Goal: Task Accomplishment & Management: Manage account settings

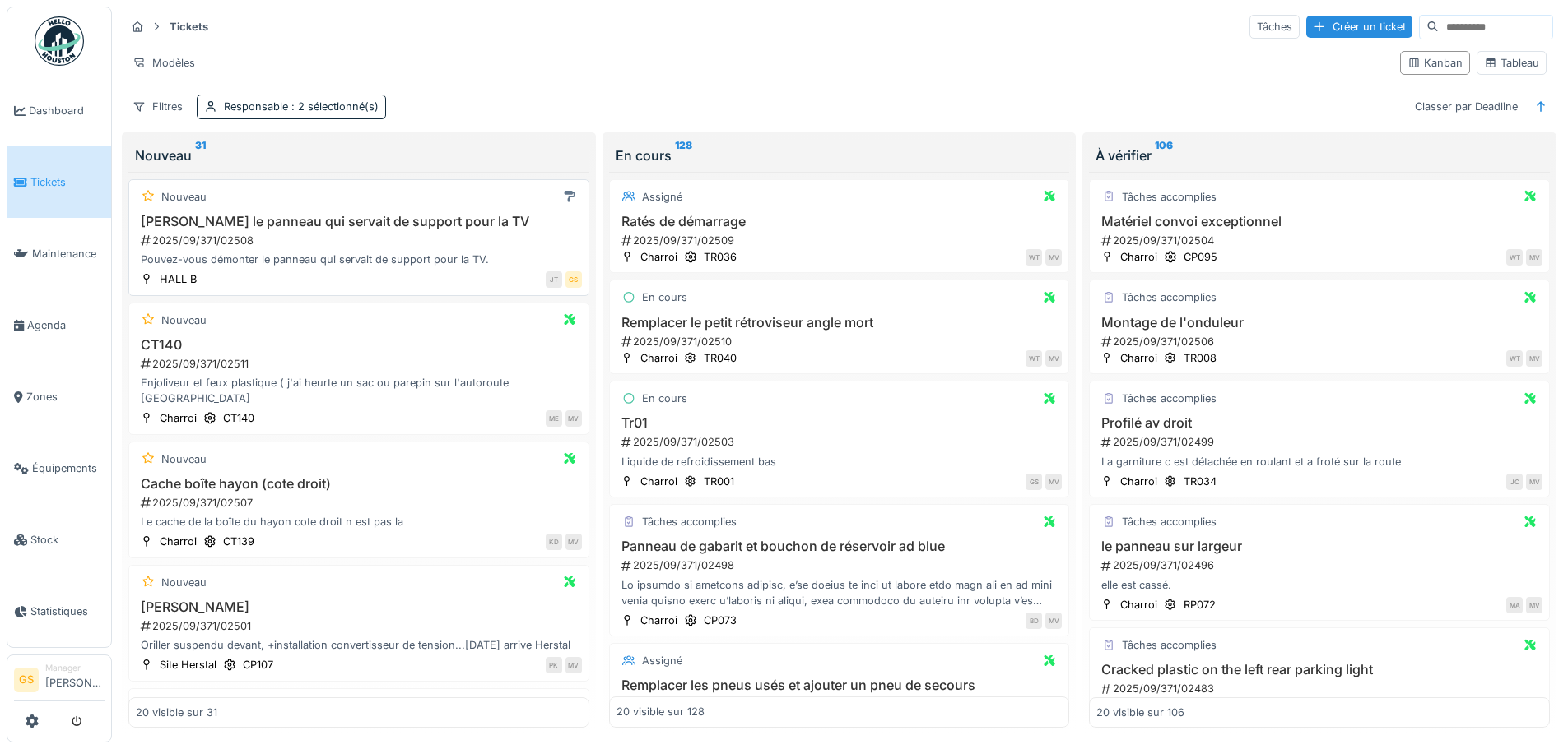
click at [223, 239] on div "2025/09/371/02508" at bounding box center [360, 240] width 443 height 15
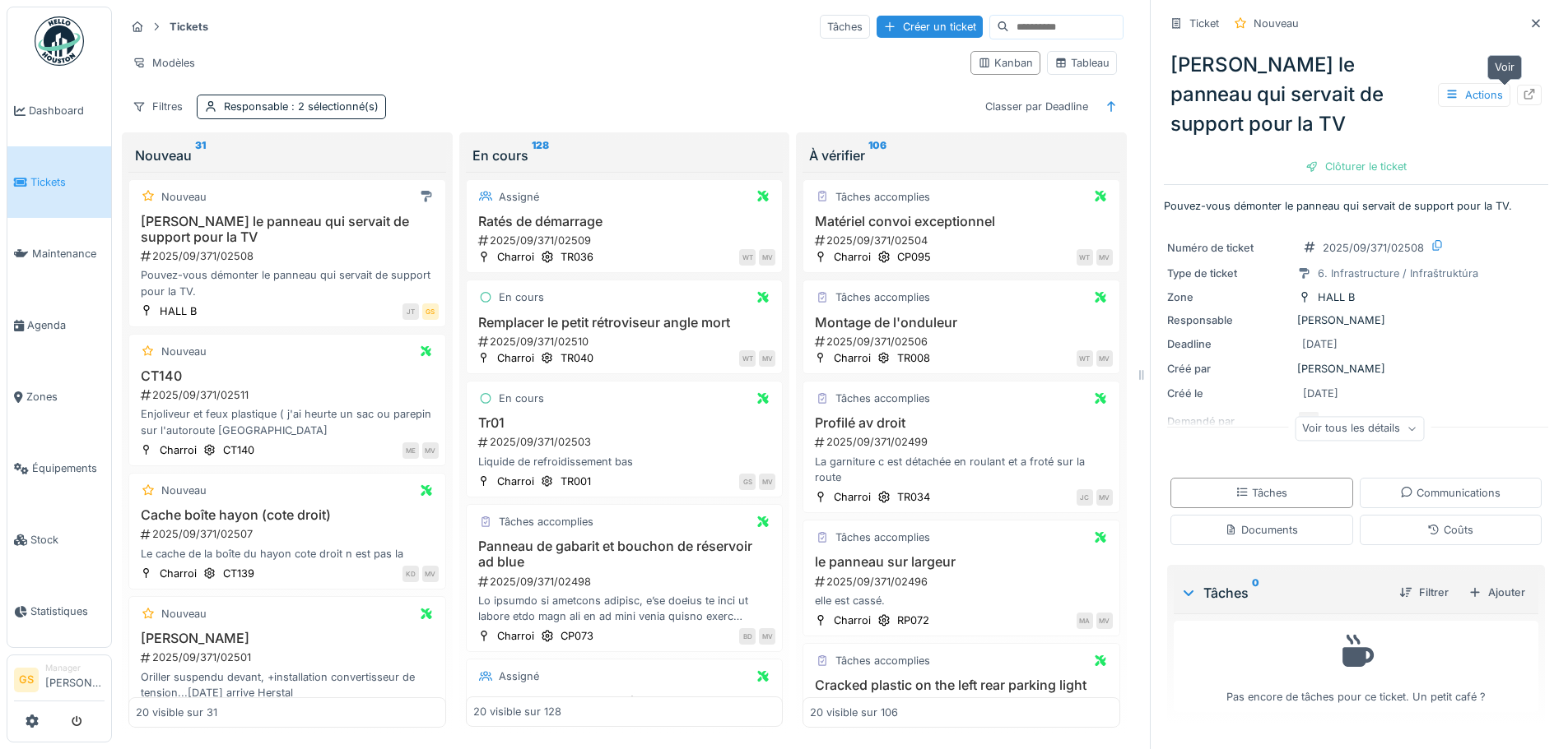
click at [1523, 96] on icon at bounding box center [1530, 94] width 13 height 11
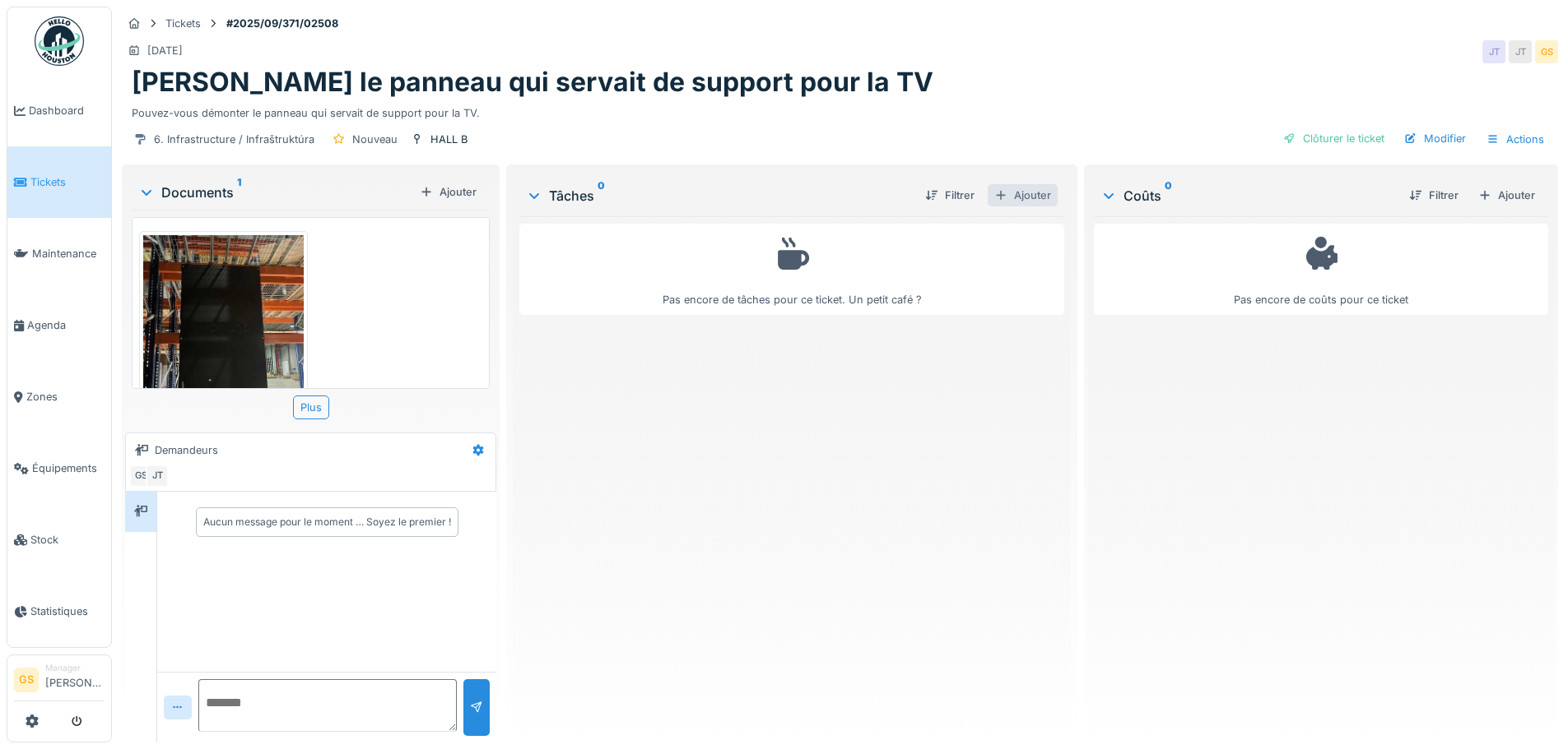
click at [1024, 196] on div "Ajouter" at bounding box center [1023, 194] width 70 height 22
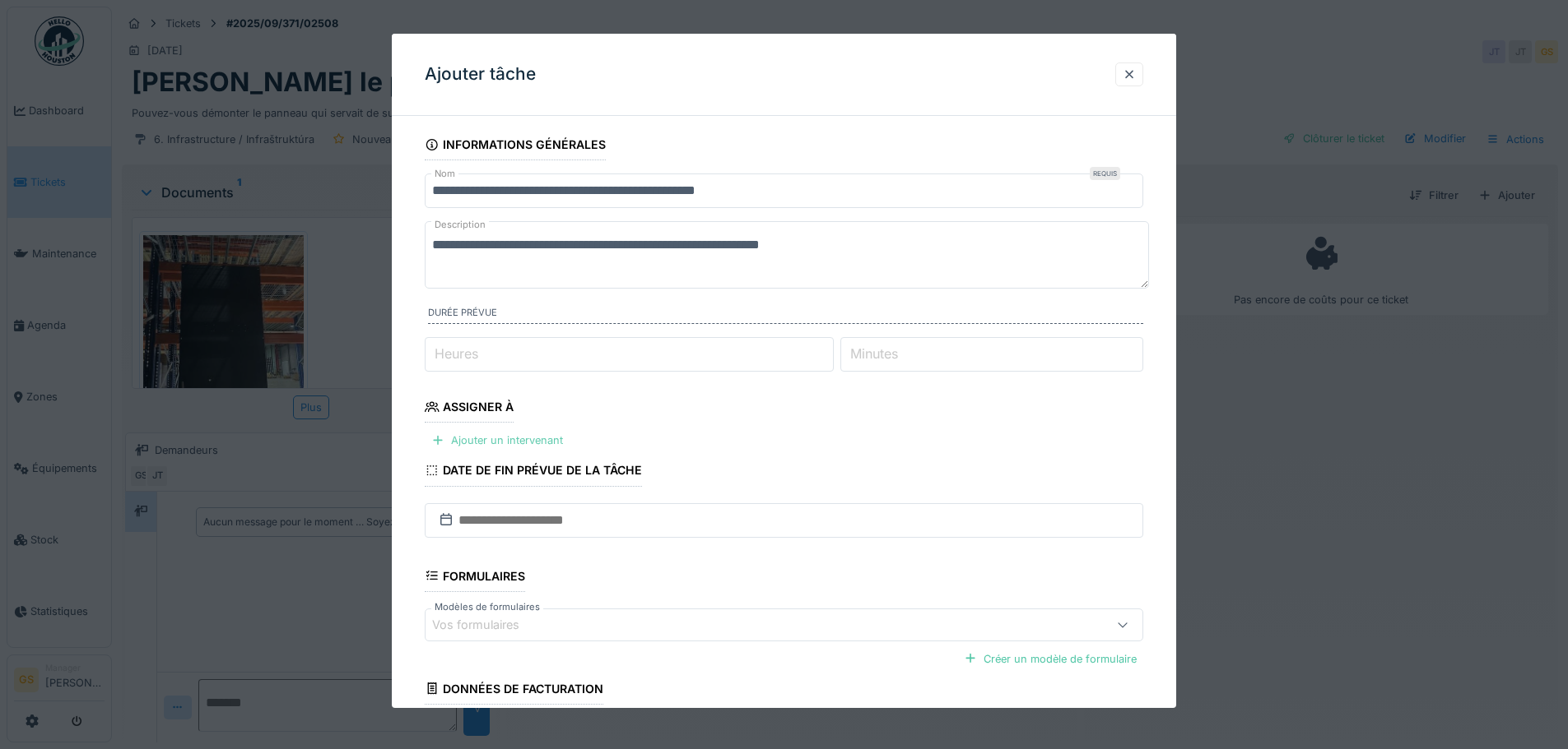
click at [477, 439] on div "Ajouter un intervenant" at bounding box center [496, 440] width 145 height 22
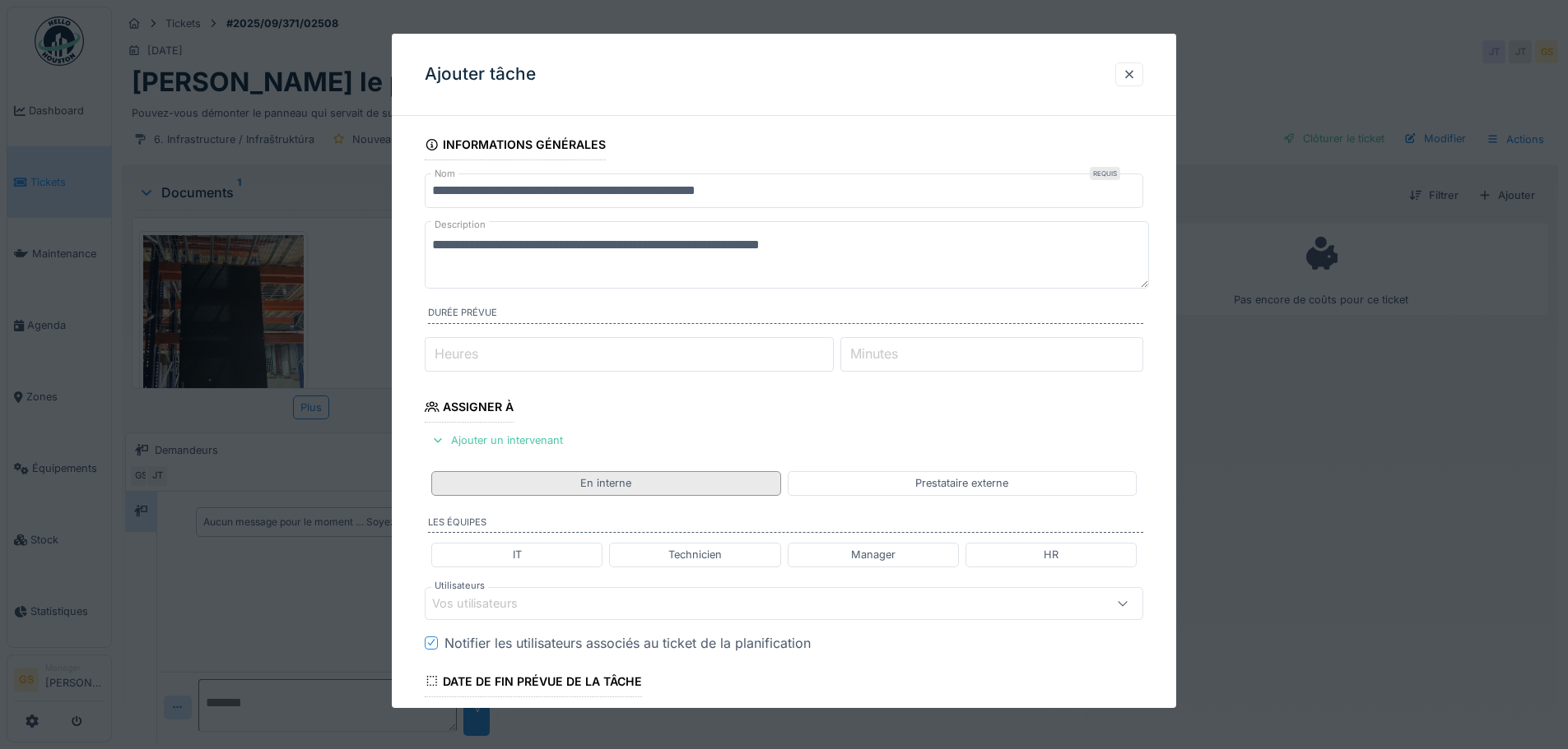
click at [657, 487] on div "En interne" at bounding box center [606, 483] width 349 height 24
click at [702, 553] on div "Technicien" at bounding box center [695, 555] width 54 height 15
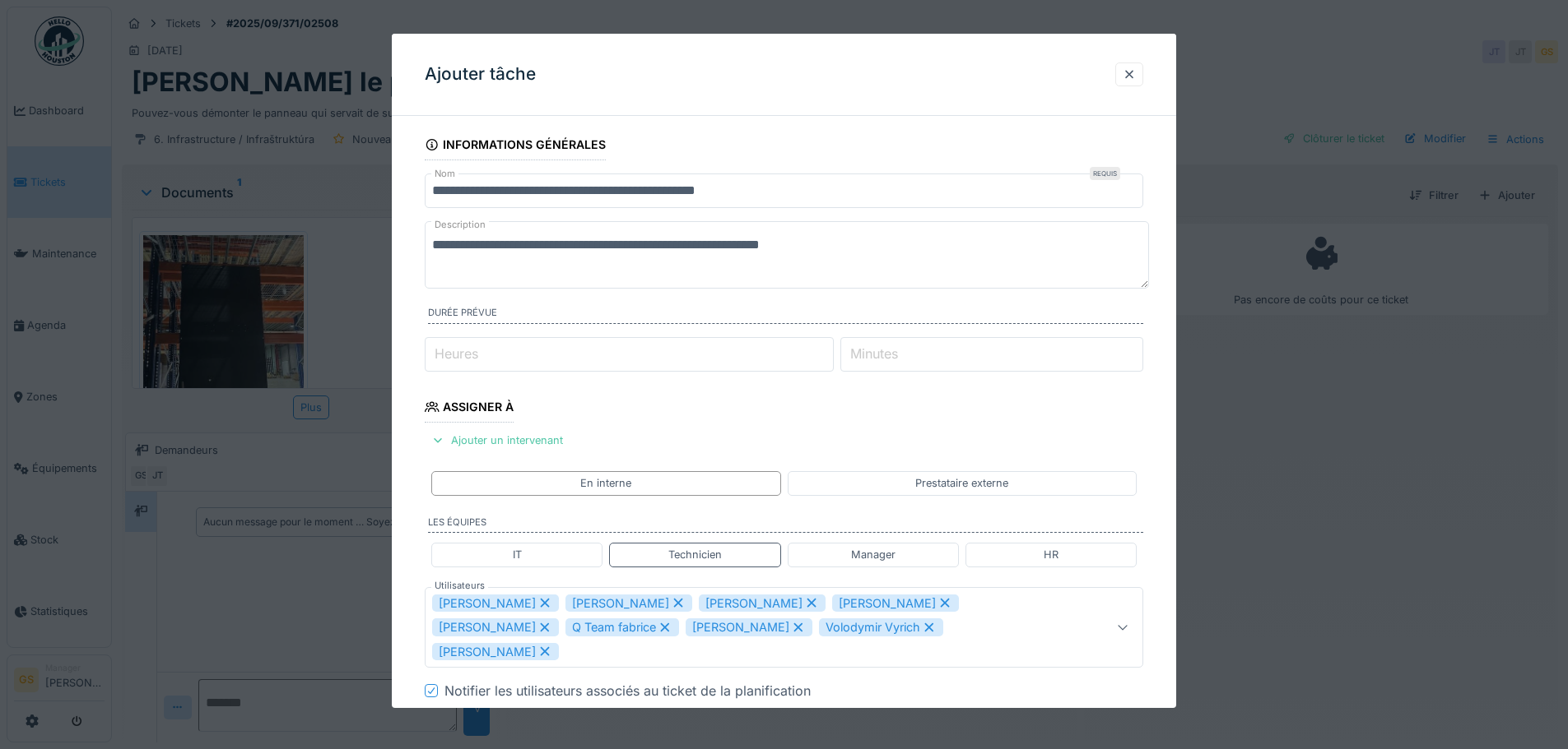
click at [671, 603] on icon at bounding box center [678, 603] width 14 height 11
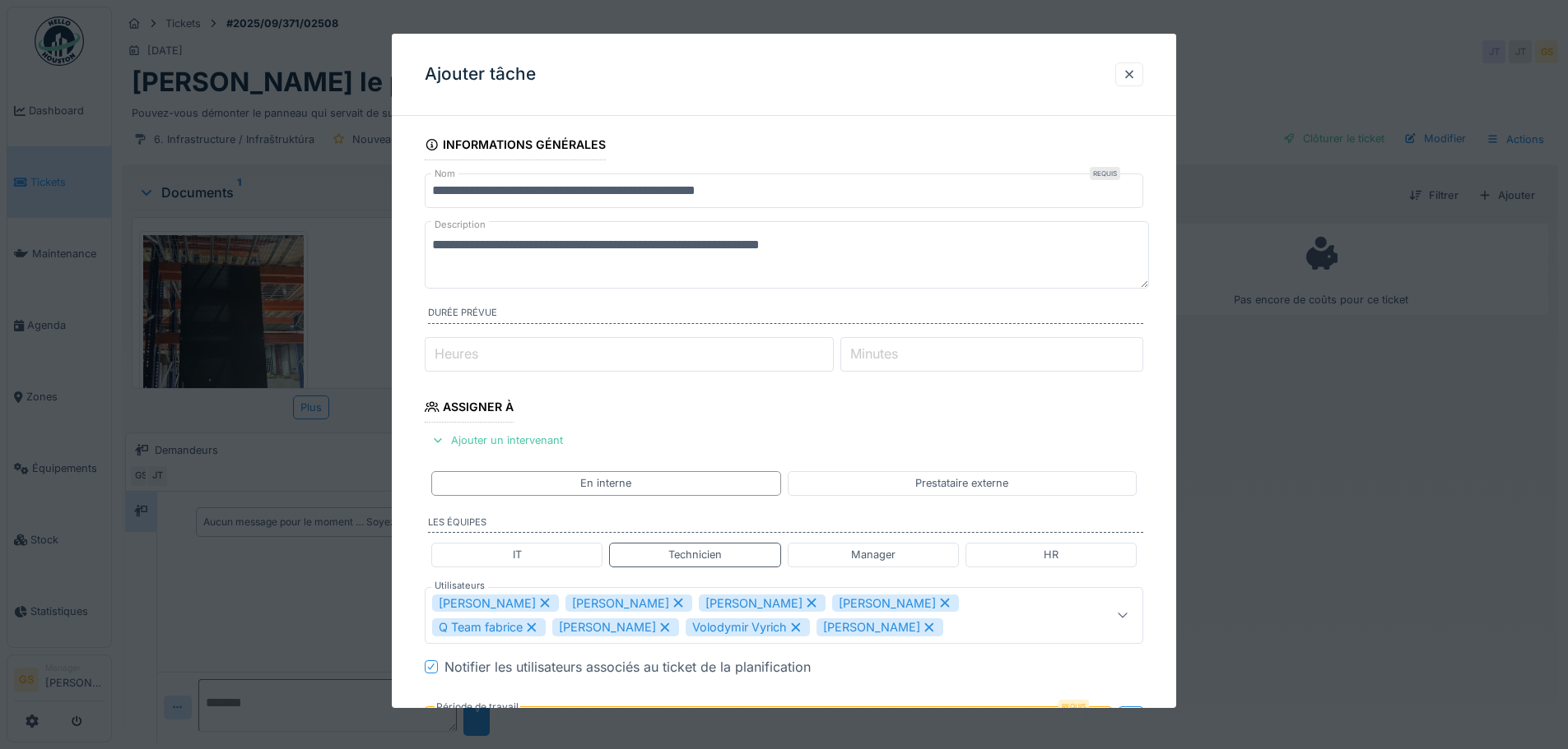
click at [606, 603] on div "[PERSON_NAME]" at bounding box center [629, 603] width 127 height 18
click at [671, 600] on icon at bounding box center [678, 603] width 14 height 11
click at [671, 605] on icon at bounding box center [678, 603] width 14 height 11
click at [657, 605] on icon at bounding box center [664, 603] width 14 height 11
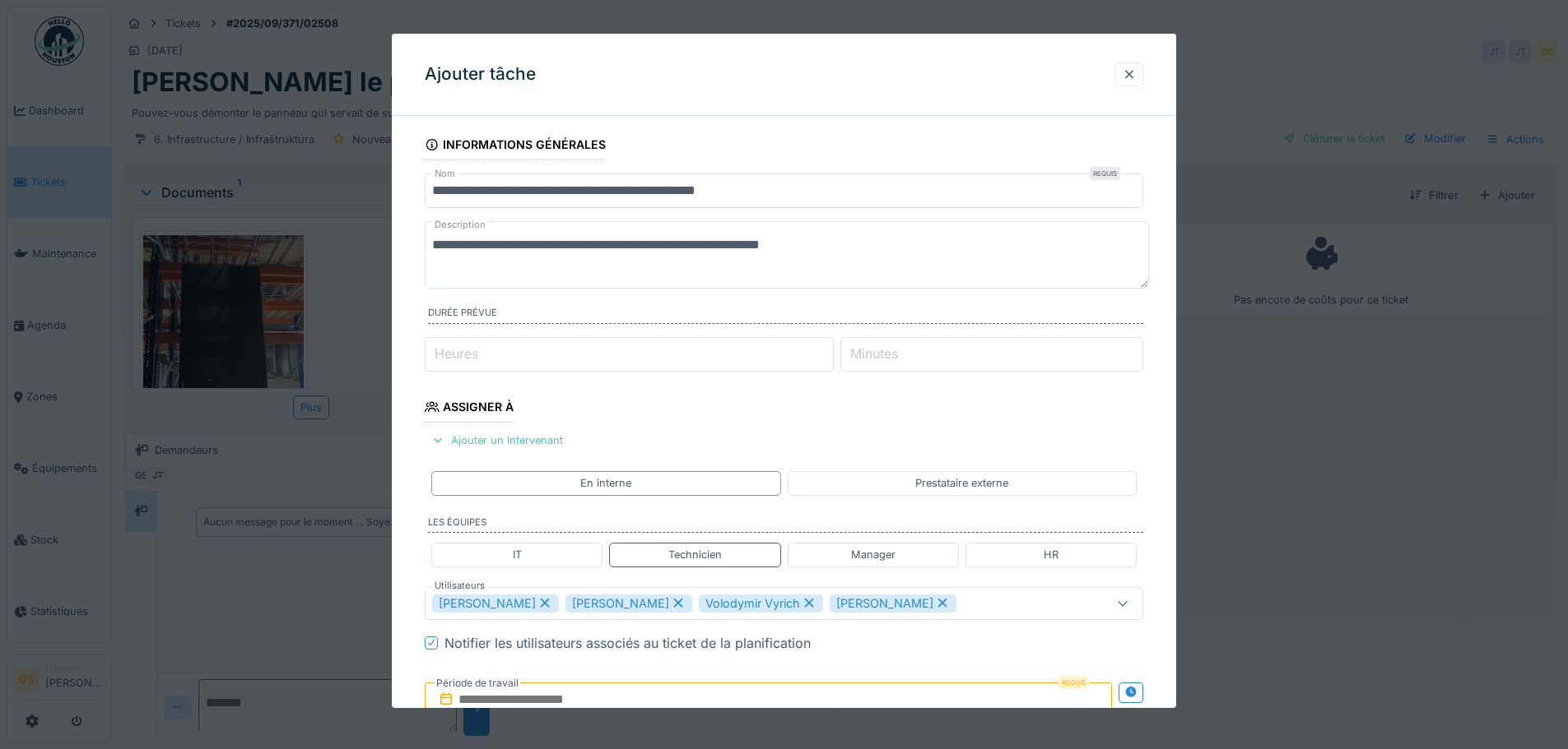
click at [674, 606] on icon at bounding box center [678, 602] width 9 height 9
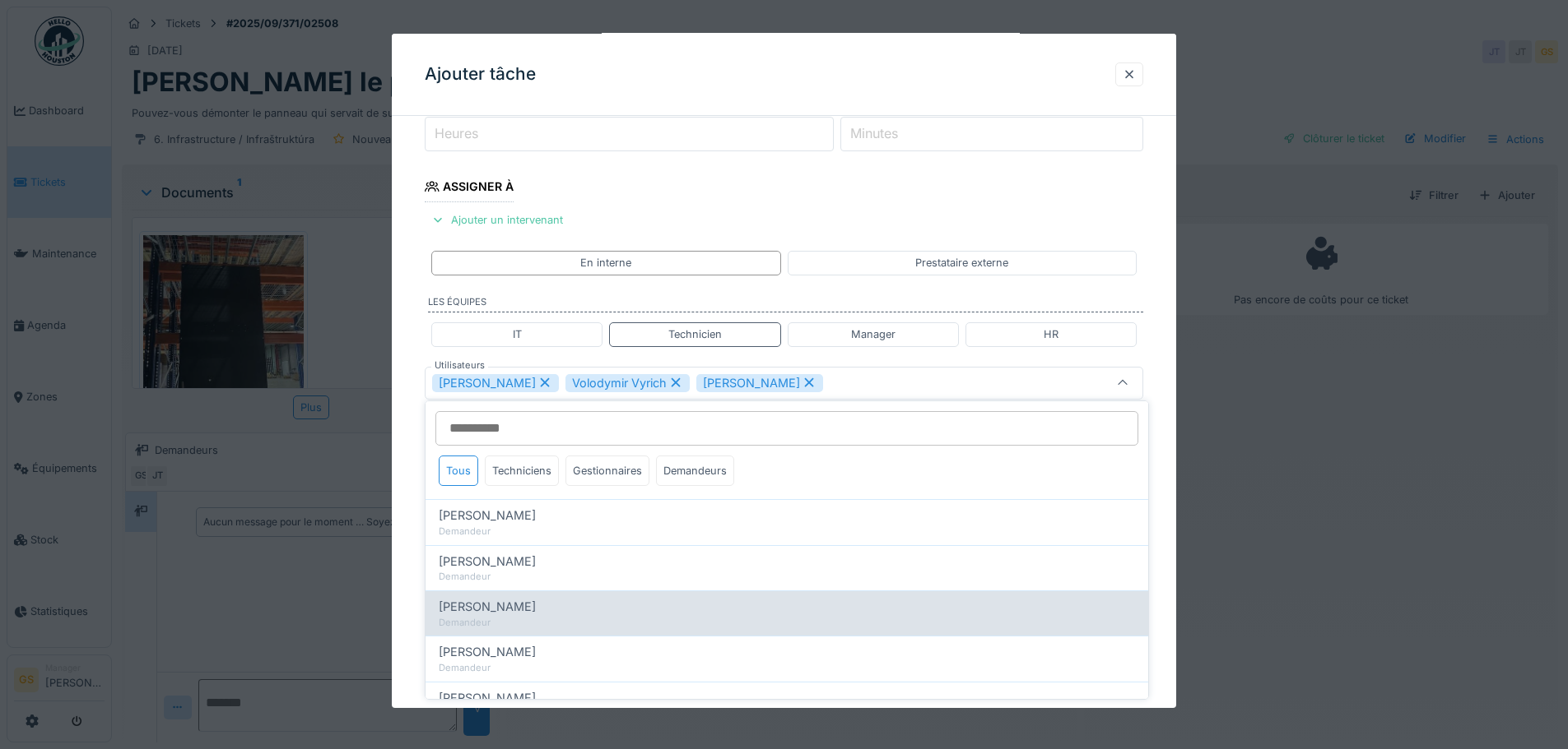
scroll to position [233, 0]
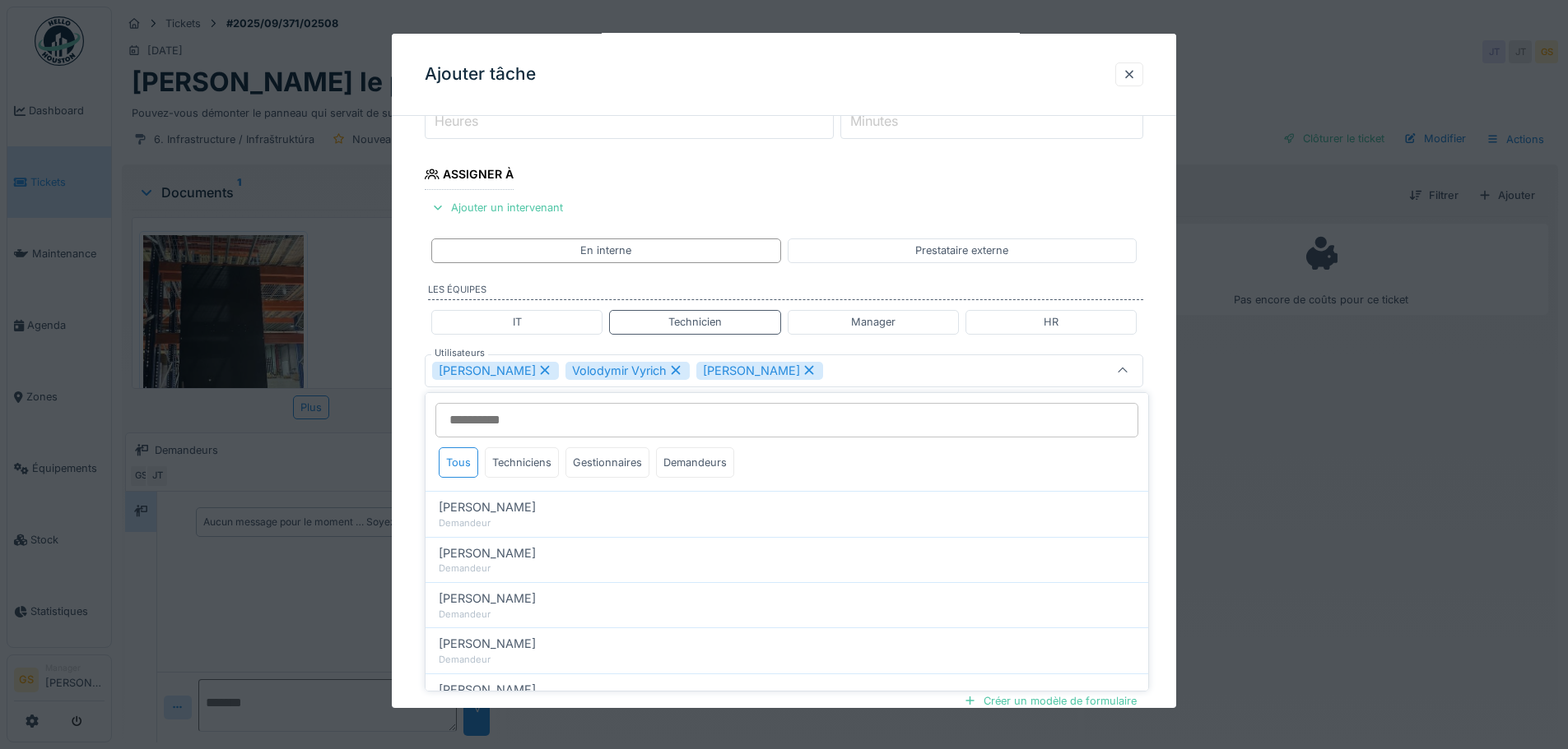
click at [672, 370] on icon at bounding box center [676, 370] width 9 height 9
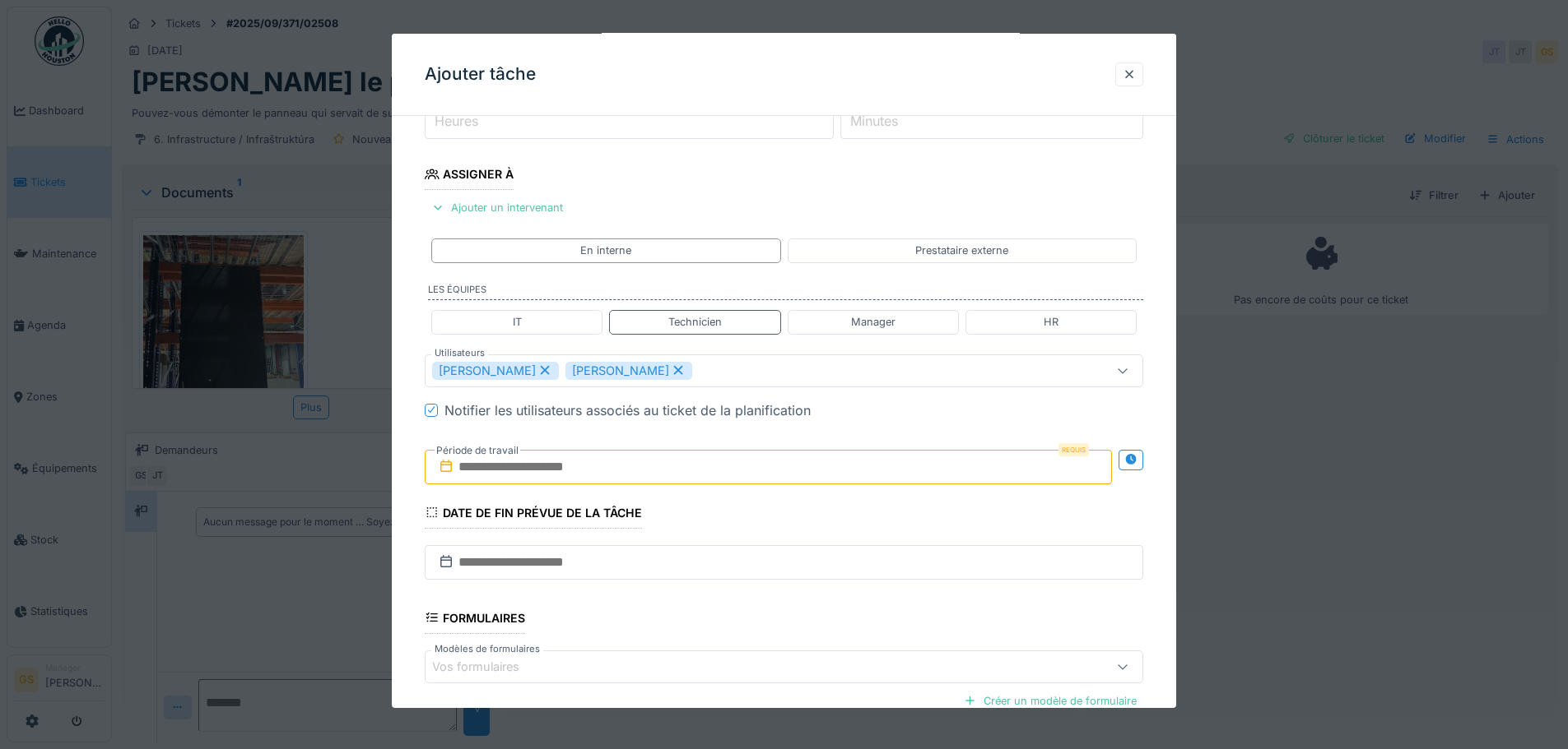
click at [671, 370] on icon at bounding box center [678, 371] width 14 height 11
click at [871, 324] on div "Manager" at bounding box center [873, 322] width 44 height 15
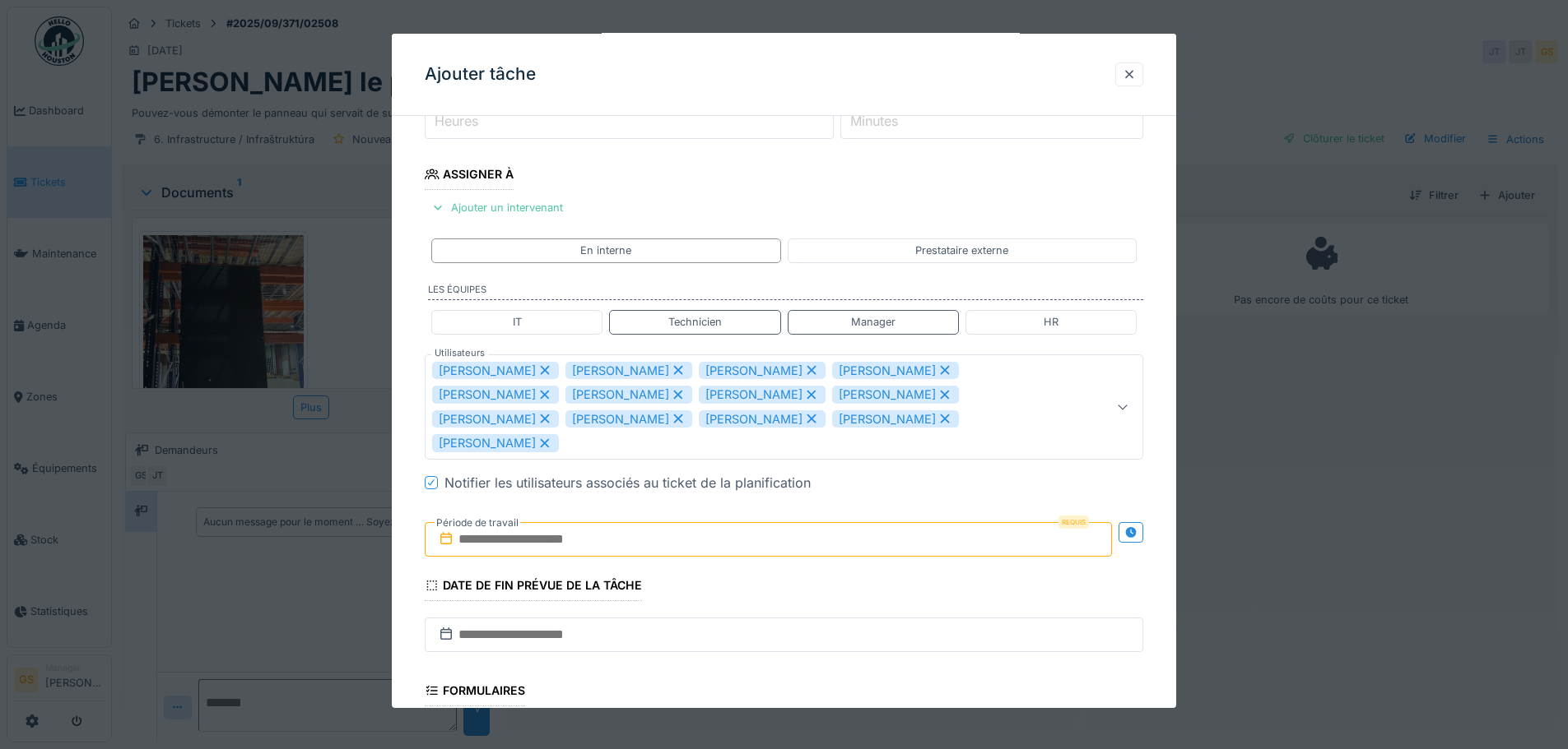
click at [808, 371] on icon at bounding box center [812, 370] width 9 height 9
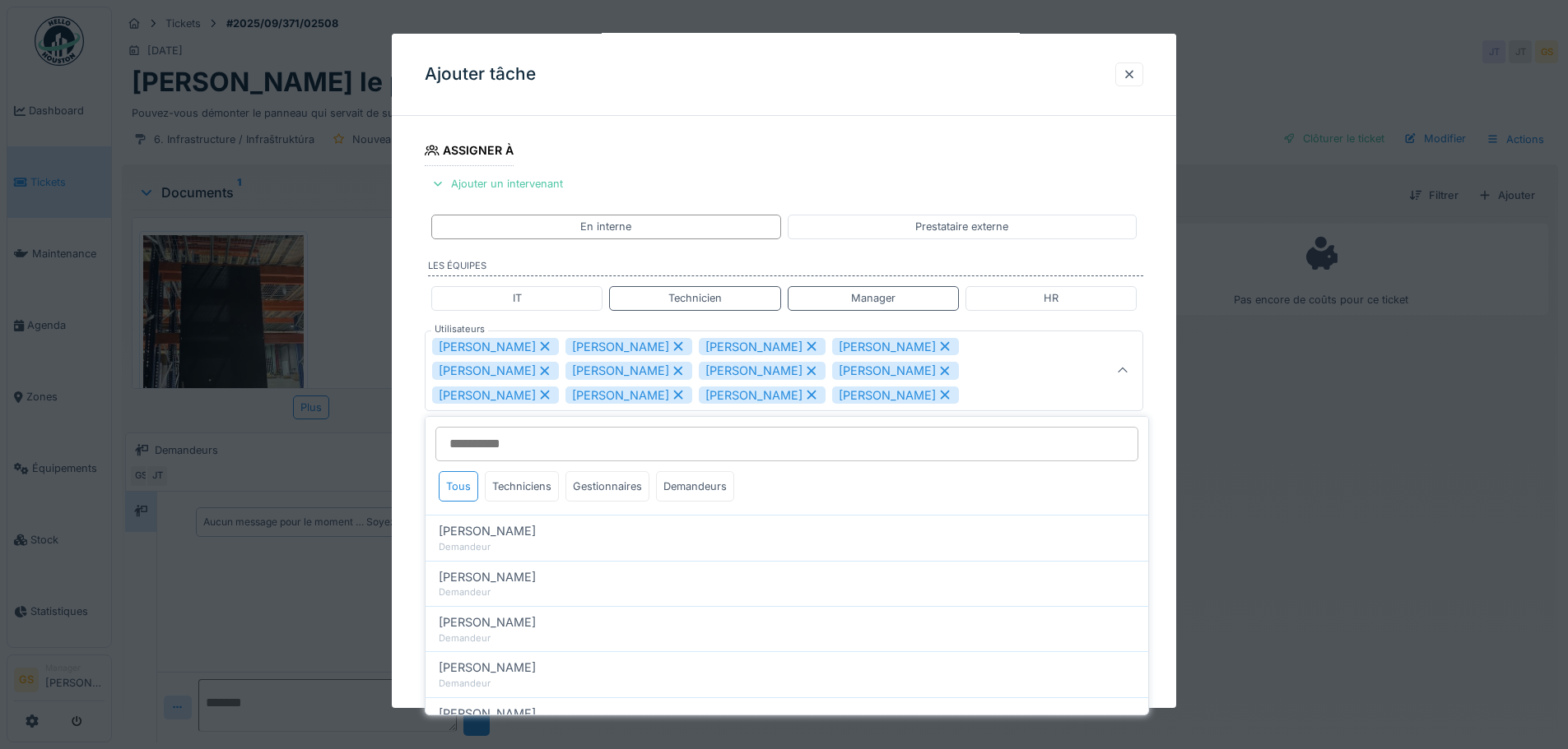
click at [808, 347] on icon at bounding box center [812, 346] width 9 height 9
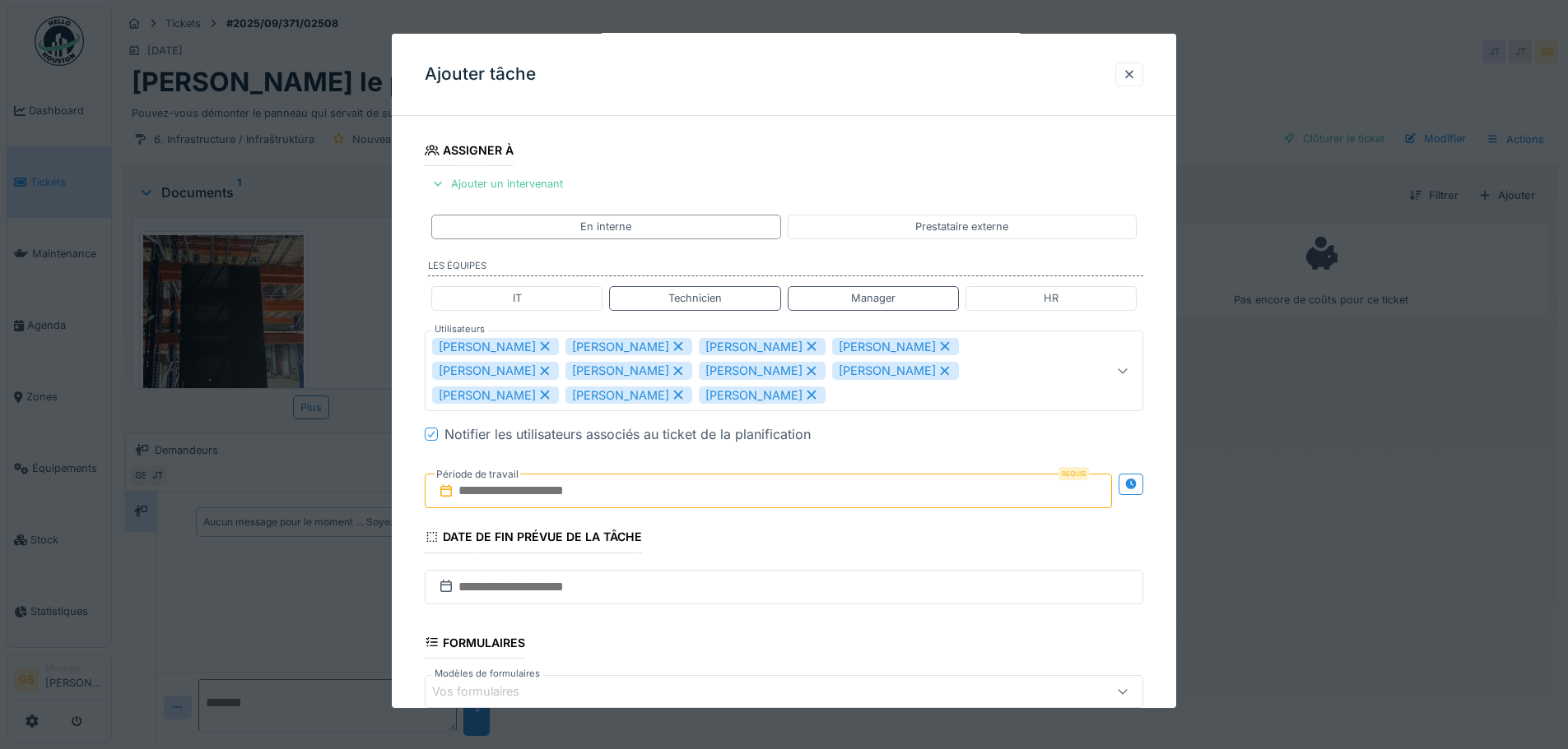
click at [804, 344] on icon at bounding box center [811, 347] width 14 height 11
click at [804, 349] on icon at bounding box center [811, 347] width 14 height 11
click at [808, 348] on icon at bounding box center [812, 346] width 9 height 9
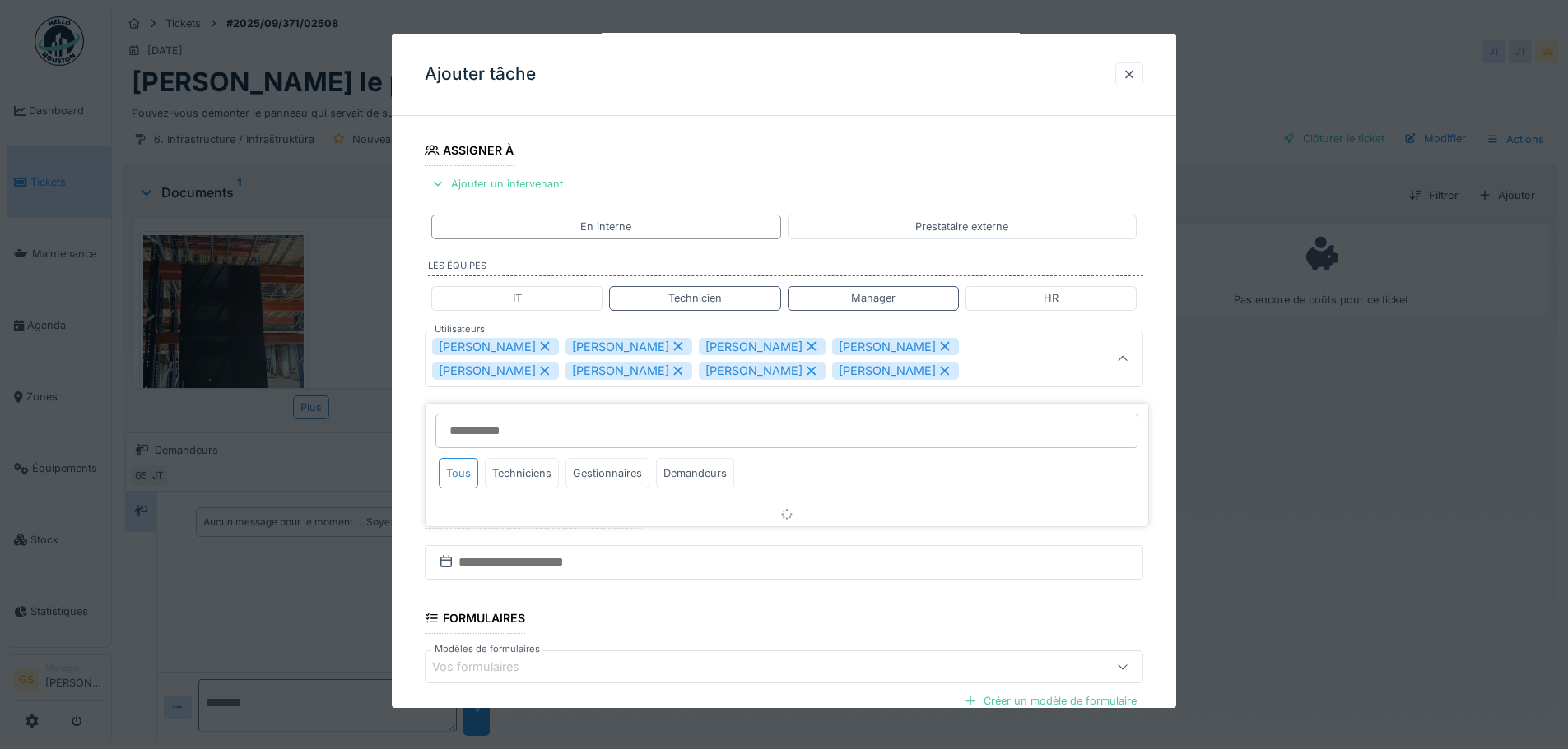
scroll to position [244, 0]
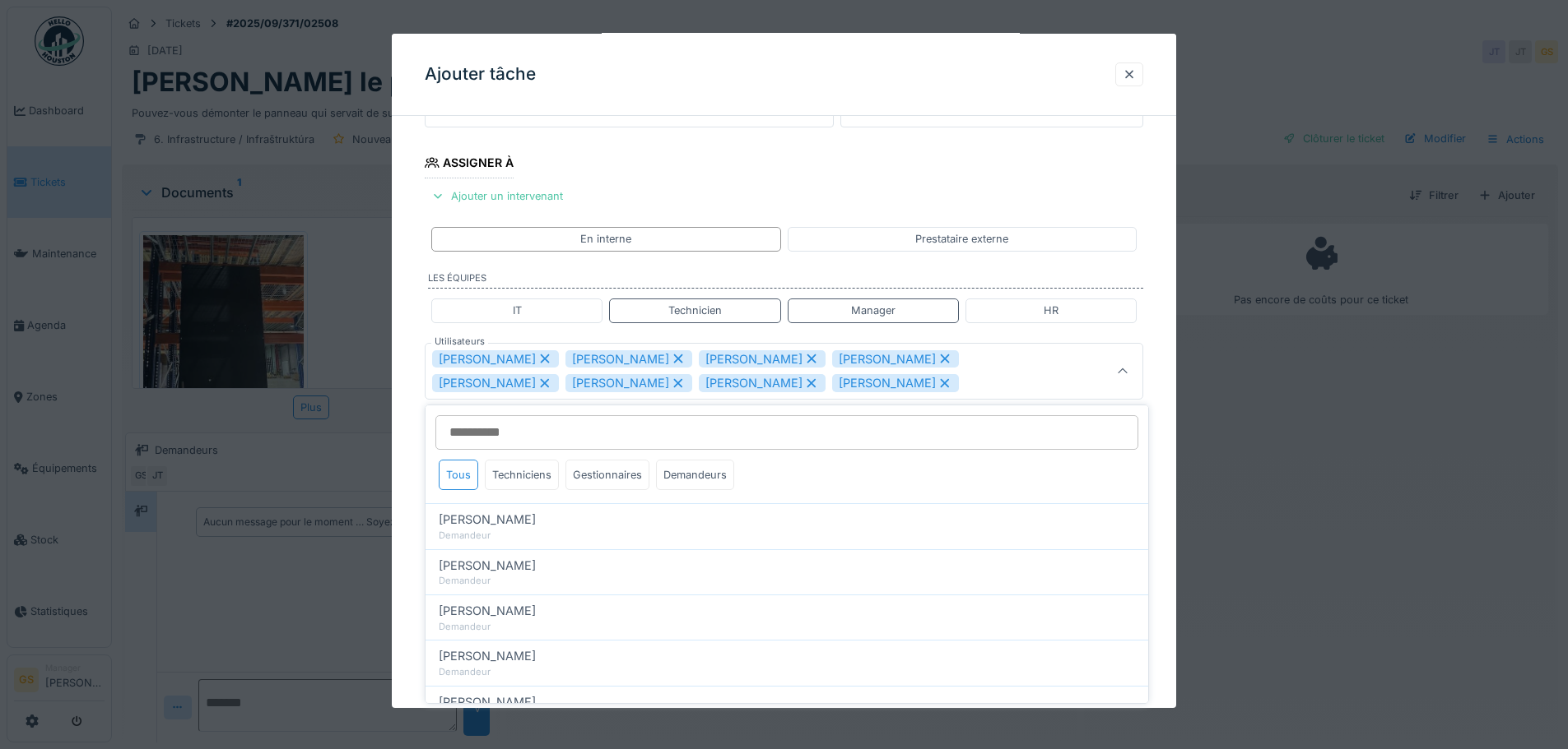
click at [804, 361] on icon at bounding box center [811, 358] width 14 height 11
click at [783, 355] on div "Bernard Froidmont" at bounding box center [762, 359] width 127 height 18
click at [808, 361] on icon at bounding box center [812, 358] width 9 height 9
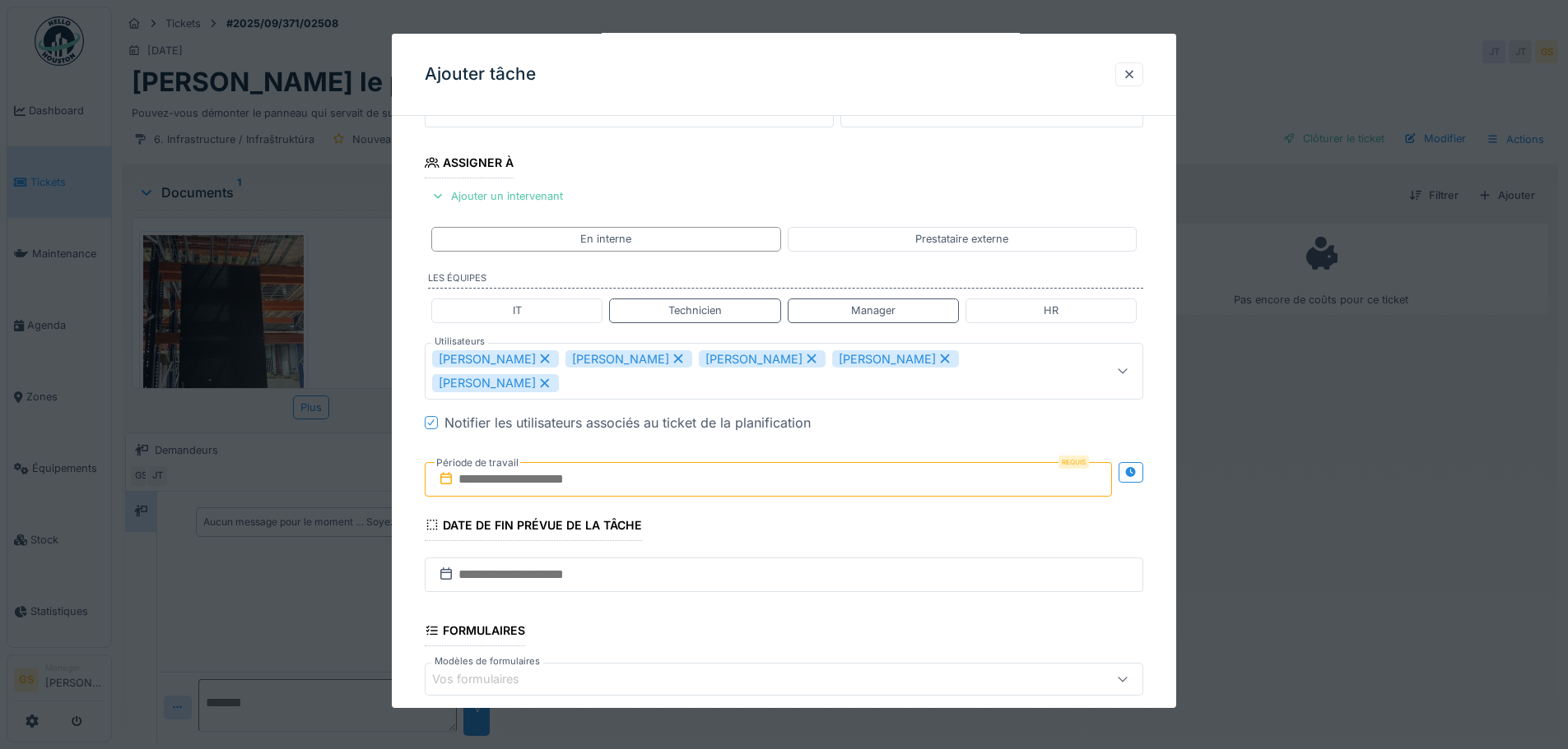
click at [808, 358] on icon at bounding box center [812, 358] width 9 height 9
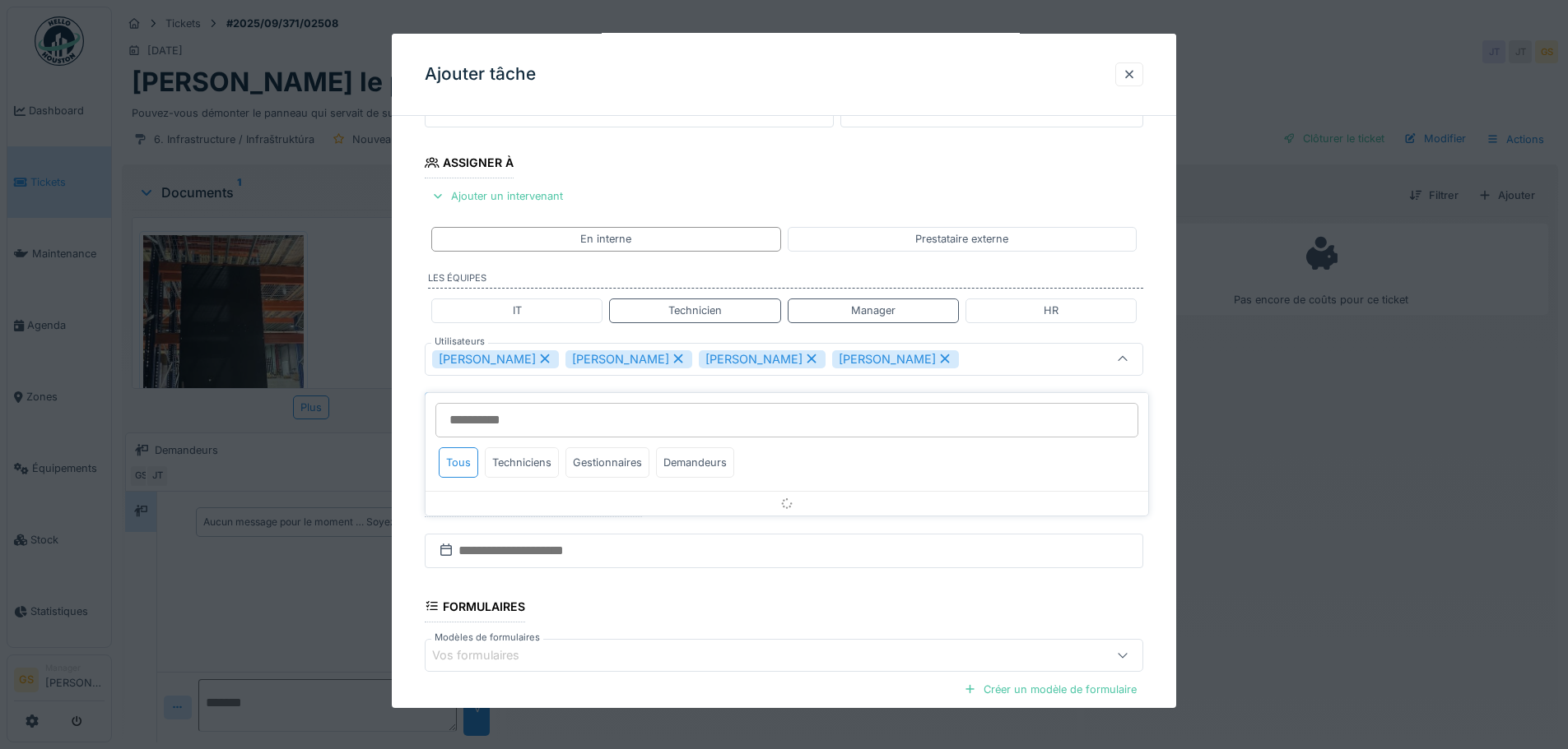
scroll to position [233, 0]
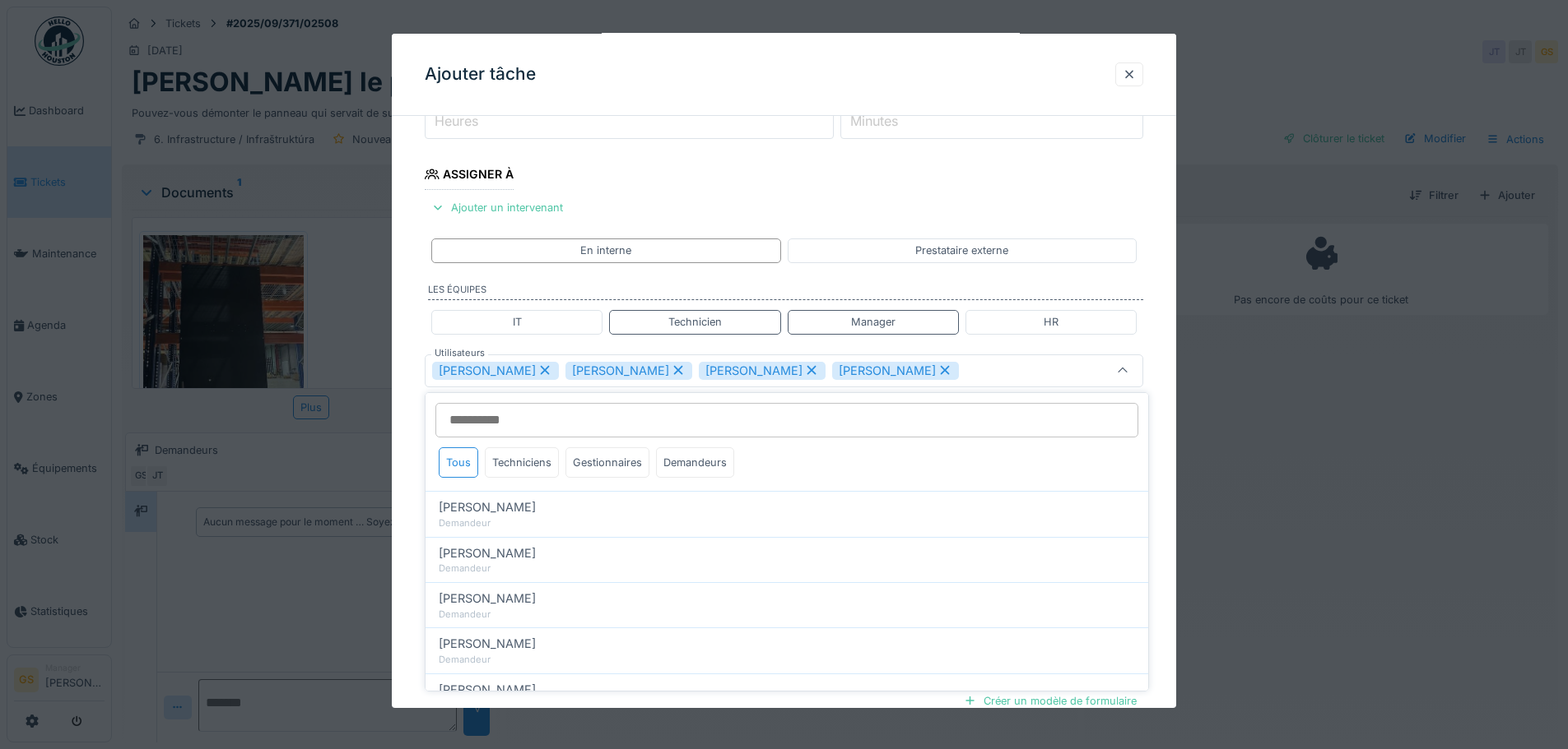
click at [804, 371] on icon at bounding box center [811, 371] width 14 height 11
click at [808, 372] on icon at bounding box center [812, 370] width 9 height 9
type input "*********"
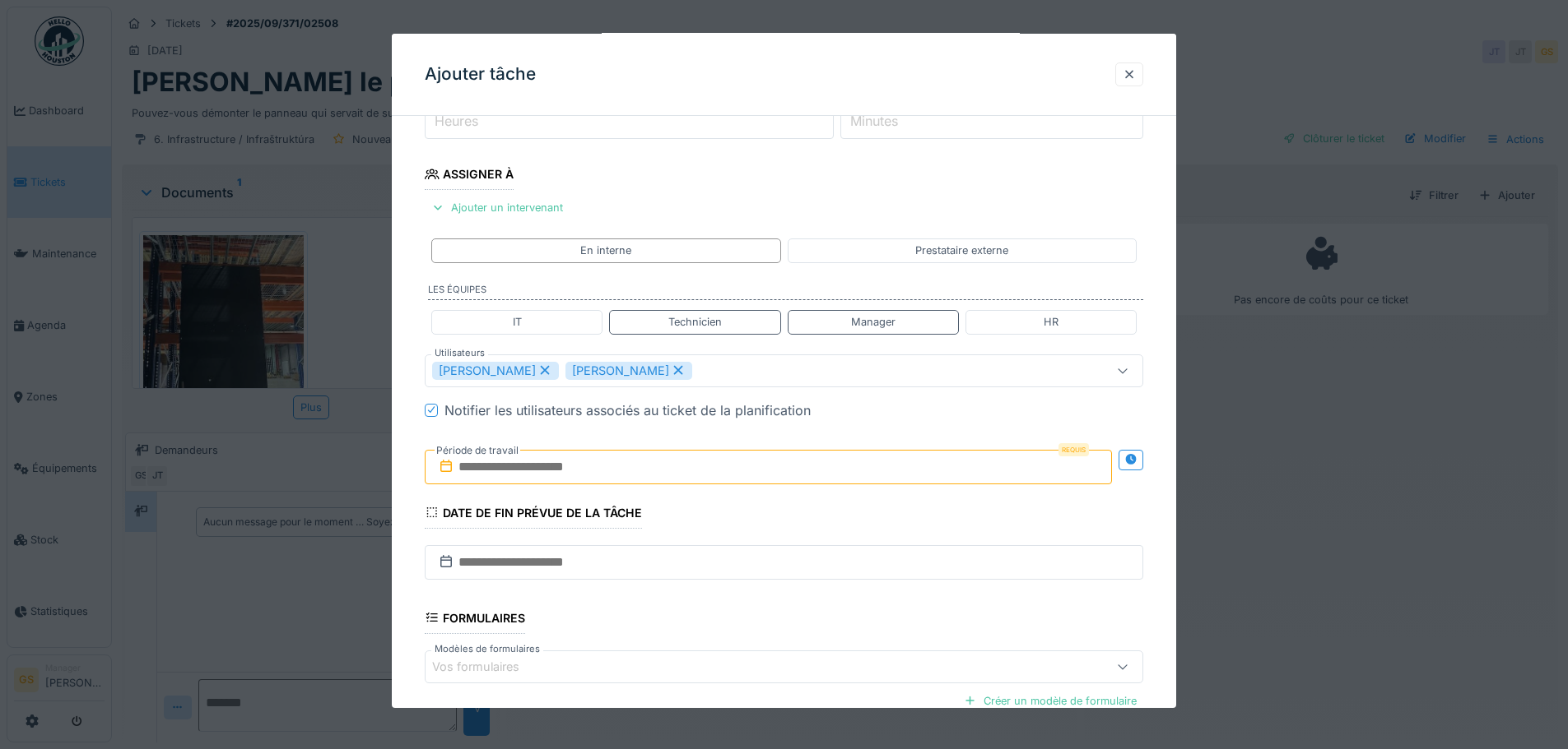
click at [448, 469] on icon at bounding box center [446, 466] width 16 height 13
click at [470, 467] on input "text" at bounding box center [768, 467] width 687 height 34
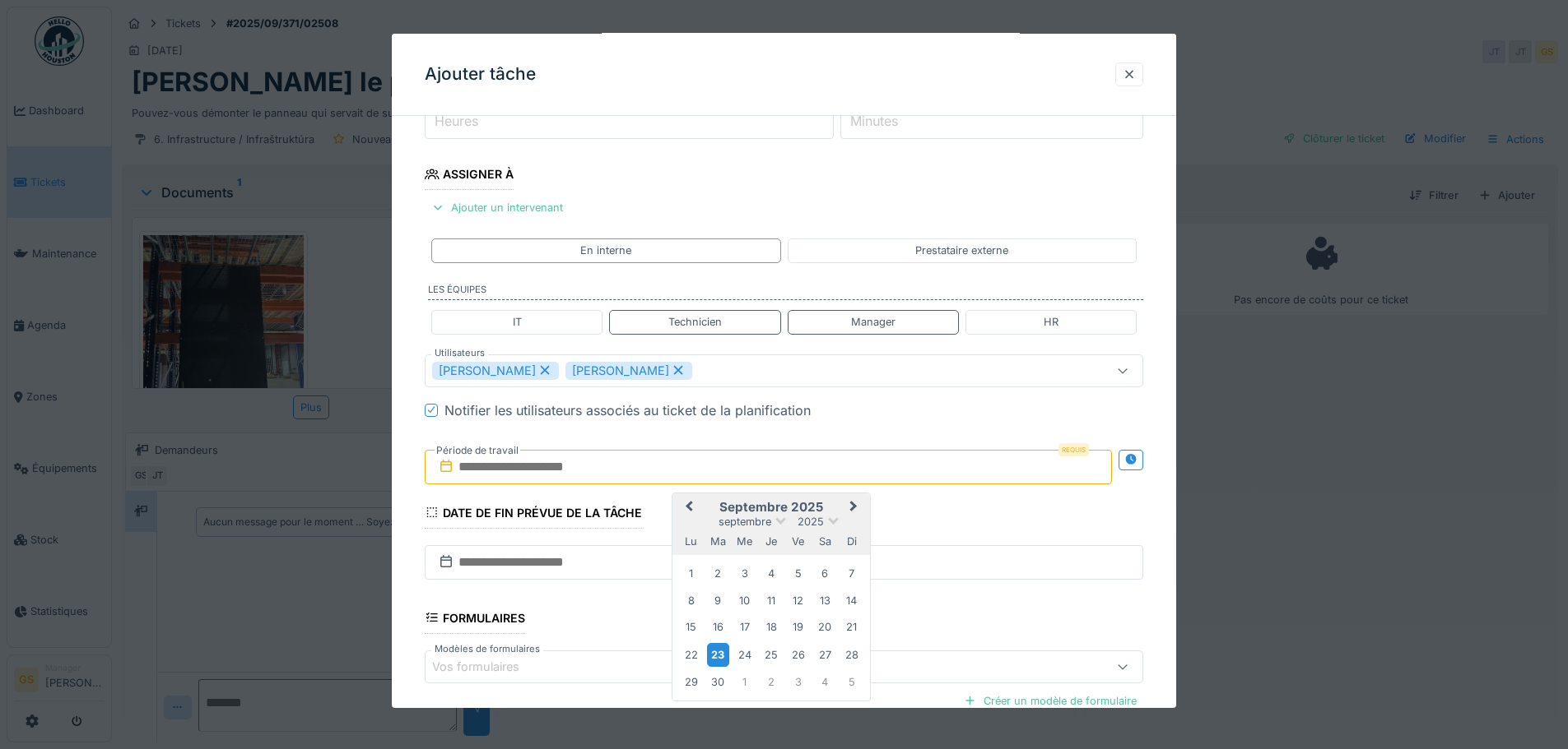
click at [725, 654] on div "23" at bounding box center [718, 655] width 22 height 24
click at [726, 652] on div "23" at bounding box center [718, 655] width 22 height 24
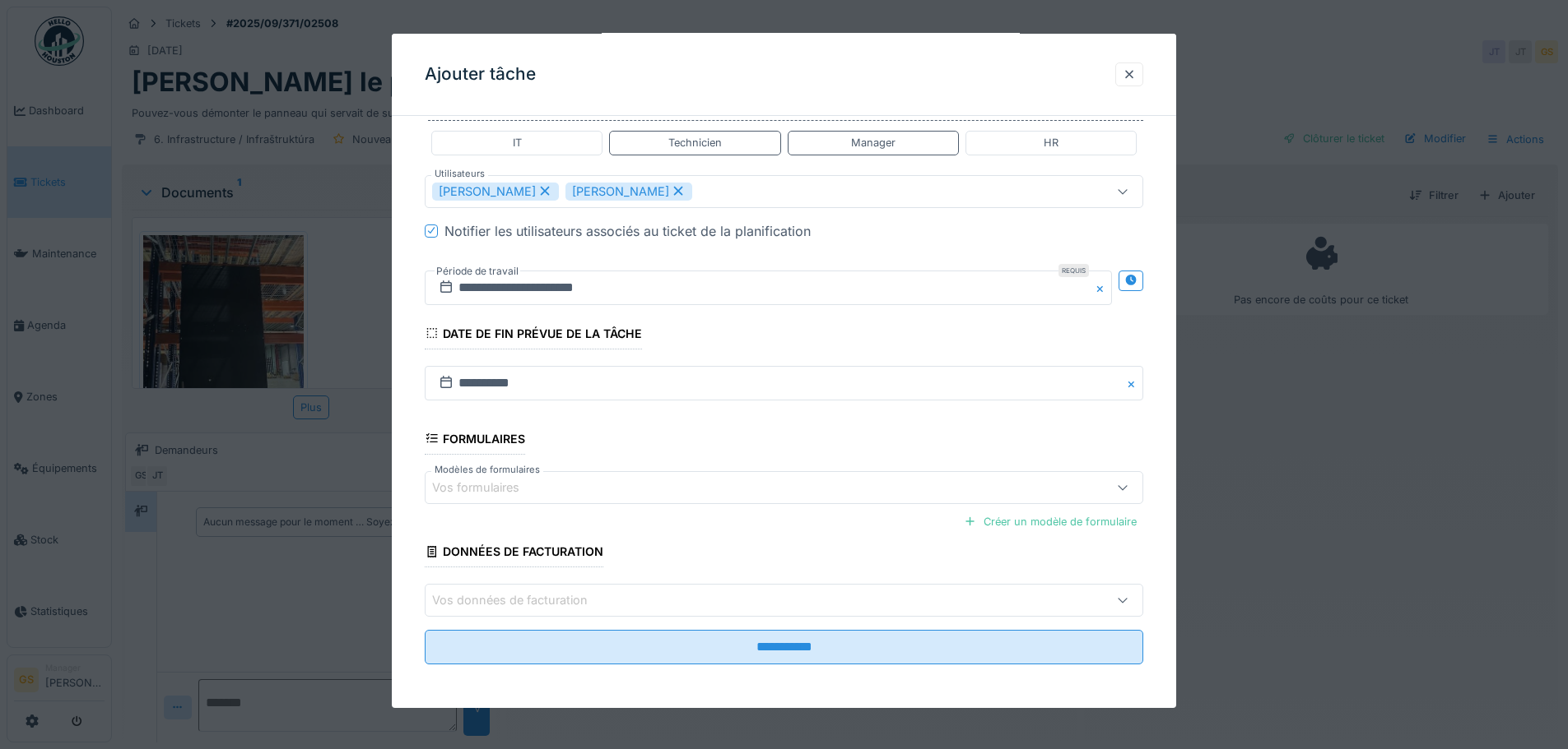
scroll to position [415, 0]
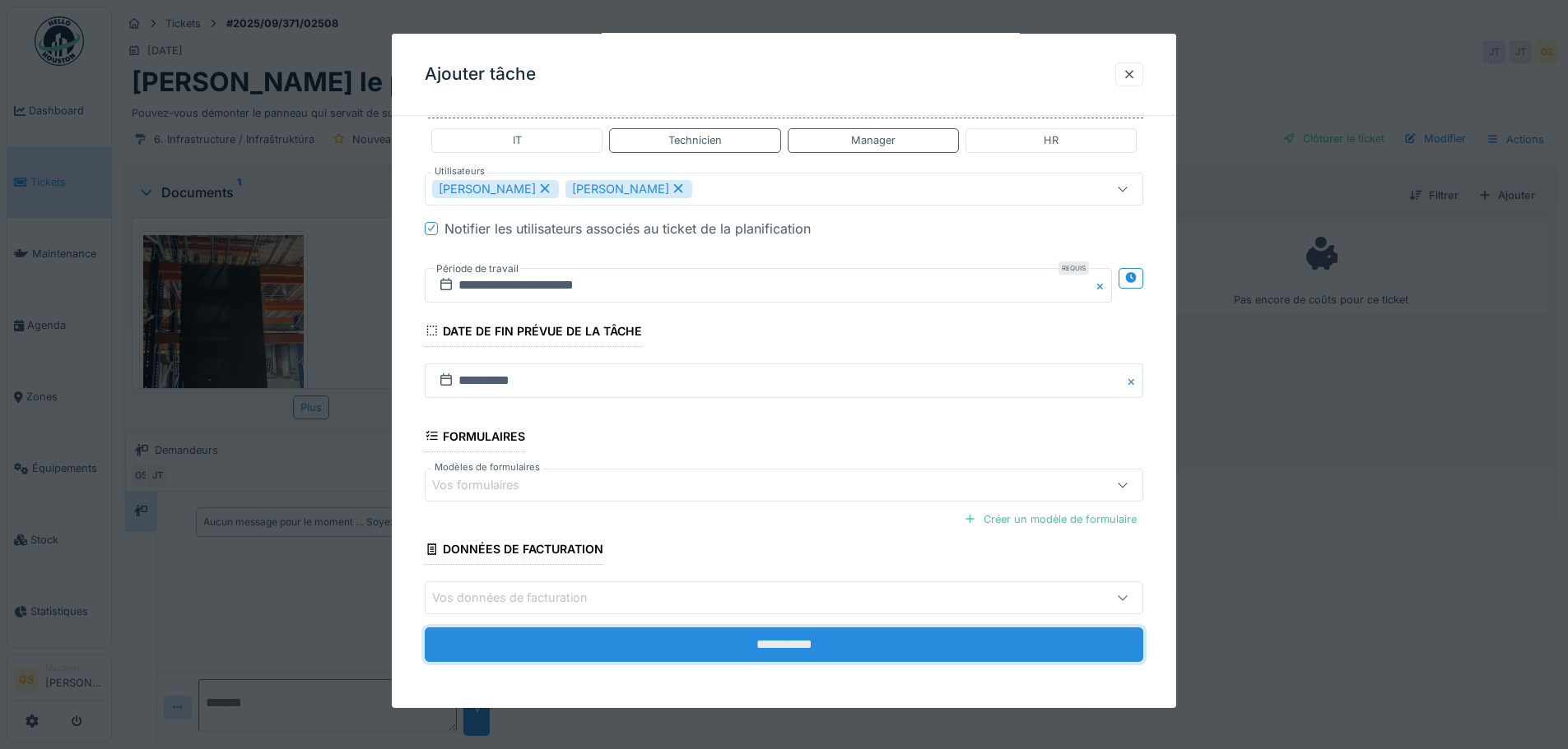
click at [691, 647] on input "**********" at bounding box center [784, 645] width 719 height 34
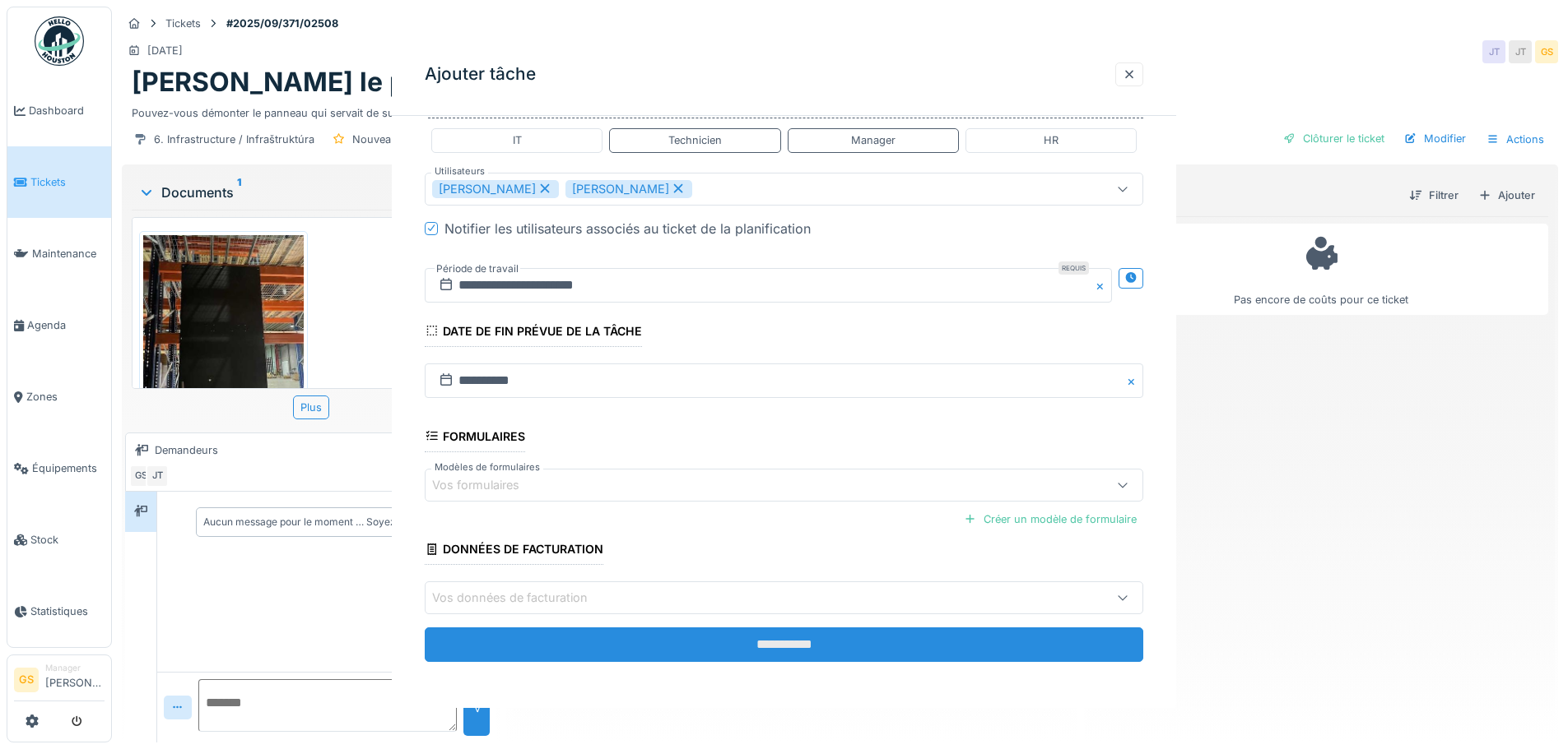
scroll to position [0, 0]
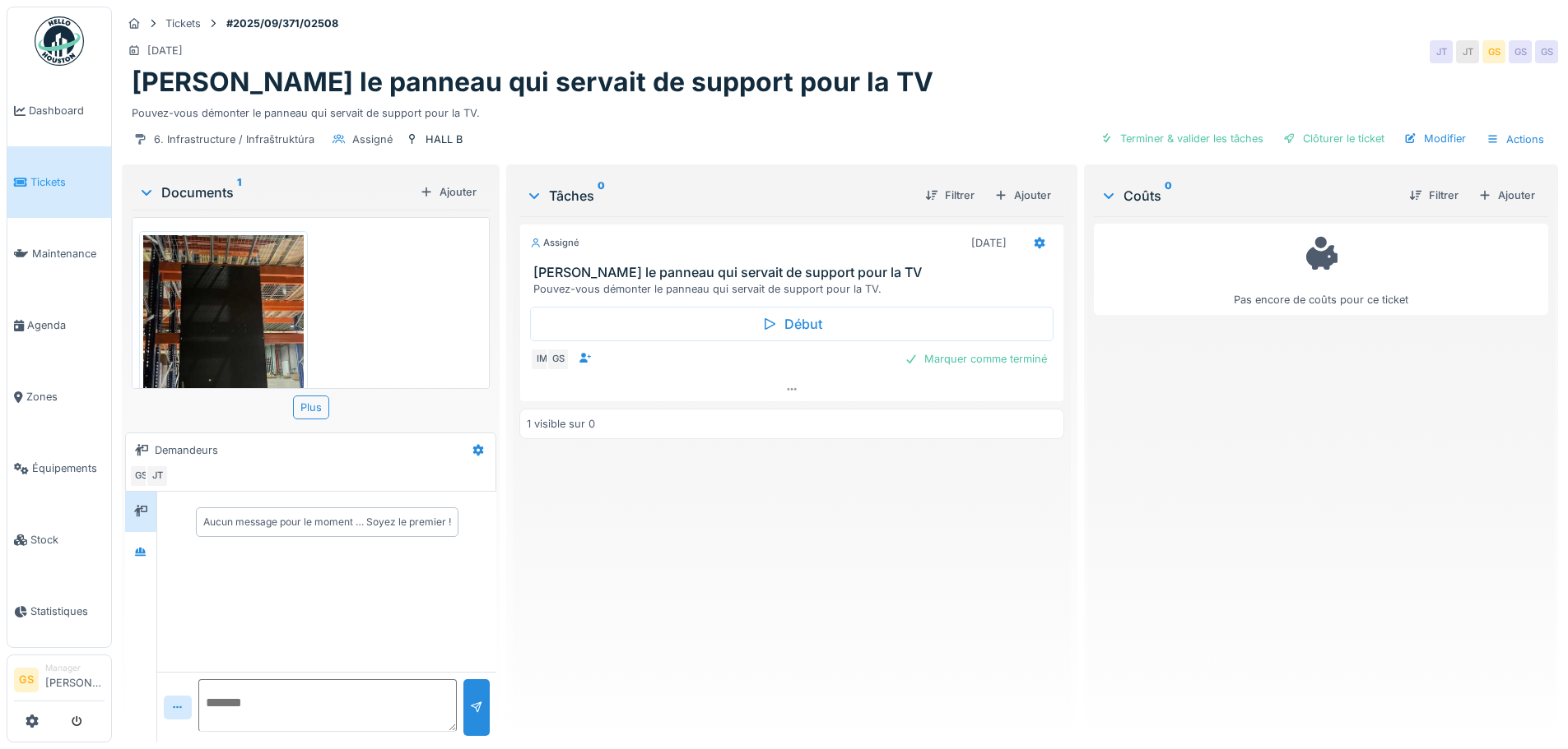
click at [38, 176] on span "Tickets" at bounding box center [67, 182] width 74 height 15
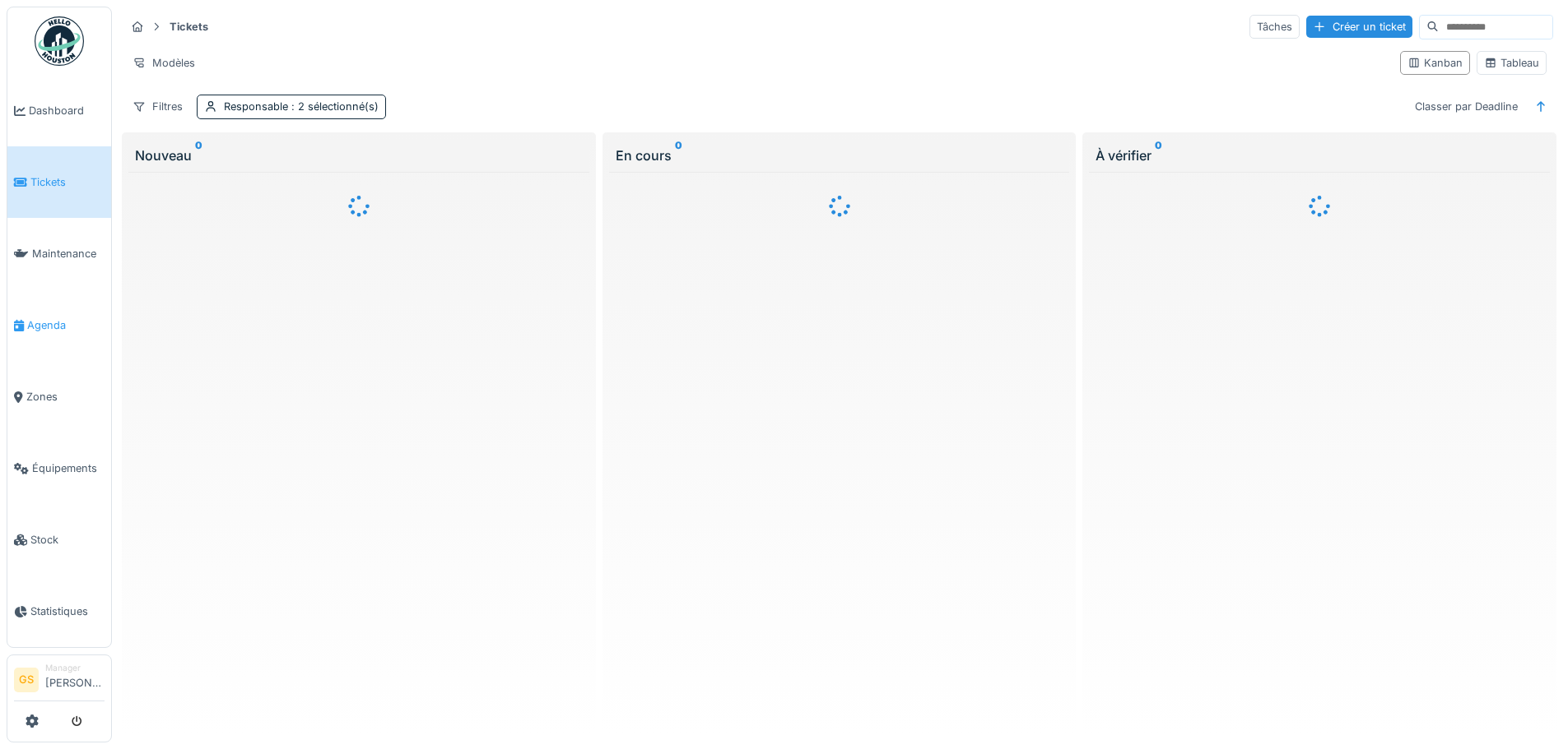
click at [36, 318] on span "Agenda" at bounding box center [65, 326] width 78 height 15
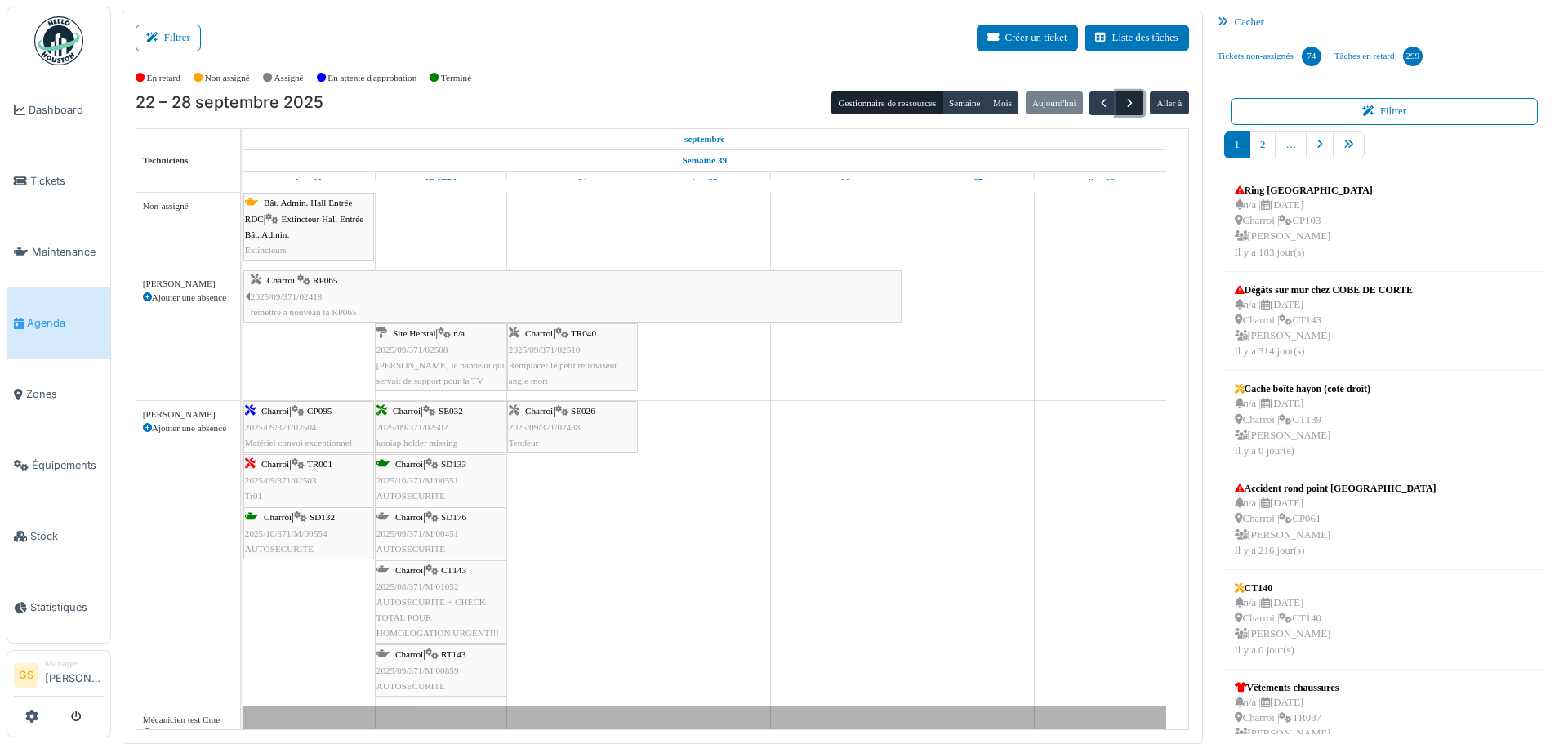
click at [1123, 106] on span "button" at bounding box center [1130, 103] width 14 height 14
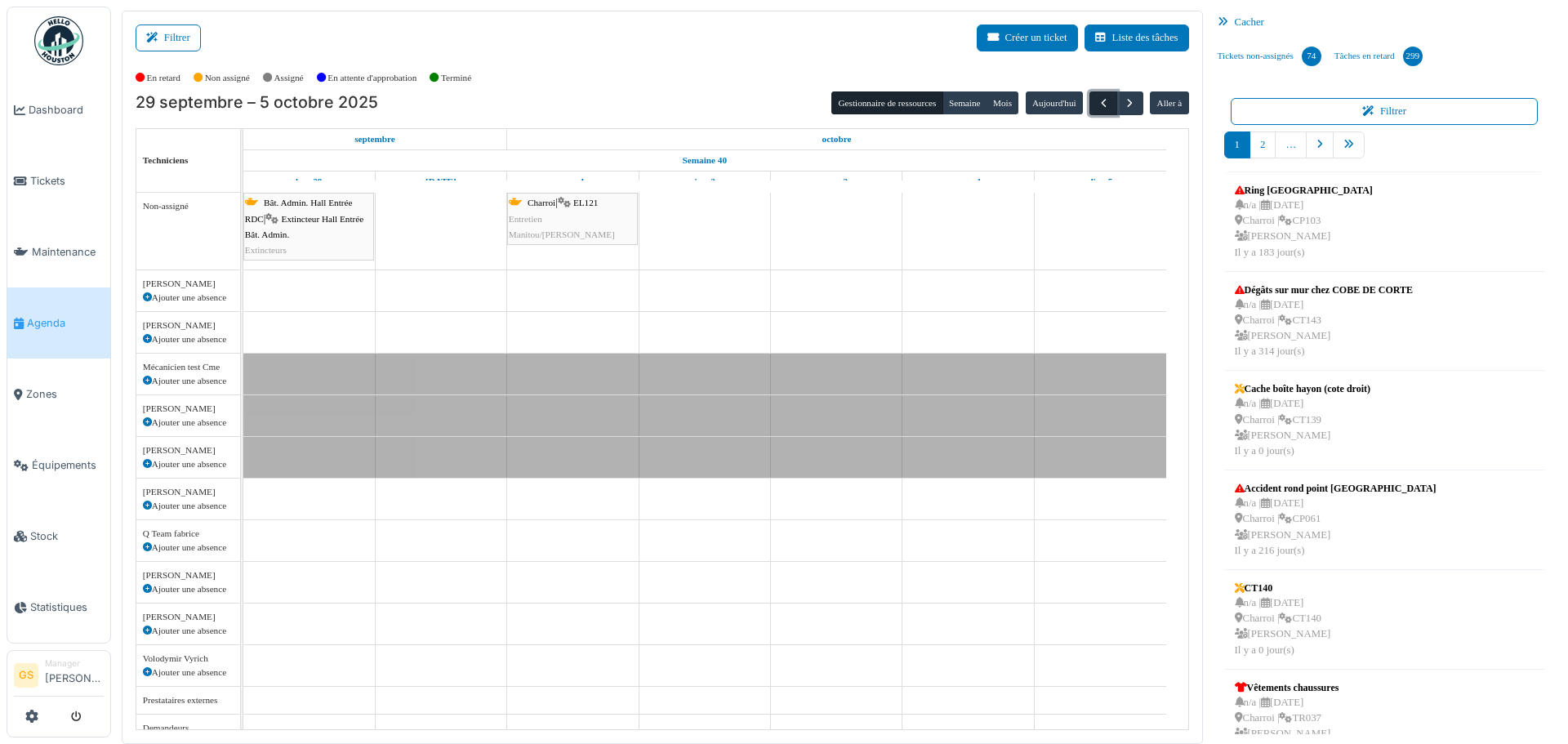
click at [1097, 109] on span "button" at bounding box center [1104, 103] width 14 height 14
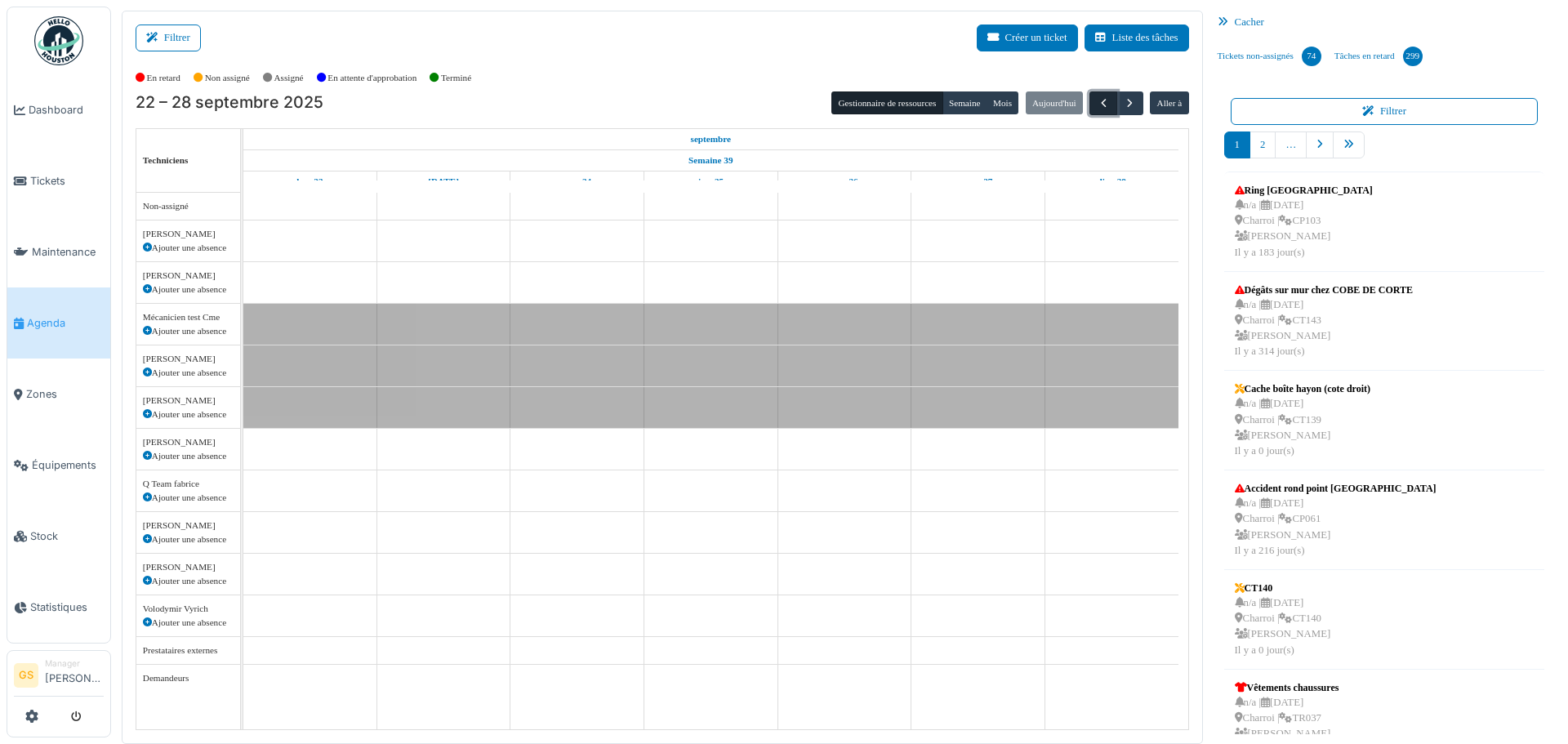
click at [1097, 109] on span "button" at bounding box center [1104, 103] width 14 height 14
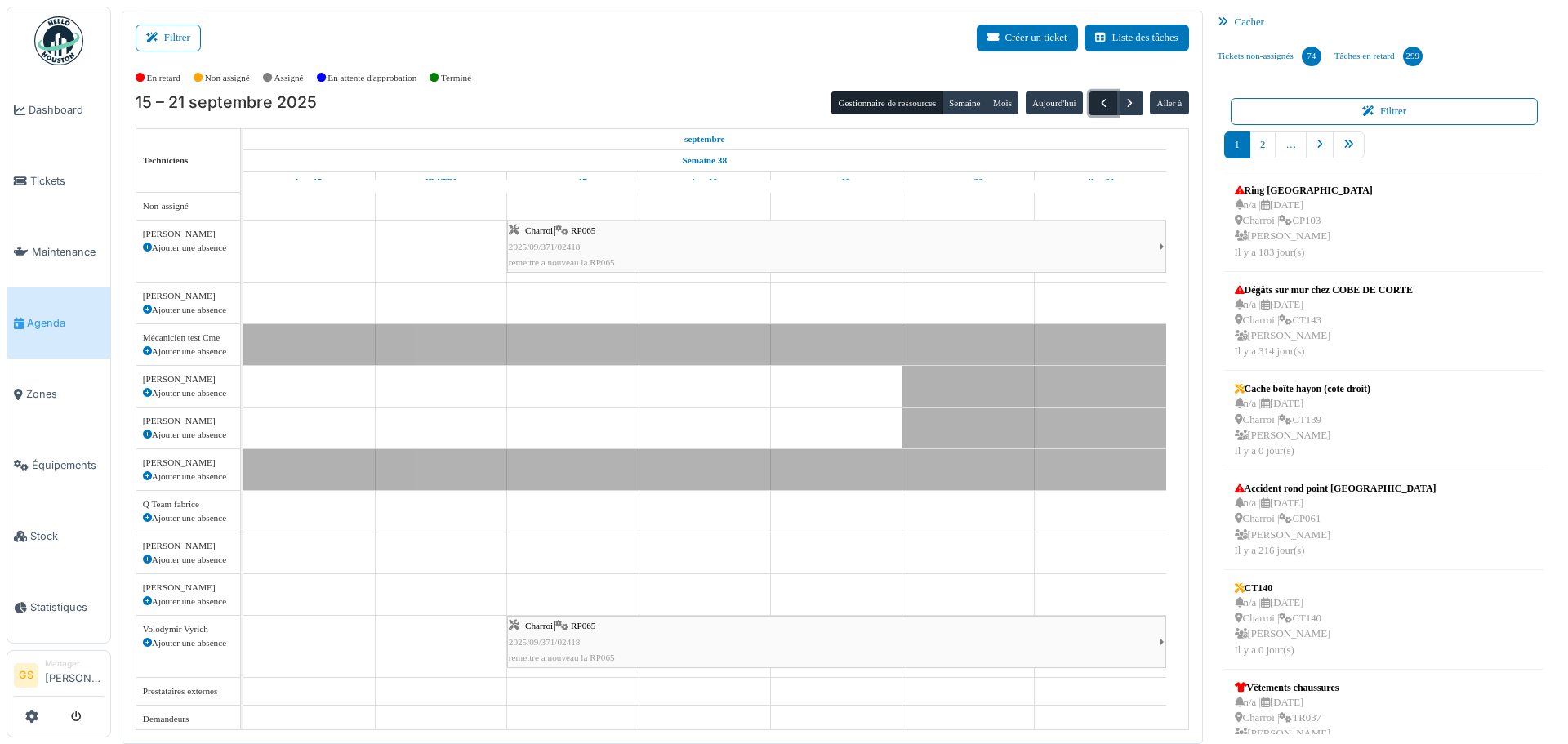
click at [1097, 109] on span "button" at bounding box center [1104, 103] width 14 height 14
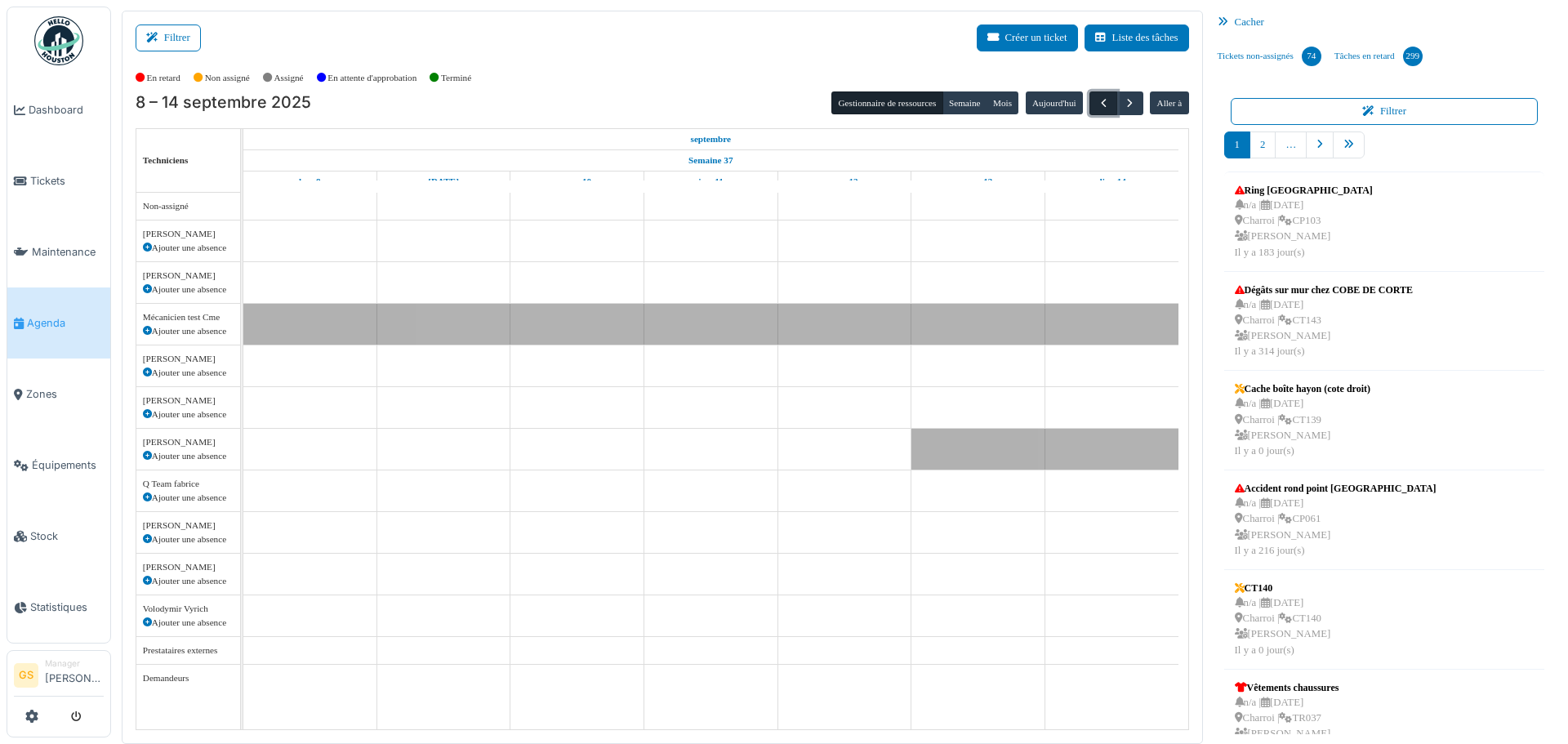
click at [1097, 109] on span "button" at bounding box center [1104, 103] width 14 height 14
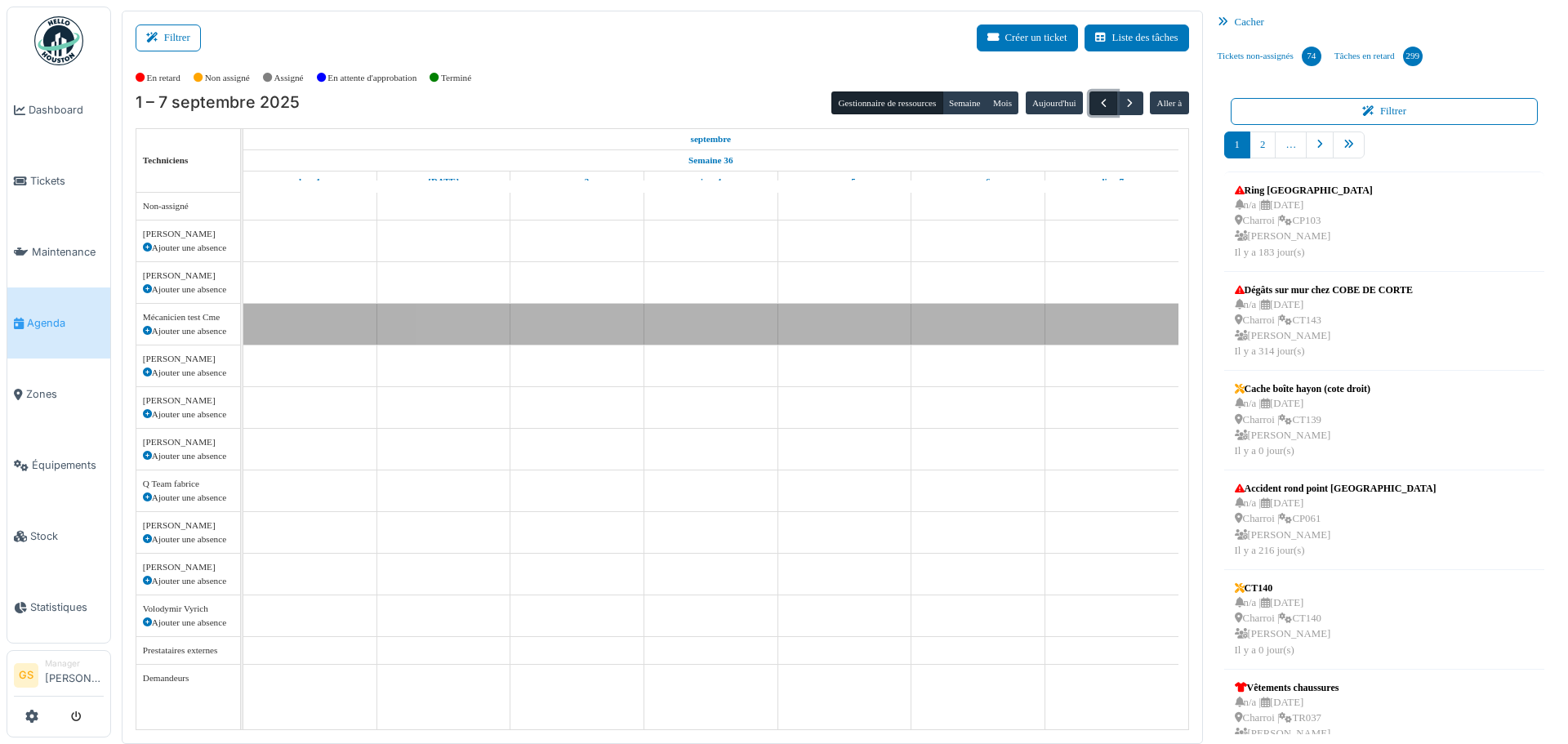
click at [1097, 109] on span "button" at bounding box center [1104, 103] width 14 height 14
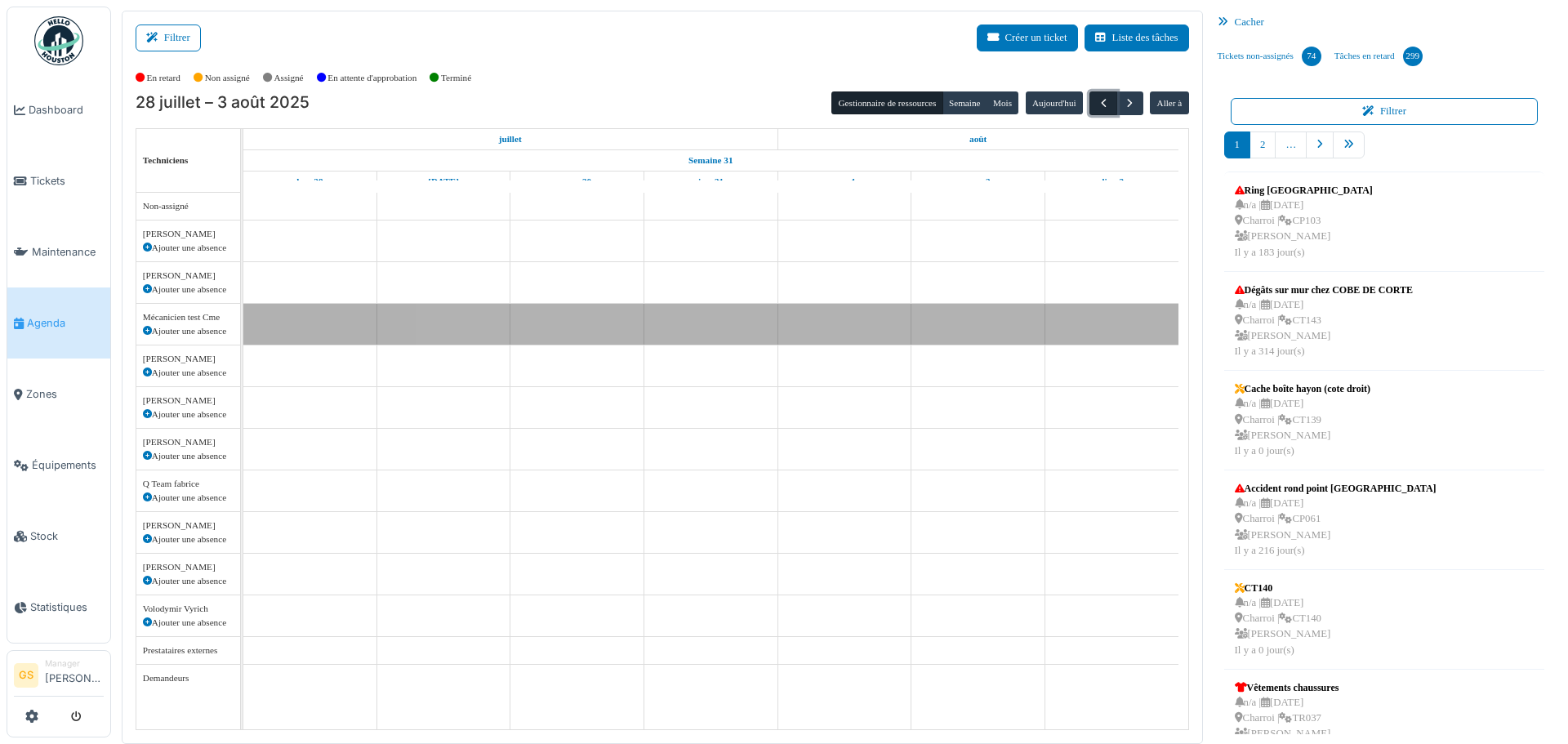
click at [1097, 109] on span "button" at bounding box center [1104, 103] width 14 height 14
click at [1123, 103] on span "button" at bounding box center [1130, 103] width 14 height 14
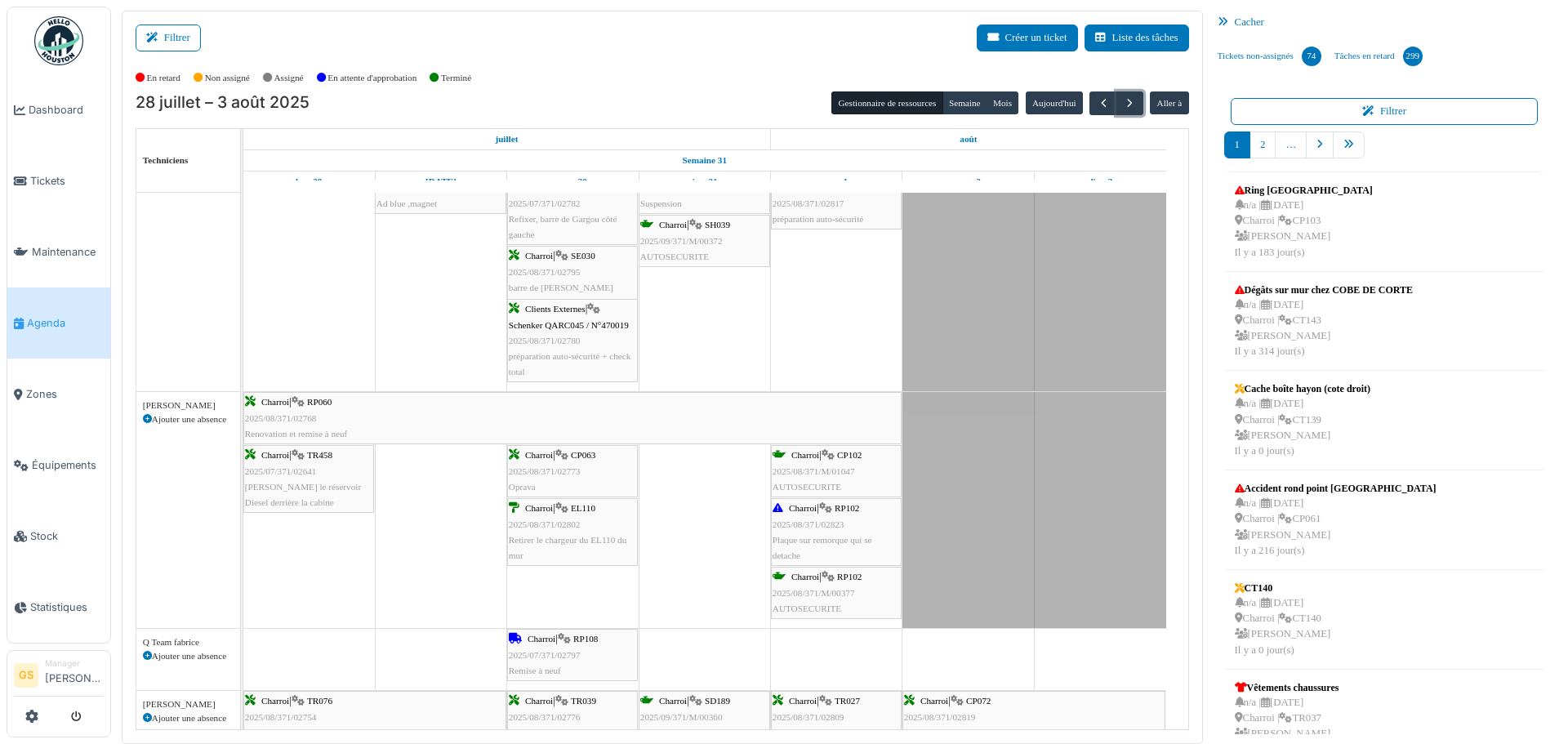
click at [566, 323] on span "Schenker QARC045 / N°470019" at bounding box center [569, 325] width 120 height 10
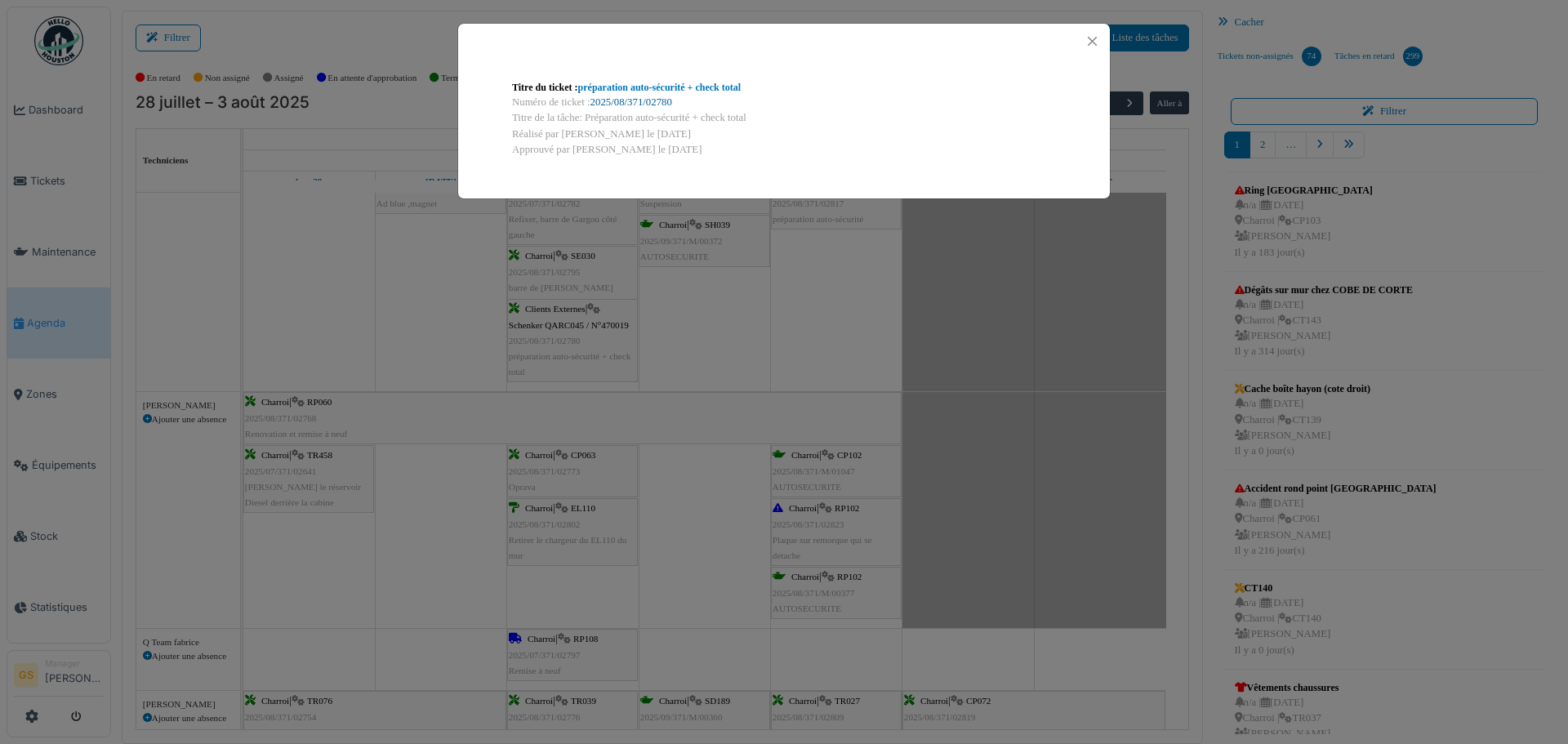
click at [650, 101] on link "2025/08/371/02780" at bounding box center [631, 102] width 82 height 11
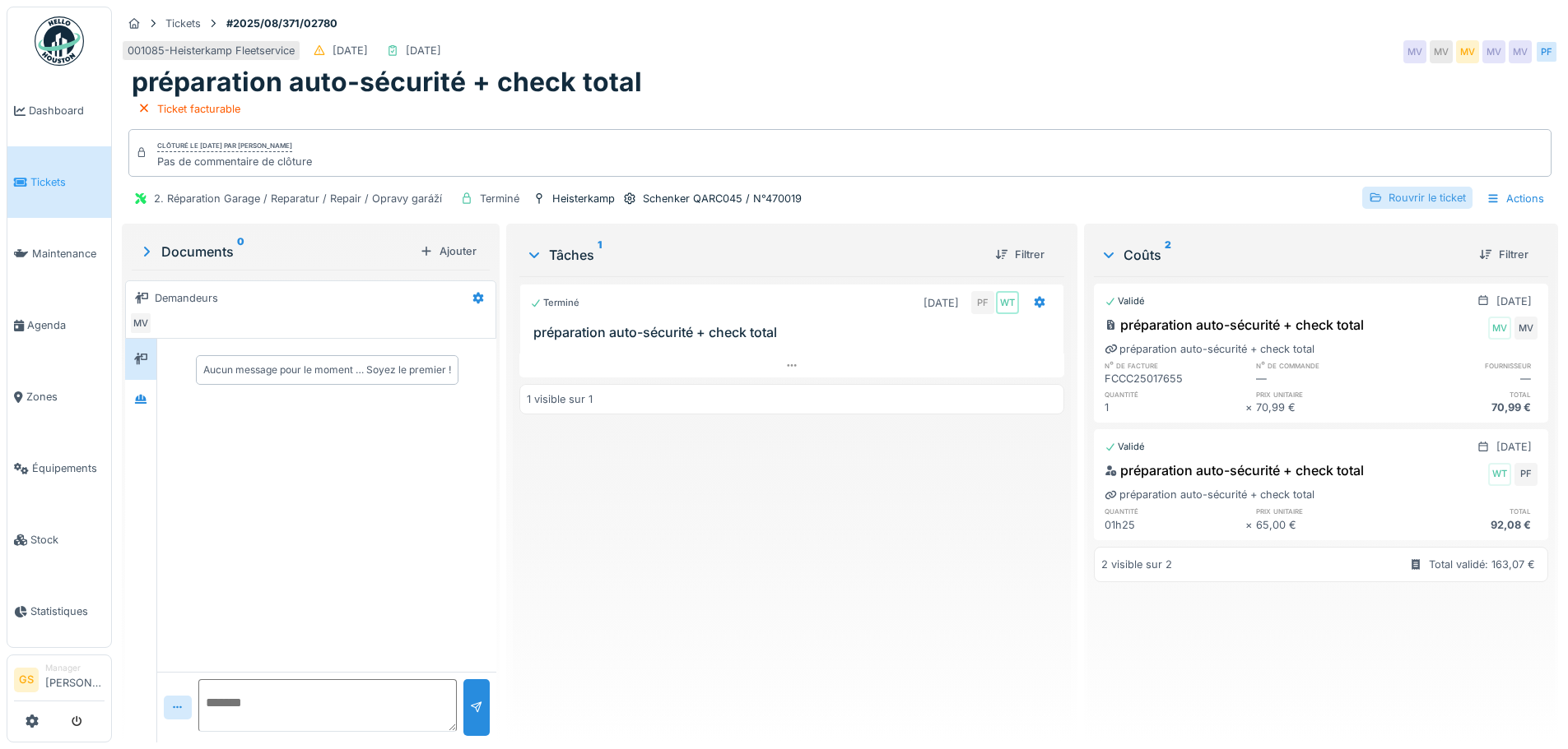
click at [1383, 195] on div "Rouvrir le ticket" at bounding box center [1418, 197] width 110 height 22
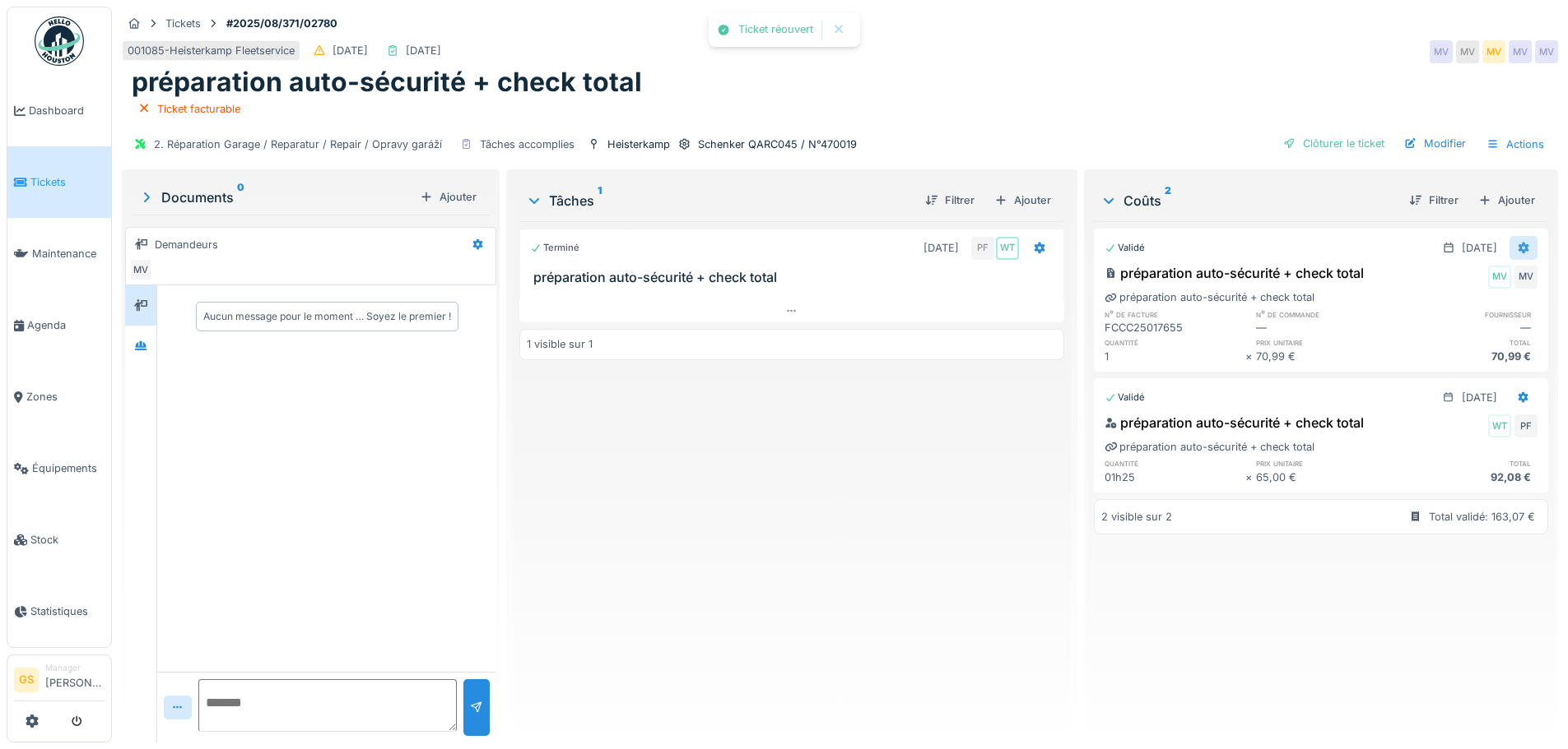
click at [1517, 248] on icon at bounding box center [1524, 247] width 13 height 11
click at [1519, 246] on icon at bounding box center [1524, 248] width 11 height 11
click at [1517, 248] on icon at bounding box center [1524, 247] width 13 height 11
click at [1459, 303] on div "Modifier" at bounding box center [1442, 309] width 80 height 25
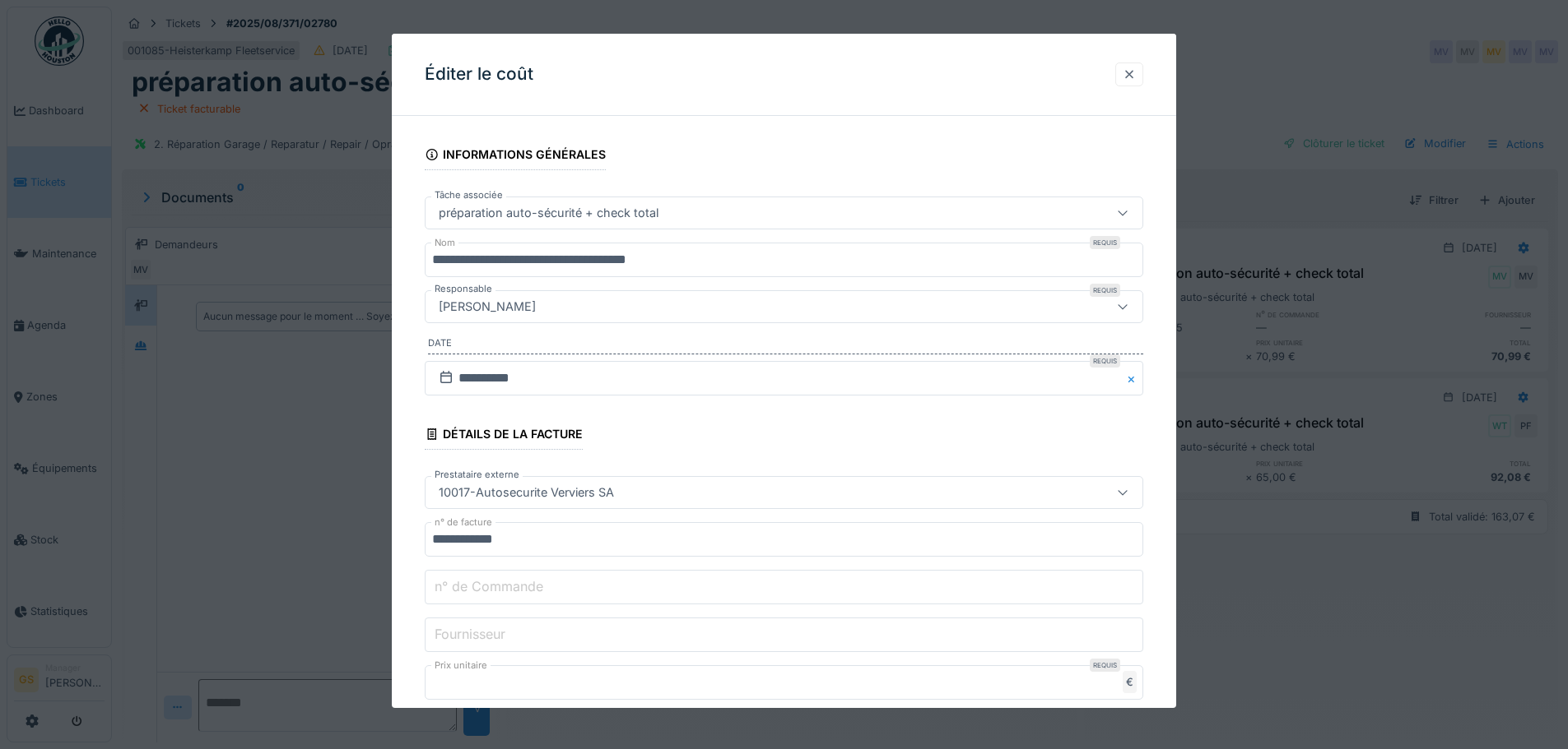
click at [1136, 73] on div at bounding box center [1130, 75] width 13 height 15
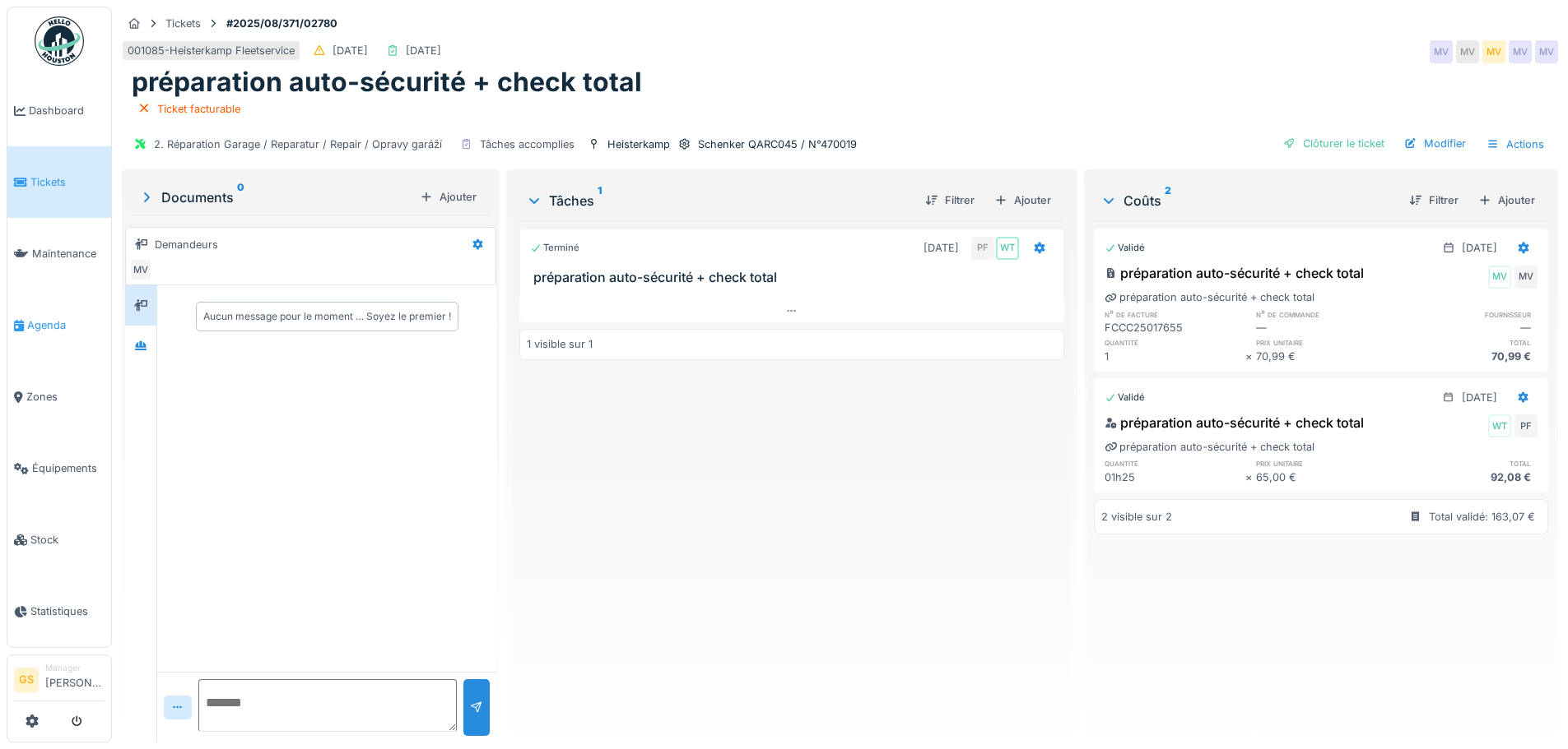
click at [40, 318] on span "Agenda" at bounding box center [65, 326] width 78 height 15
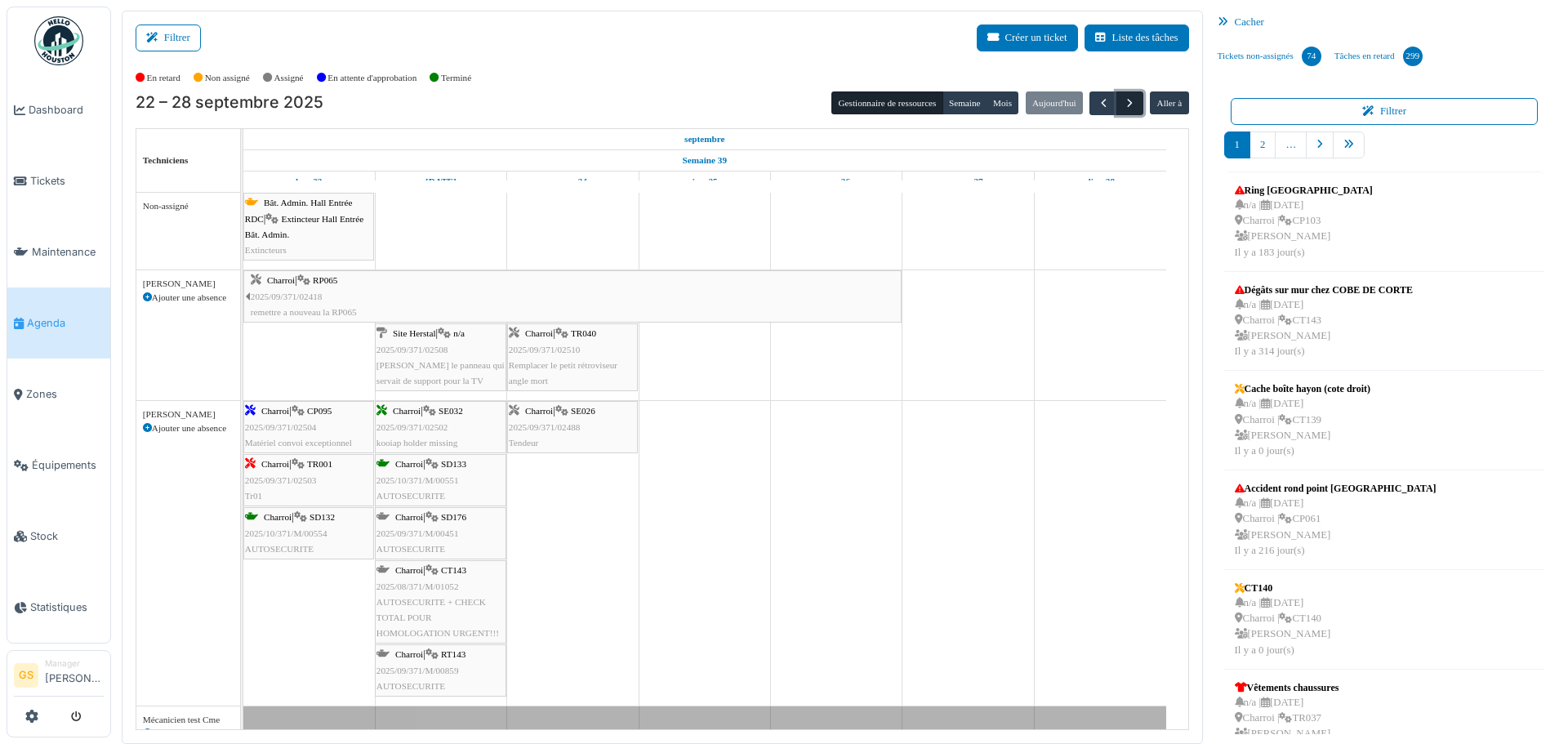
click at [1123, 99] on span "button" at bounding box center [1130, 103] width 14 height 14
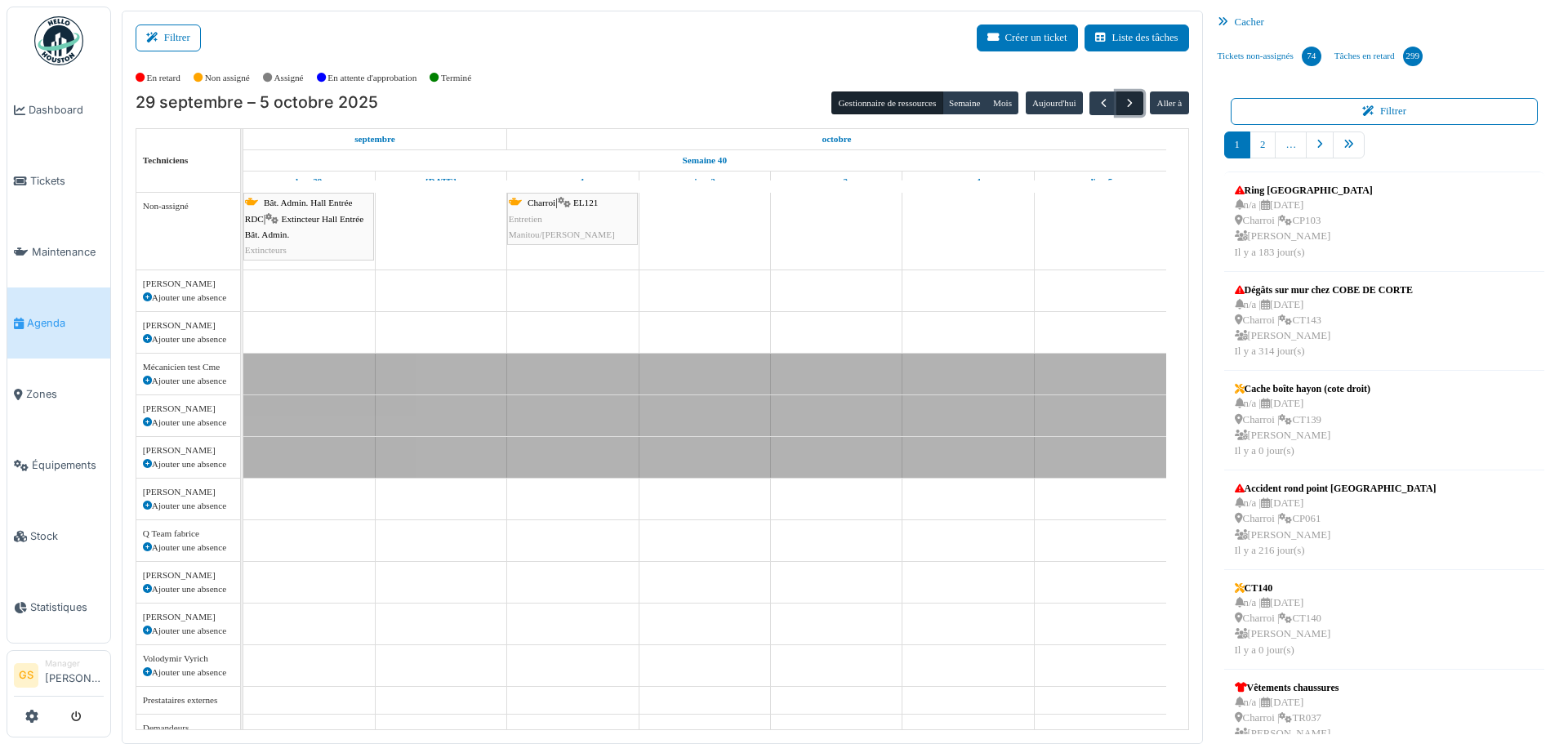
click at [1123, 99] on span "button" at bounding box center [1130, 103] width 14 height 14
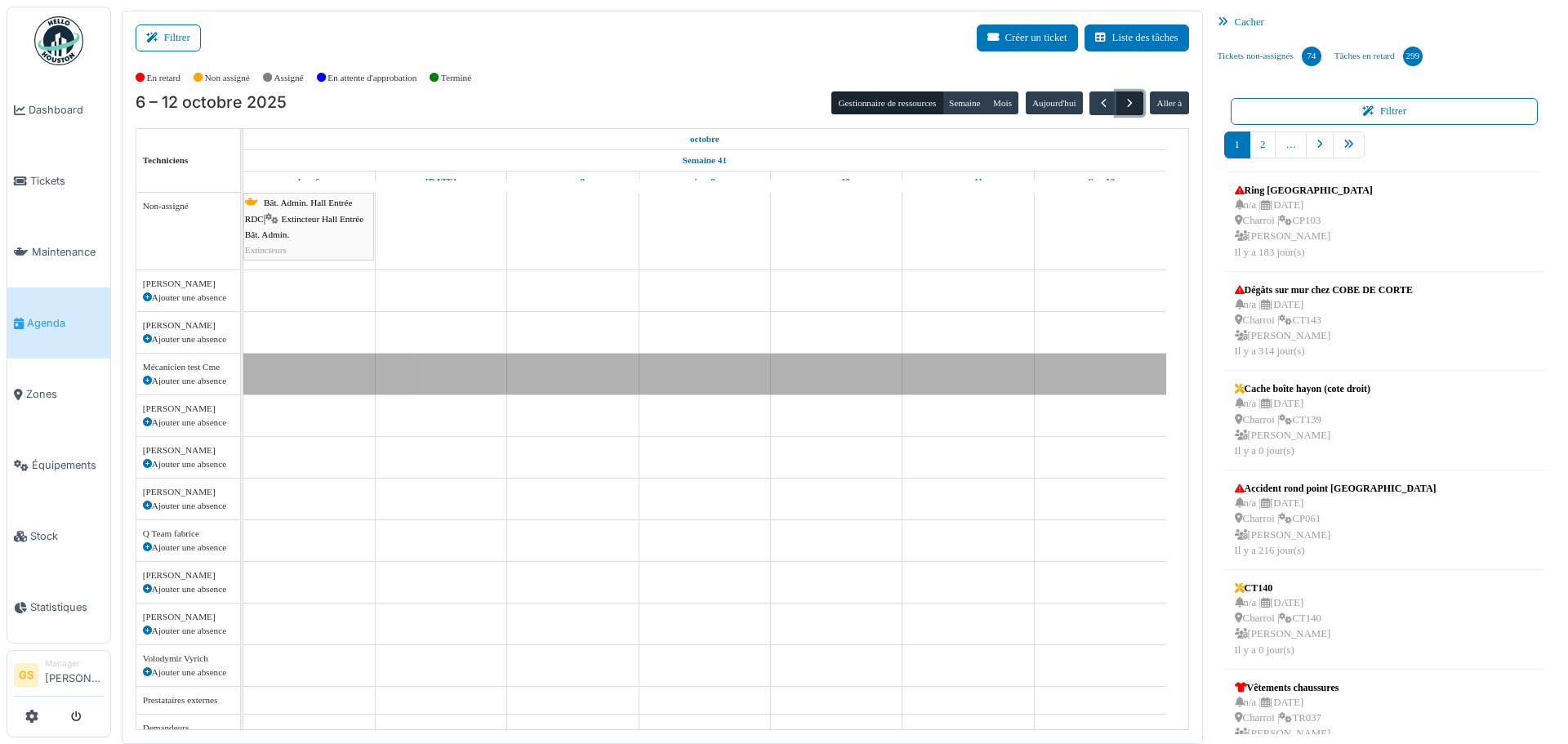
click at [1123, 99] on span "button" at bounding box center [1130, 103] width 14 height 14
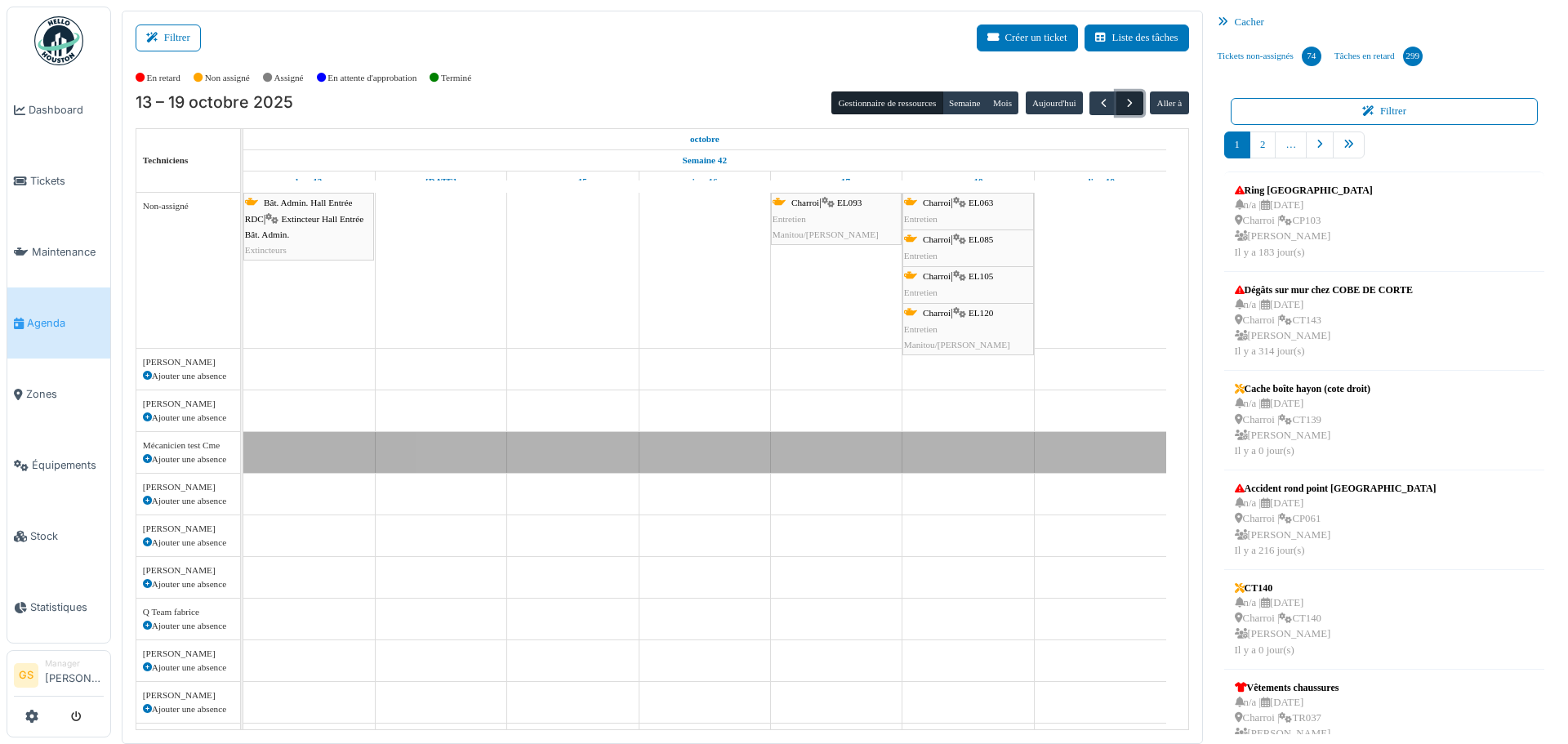
click at [1123, 104] on span "button" at bounding box center [1130, 103] width 14 height 14
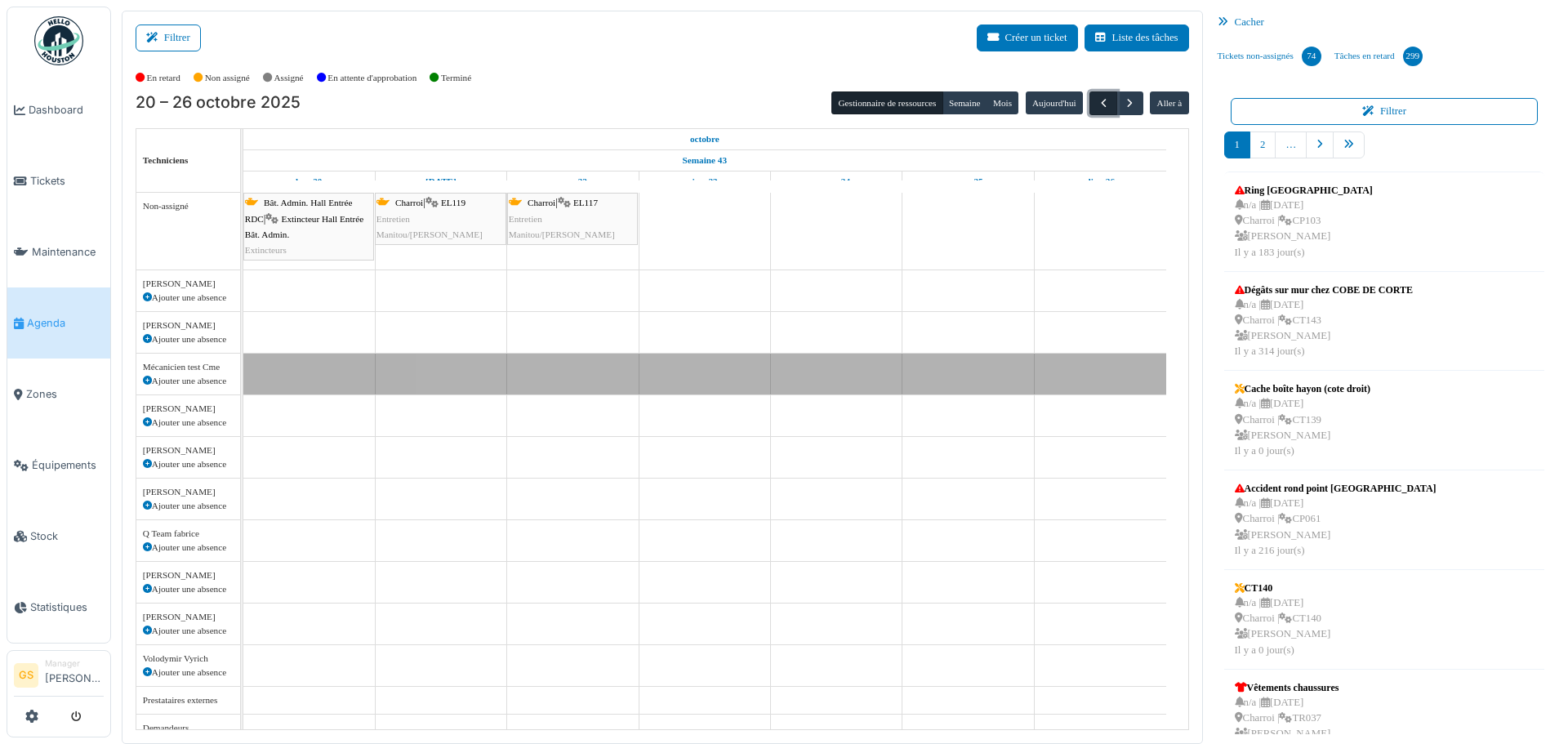
click at [1090, 105] on button "button" at bounding box center [1103, 103] width 27 height 24
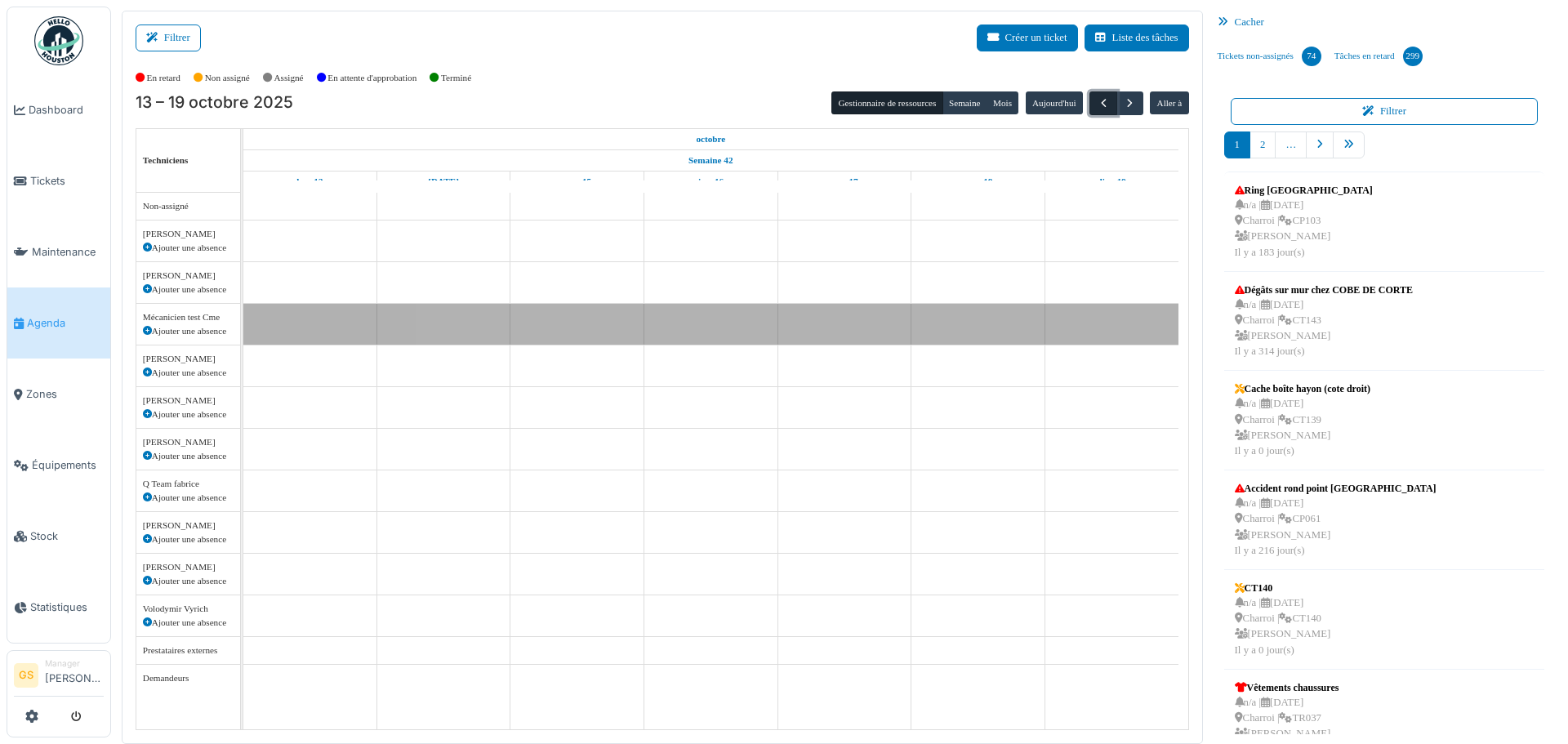
click at [1090, 105] on button "button" at bounding box center [1103, 103] width 27 height 24
click at [1090, 104] on button "button" at bounding box center [1103, 103] width 27 height 24
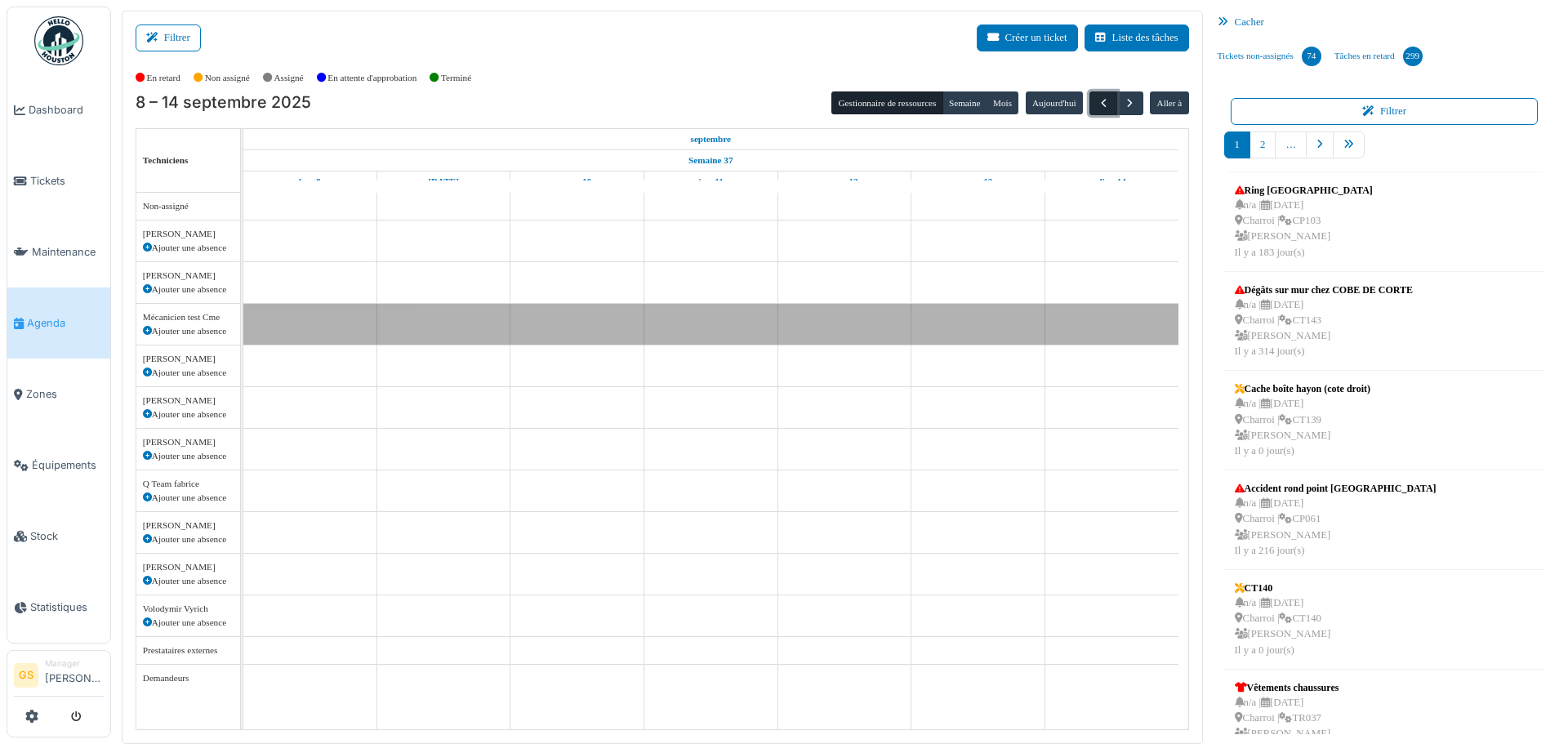
click at [1090, 104] on button "button" at bounding box center [1103, 103] width 27 height 24
click at [1090, 103] on button "button" at bounding box center [1103, 103] width 27 height 24
click at [1097, 103] on span "button" at bounding box center [1104, 103] width 14 height 14
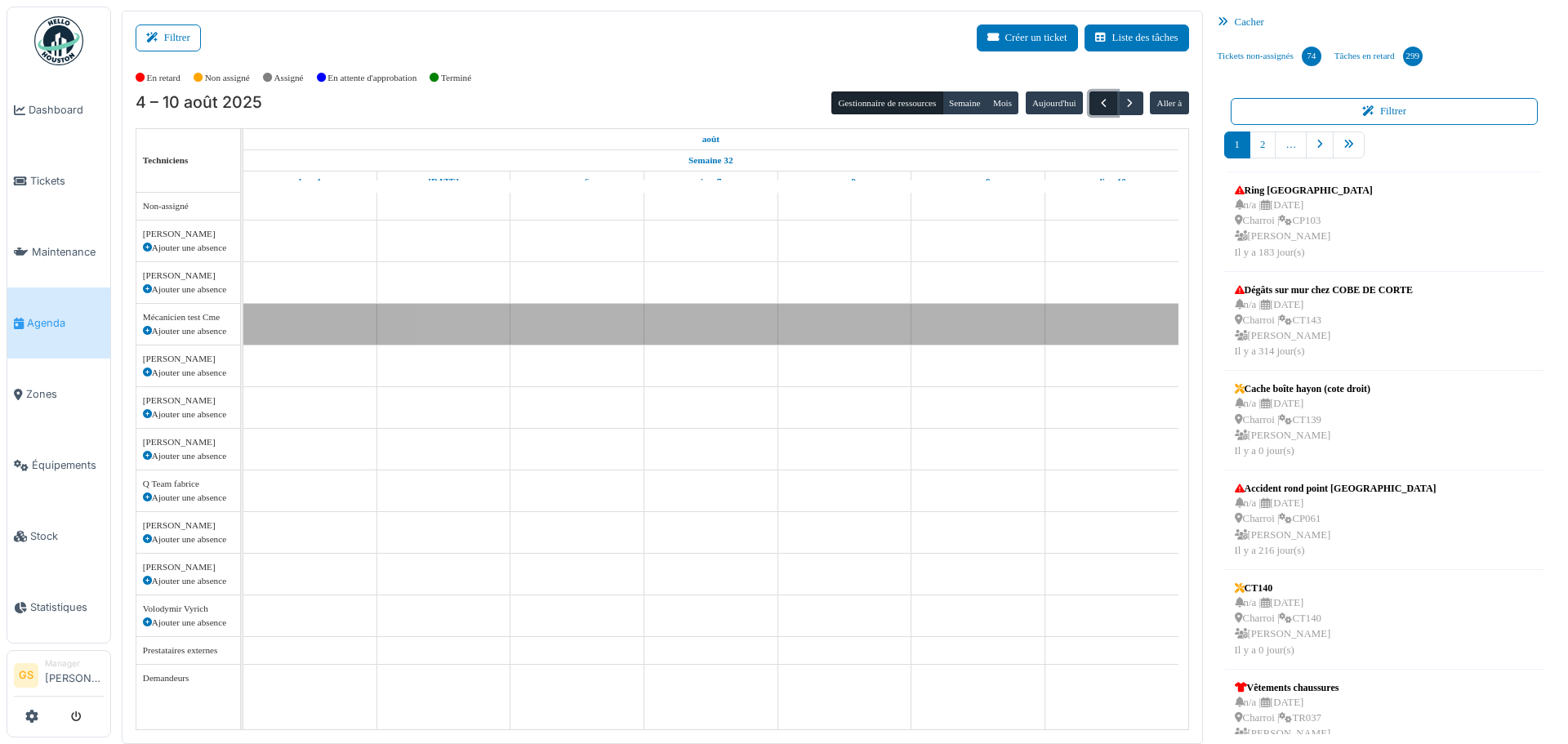
click at [1097, 103] on span "button" at bounding box center [1104, 103] width 14 height 14
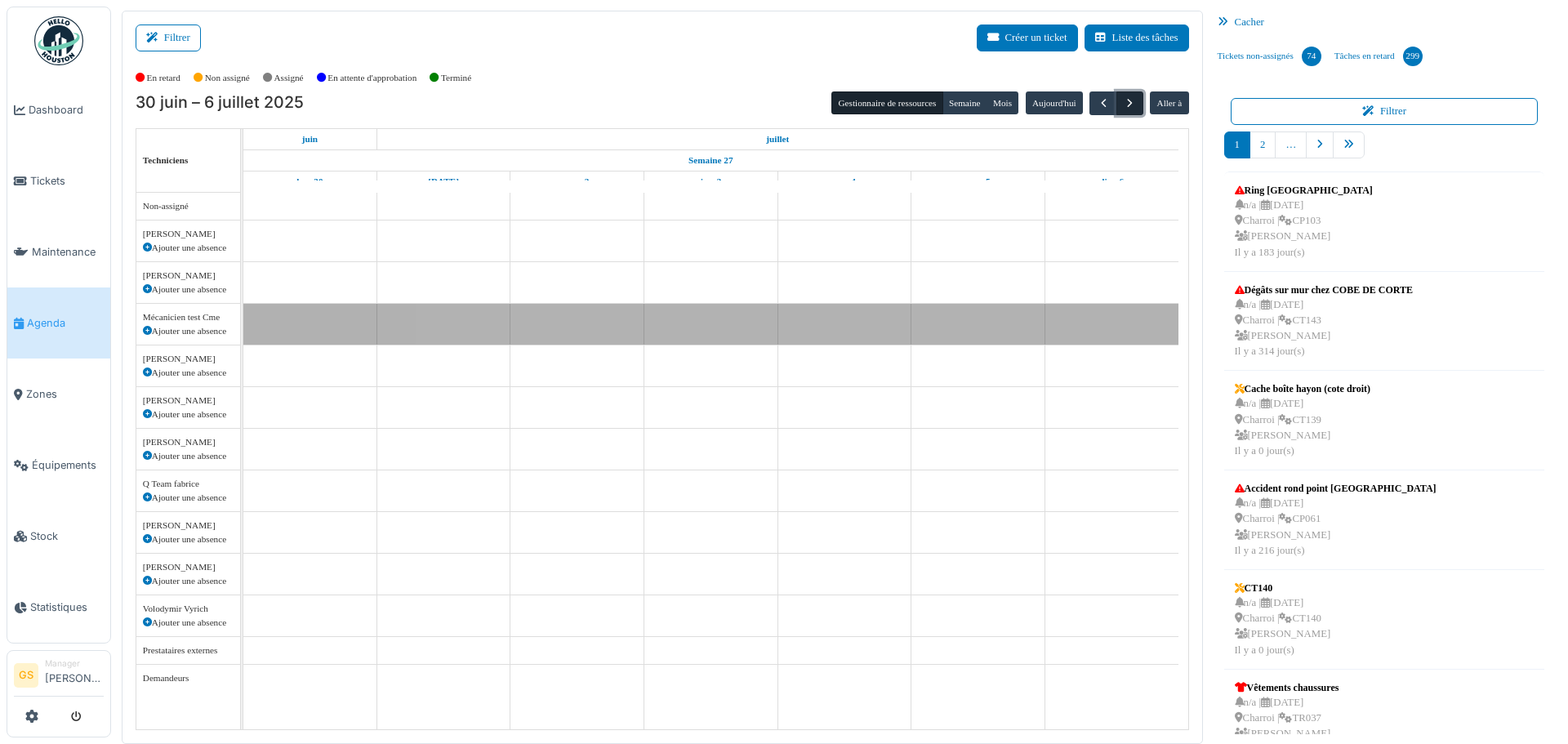
click at [1123, 101] on span "button" at bounding box center [1130, 103] width 14 height 14
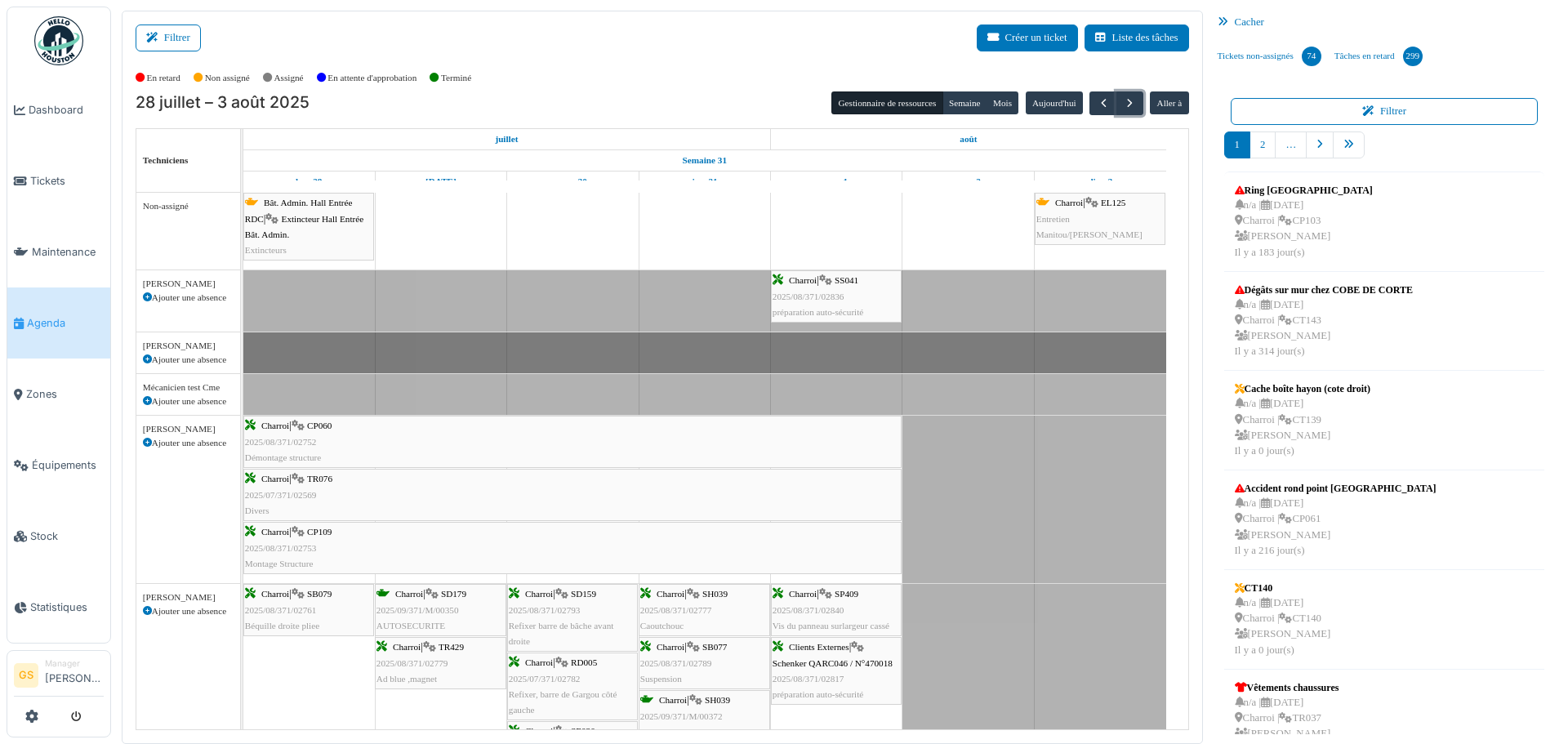
scroll to position [76, 0]
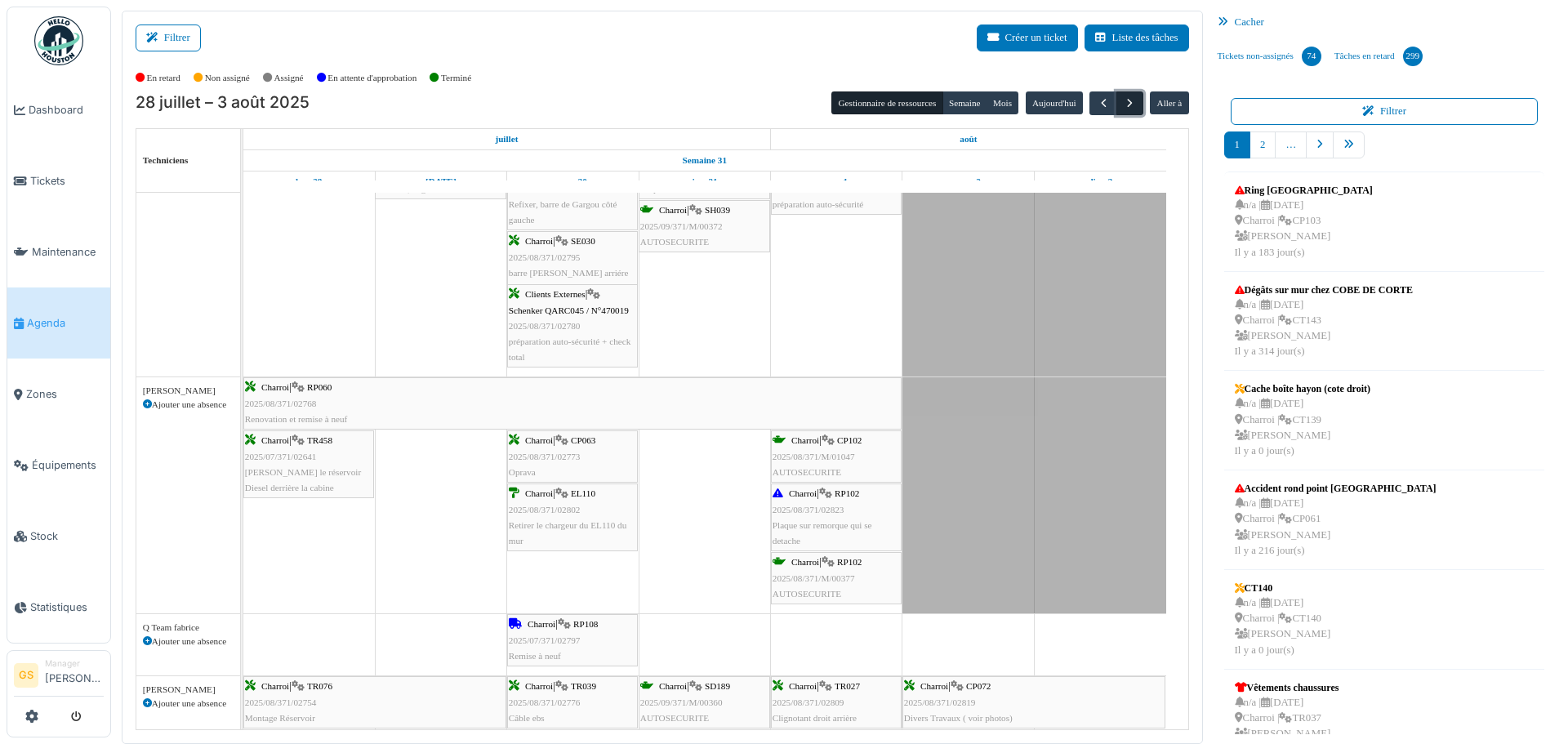
click at [1123, 100] on span "button" at bounding box center [1130, 103] width 14 height 14
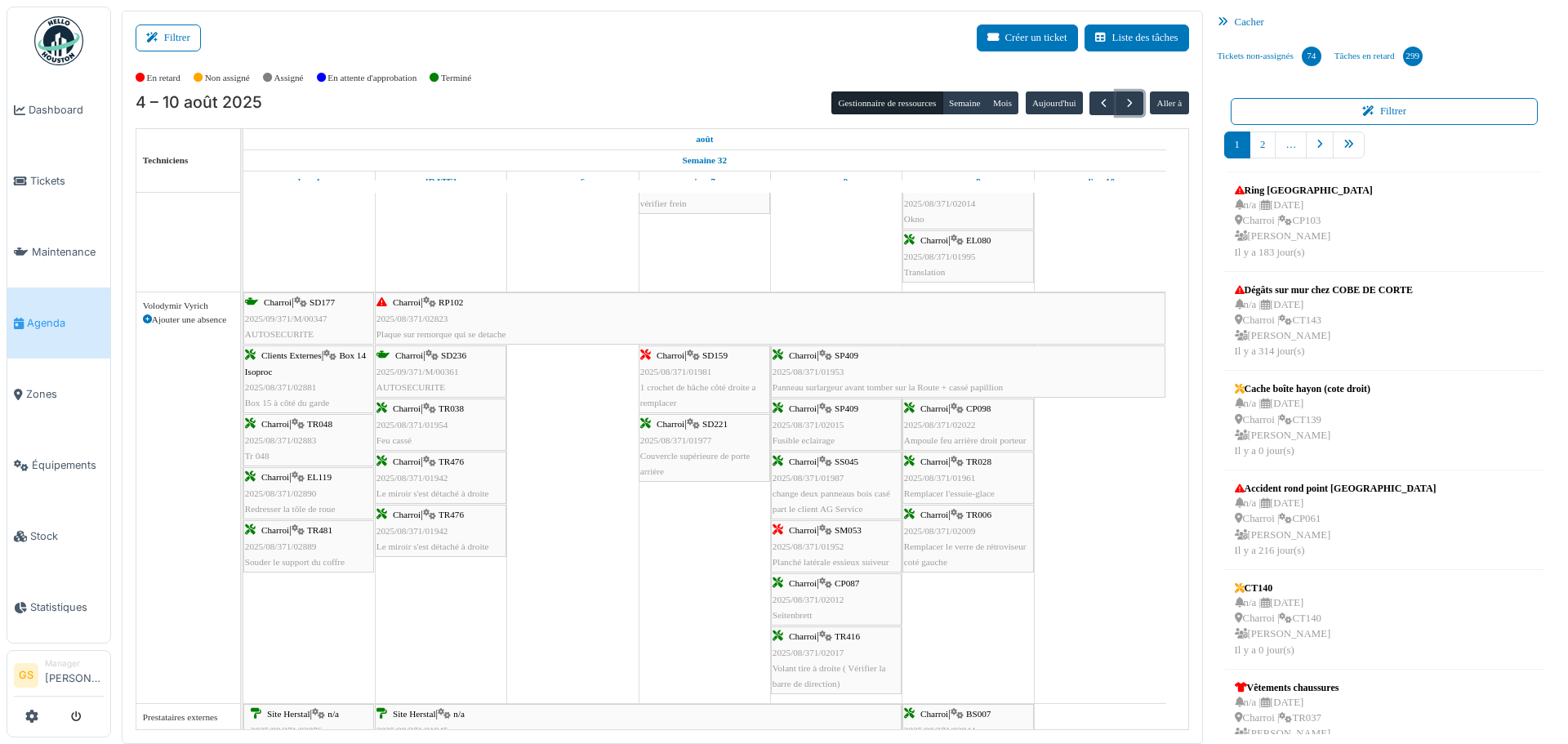
click at [286, 386] on span "2025/08/371/02881" at bounding box center [281, 387] width 72 height 10
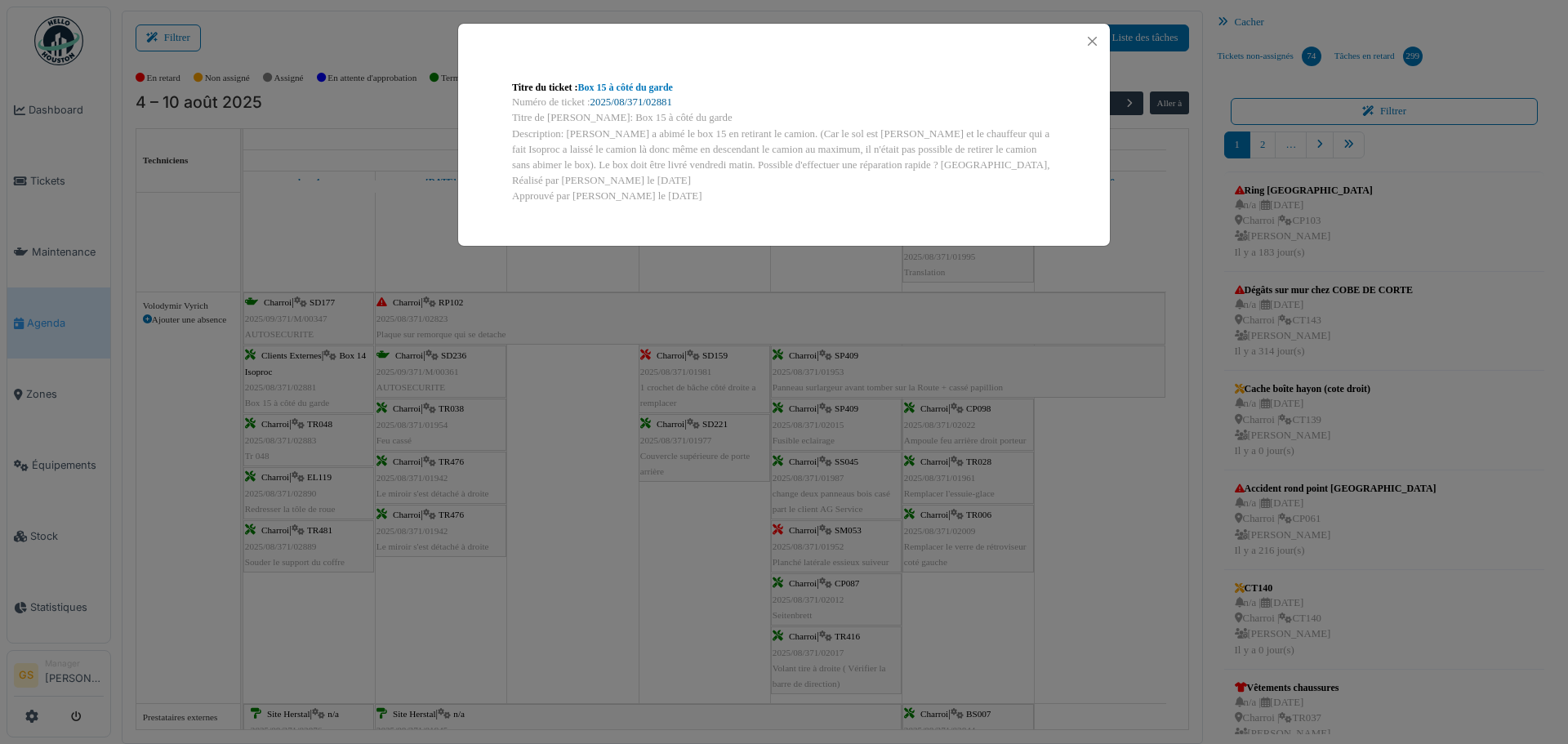
click at [648, 102] on link "2025/08/371/02881" at bounding box center [631, 102] width 82 height 11
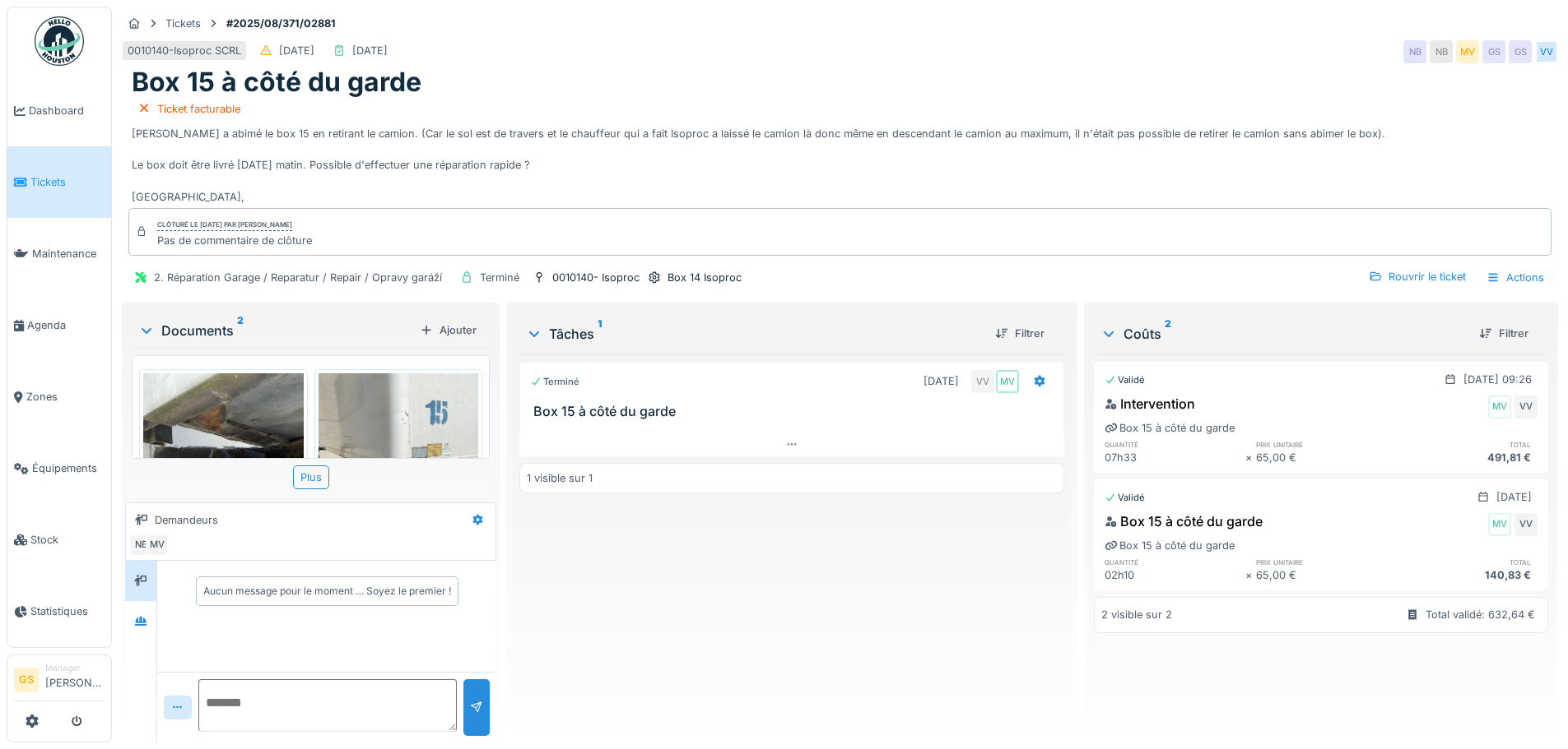
click at [20, 180] on icon at bounding box center [21, 183] width 13 height 11
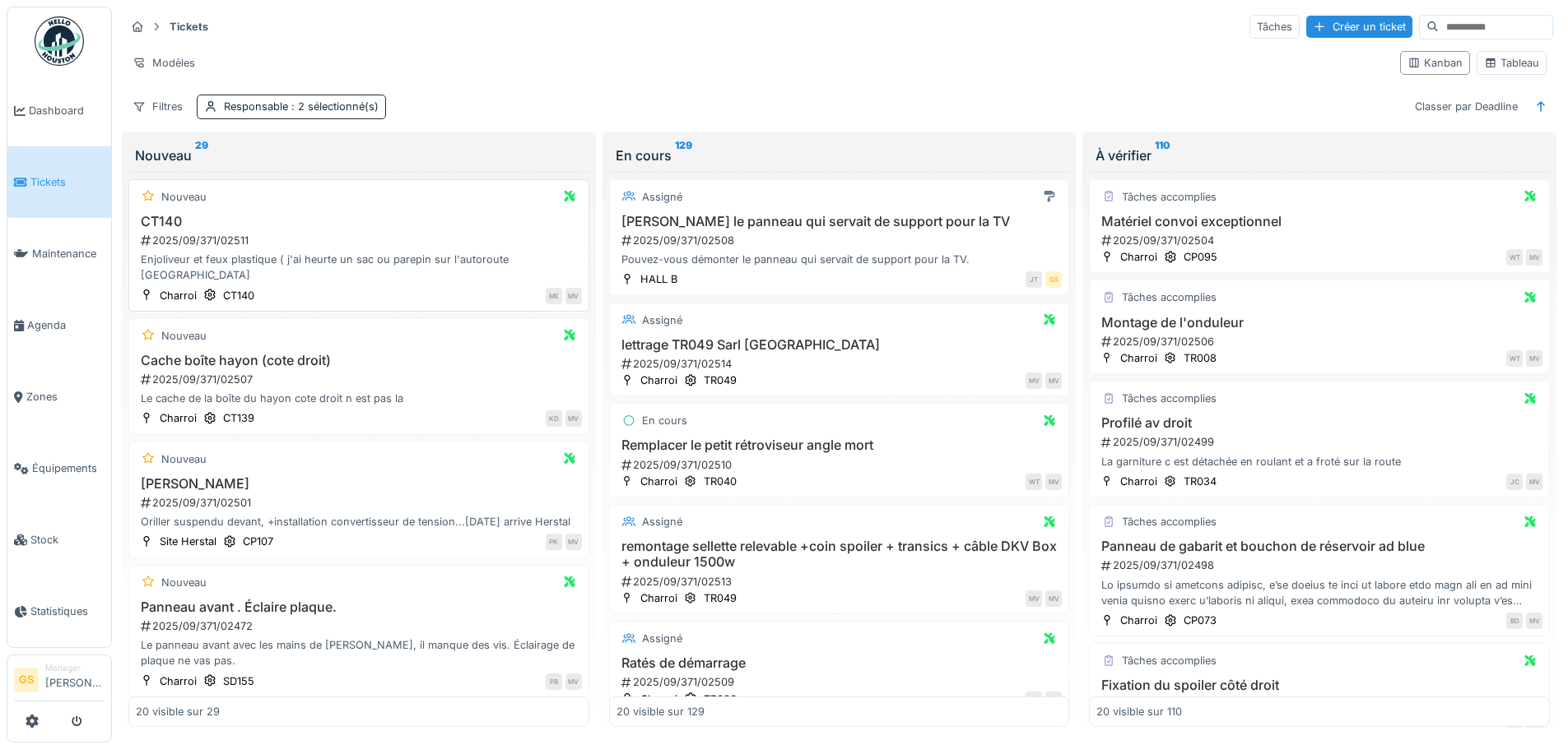
click at [177, 238] on div "2025/09/371/02511" at bounding box center [360, 240] width 443 height 15
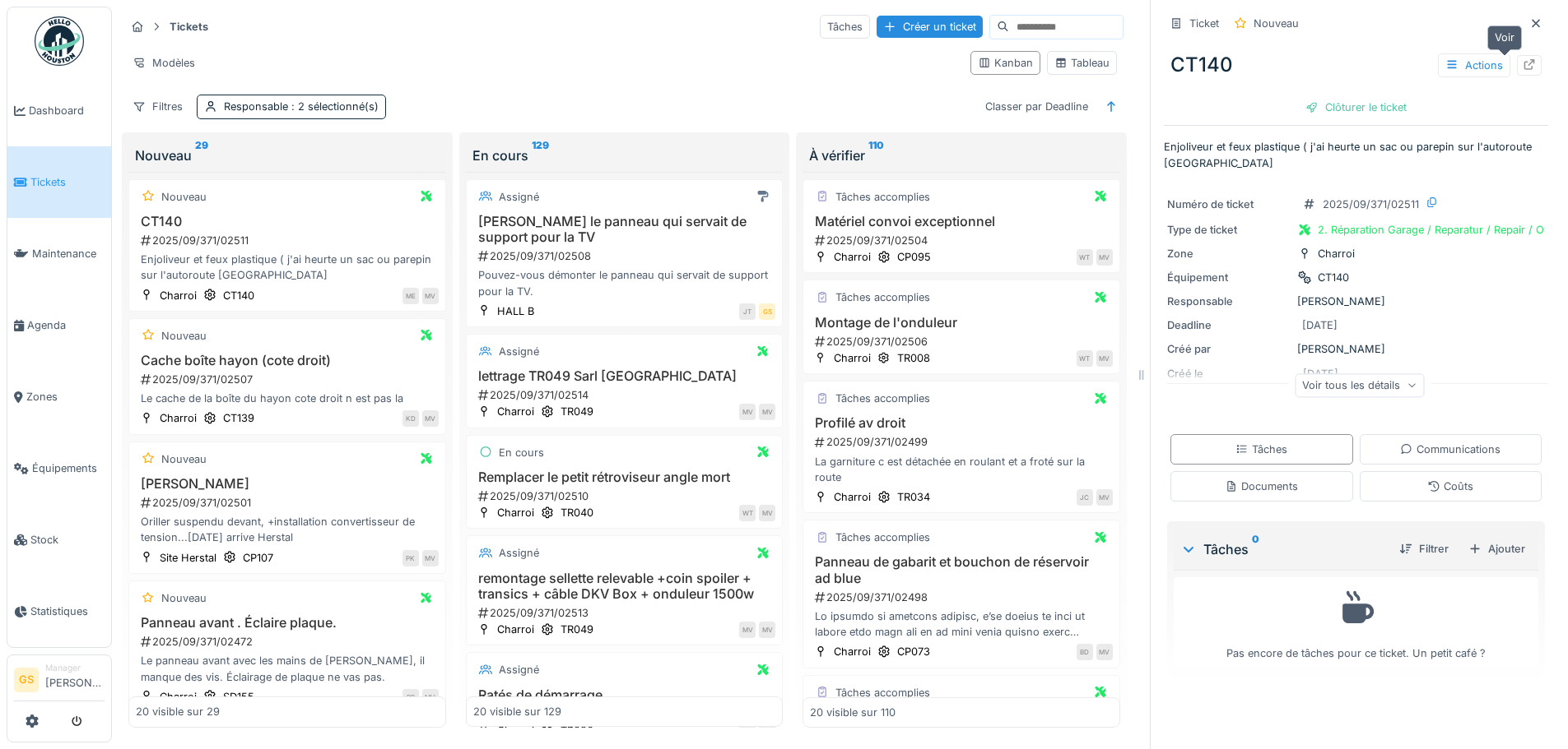
click at [1525, 62] on icon at bounding box center [1530, 64] width 11 height 11
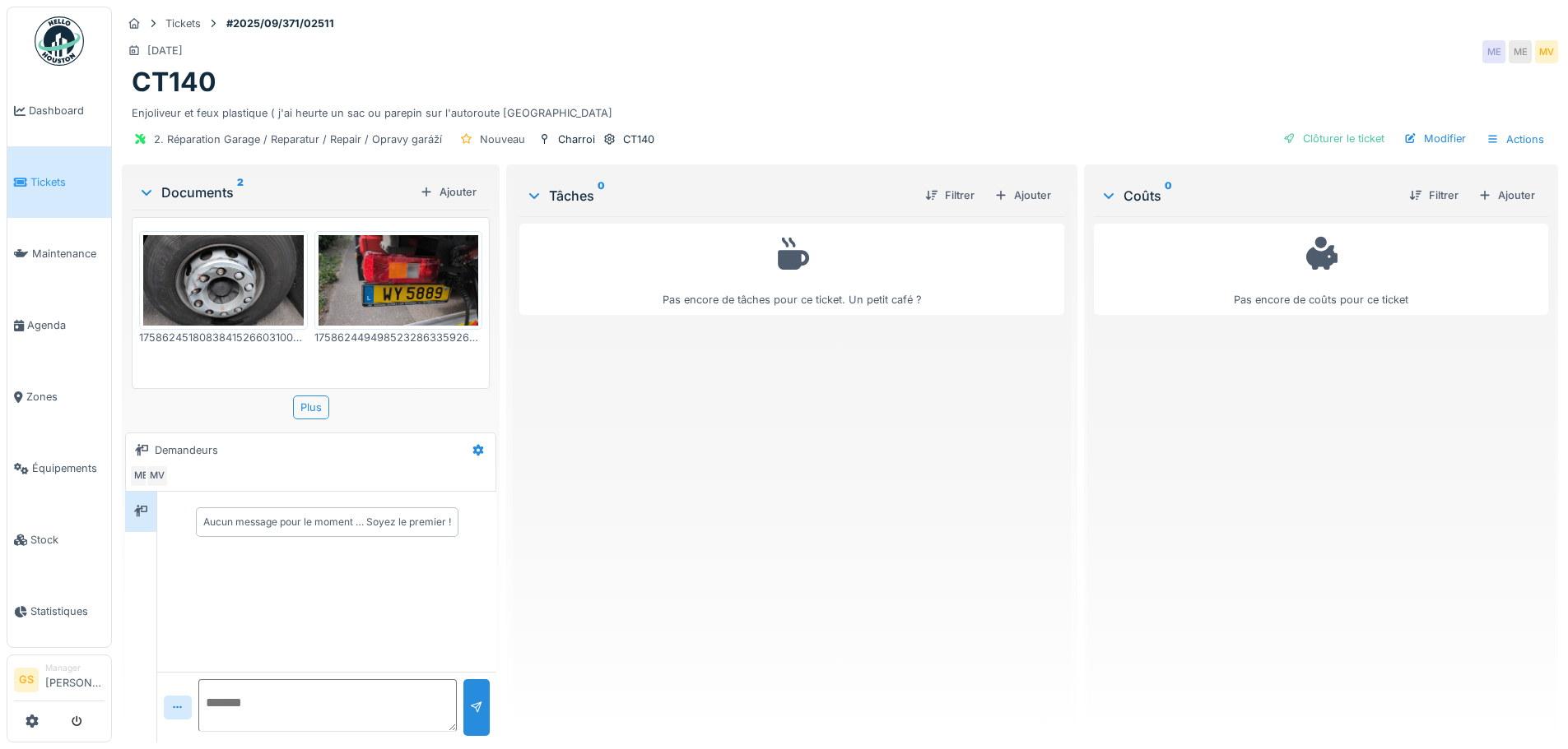
click at [214, 284] on img at bounding box center [222, 281] width 160 height 90
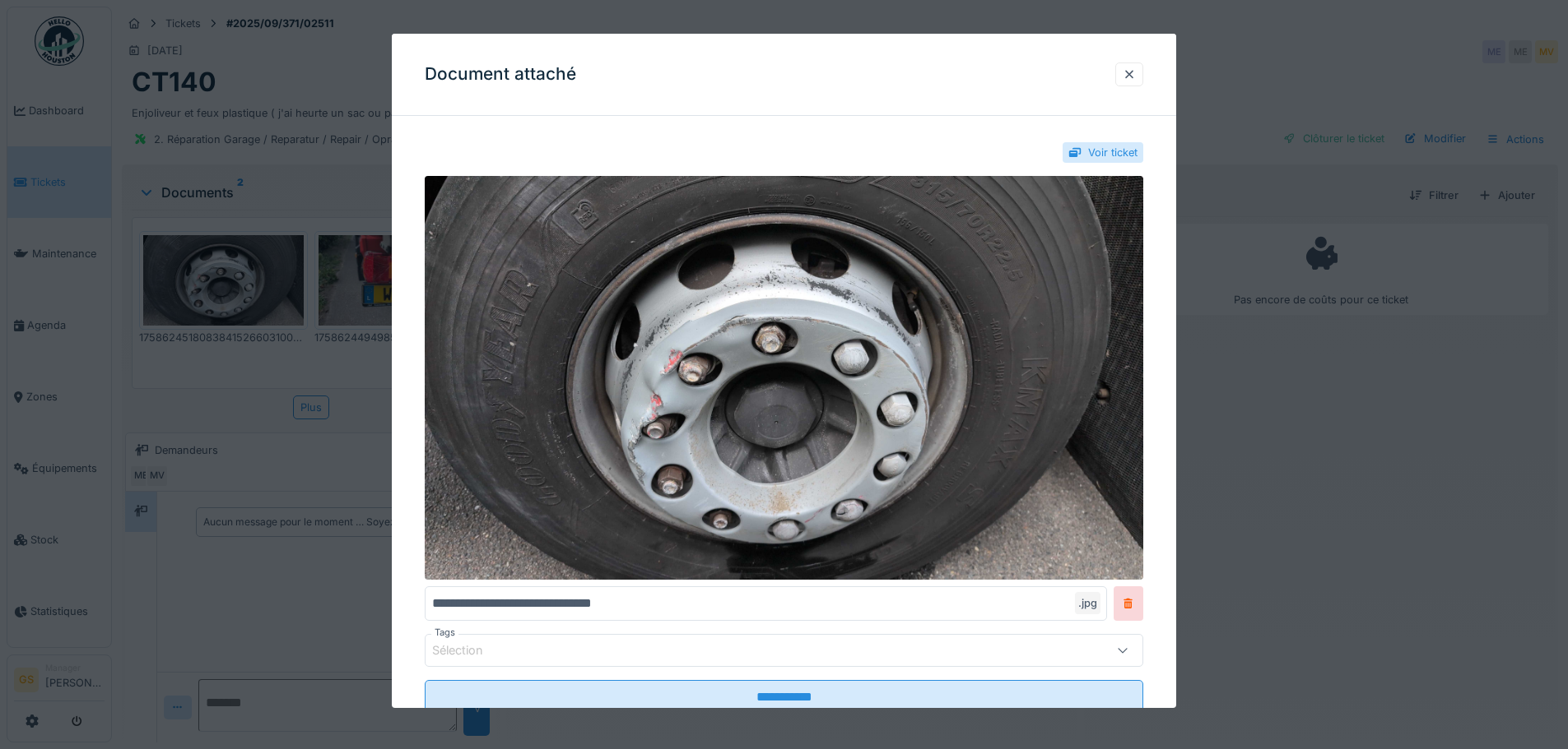
drag, startPoint x: 347, startPoint y: 267, endPoint x: 359, endPoint y: 272, distance: 13.0
click at [349, 268] on div at bounding box center [784, 374] width 1568 height 749
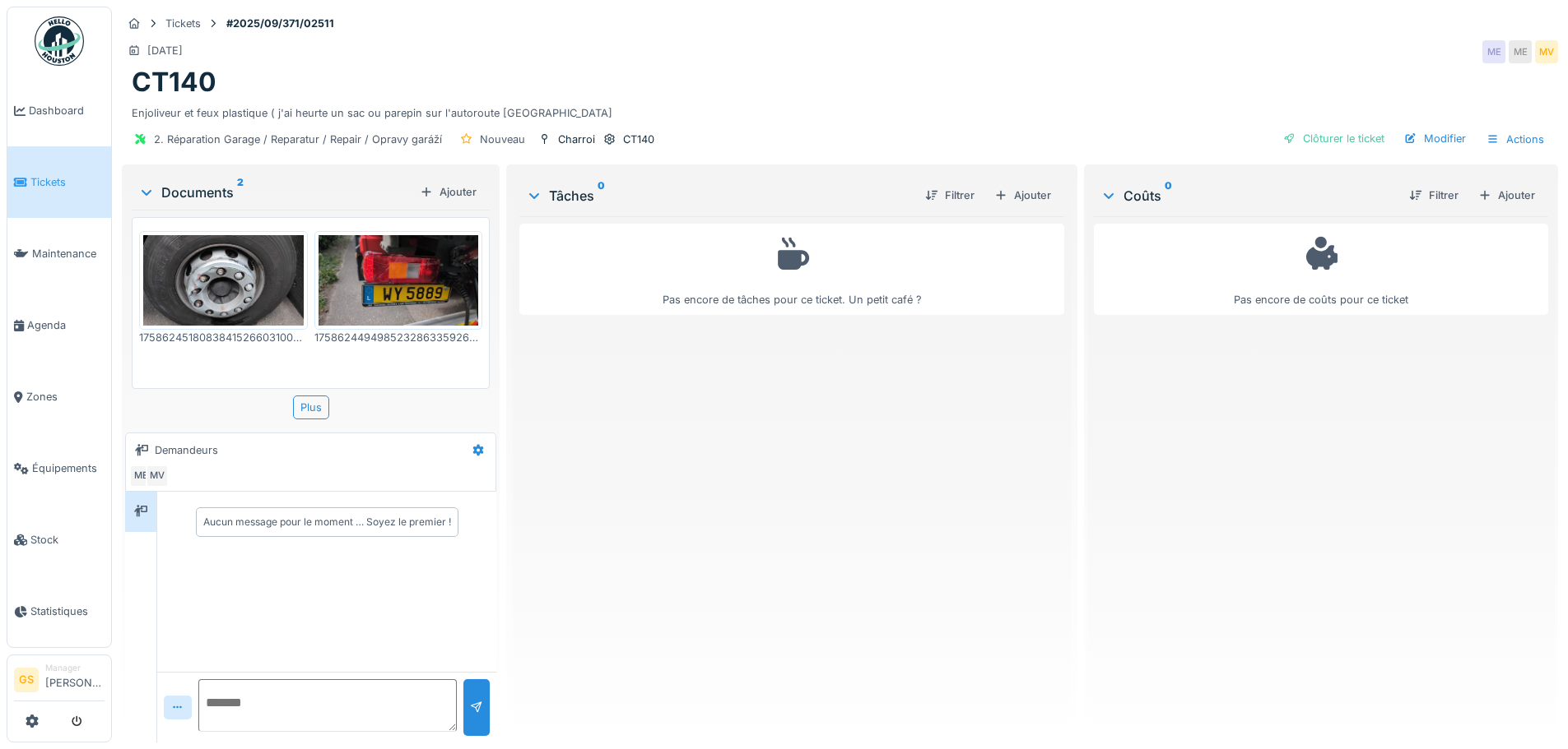
click at [388, 283] on img at bounding box center [398, 281] width 160 height 90
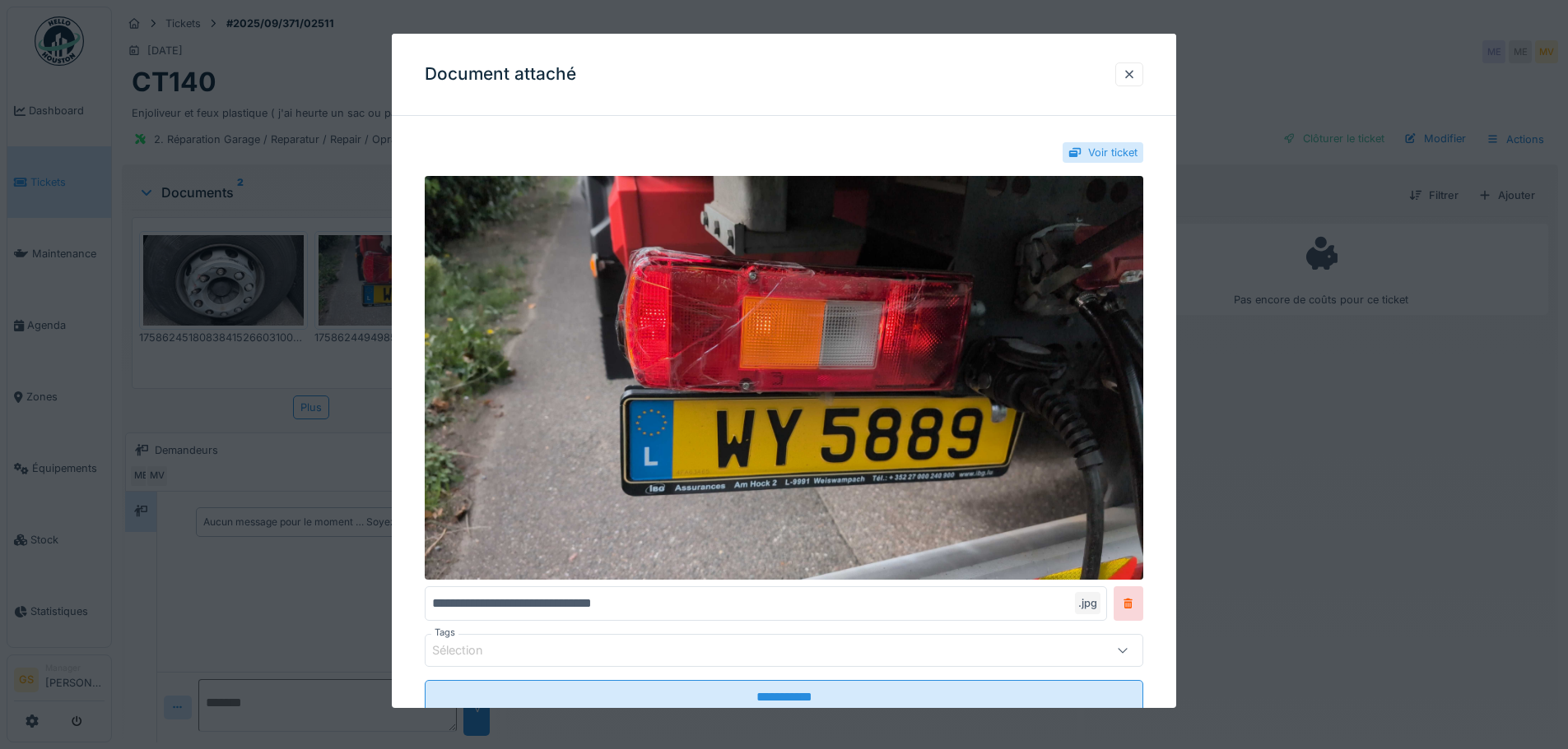
click at [35, 318] on div at bounding box center [784, 374] width 1568 height 749
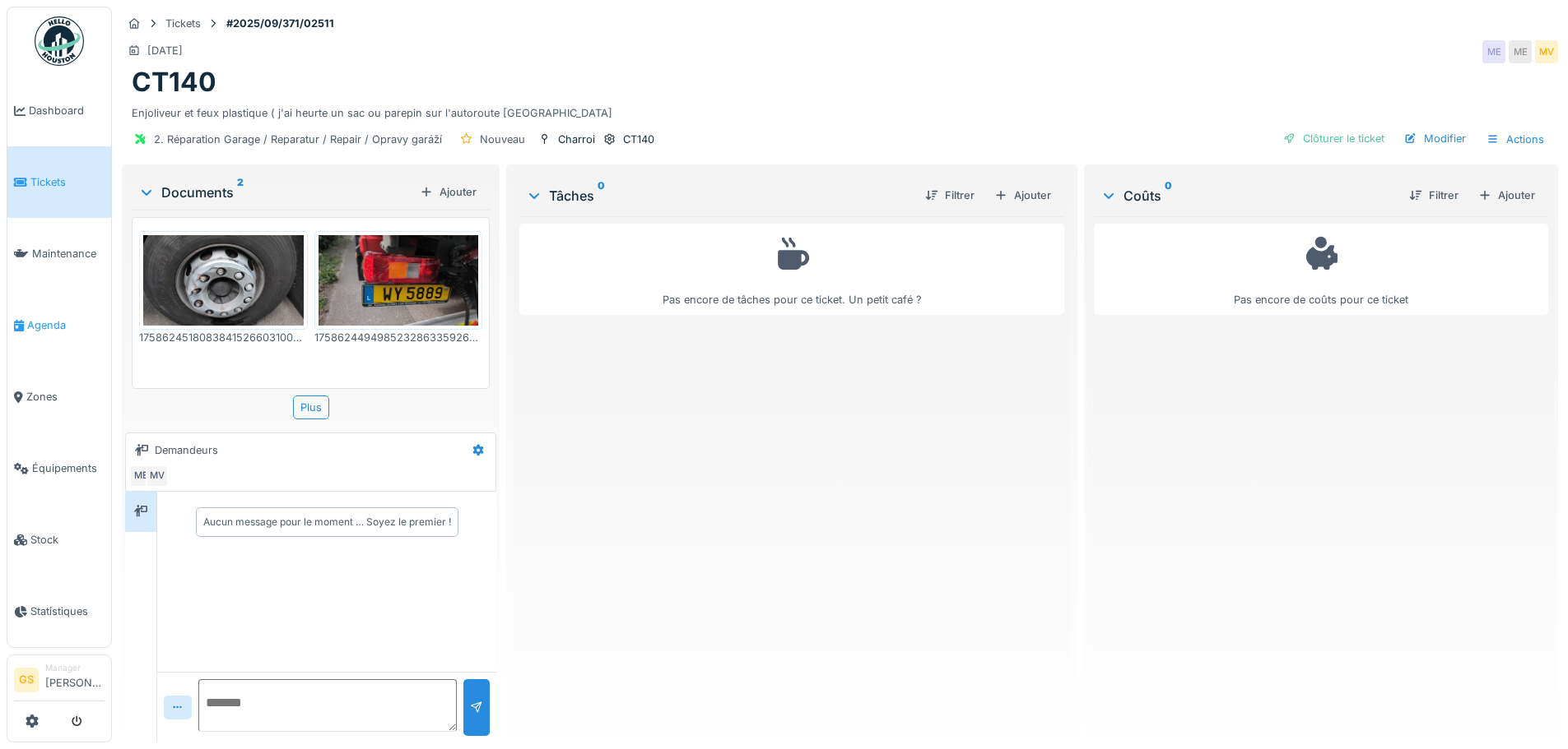
click at [42, 320] on span "Agenda" at bounding box center [65, 326] width 78 height 15
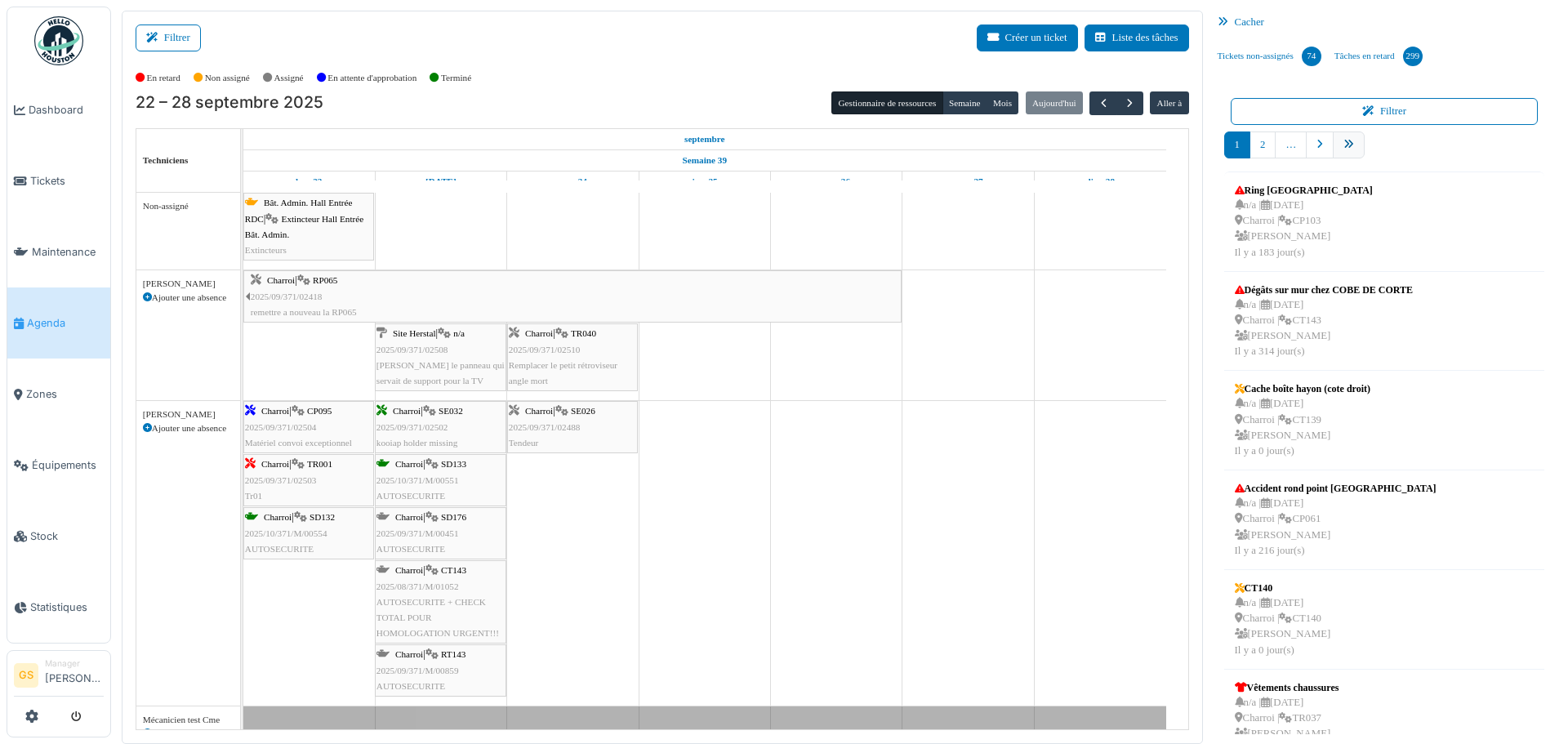
click at [1344, 142] on icon "pager" at bounding box center [1348, 145] width 10 height 10
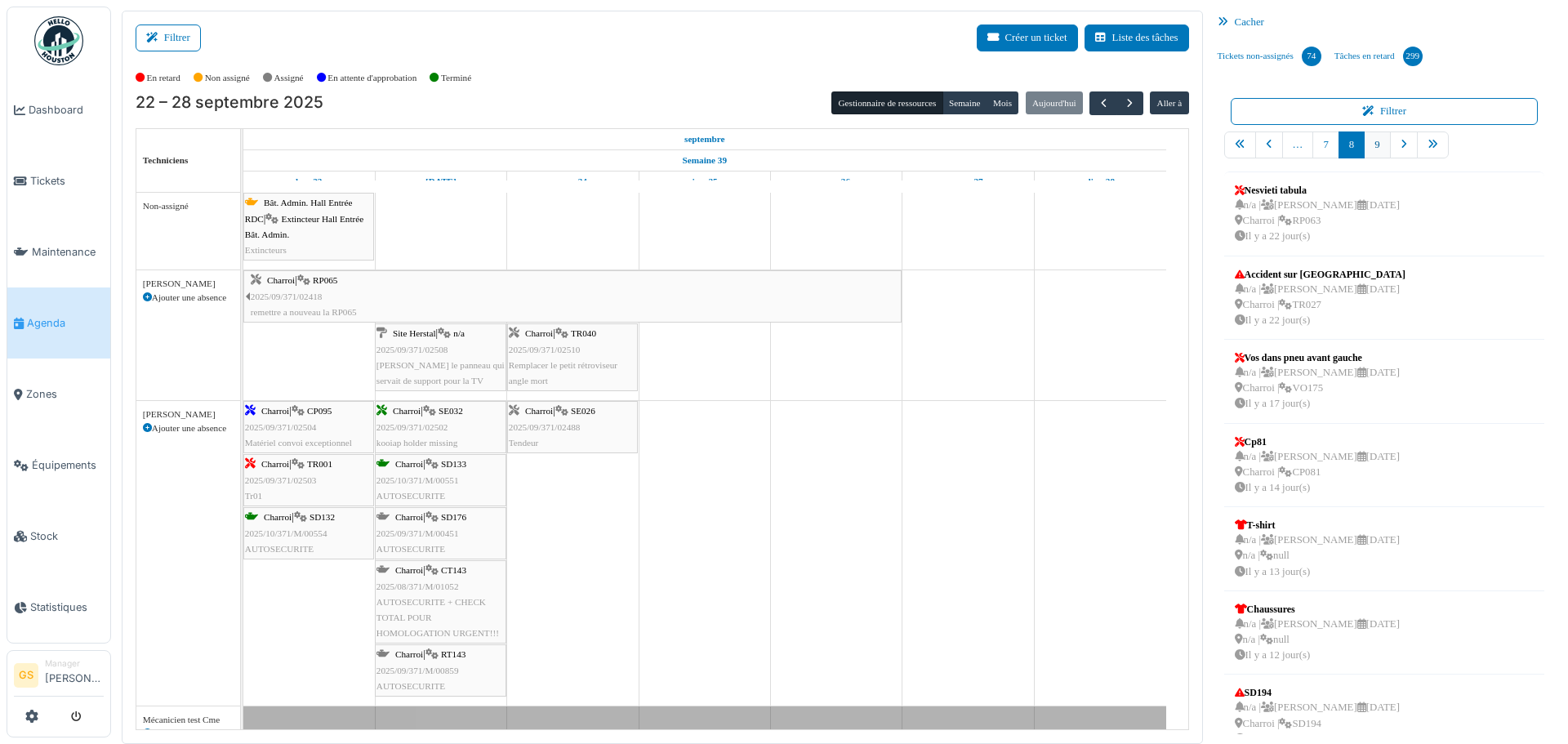
click at [1365, 142] on link "9" at bounding box center [1376, 145] width 26 height 27
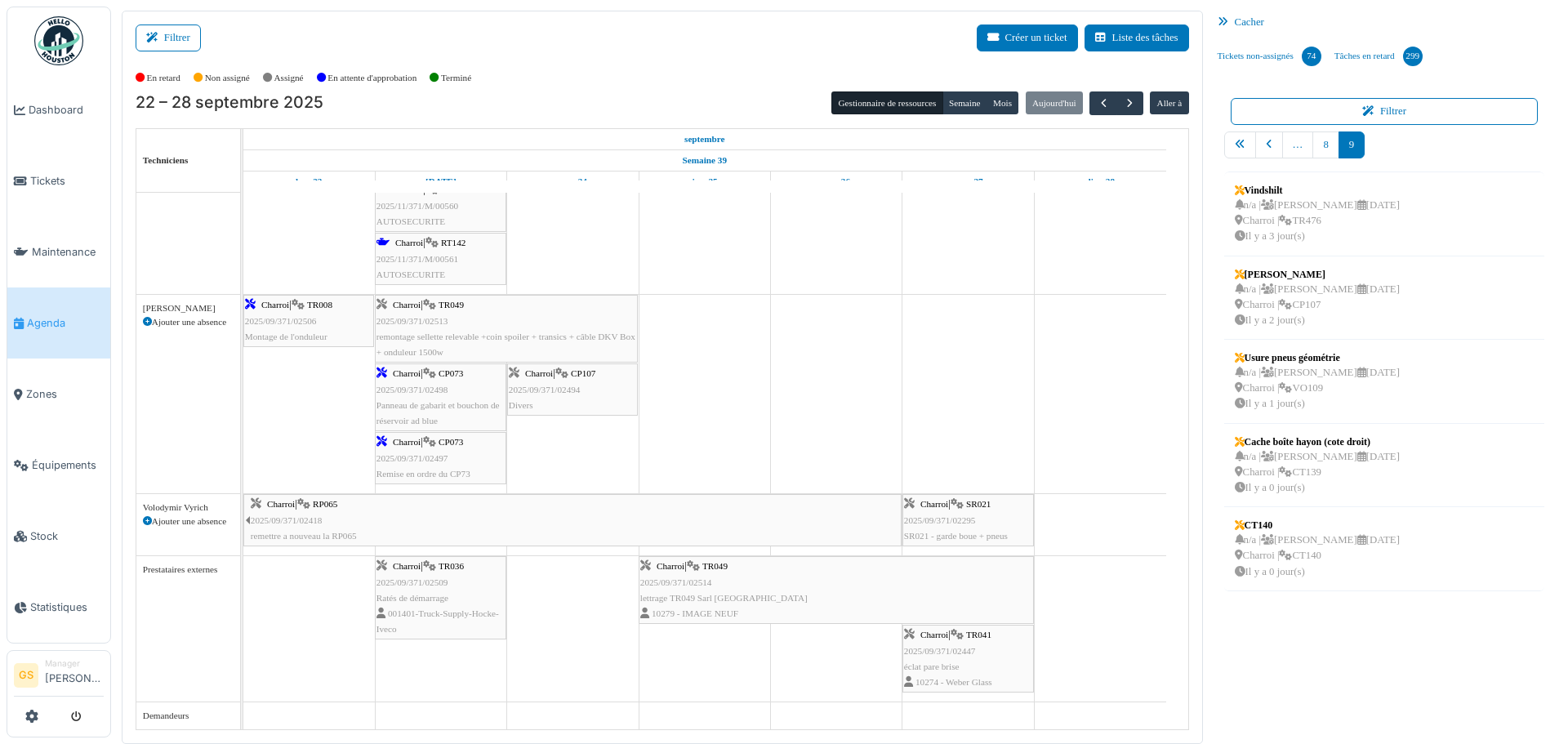
scroll to position [3, 0]
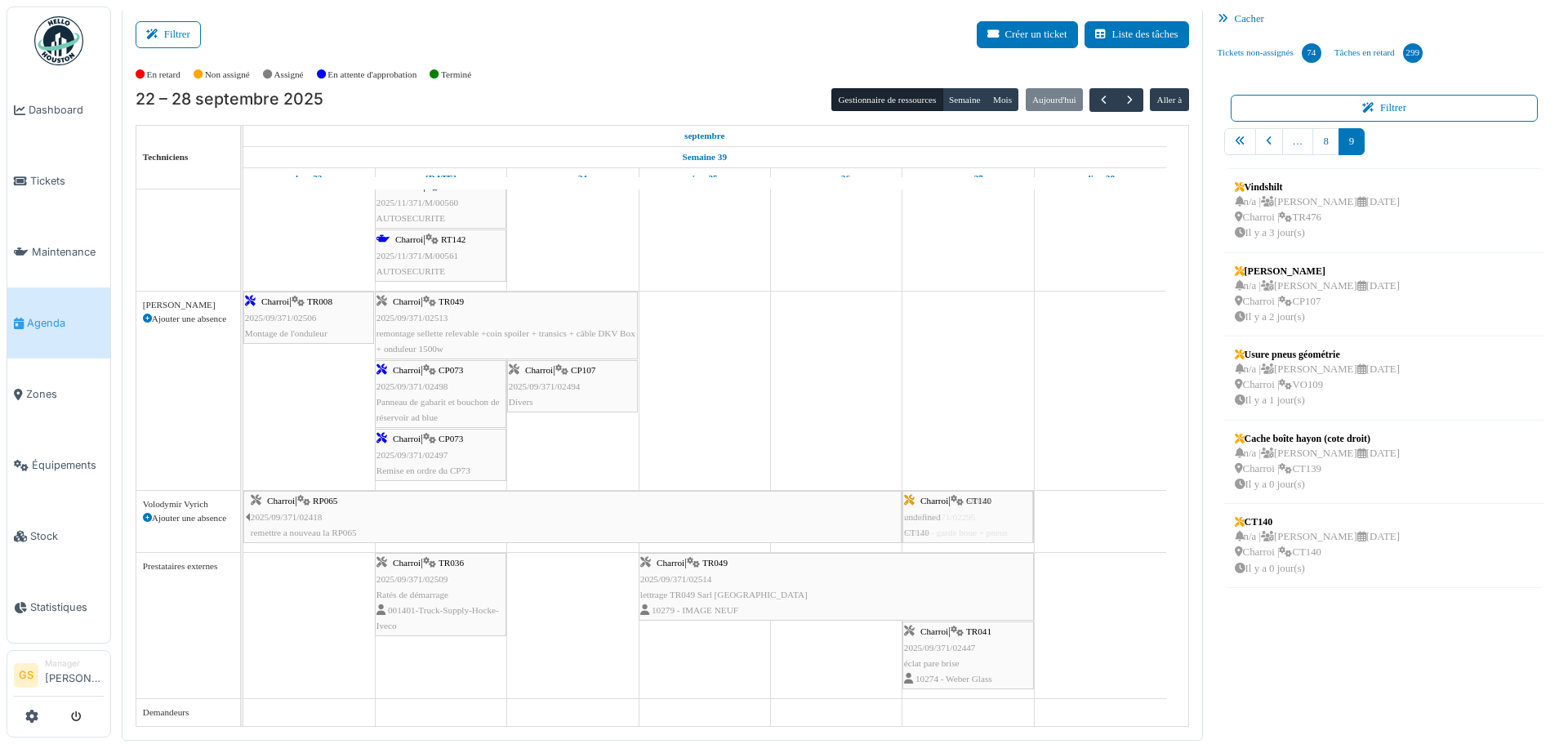
drag, startPoint x: 1315, startPoint y: 544, endPoint x: 976, endPoint y: 520, distance: 339.8
click at [976, 520] on div "Filtrer Créer un ticket Liste des tâches Afficher les tâches non assignées *** …" at bounding box center [839, 374] width 1452 height 734
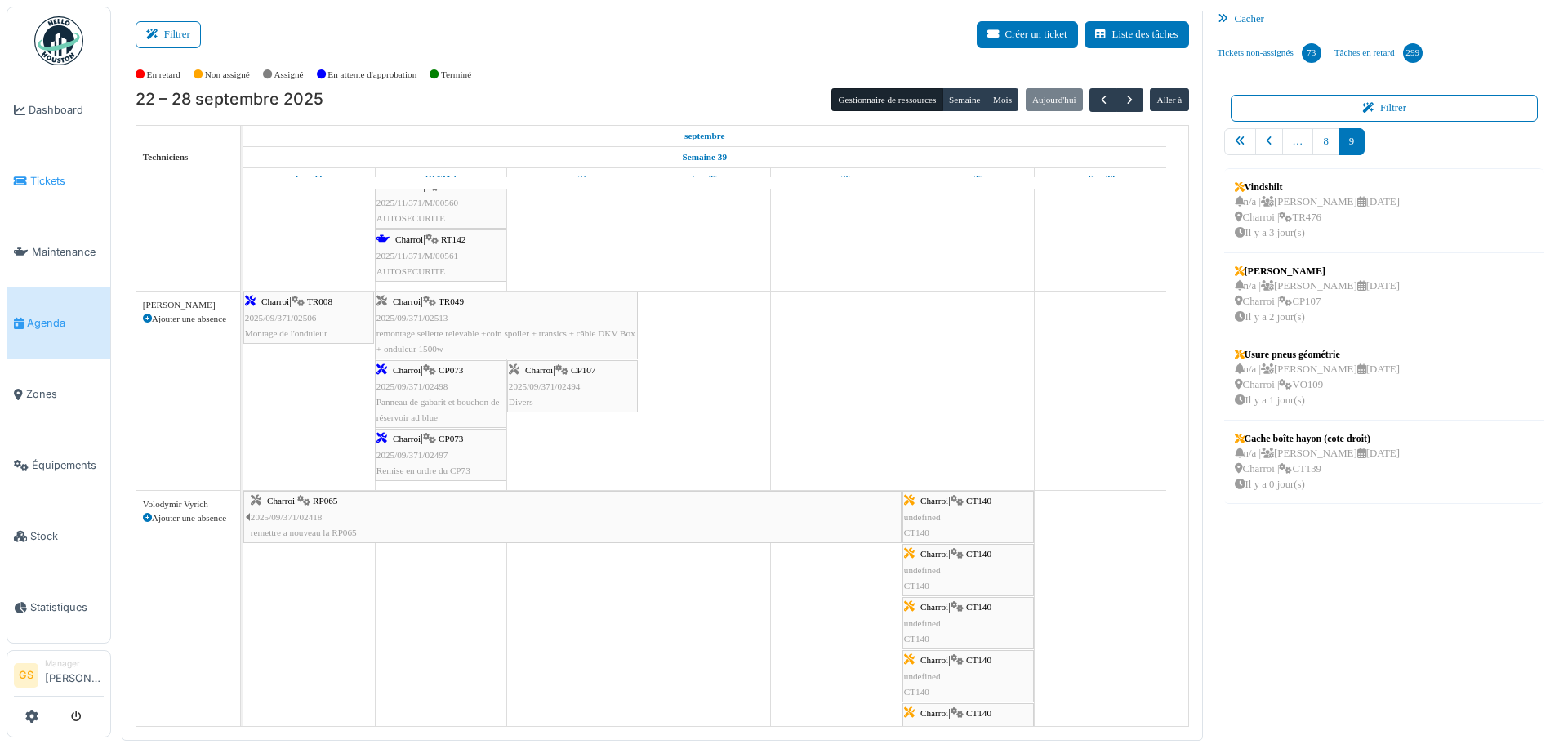
click at [44, 179] on span "Tickets" at bounding box center [67, 181] width 73 height 15
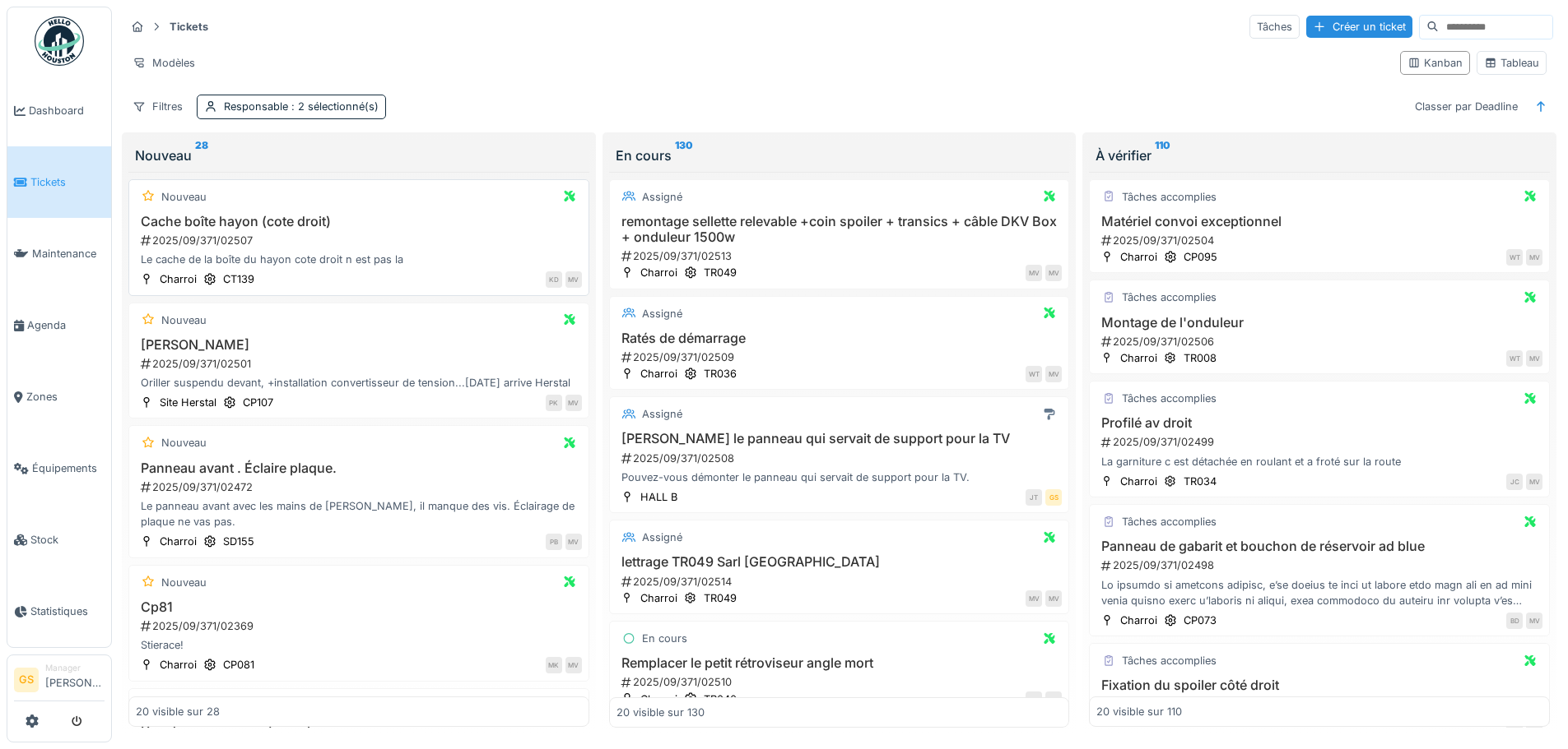
click at [190, 240] on div "2025/09/371/02507" at bounding box center [360, 240] width 443 height 15
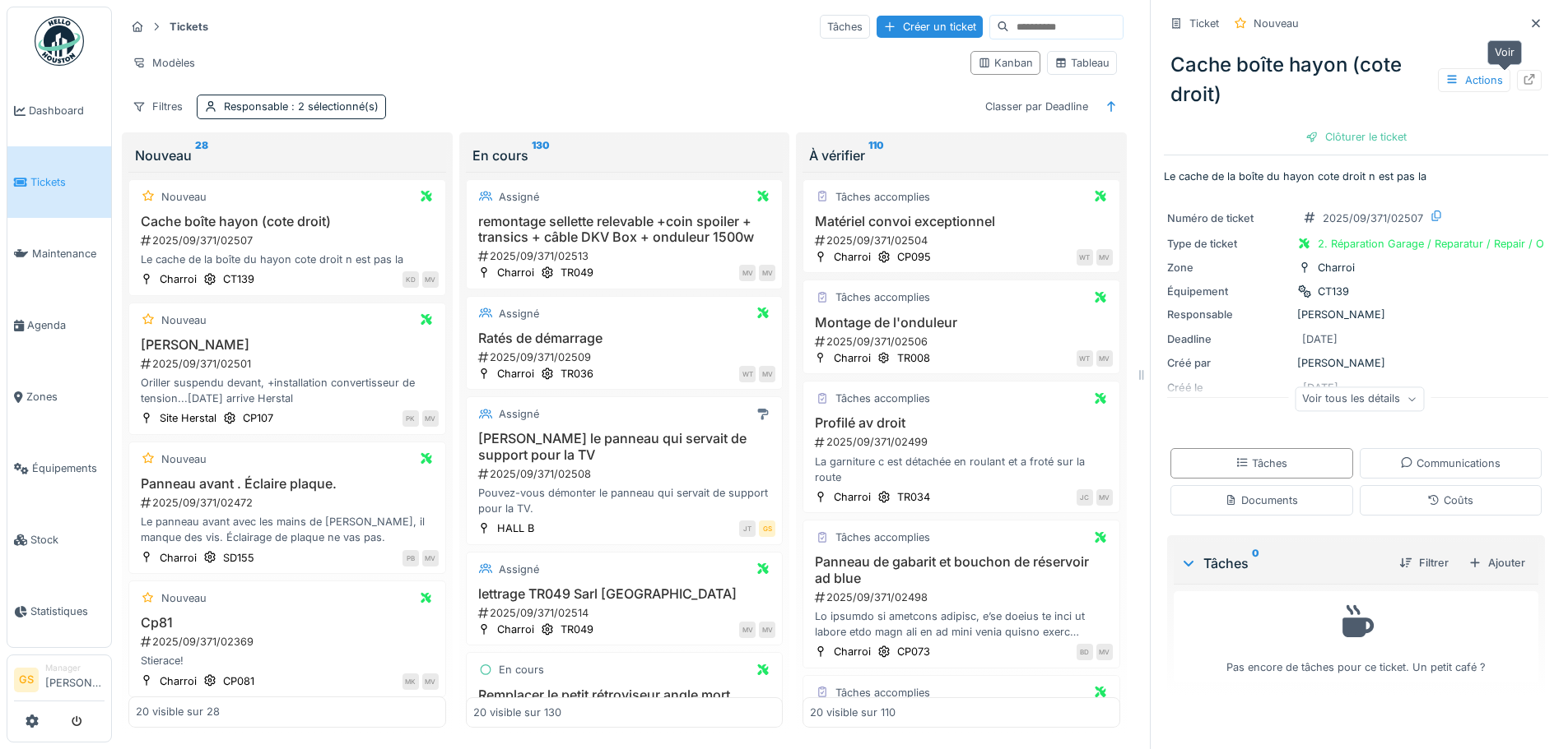
click at [1523, 81] on icon at bounding box center [1530, 79] width 13 height 11
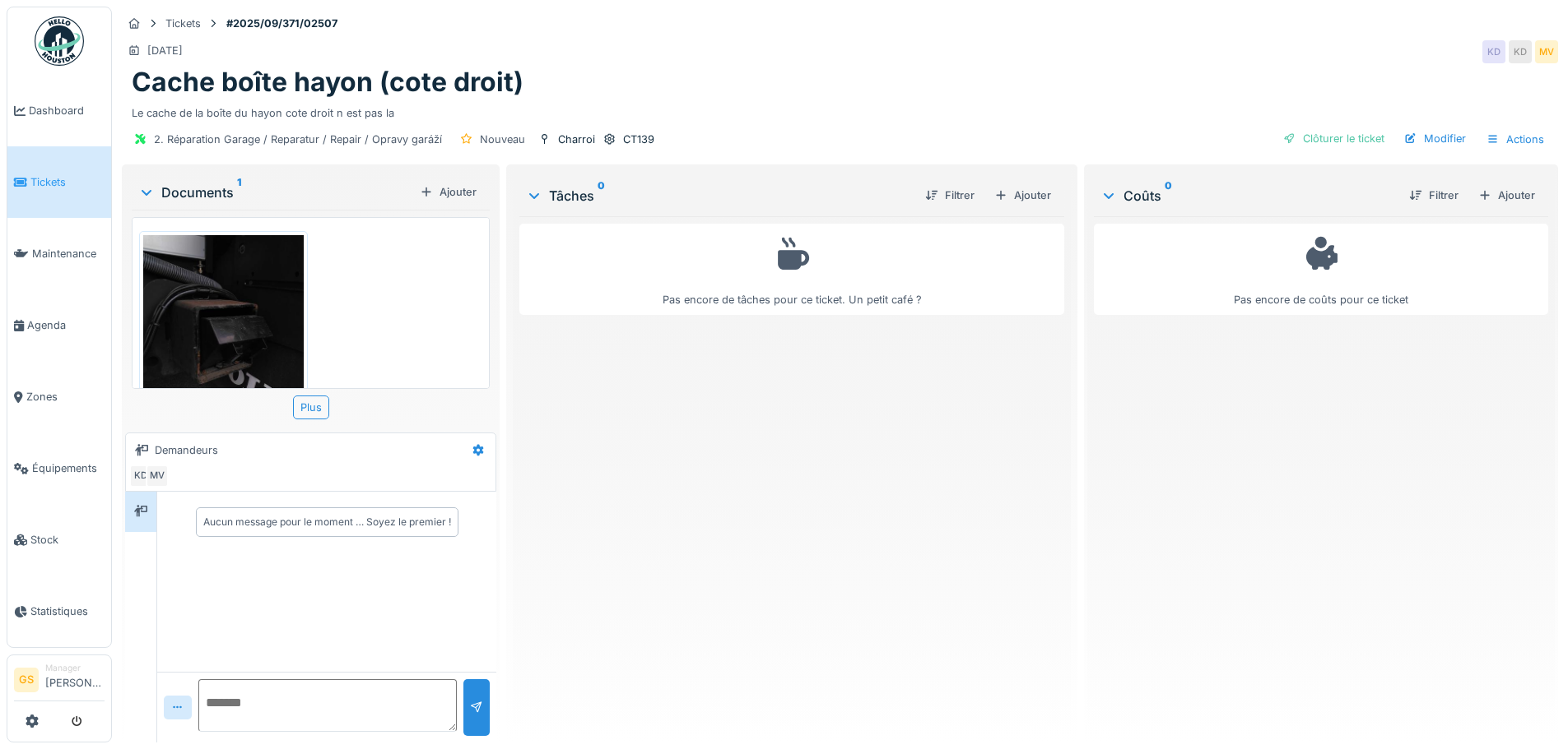
click at [223, 328] on img at bounding box center [222, 342] width 160 height 213
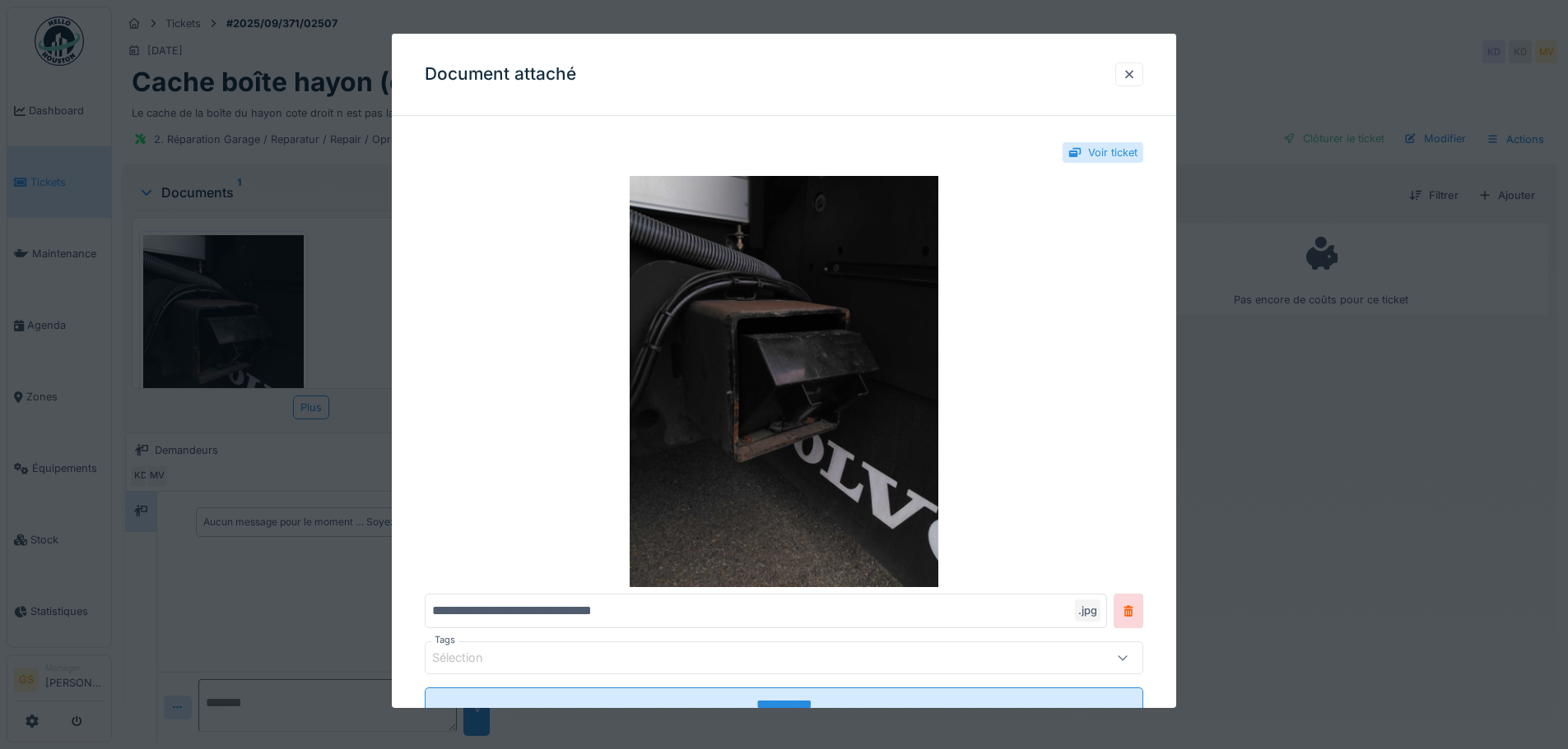
click at [38, 316] on div at bounding box center [784, 374] width 1568 height 749
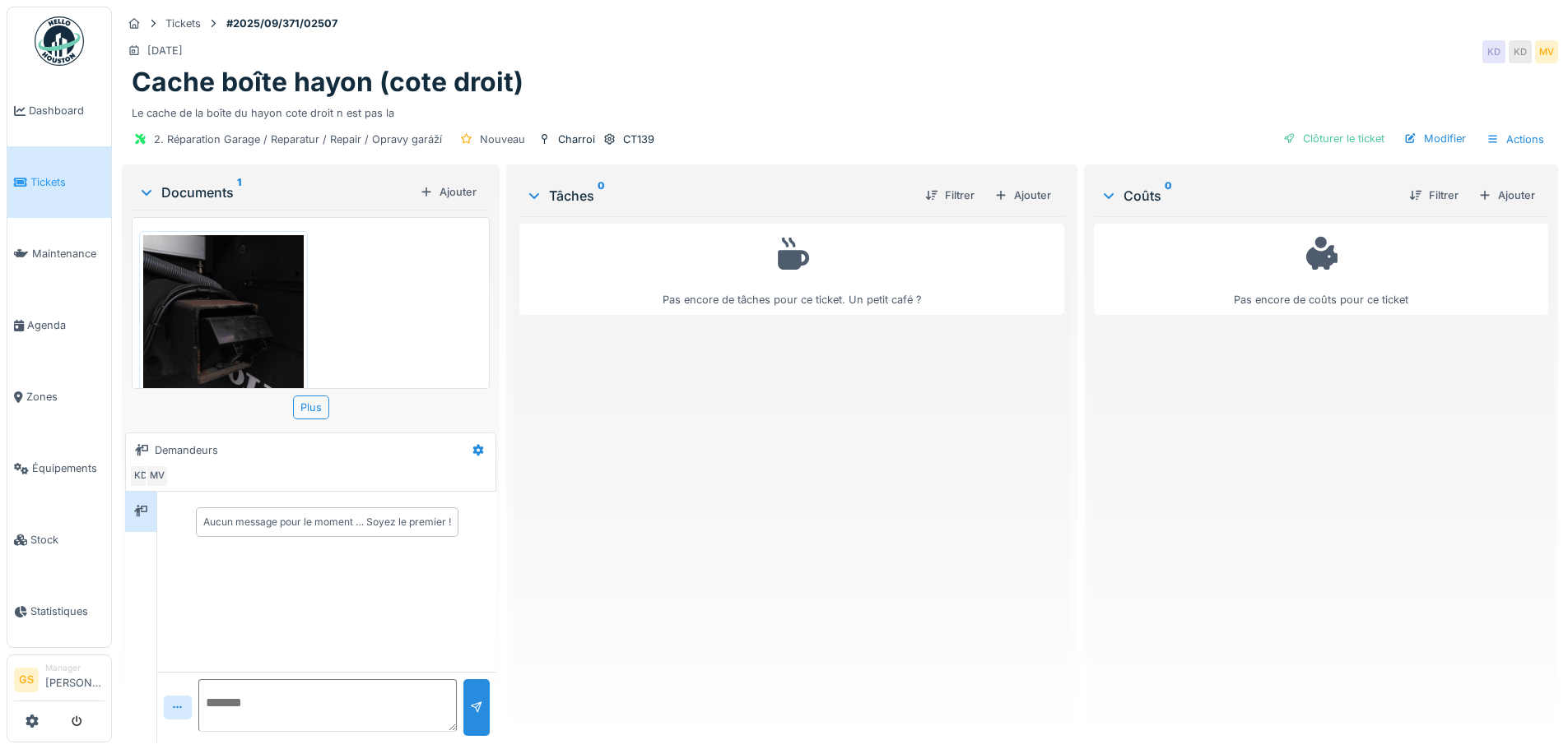
click at [46, 174] on span "Tickets" at bounding box center [67, 182] width 74 height 15
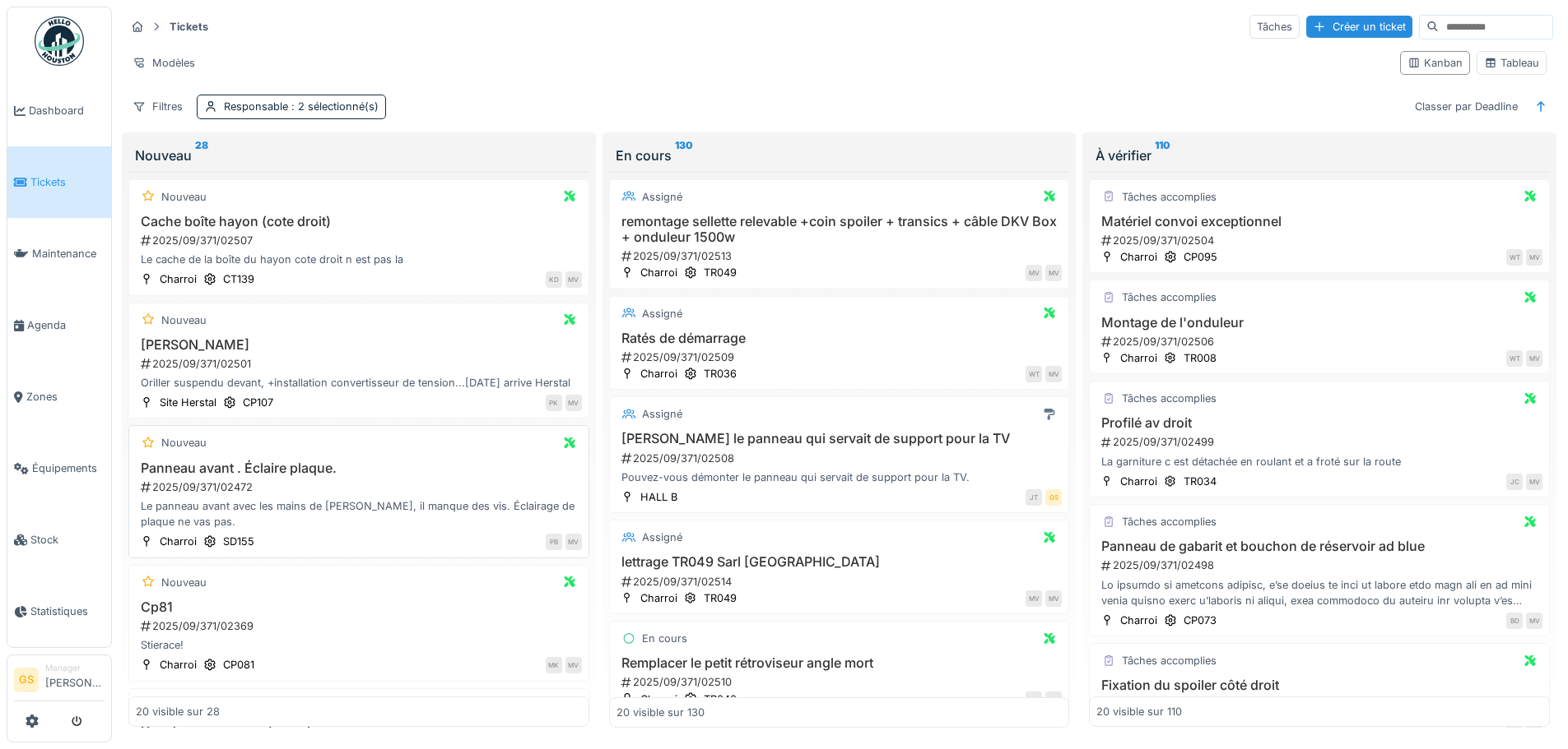
click at [226, 495] on div "2025/09/371/02472" at bounding box center [360, 488] width 443 height 15
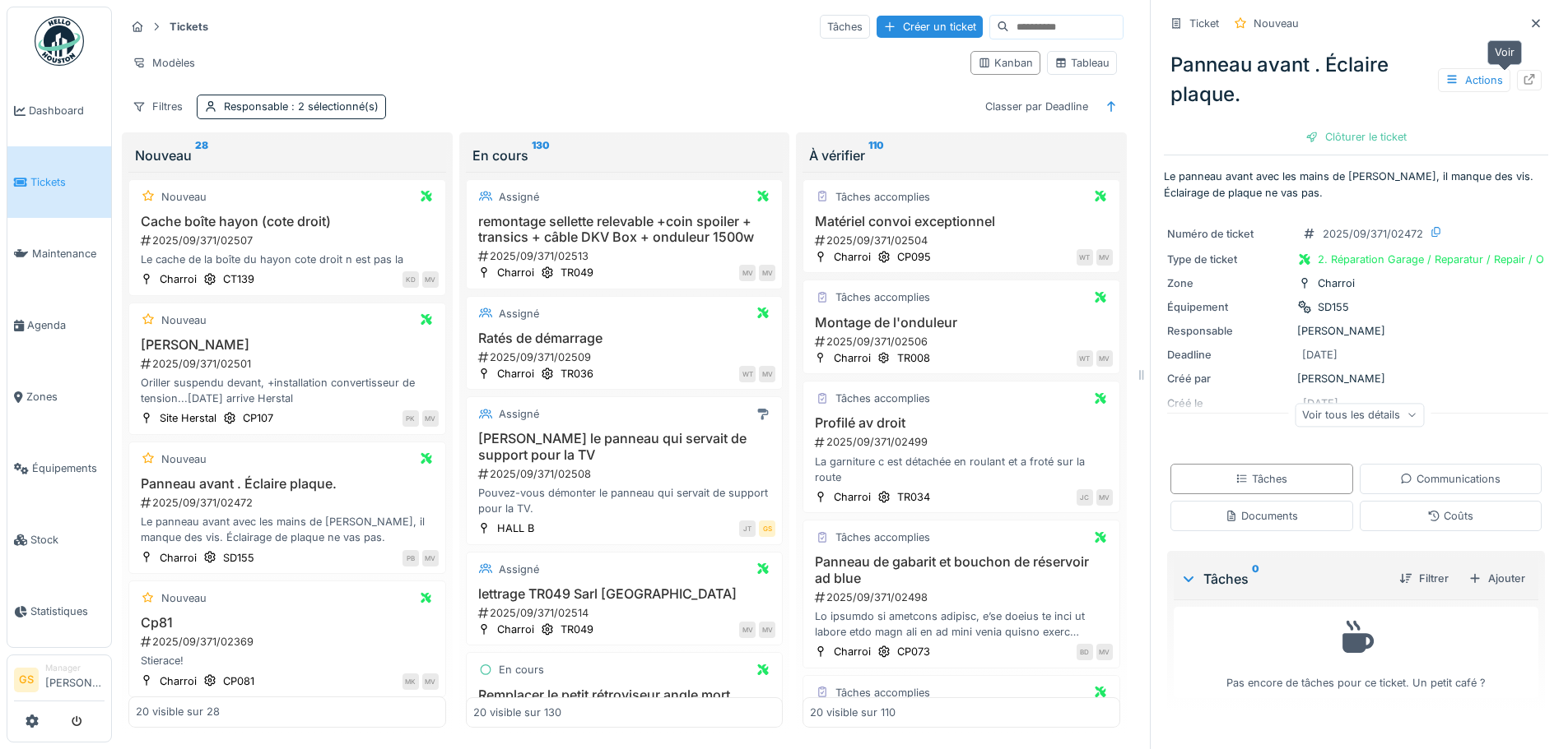
click at [1523, 81] on icon at bounding box center [1530, 79] width 13 height 11
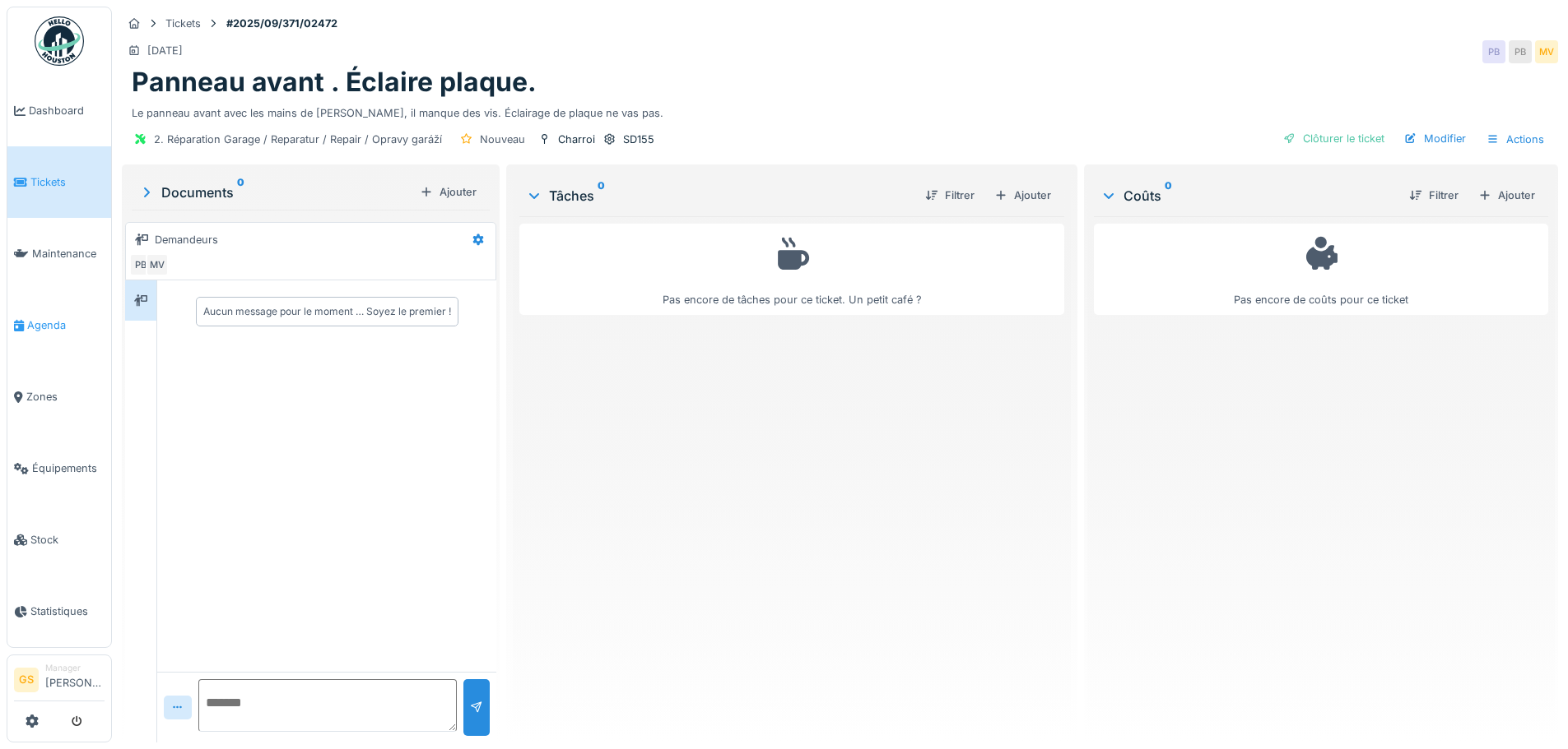
click at [20, 320] on icon at bounding box center [19, 326] width 10 height 11
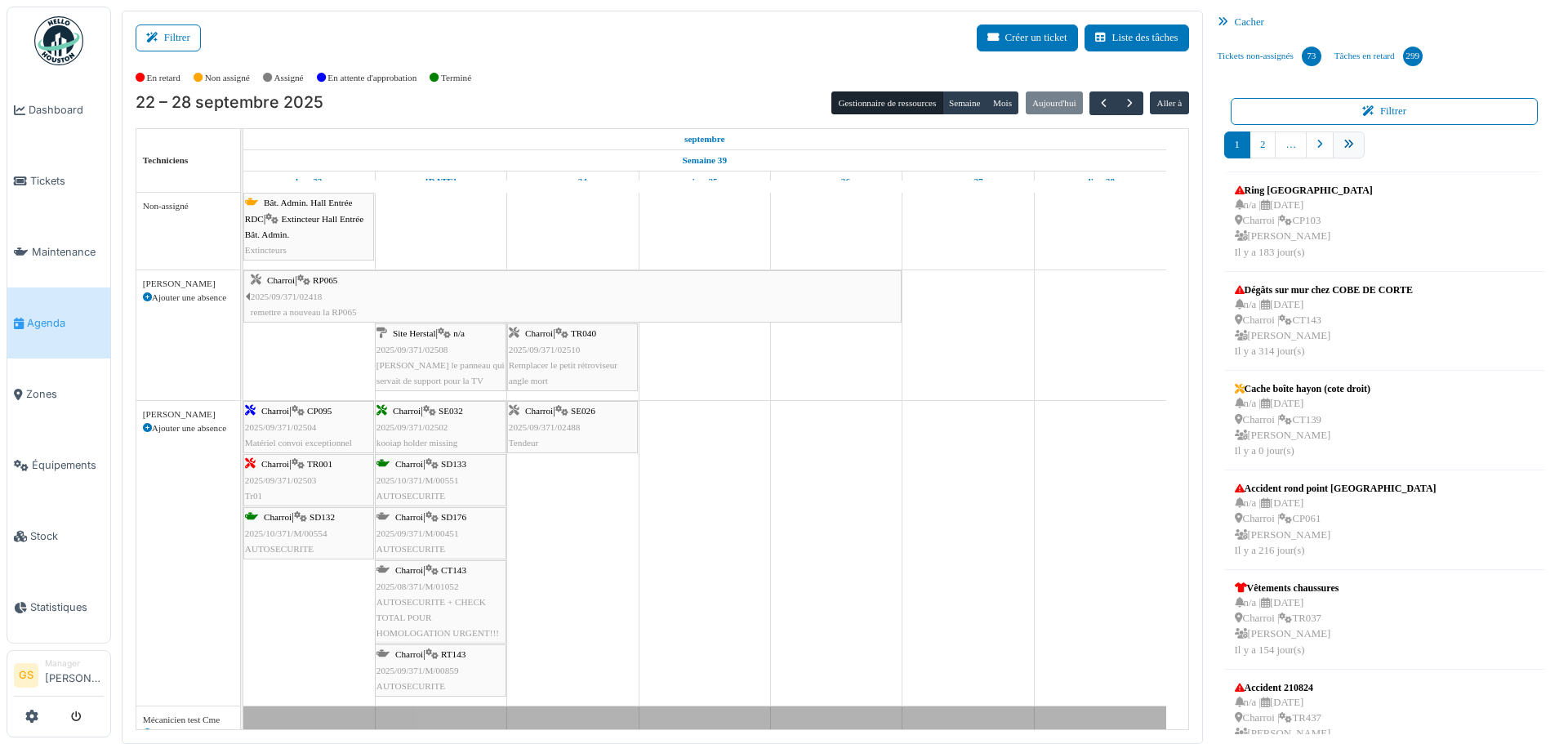
click at [1344, 147] on icon "pager" at bounding box center [1348, 145] width 10 height 10
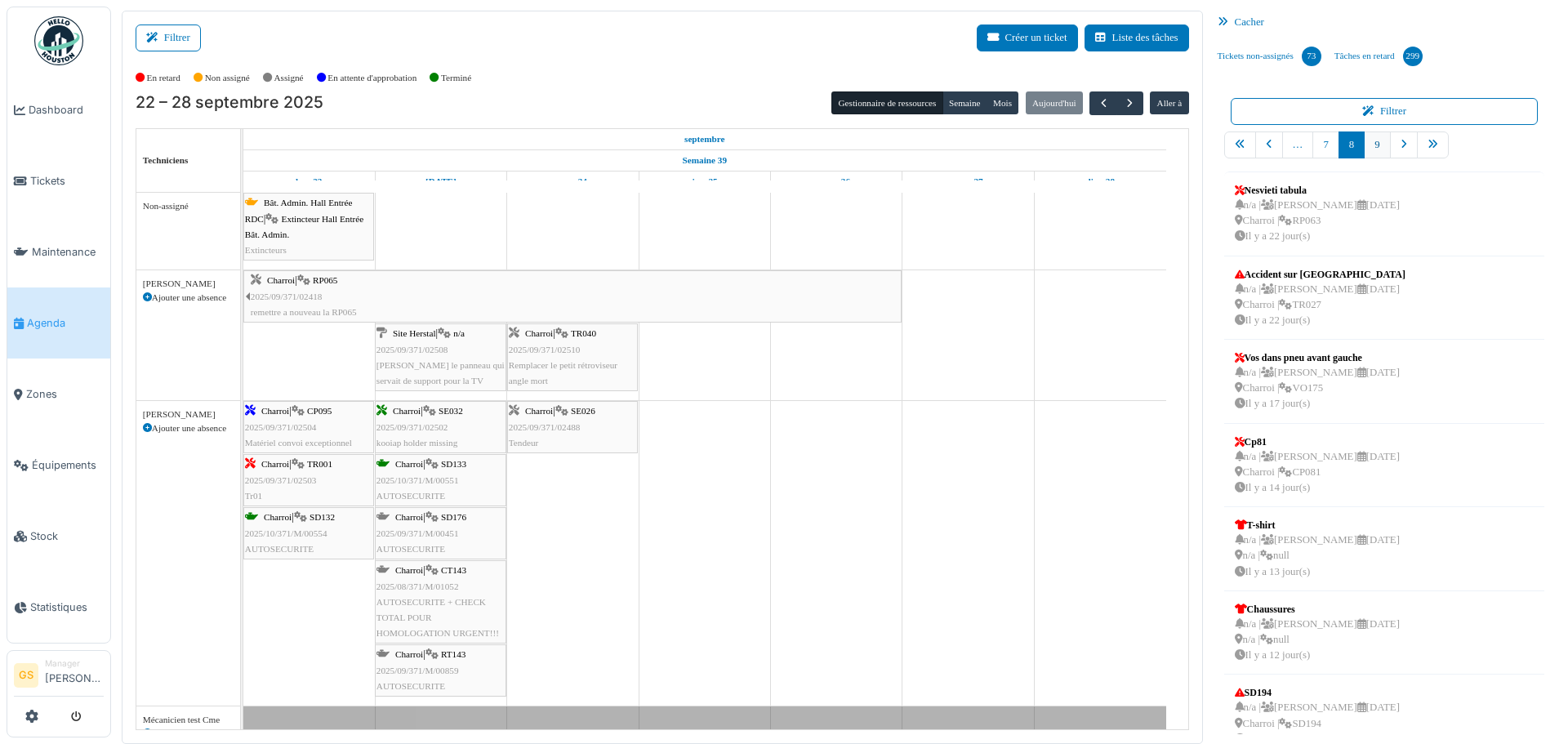
click at [1369, 142] on link "9" at bounding box center [1376, 145] width 26 height 27
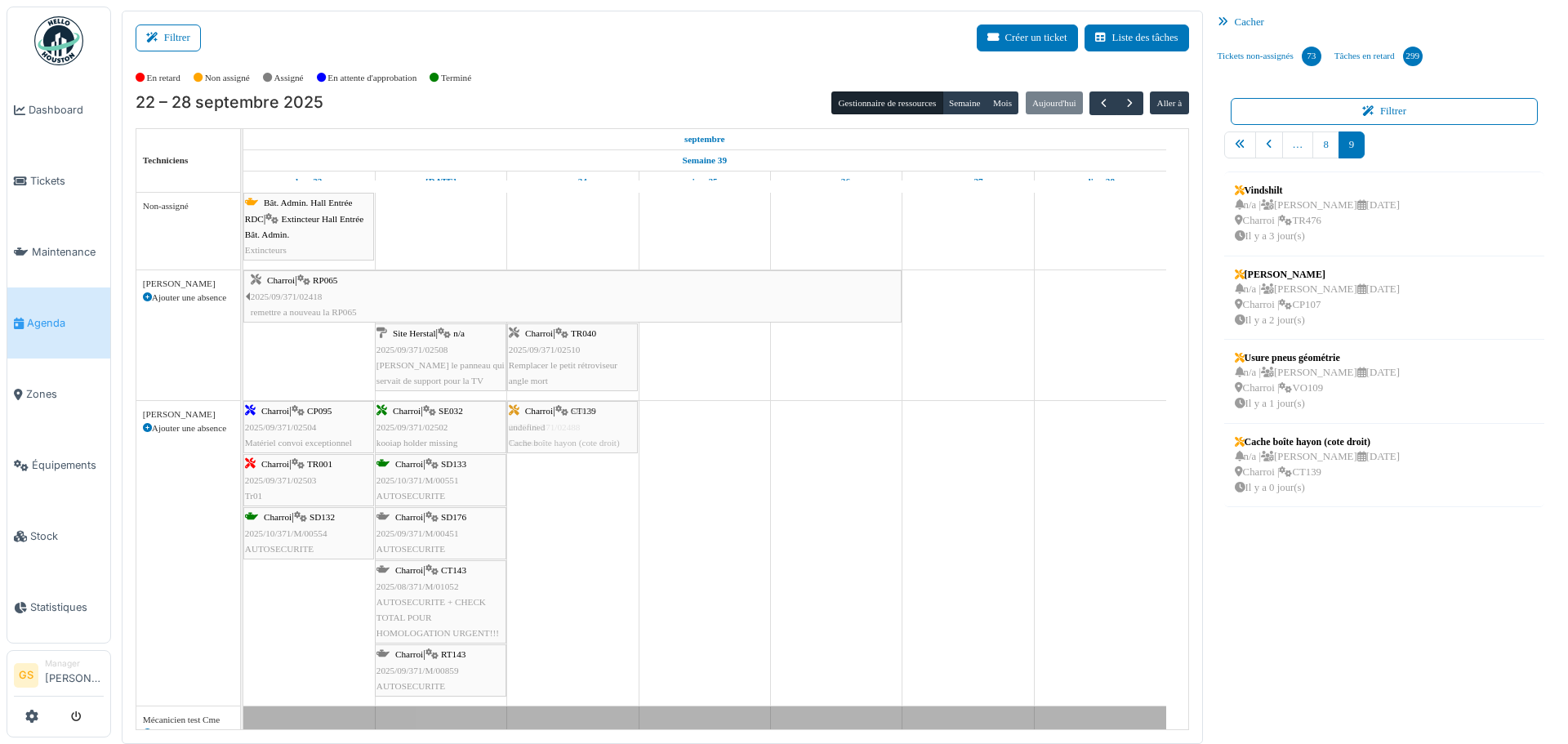
drag, startPoint x: 1313, startPoint y: 449, endPoint x: 610, endPoint y: 461, distance: 703.1
click at [610, 461] on div "Filtrer Créer un ticket Liste des tâches Afficher les tâches non assignées *** …" at bounding box center [839, 377] width 1452 height 734
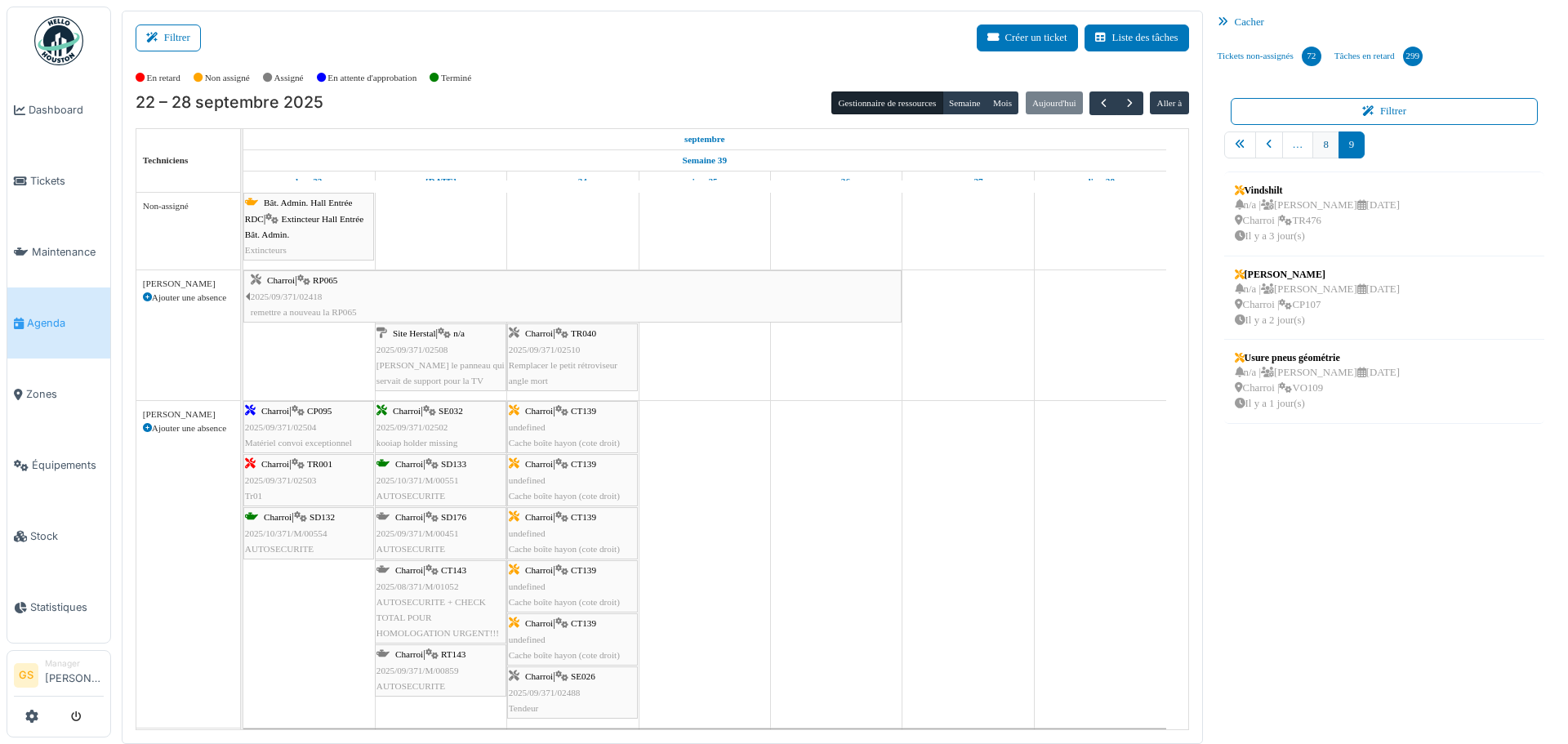
click at [1319, 147] on link "8" at bounding box center [1325, 145] width 26 height 27
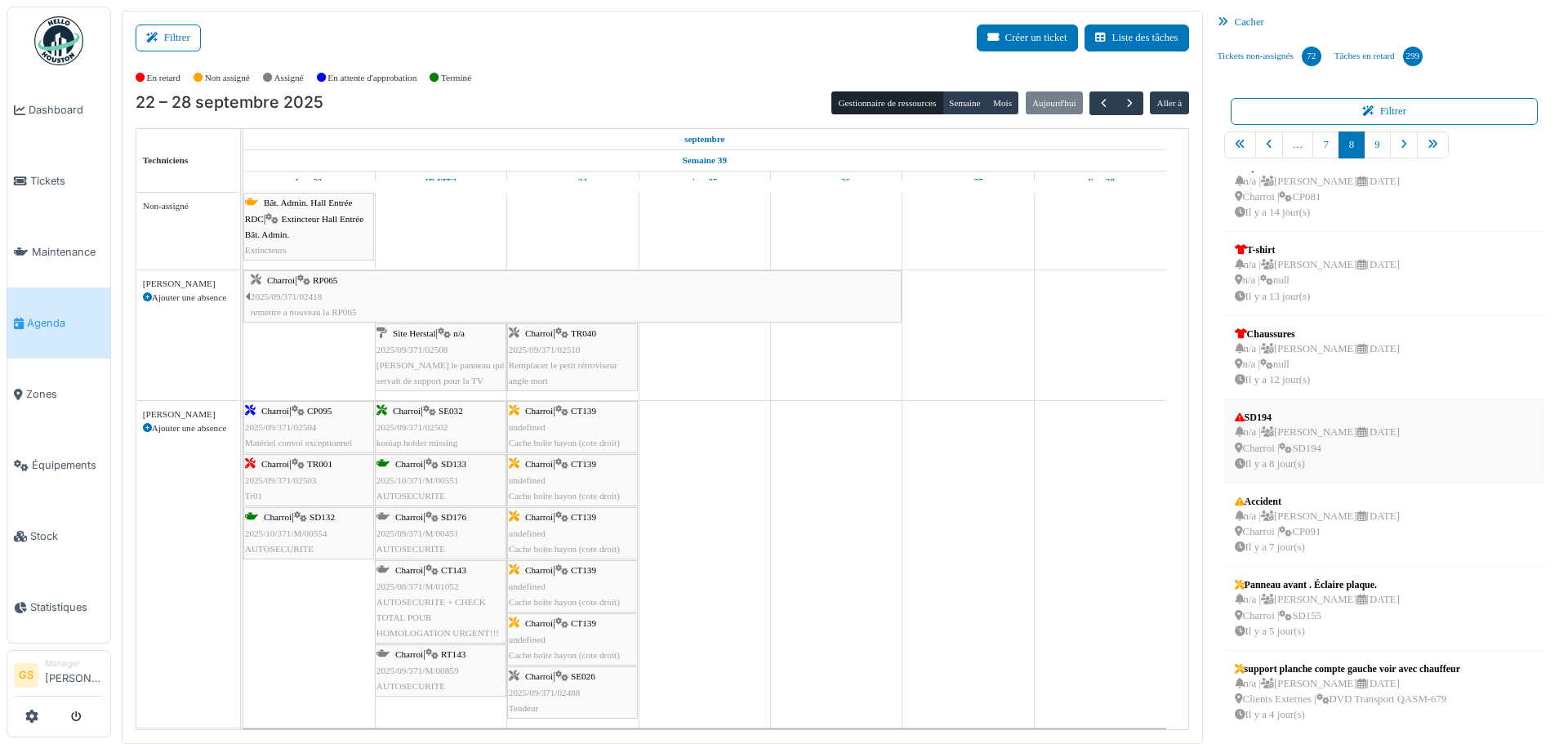
scroll to position [3, 0]
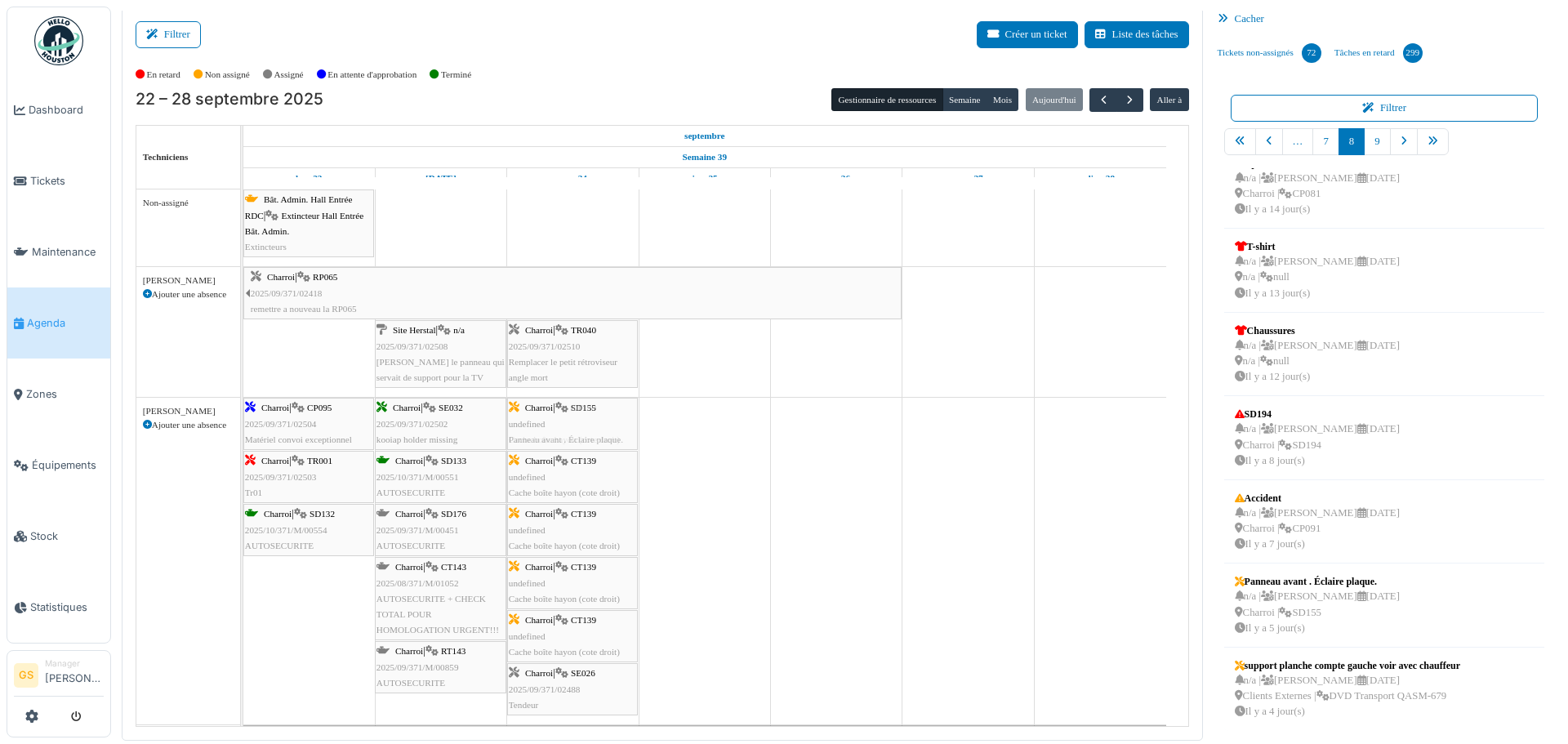
drag, startPoint x: 1322, startPoint y: 587, endPoint x: 581, endPoint y: 531, distance: 743.1
click at [581, 531] on div "Filtrer Créer un ticket Liste des tâches Afficher les tâches non assignées *** …" at bounding box center [839, 374] width 1452 height 734
click at [37, 176] on span "Tickets" at bounding box center [67, 181] width 73 height 15
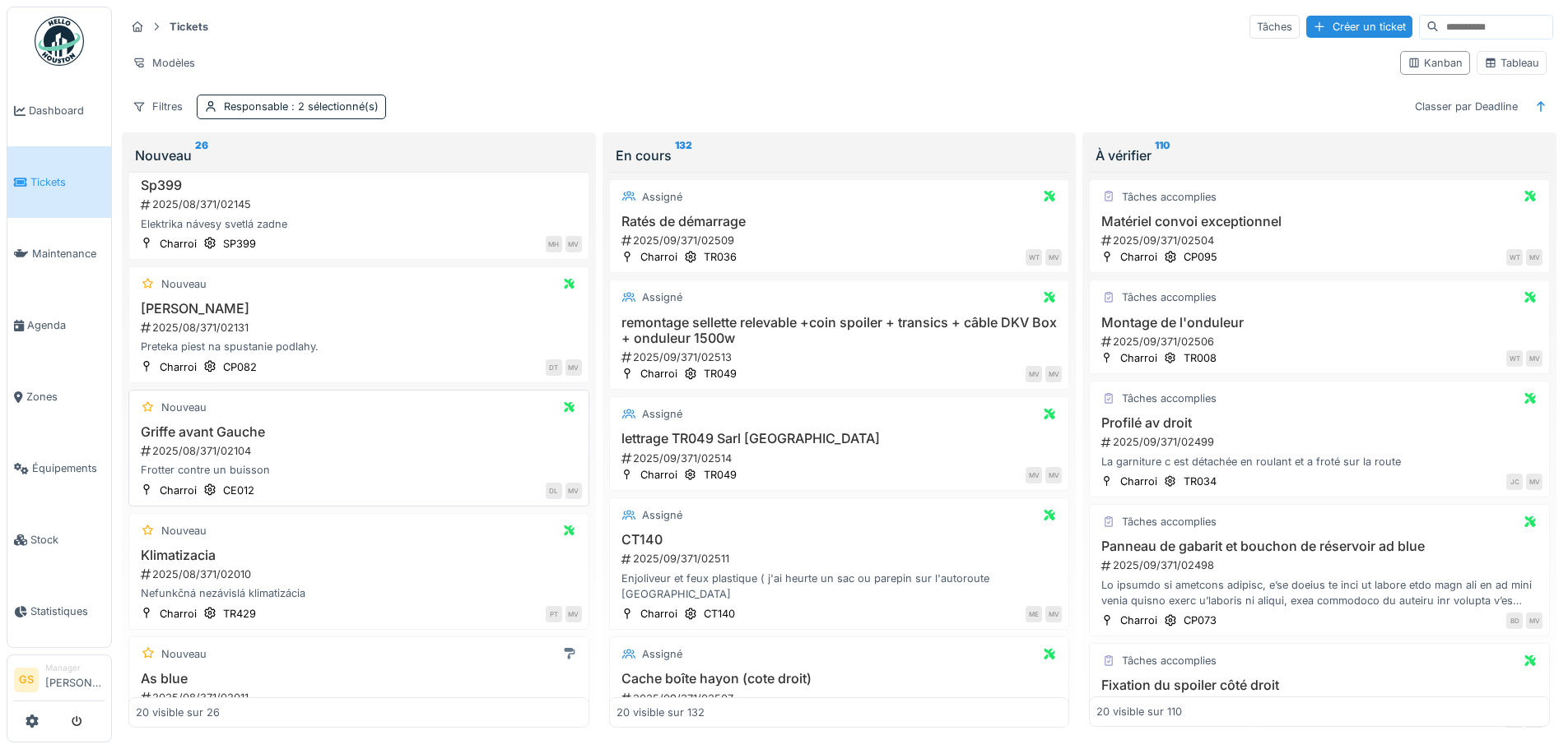
scroll to position [905, 0]
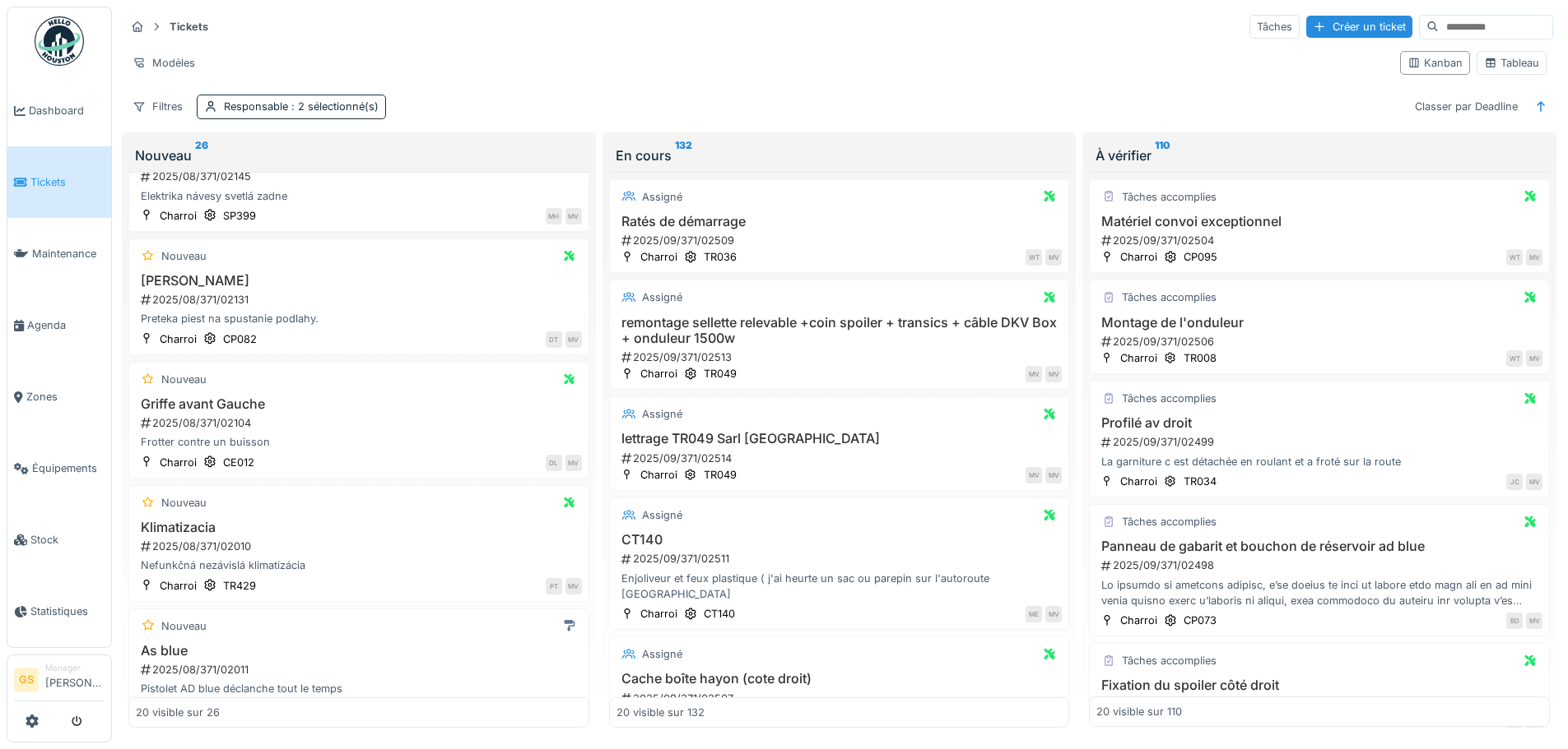
click at [71, 188] on link "Tickets" at bounding box center [59, 182] width 104 height 72
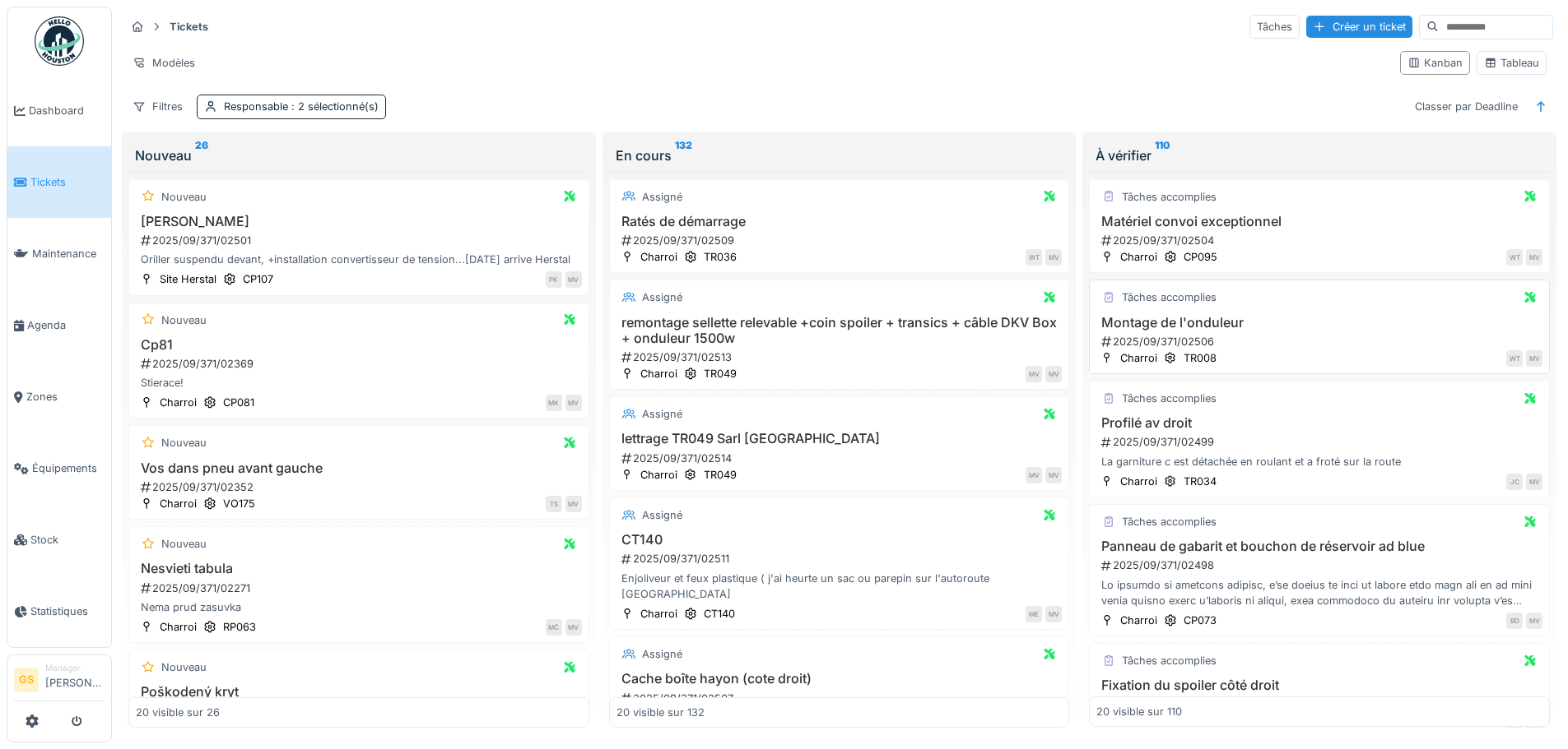
click at [1142, 341] on div "2025/09/371/02506" at bounding box center [1322, 342] width 443 height 15
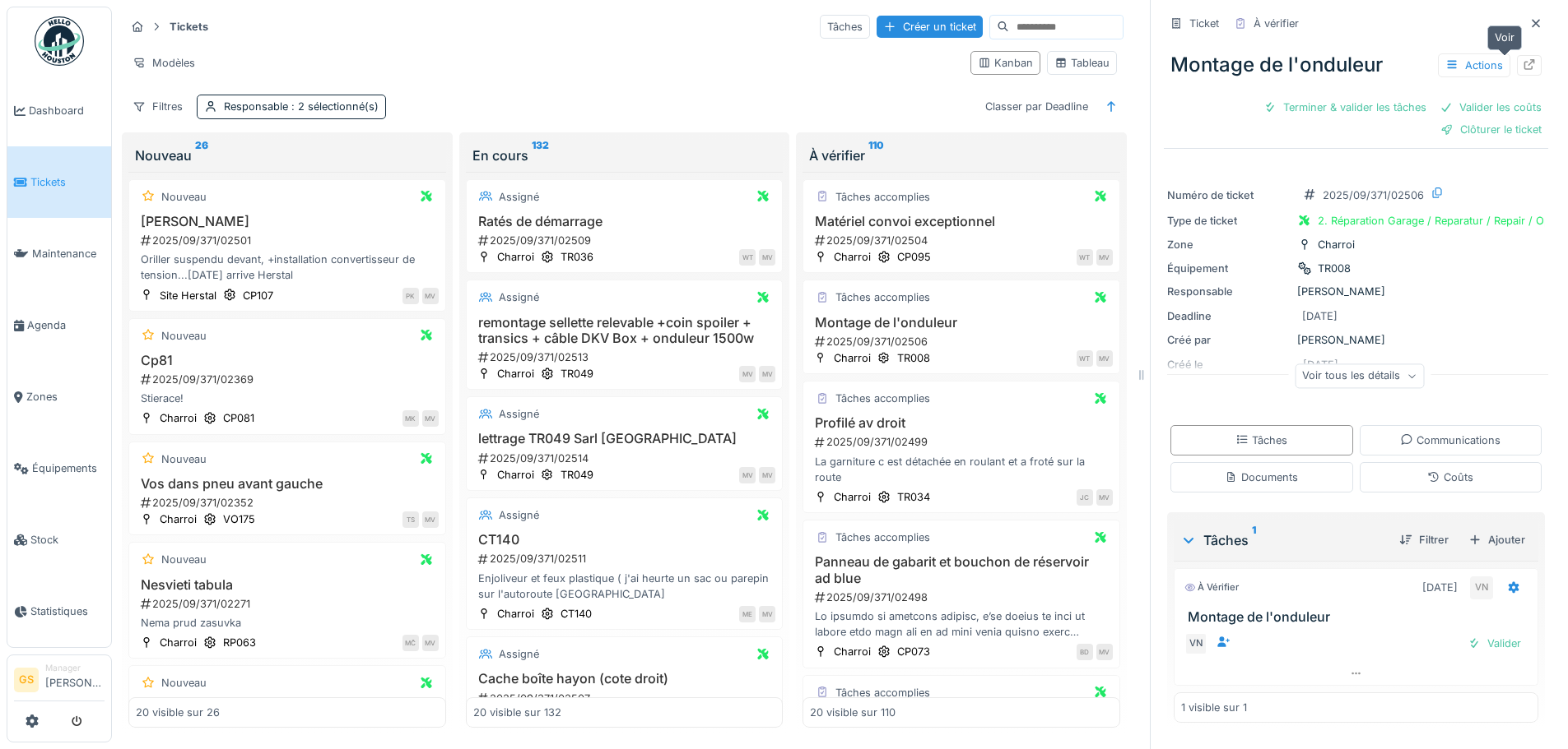
click at [1525, 64] on icon at bounding box center [1530, 64] width 11 height 11
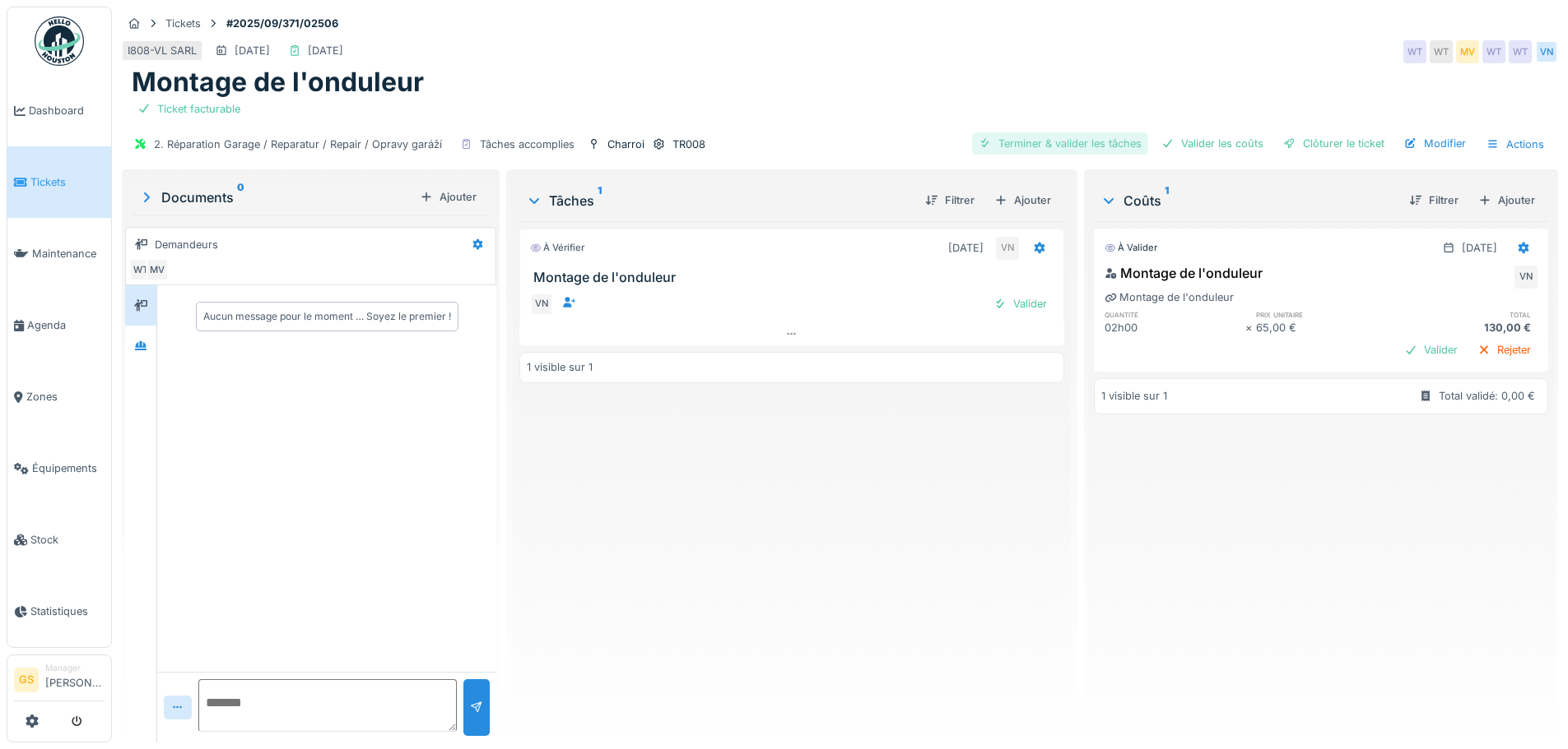
click at [1065, 144] on div "Terminer & valider les tâches" at bounding box center [1060, 143] width 176 height 22
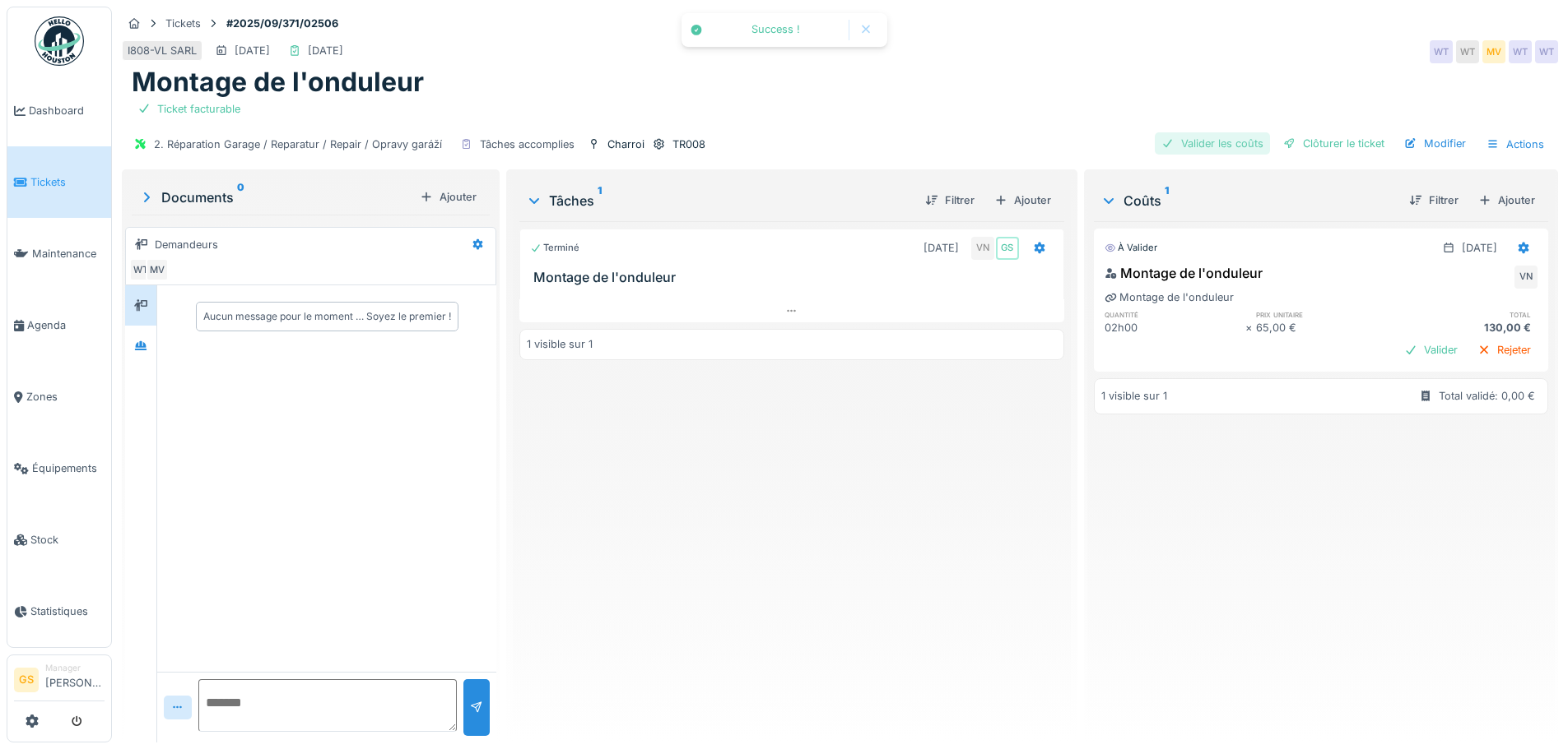
click at [1188, 149] on div "Valider les coûts" at bounding box center [1212, 143] width 115 height 22
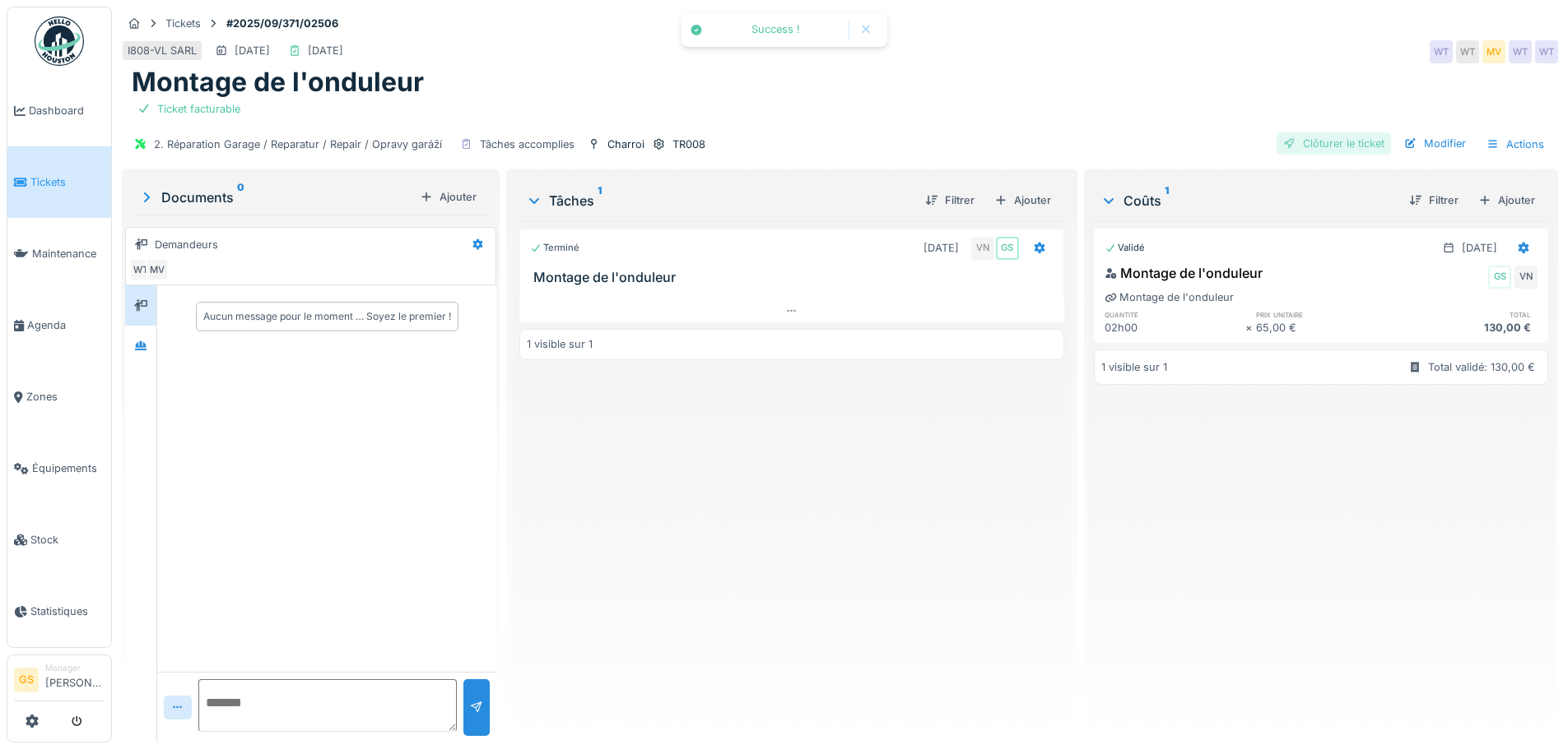
click at [1322, 142] on div "Clôturer le ticket" at bounding box center [1333, 143] width 114 height 22
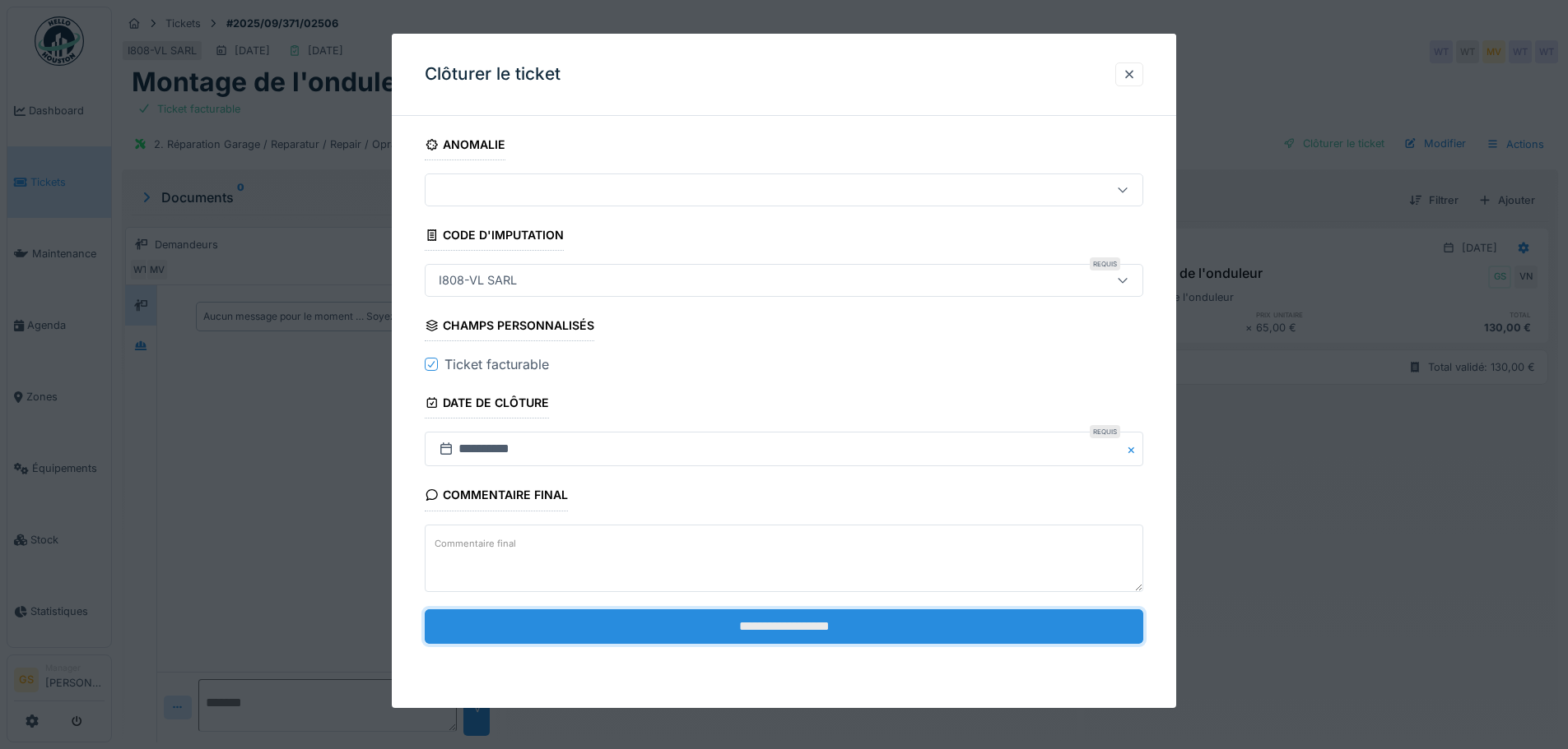
click at [634, 627] on input "**********" at bounding box center [784, 626] width 719 height 34
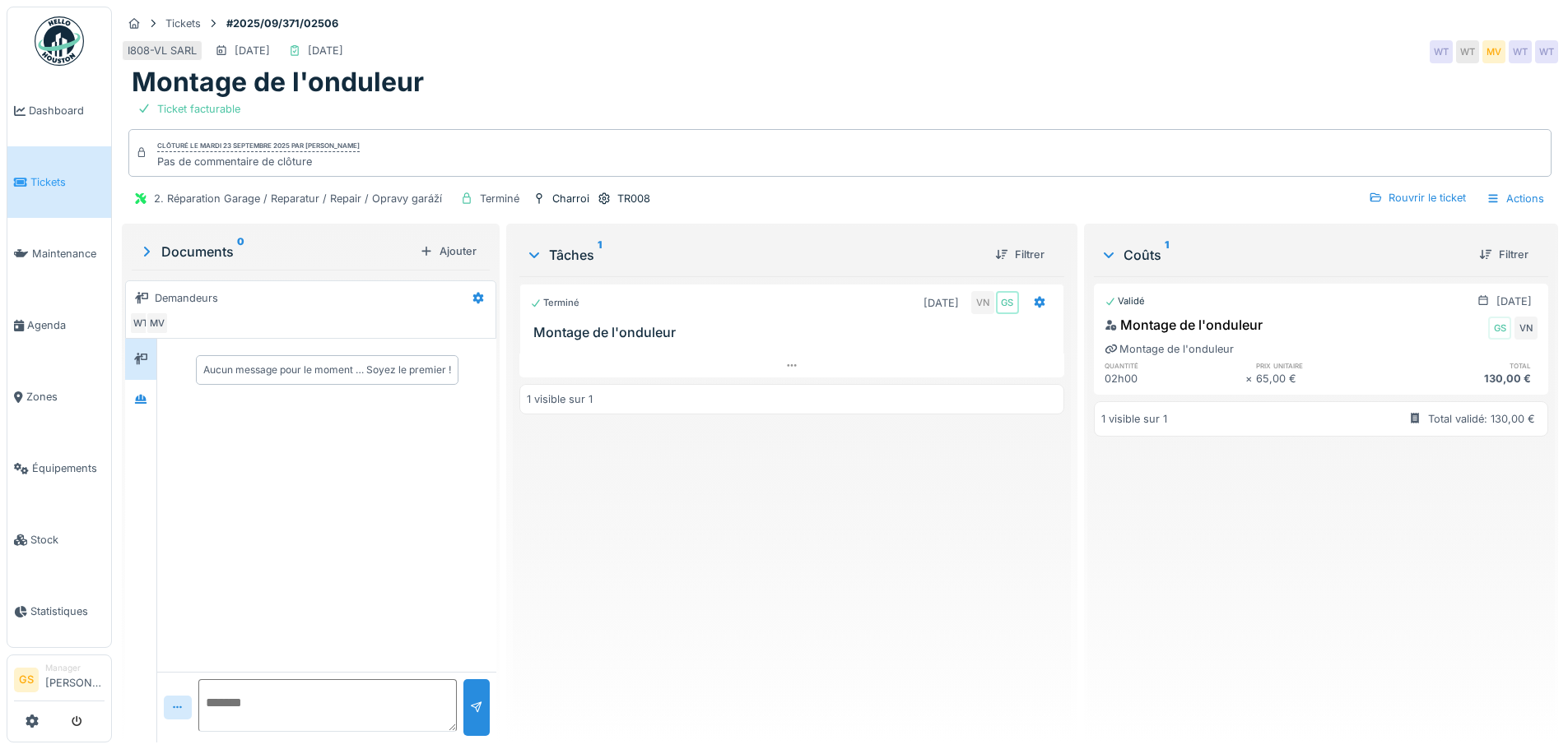
click at [16, 177] on icon at bounding box center [21, 183] width 13 height 11
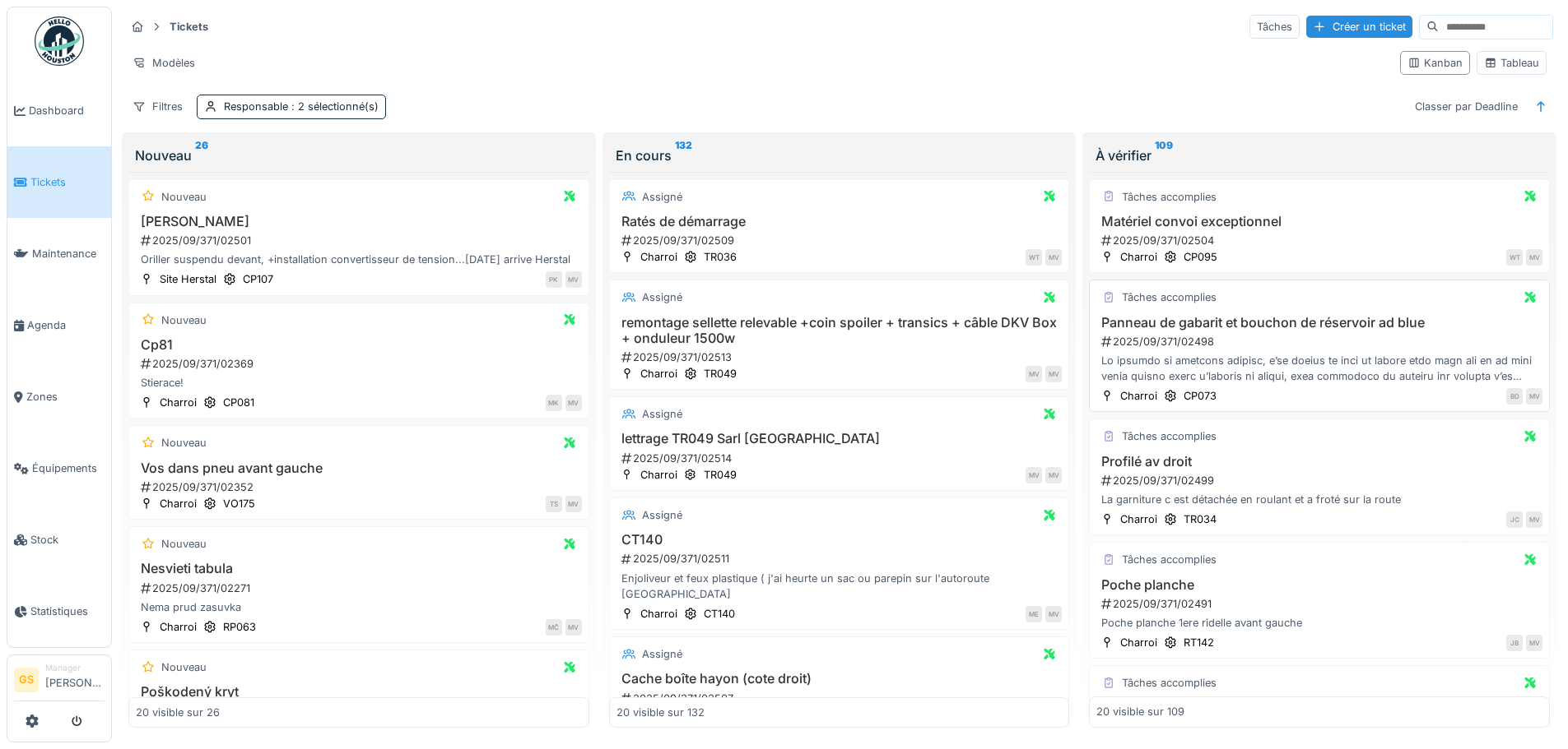
click at [1158, 335] on div "2025/09/371/02498" at bounding box center [1322, 342] width 443 height 15
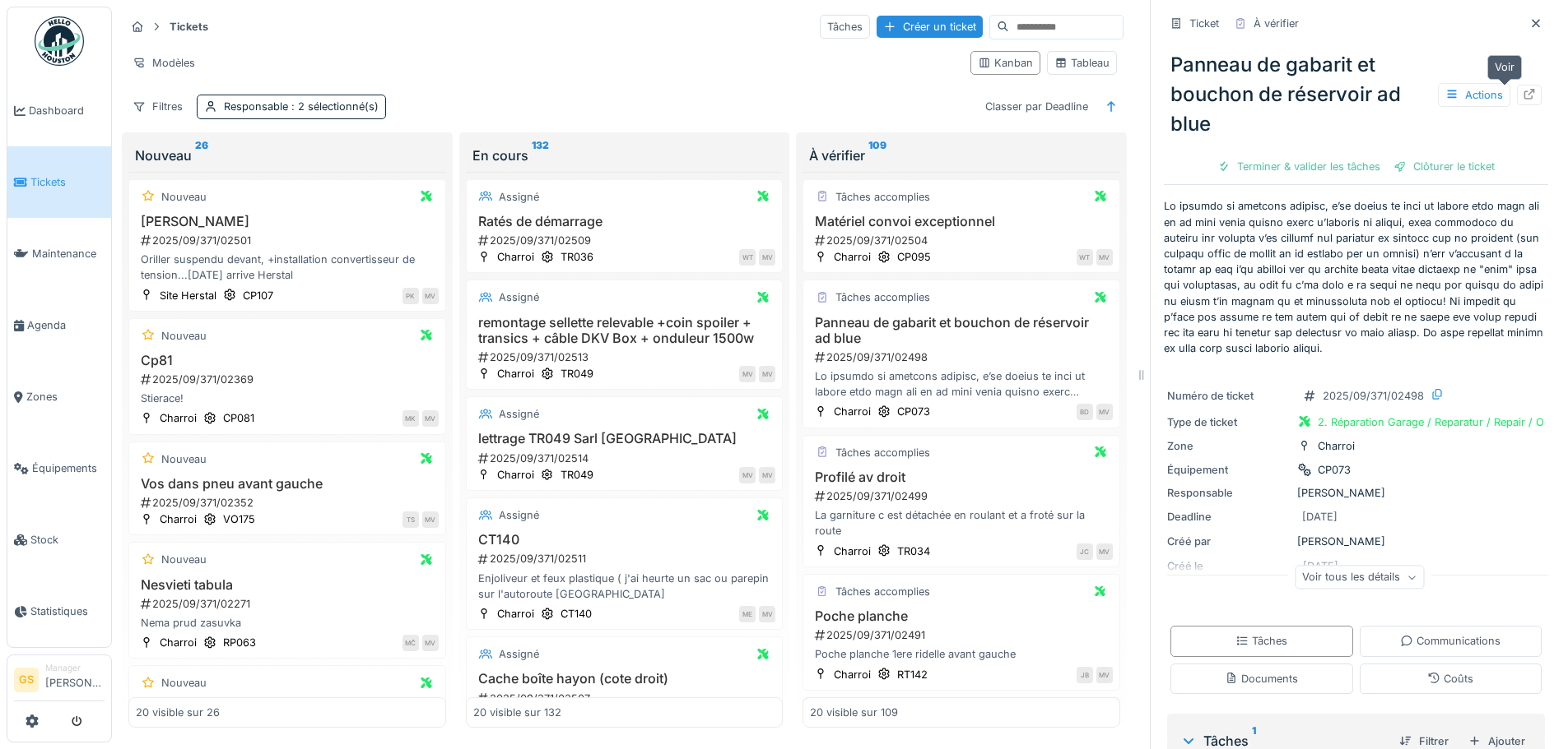
click at [1523, 90] on icon at bounding box center [1530, 94] width 13 height 11
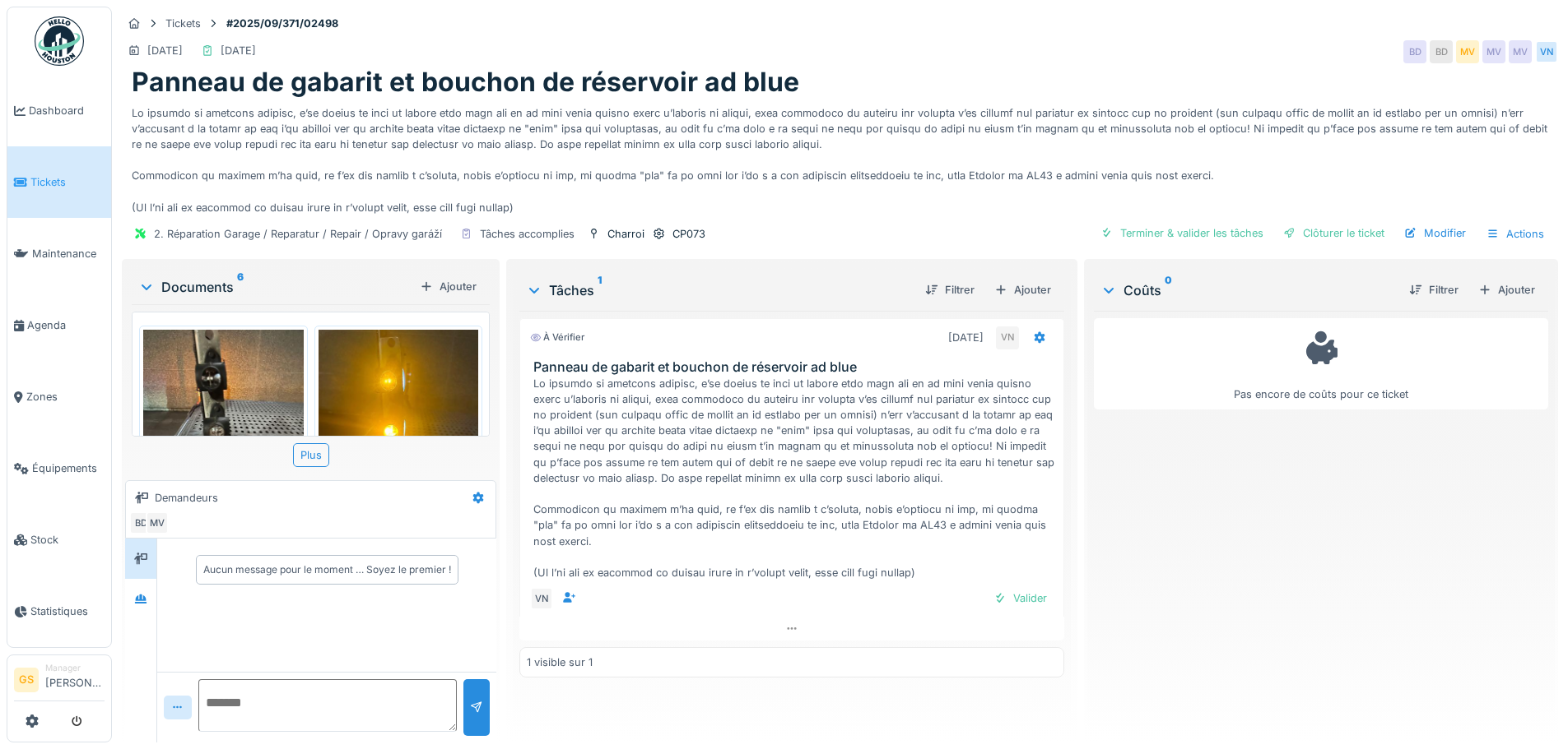
click at [50, 178] on span "Tickets" at bounding box center [67, 182] width 74 height 15
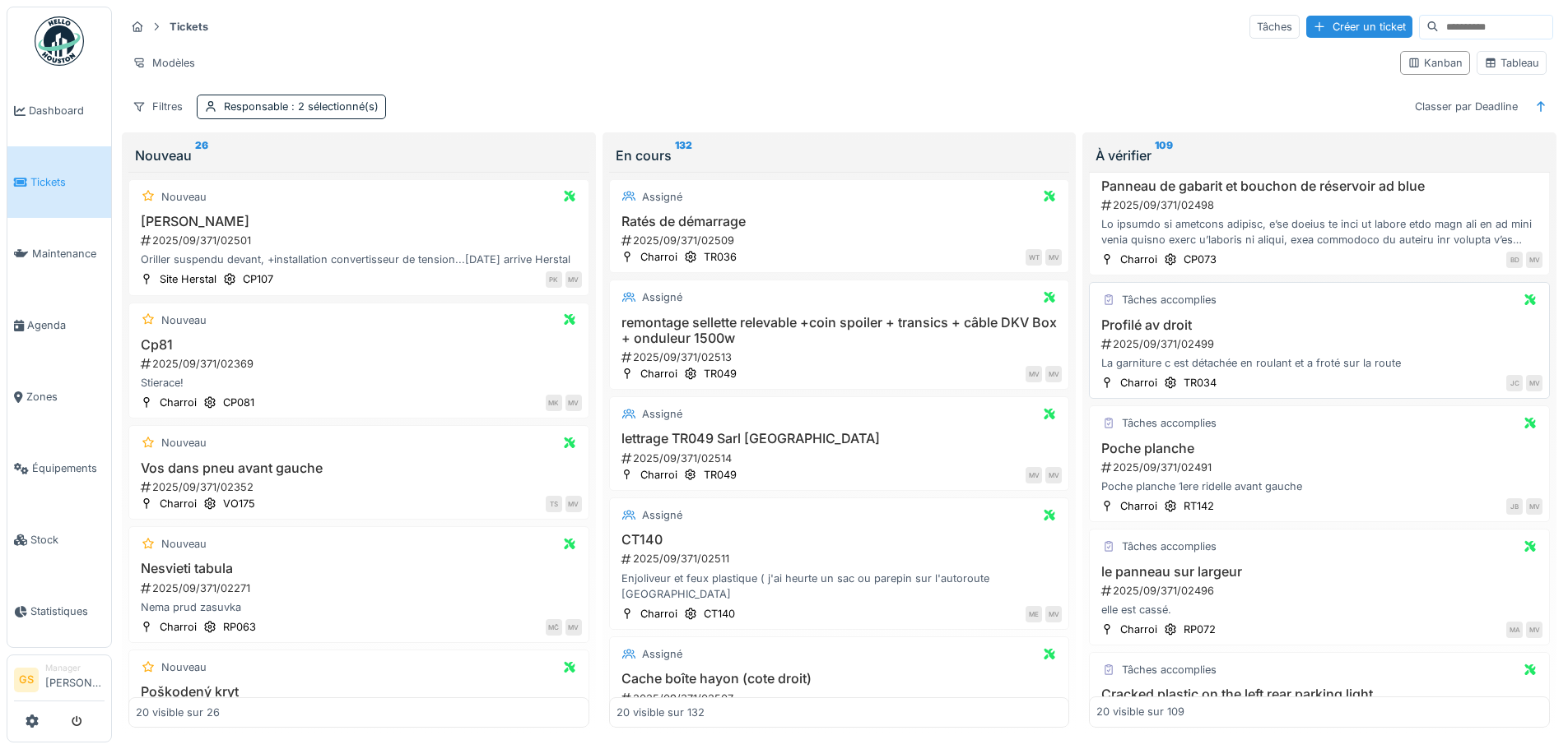
scroll to position [247, 0]
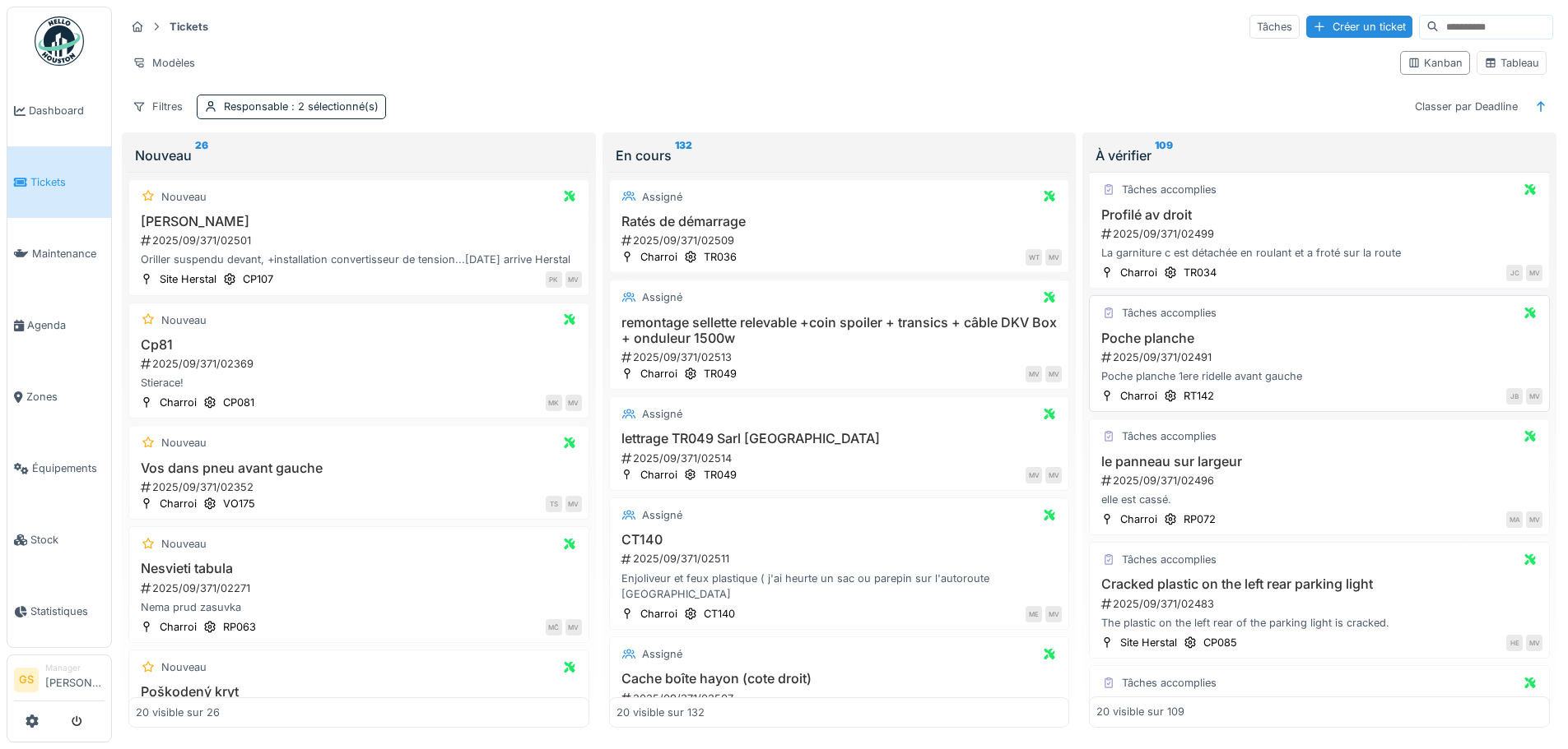
click at [1146, 358] on div "2025/09/371/02491" at bounding box center [1322, 357] width 443 height 15
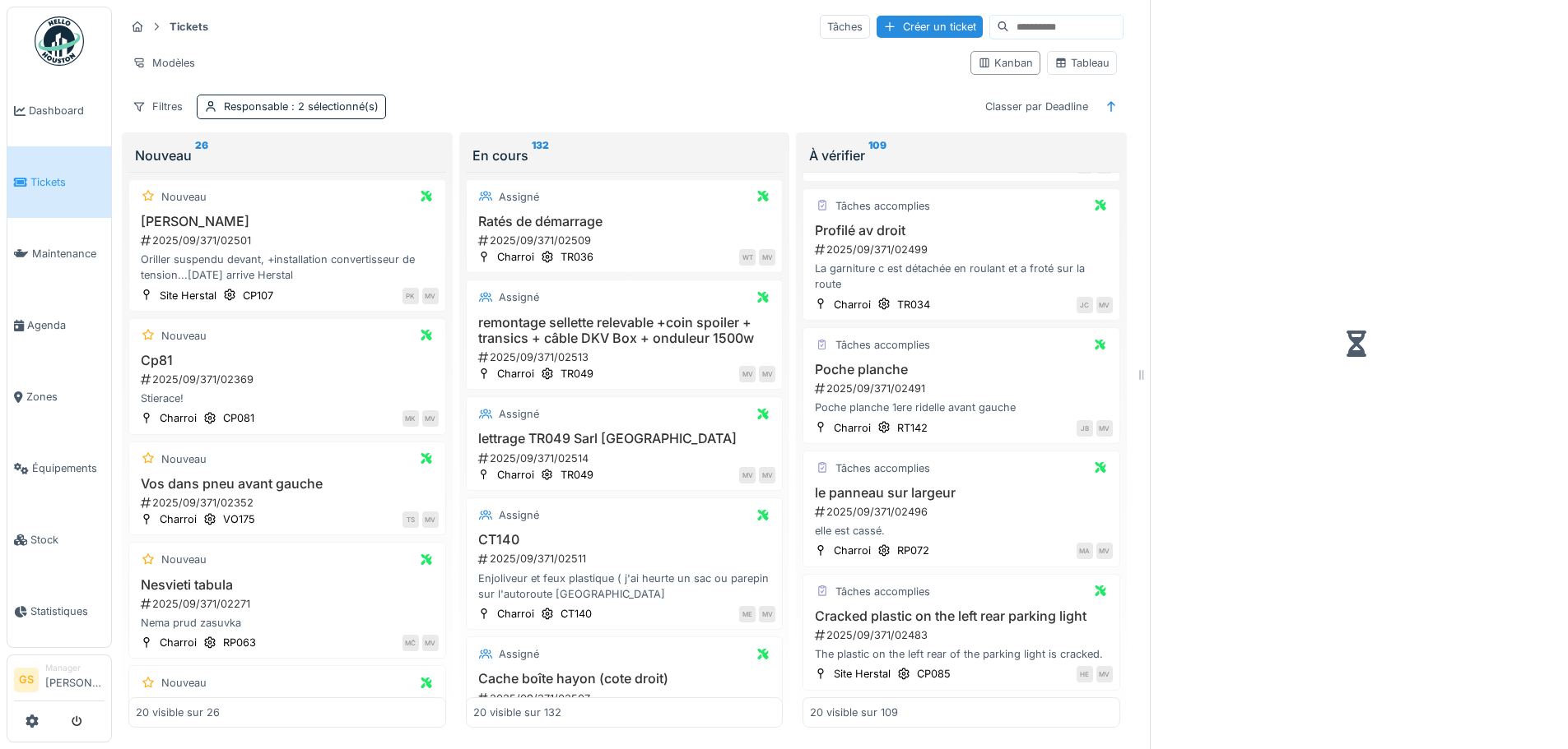
scroll to position [262, 0]
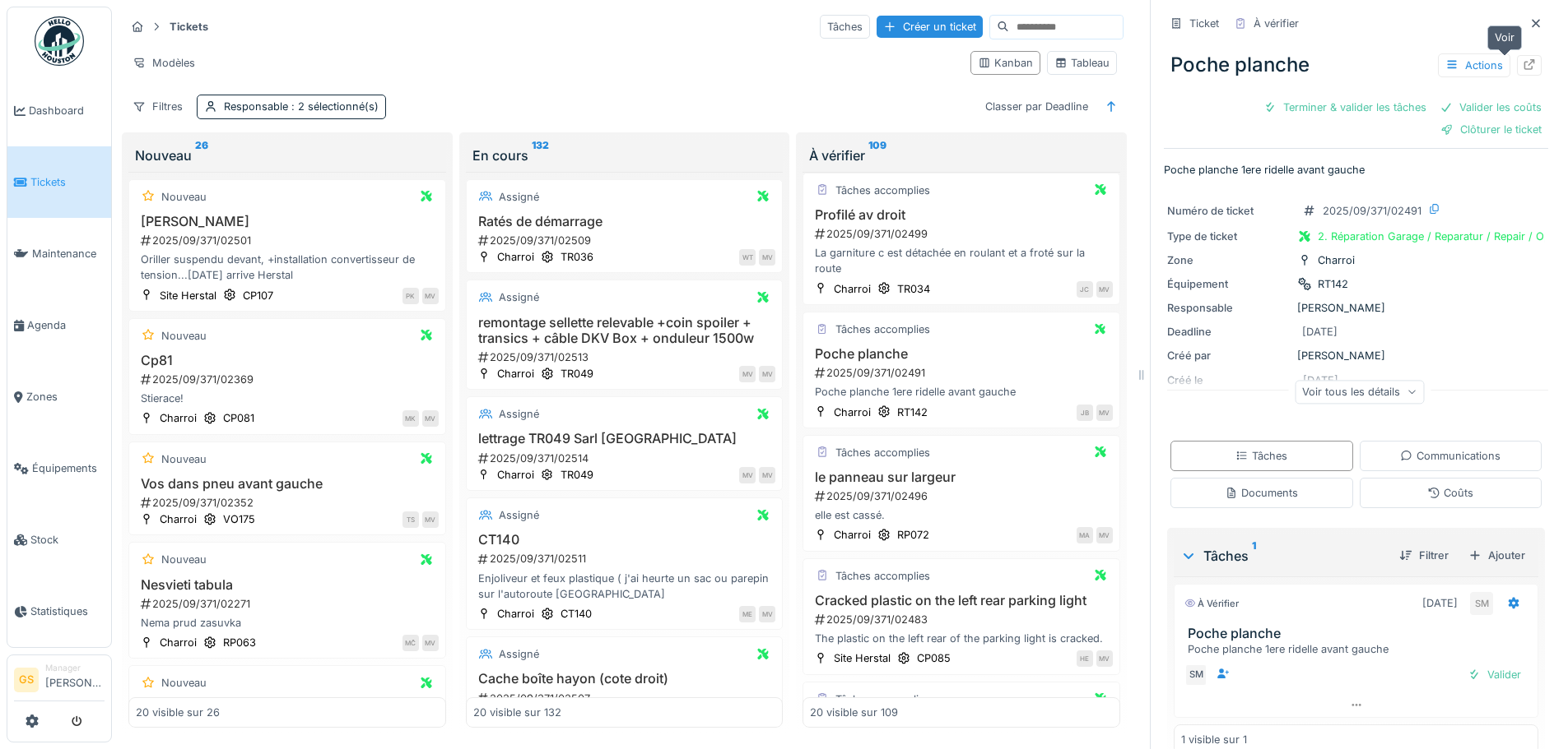
click at [1525, 62] on icon at bounding box center [1530, 64] width 11 height 11
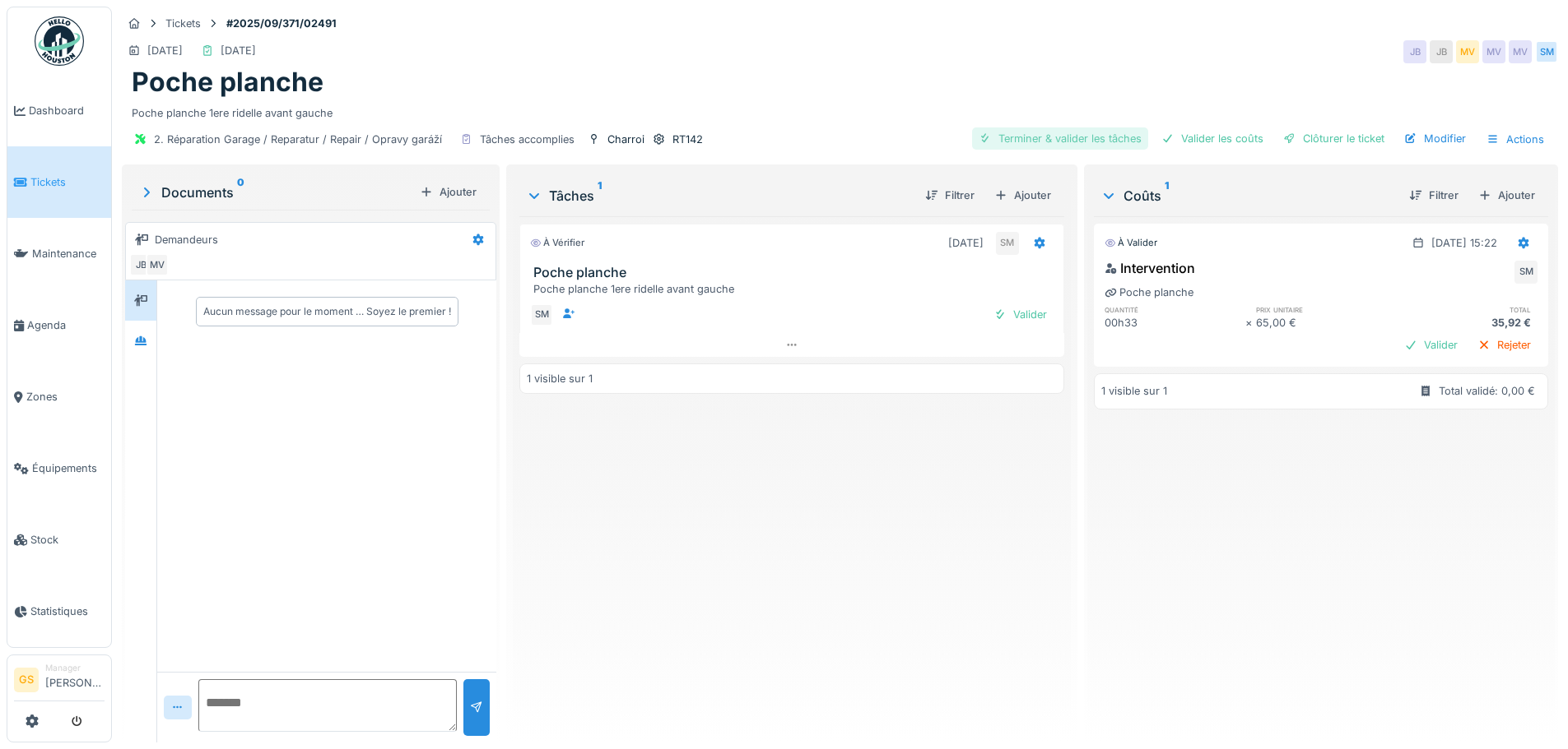
click at [1073, 140] on div "Terminer & valider les tâches" at bounding box center [1060, 138] width 176 height 22
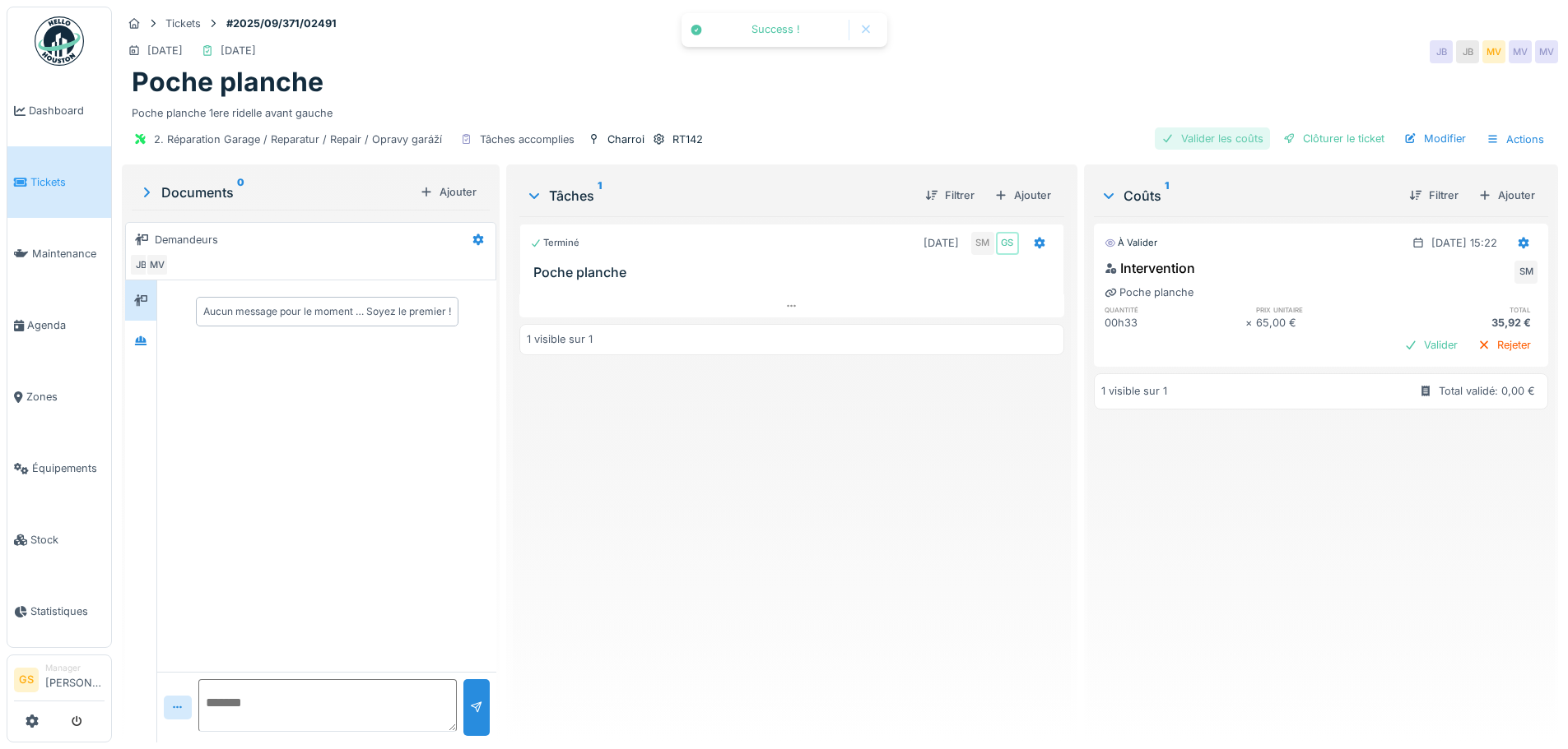
click at [1194, 135] on div "Valider les coûts" at bounding box center [1212, 138] width 115 height 22
click at [1309, 137] on div "Clôturer le ticket" at bounding box center [1333, 138] width 114 height 22
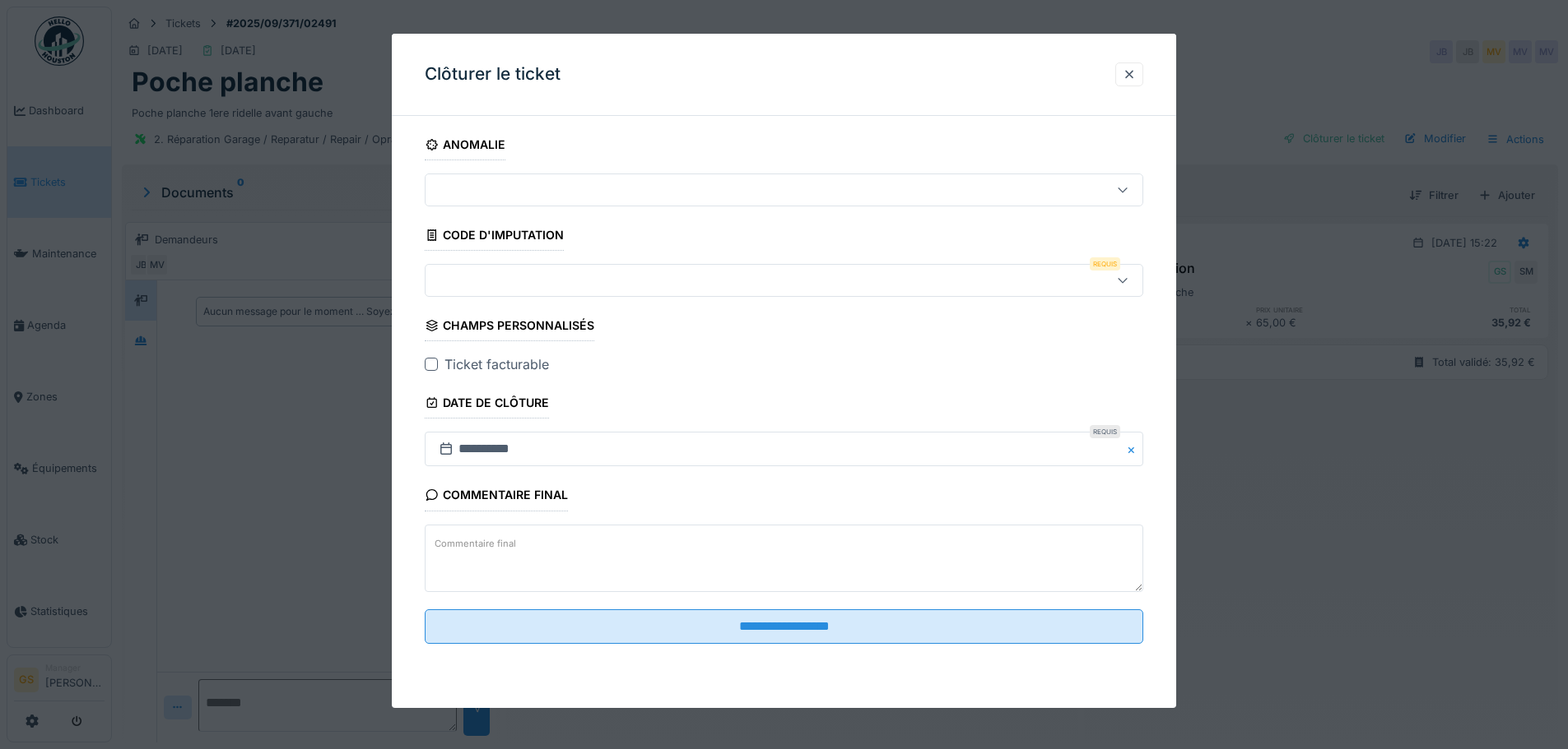
click at [470, 278] on div at bounding box center [742, 280] width 620 height 18
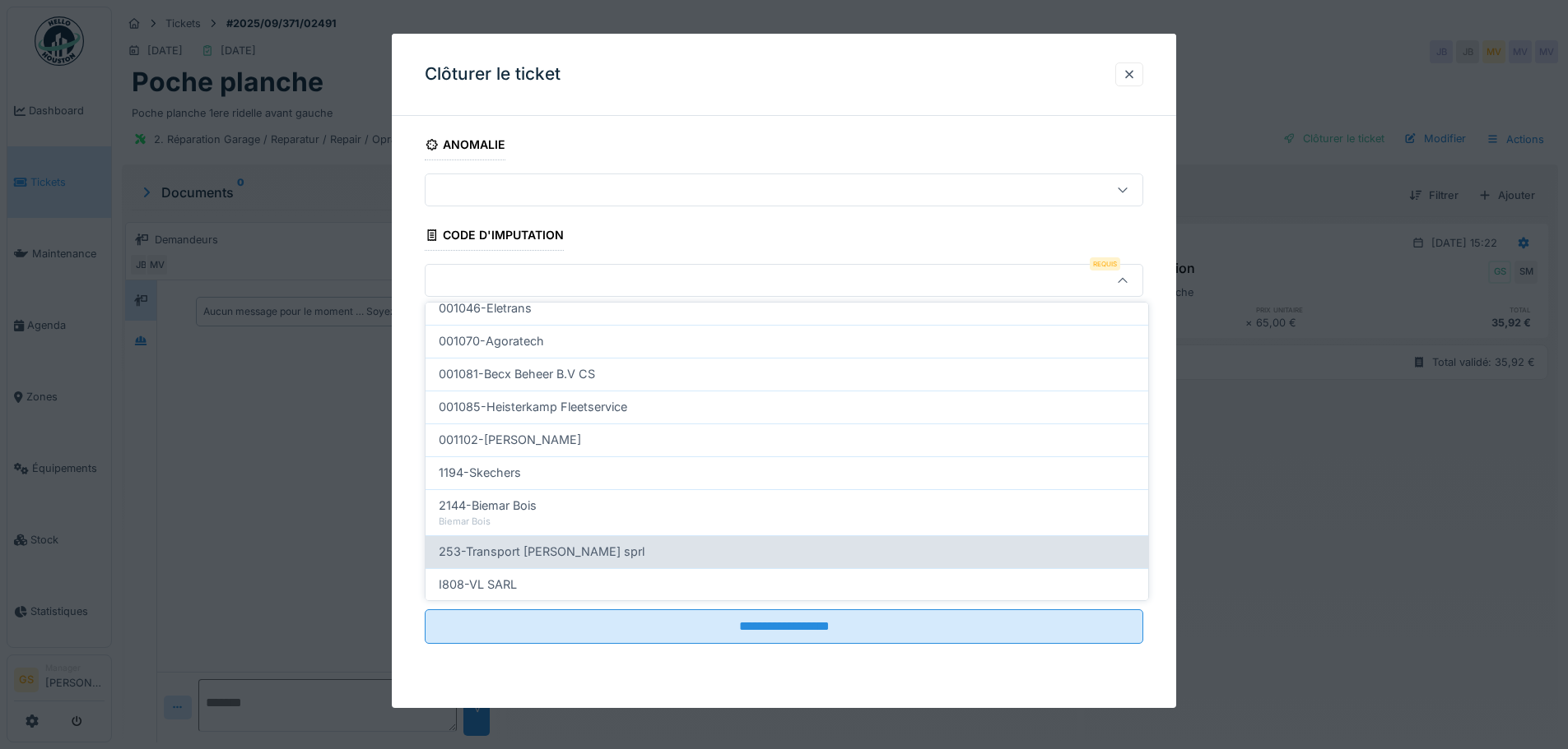
scroll to position [529, 0]
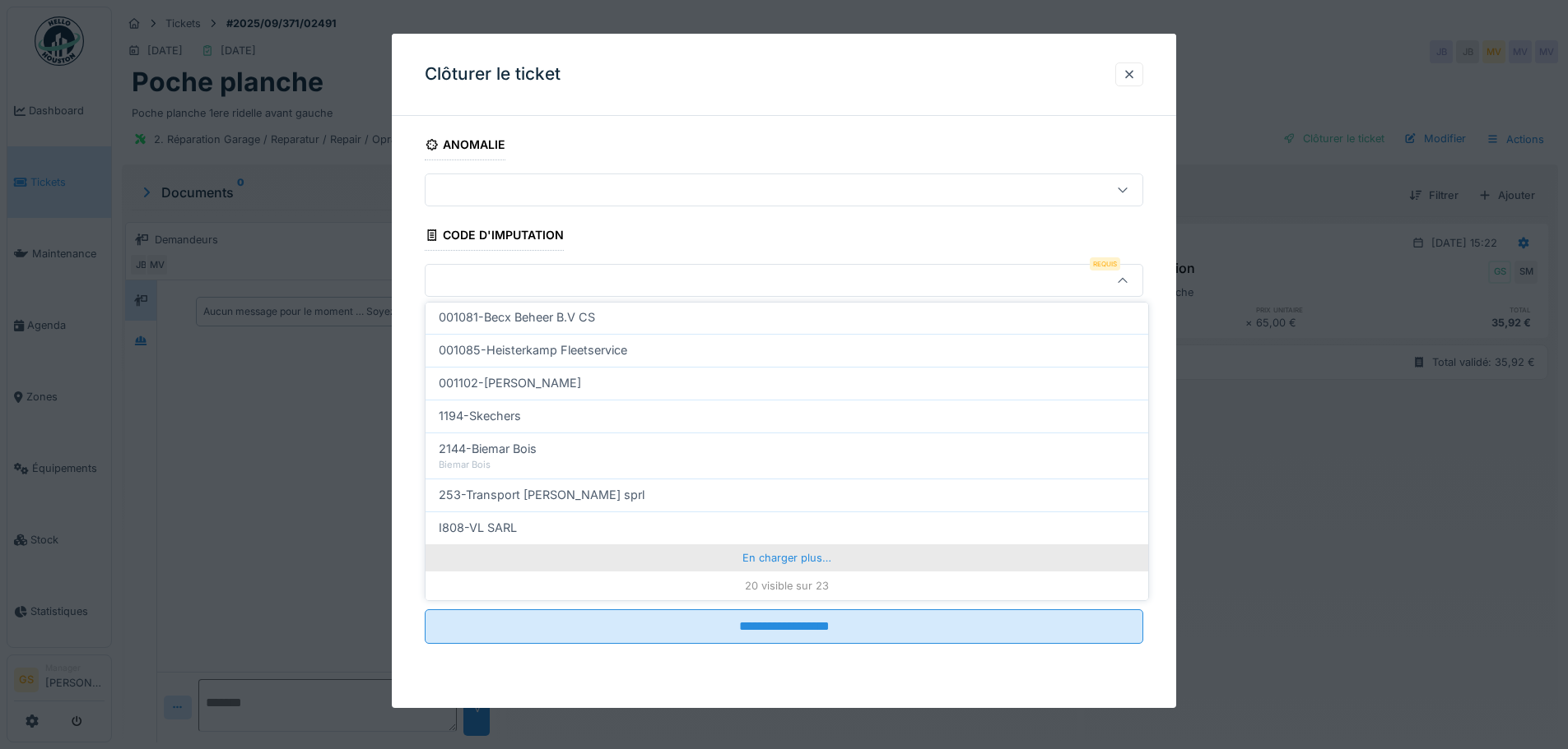
click at [754, 557] on div "En charger plus…" at bounding box center [787, 557] width 723 height 26
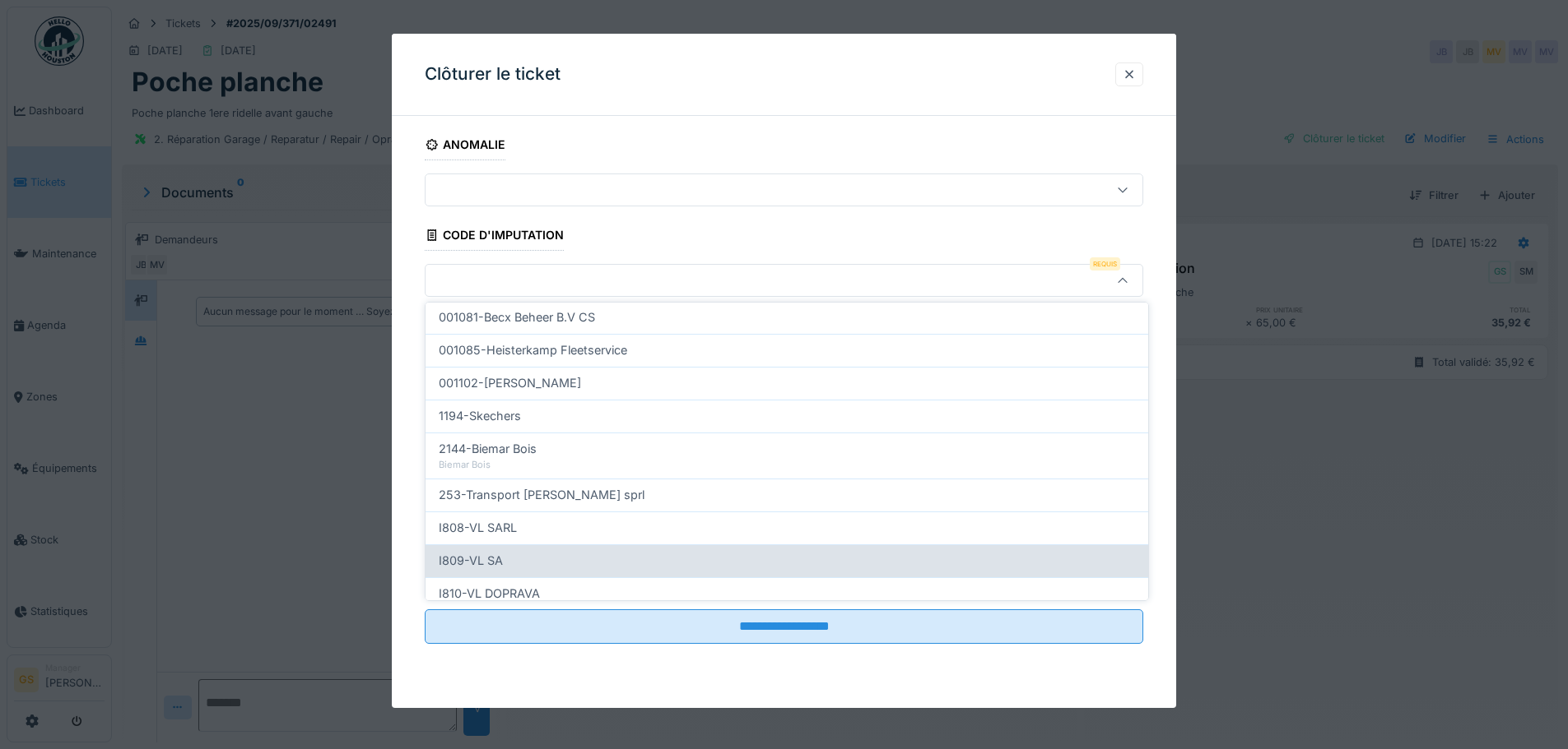
scroll to position [601, 0]
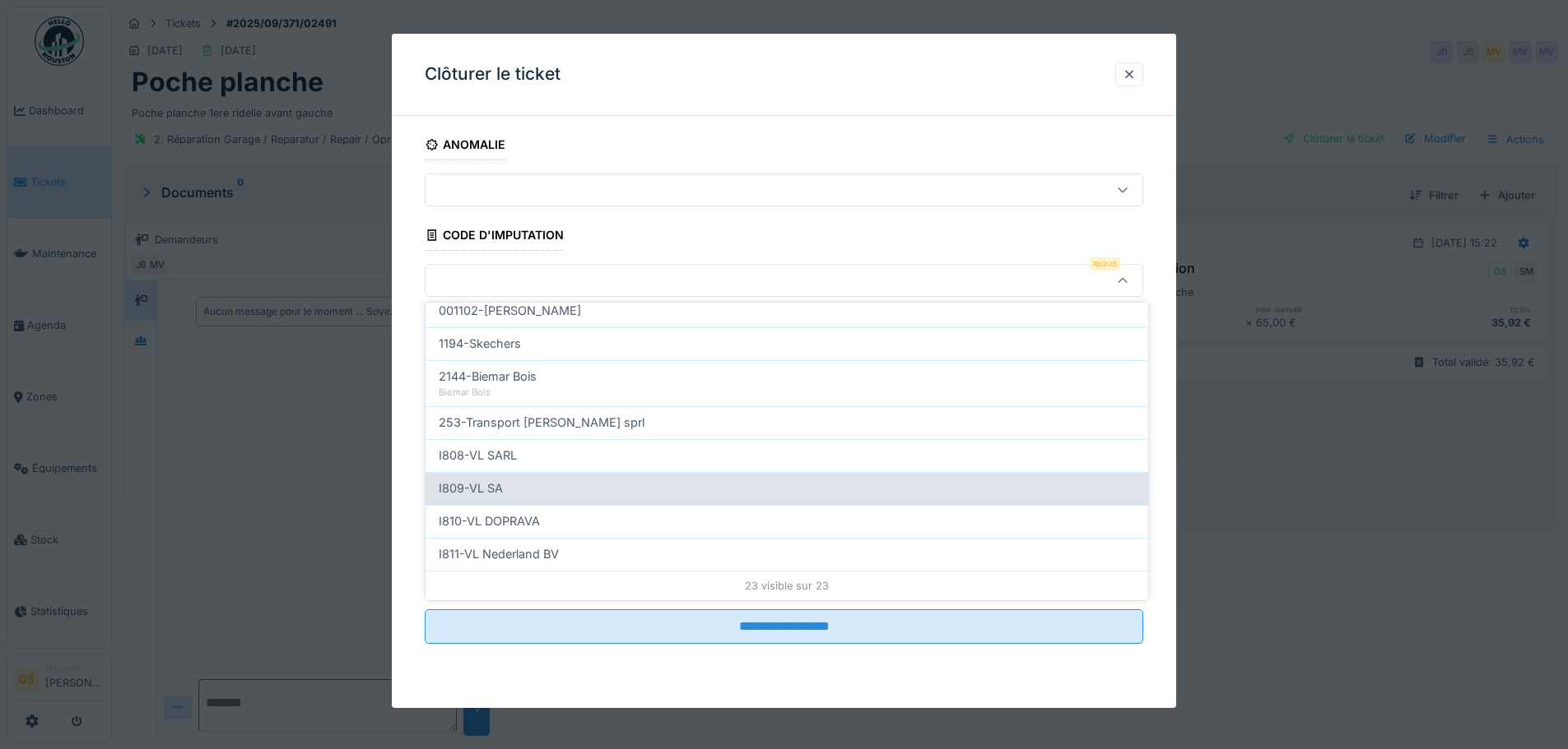
click at [552, 493] on div "I809-VL SA" at bounding box center [787, 488] width 697 height 18
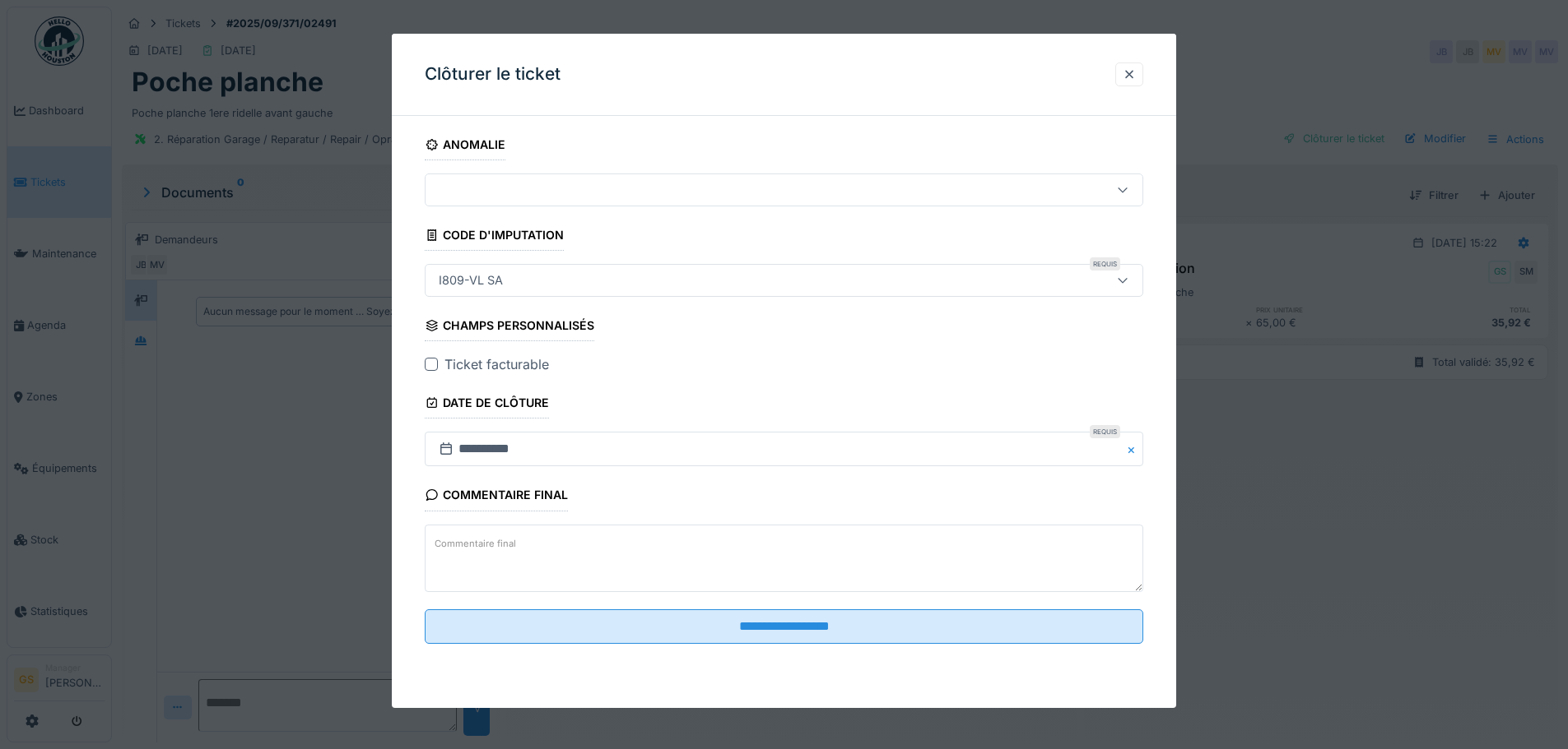
type input "***"
click at [429, 363] on div at bounding box center [431, 365] width 13 height 13
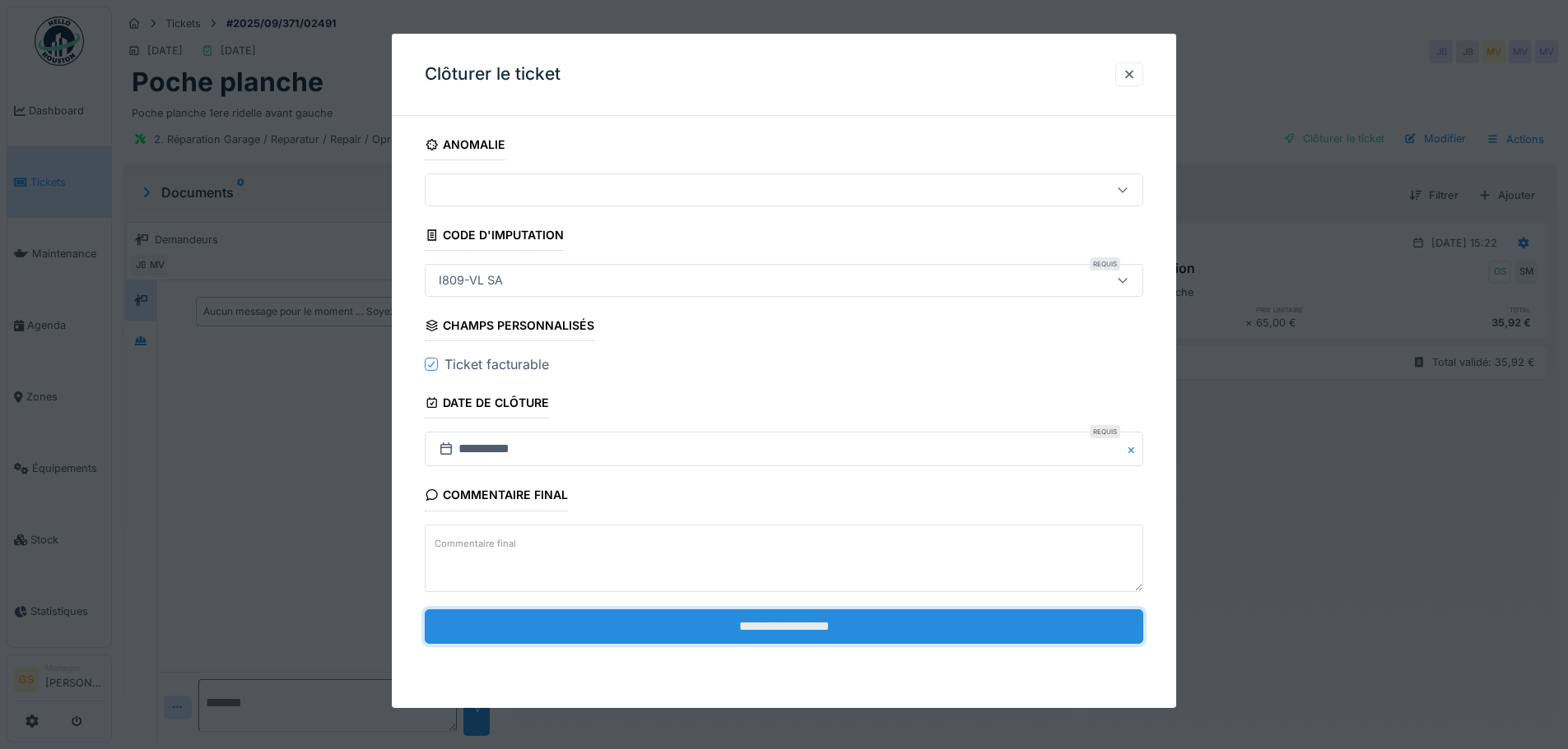
click at [726, 624] on input "**********" at bounding box center [784, 626] width 719 height 34
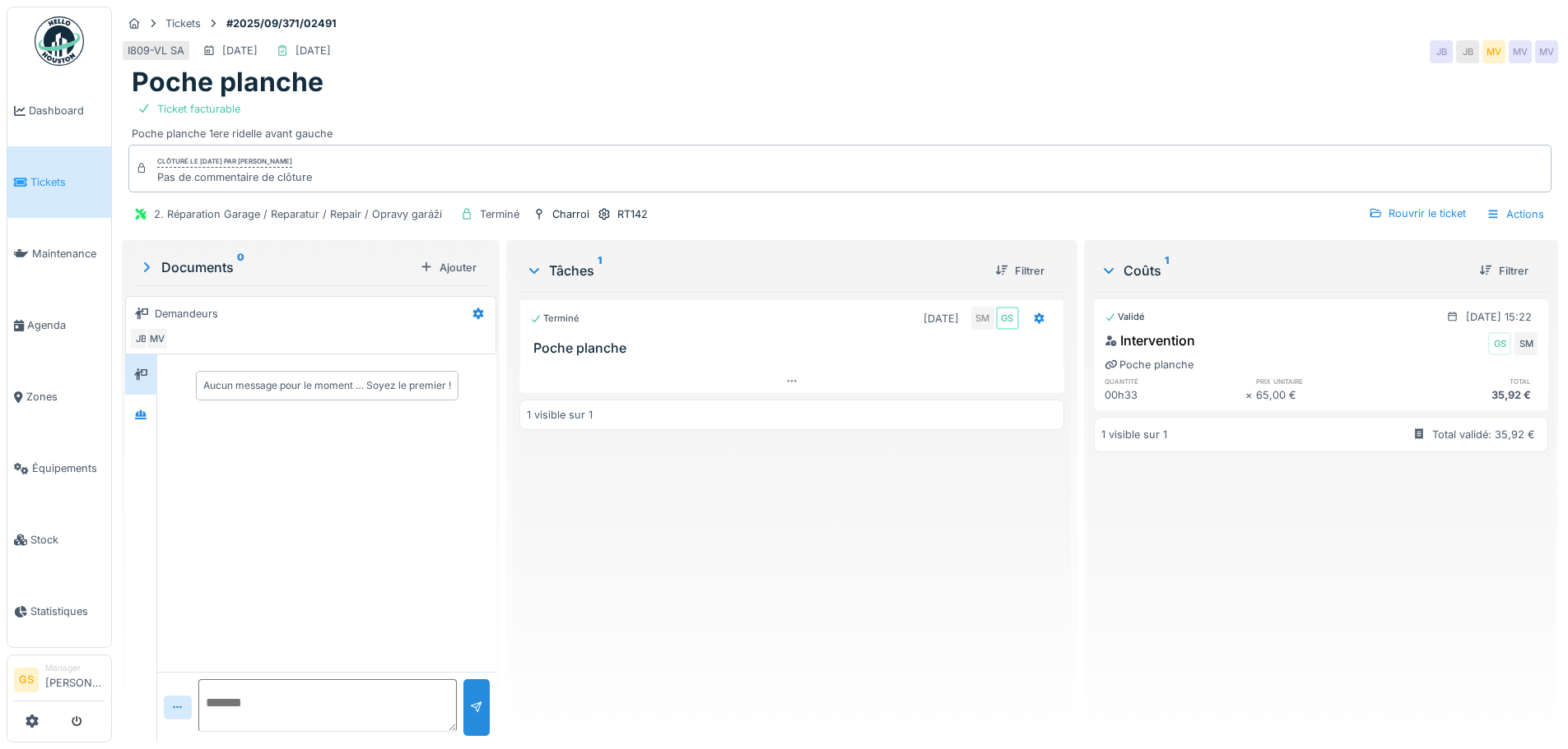
click at [35, 183] on span "Tickets" at bounding box center [67, 182] width 74 height 15
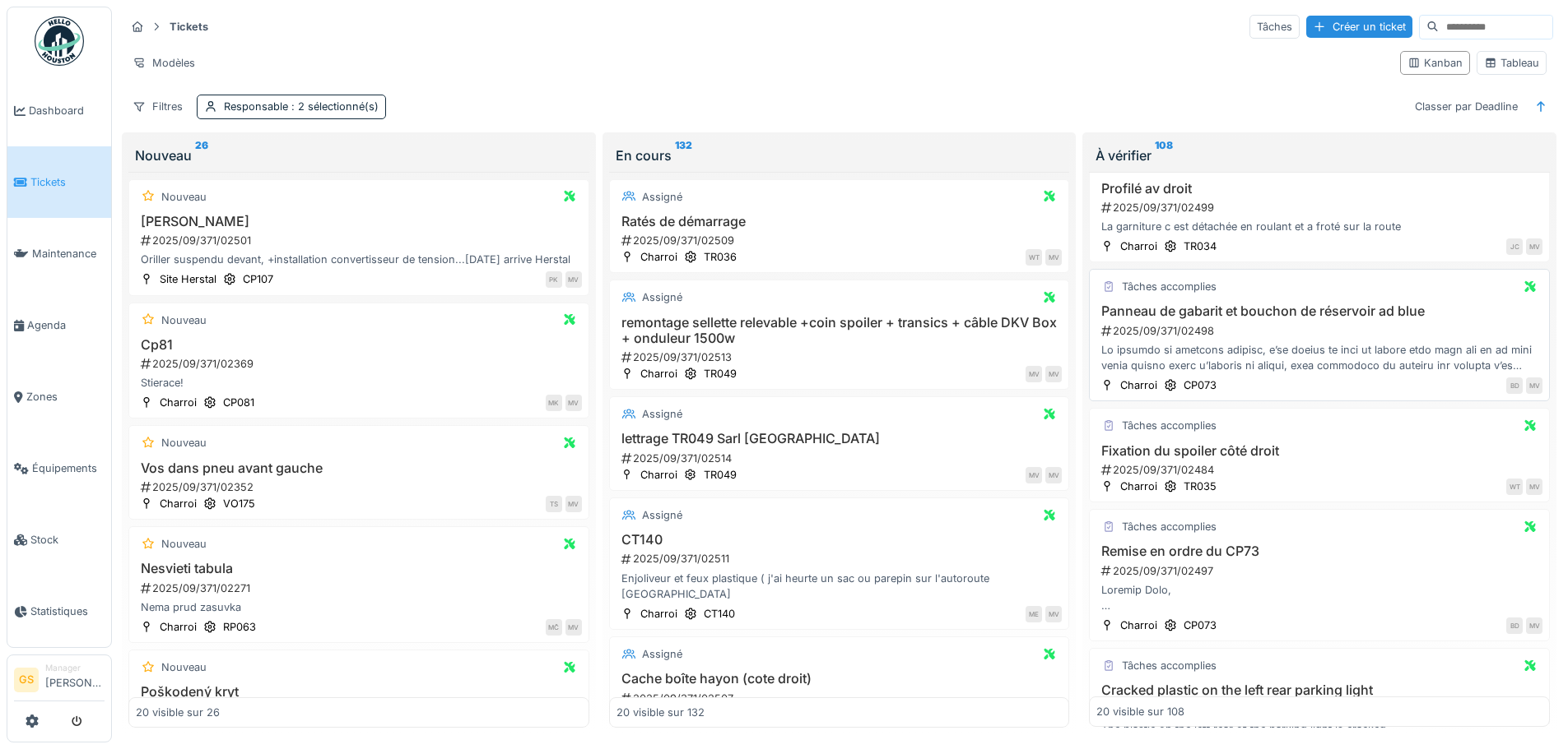
scroll to position [165, 0]
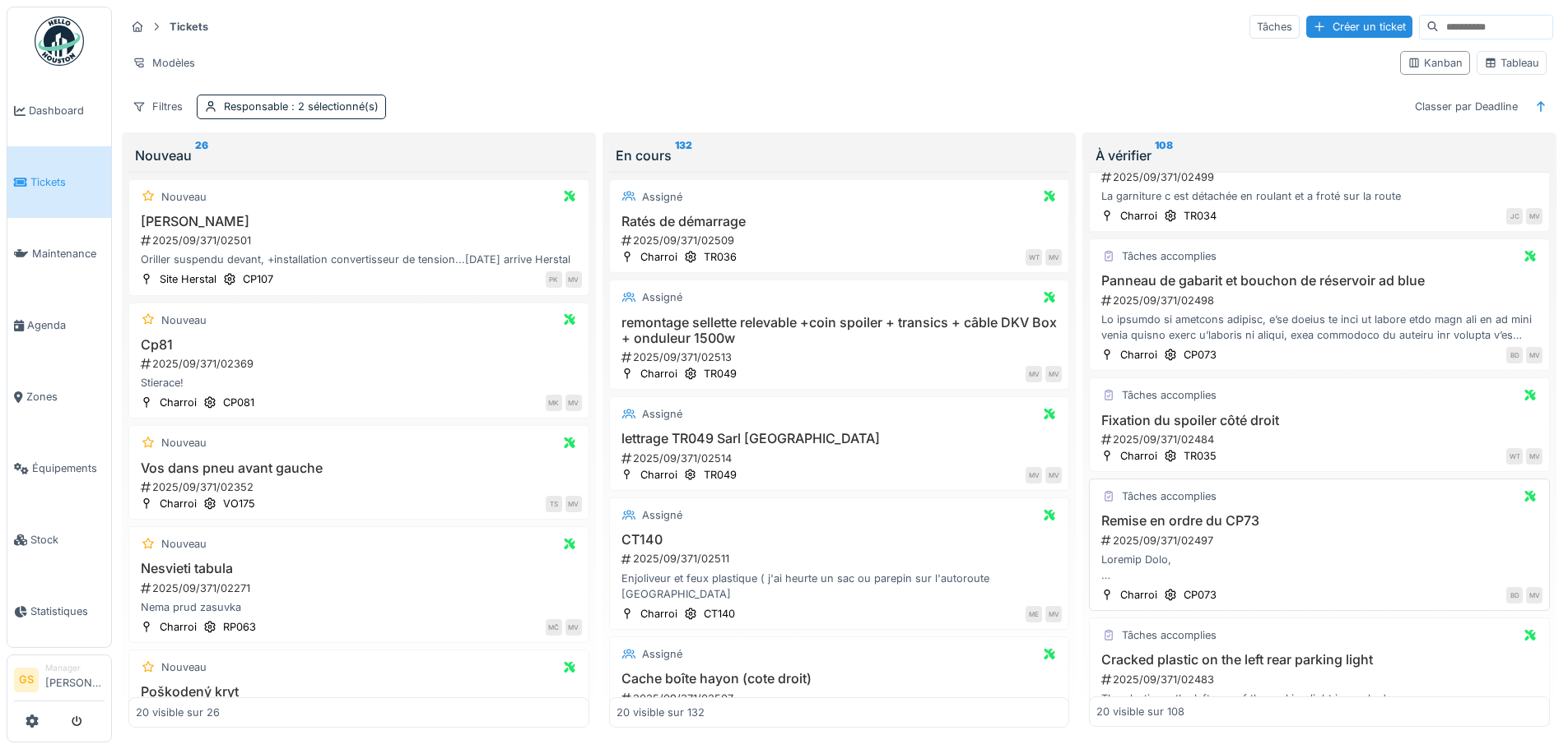
click at [1157, 538] on div "2025/09/371/02497" at bounding box center [1322, 541] width 443 height 15
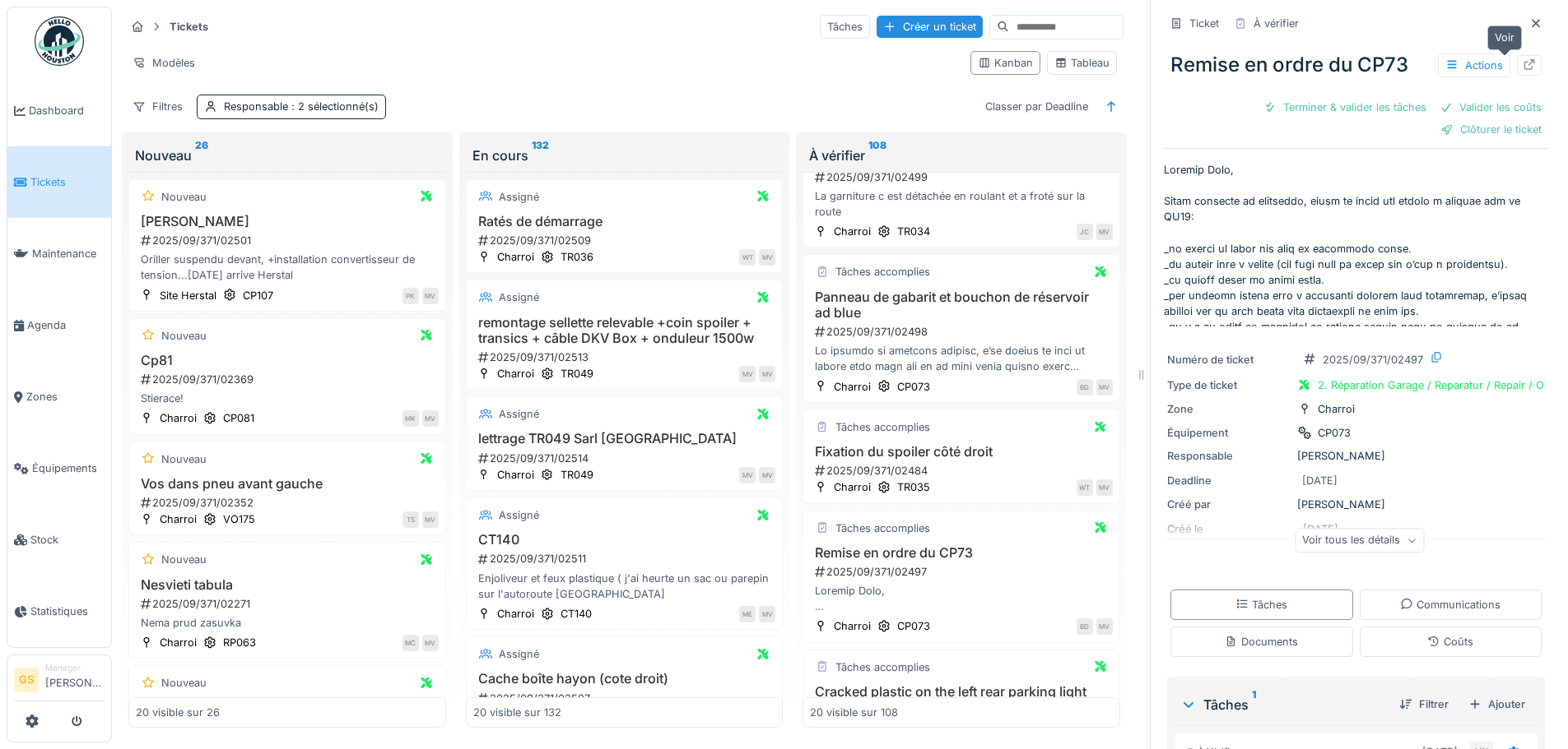
click at [1525, 61] on icon at bounding box center [1530, 64] width 11 height 11
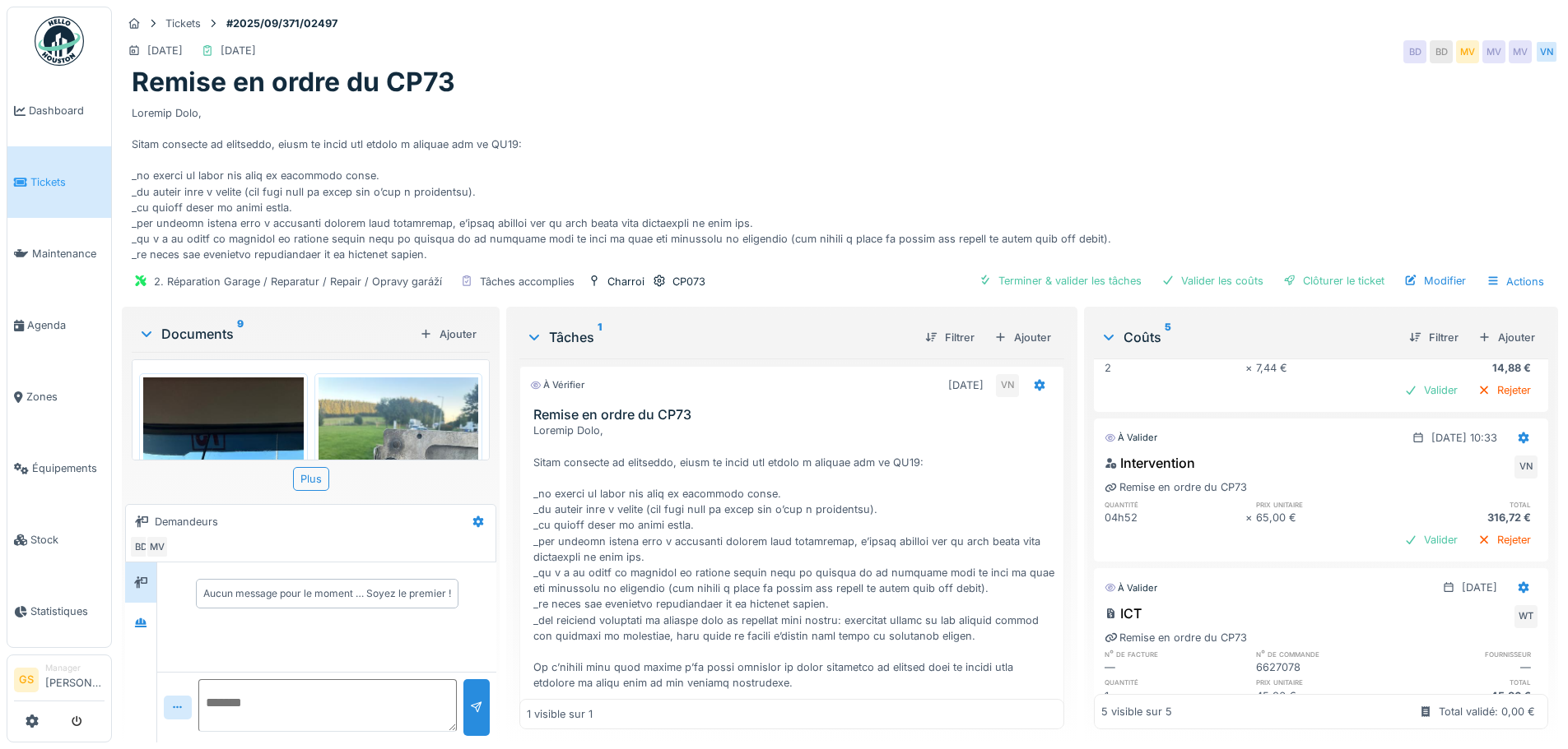
scroll to position [493, 0]
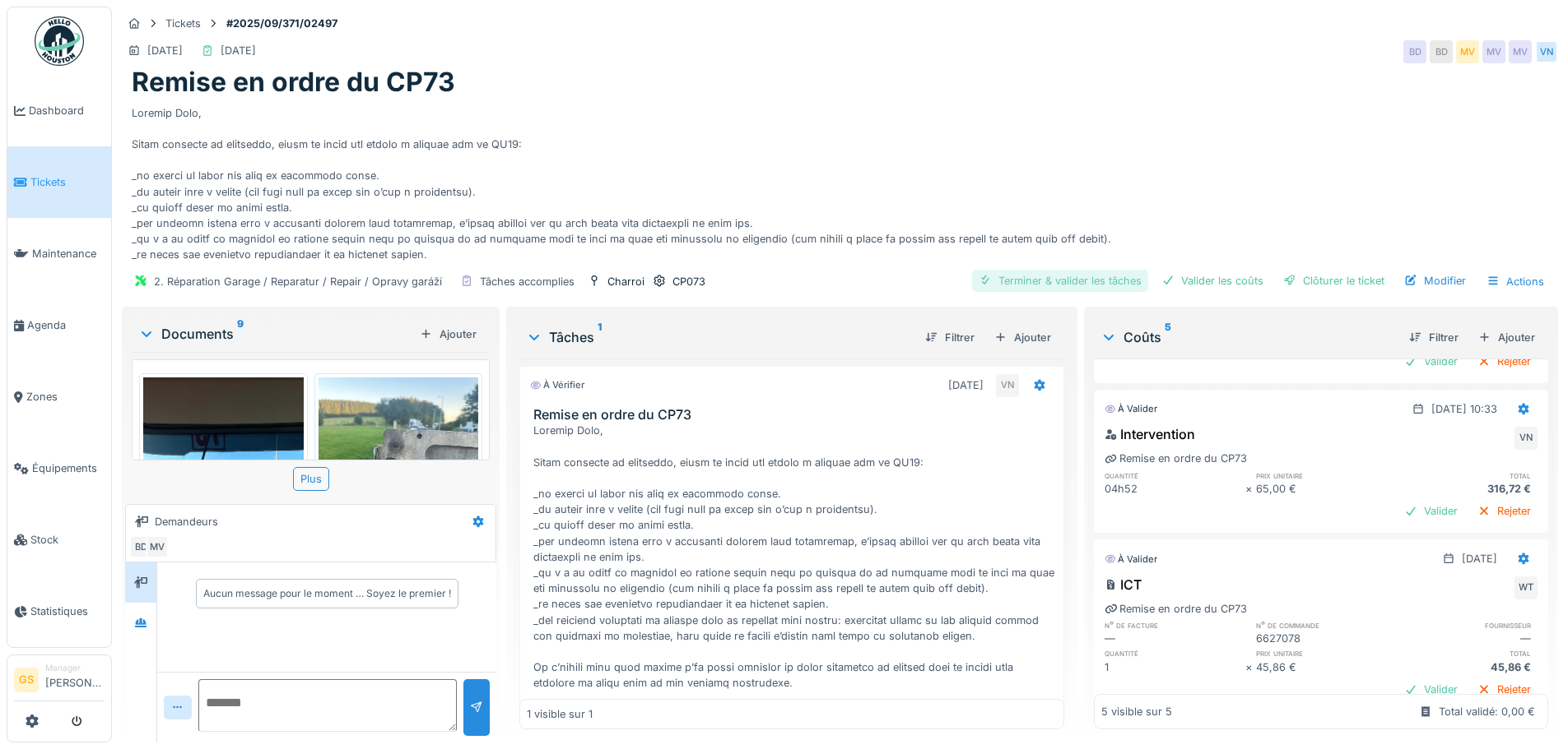
click at [1080, 285] on div "Terminer & valider les tâches" at bounding box center [1060, 281] width 176 height 22
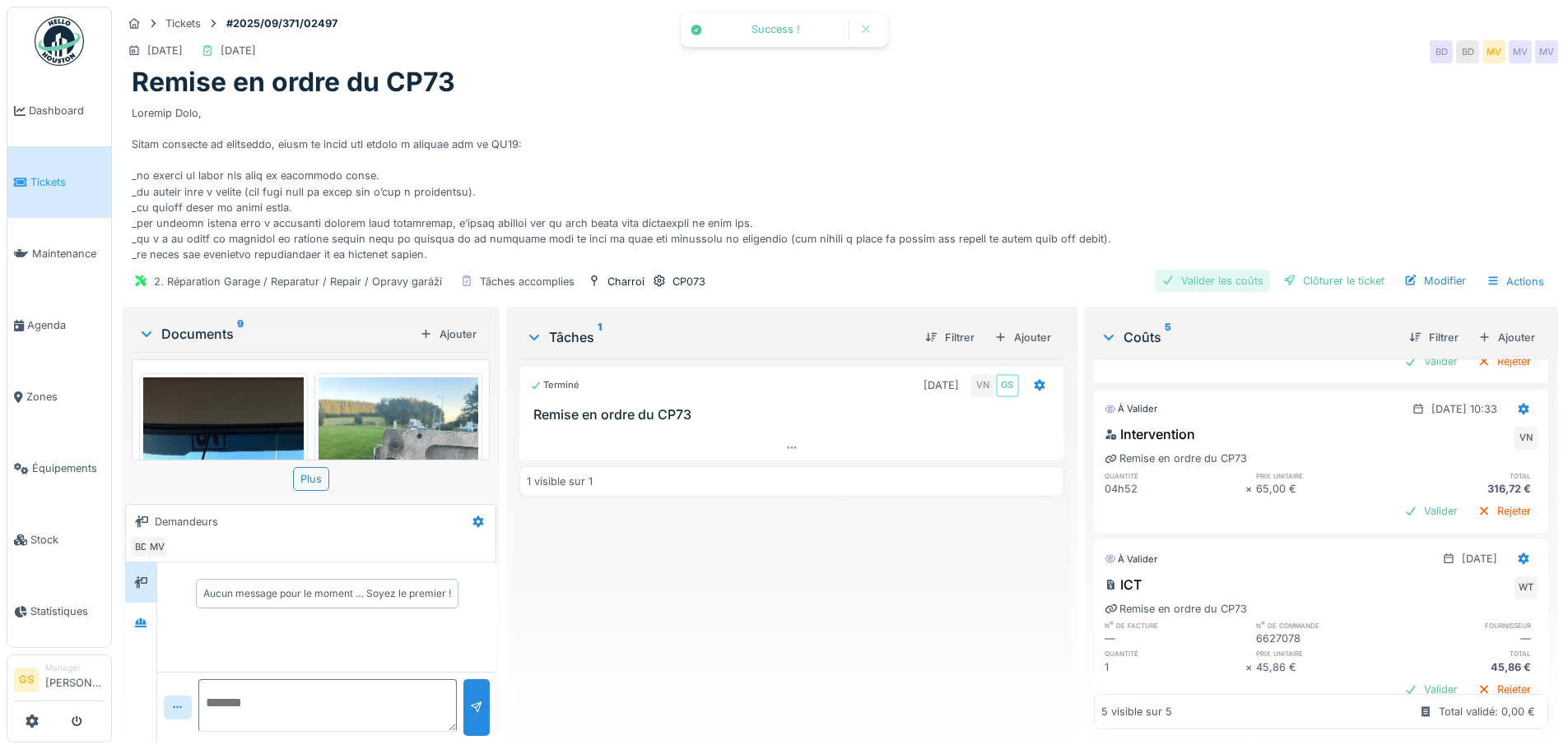
click at [1189, 281] on div "Valider les coûts" at bounding box center [1212, 281] width 115 height 22
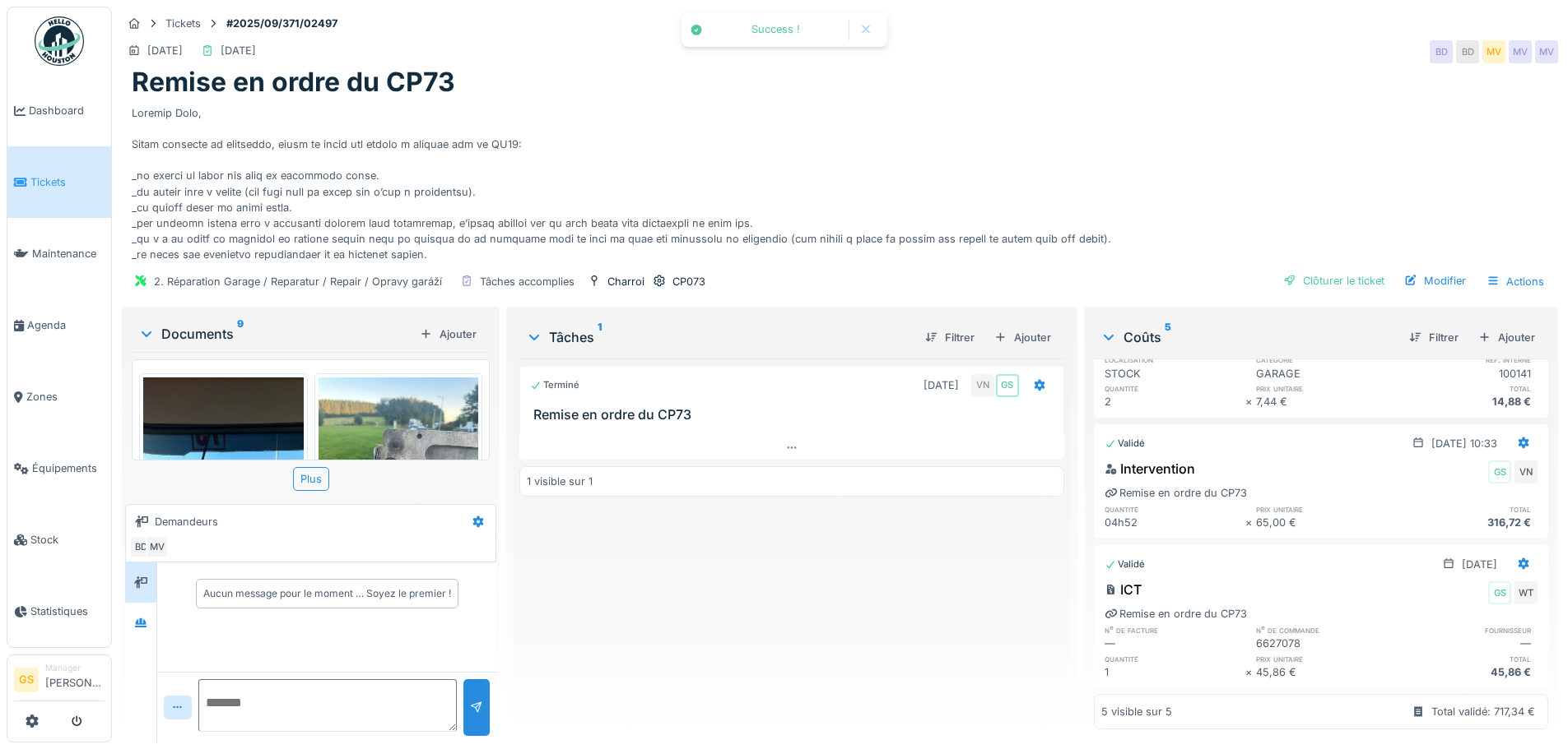
scroll to position [397, 0]
click at [1305, 280] on div "Clôturer le ticket" at bounding box center [1333, 281] width 114 height 22
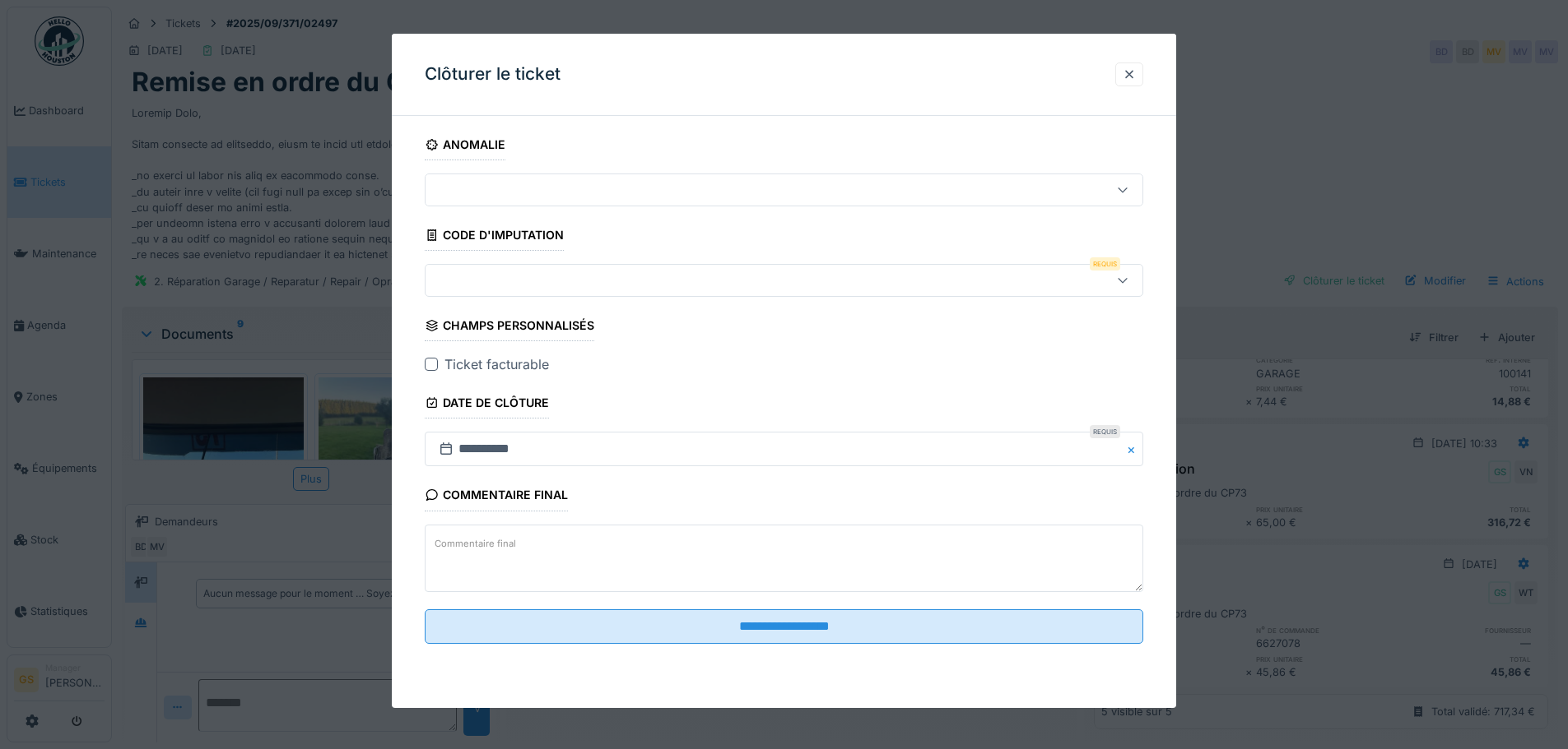
click at [504, 278] on div at bounding box center [742, 280] width 620 height 18
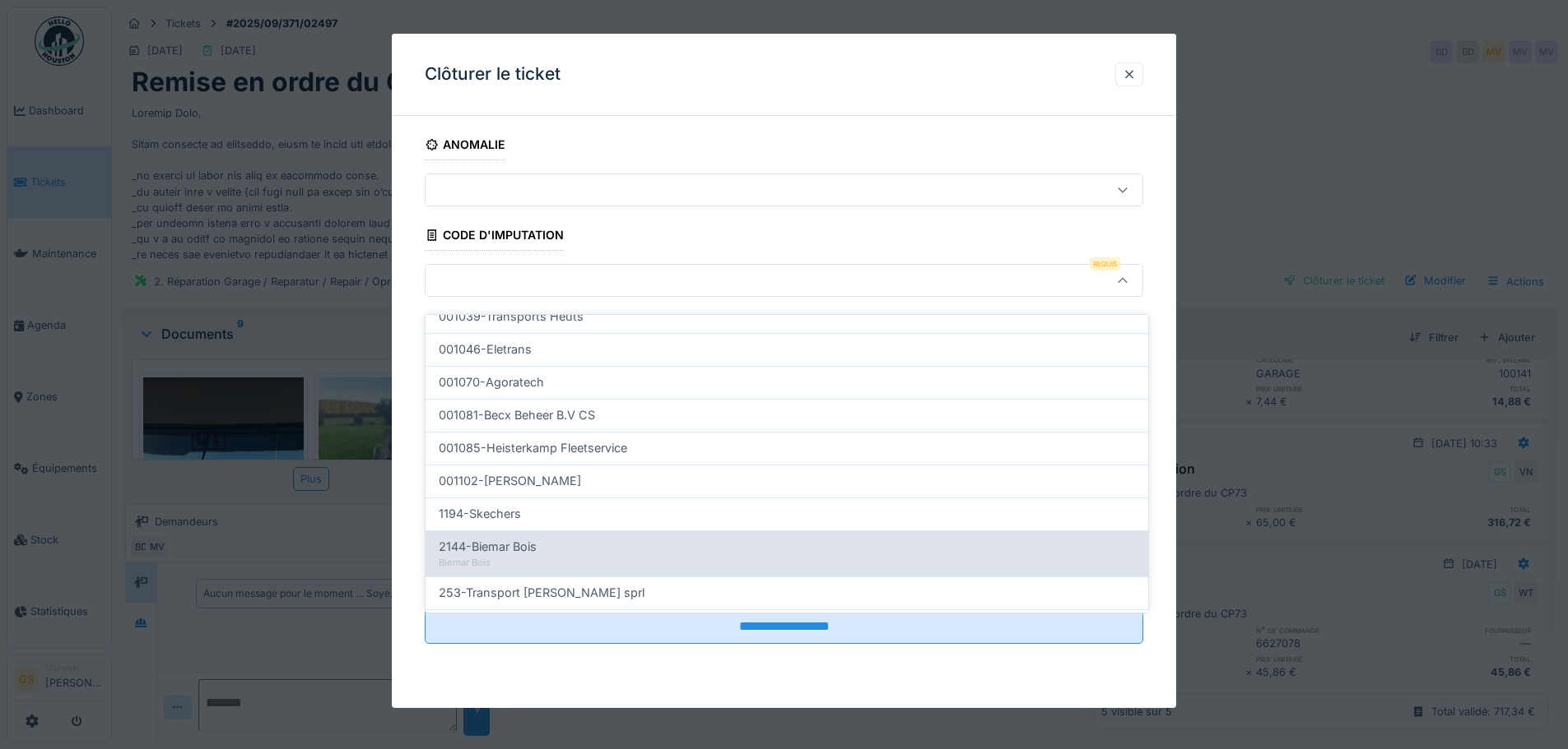
scroll to position [529, 0]
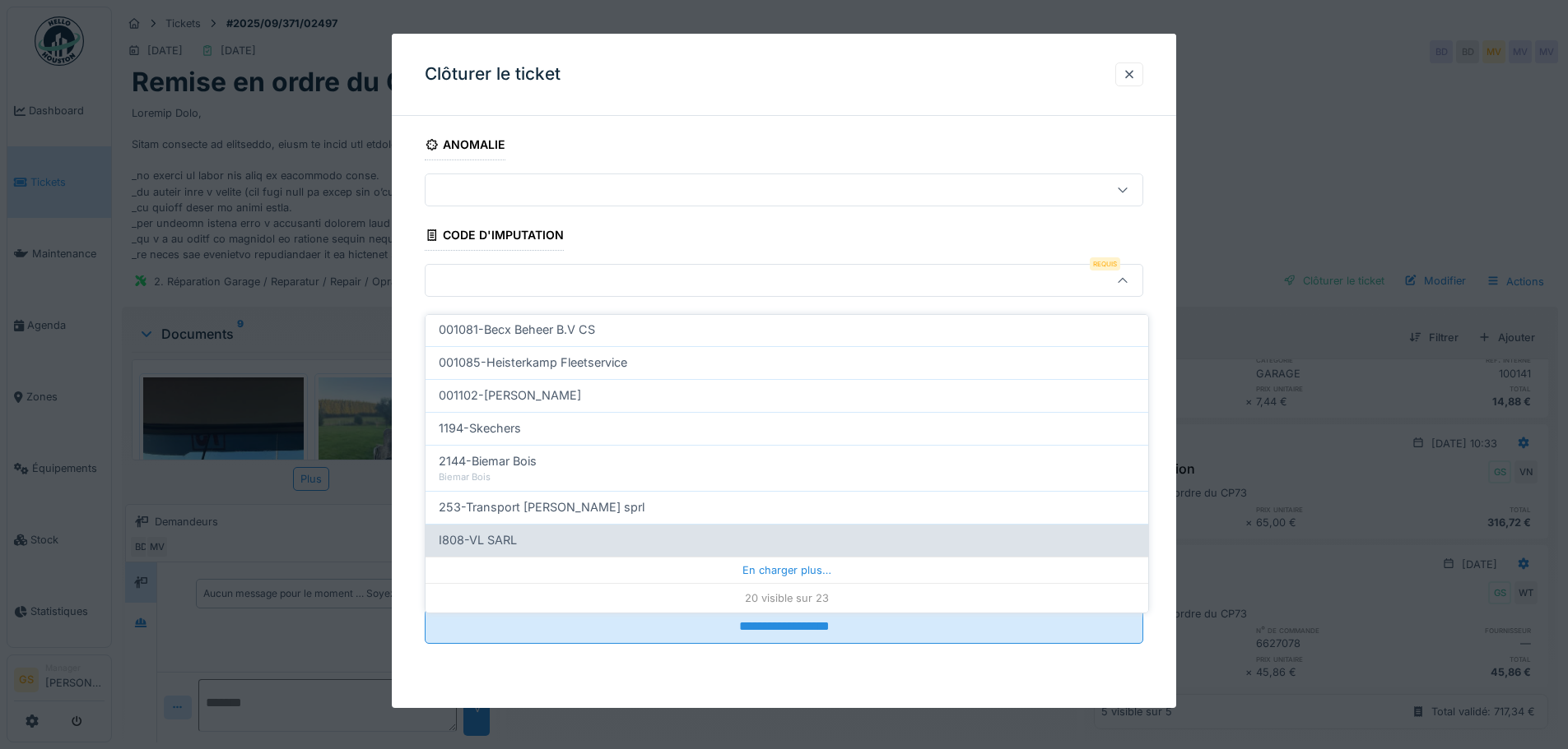
click at [476, 532] on span "I808-VL SARL" at bounding box center [478, 540] width 79 height 18
type input "***"
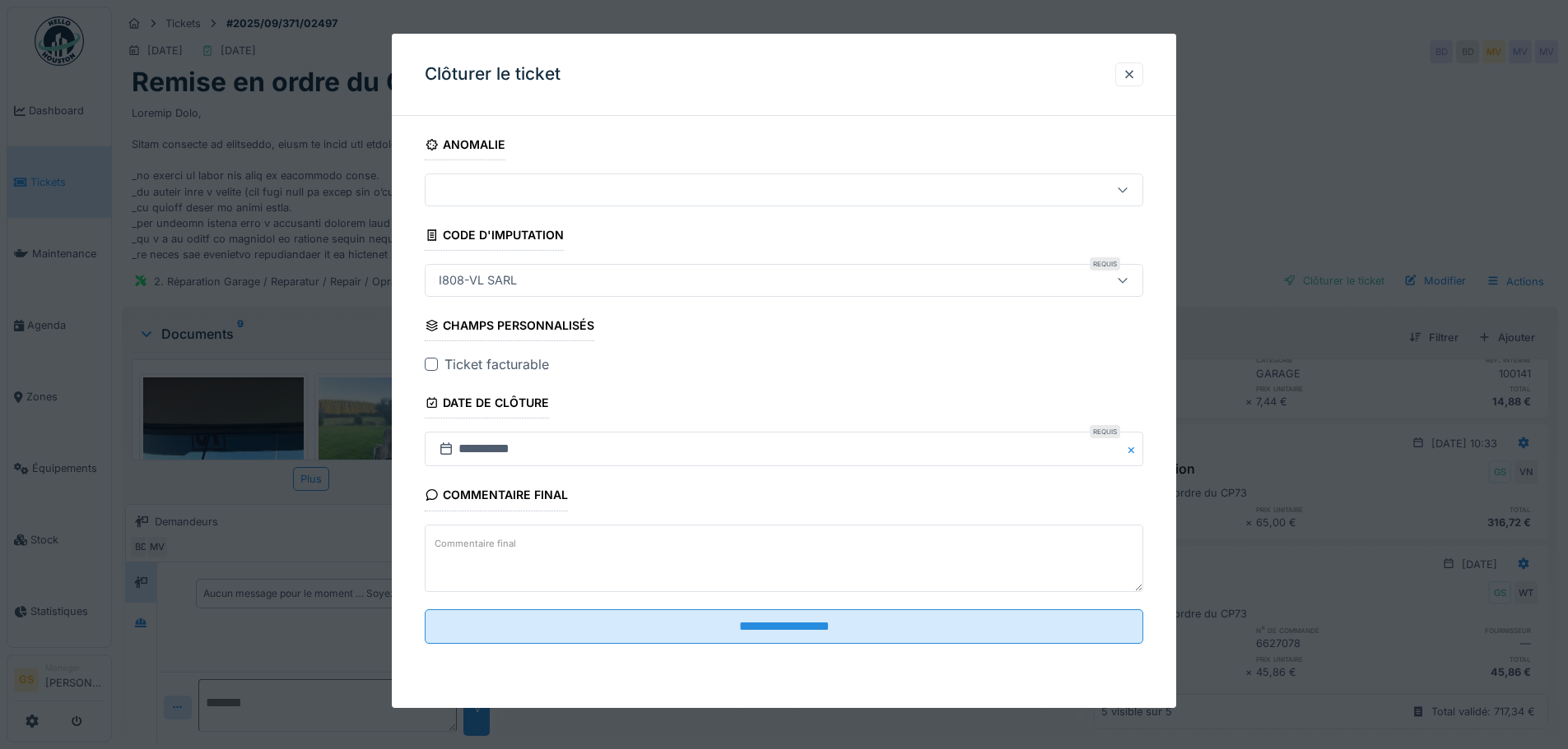
click at [428, 364] on div at bounding box center [431, 365] width 13 height 13
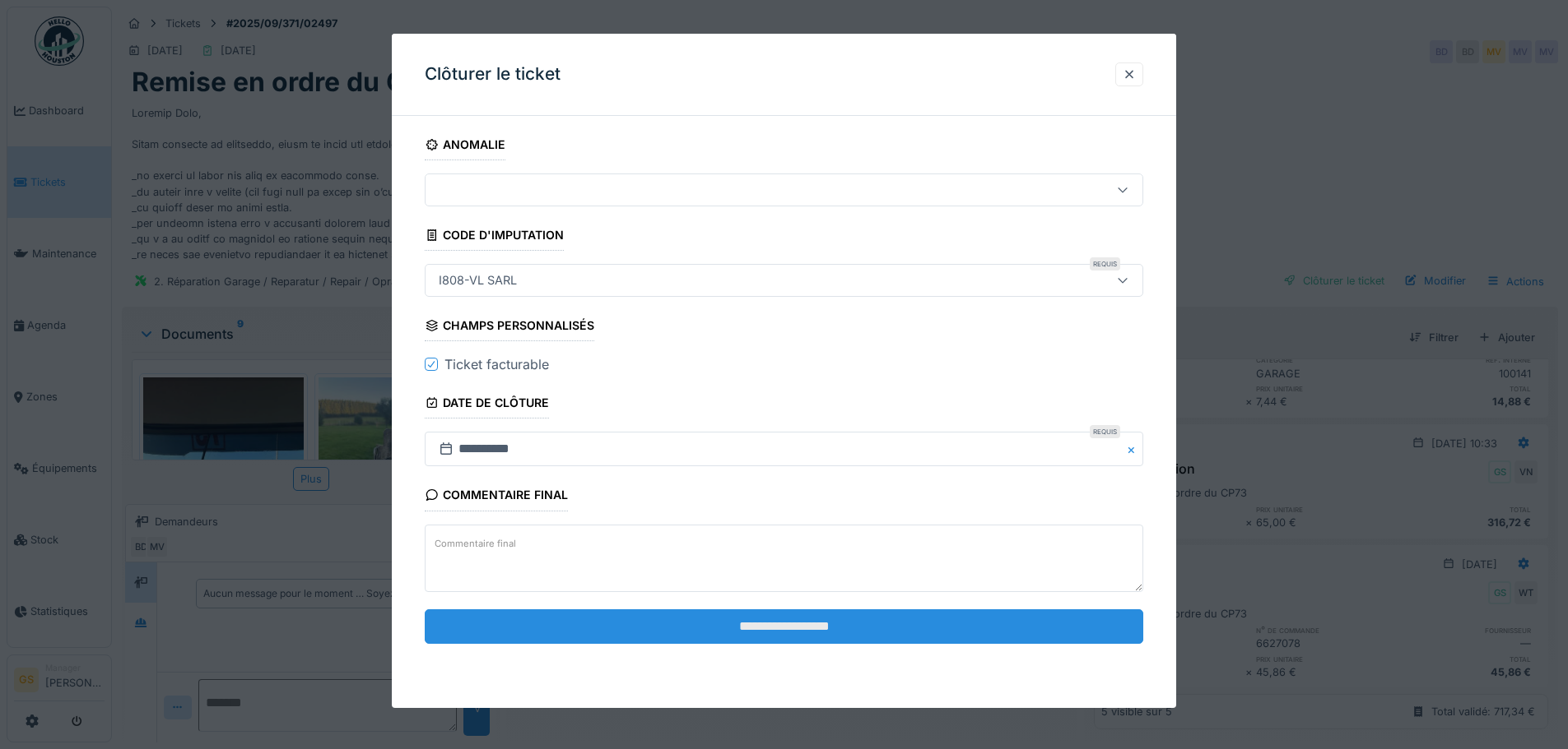
click at [777, 630] on input "**********" at bounding box center [784, 626] width 719 height 34
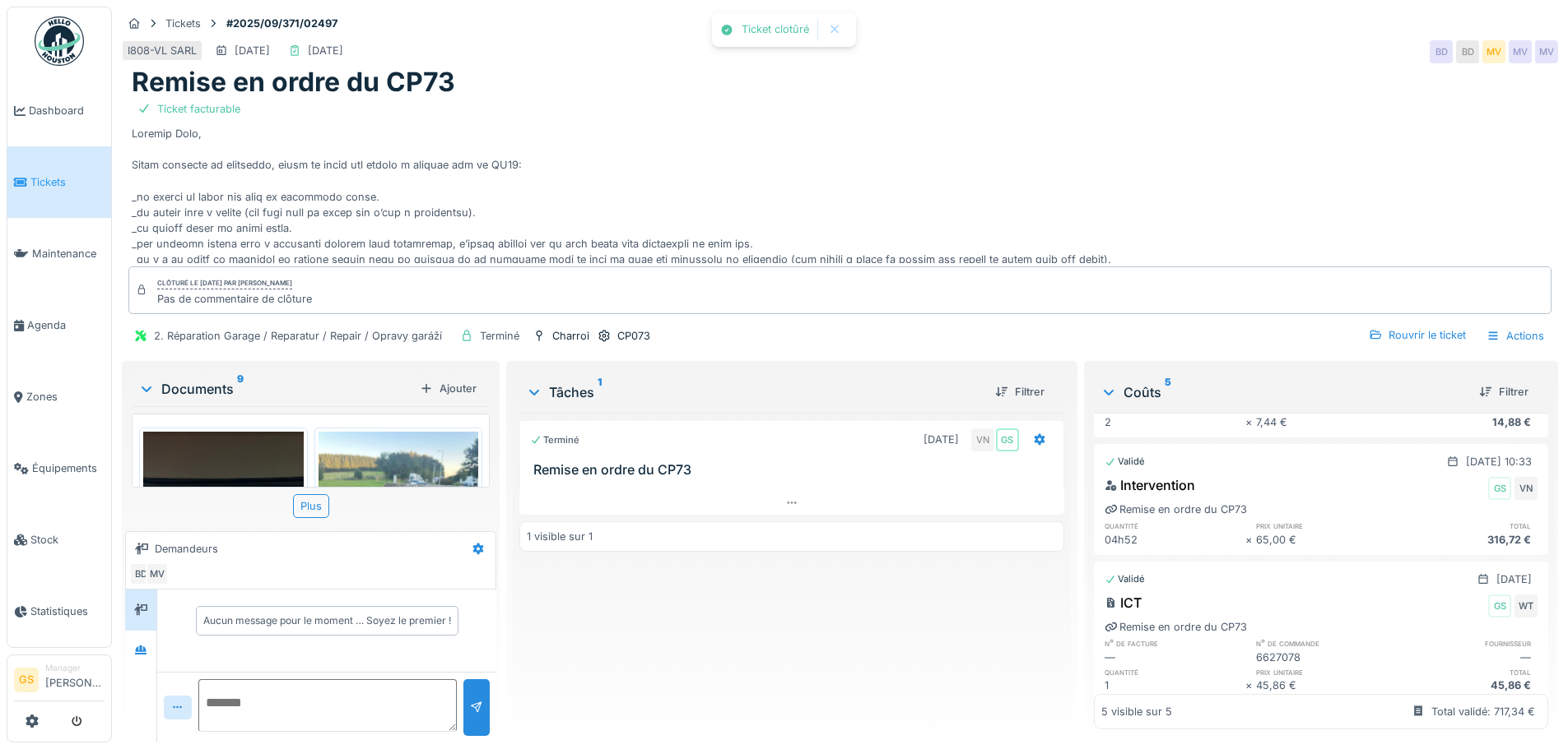
scroll to position [425, 0]
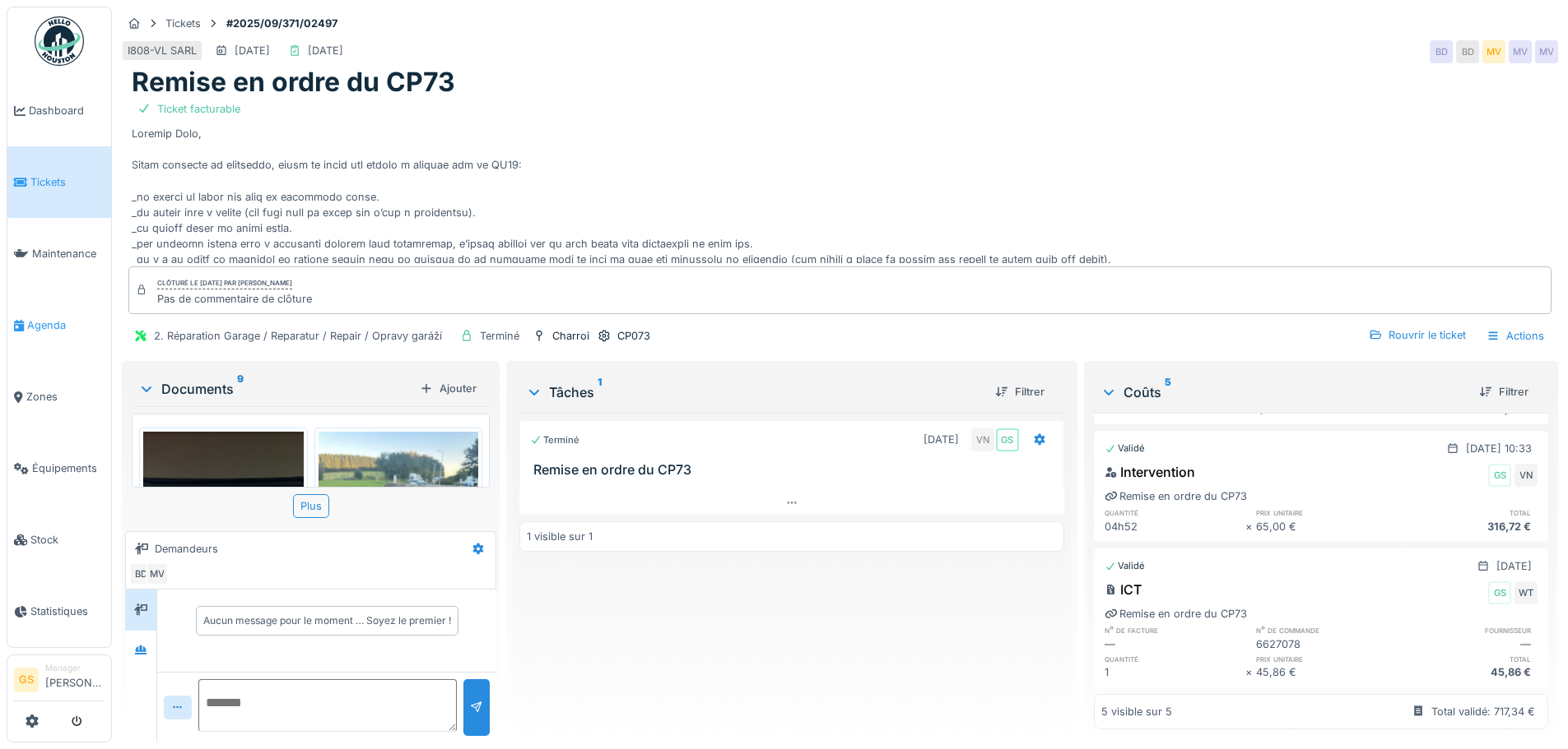
click at [60, 319] on span "Agenda" at bounding box center [65, 326] width 78 height 15
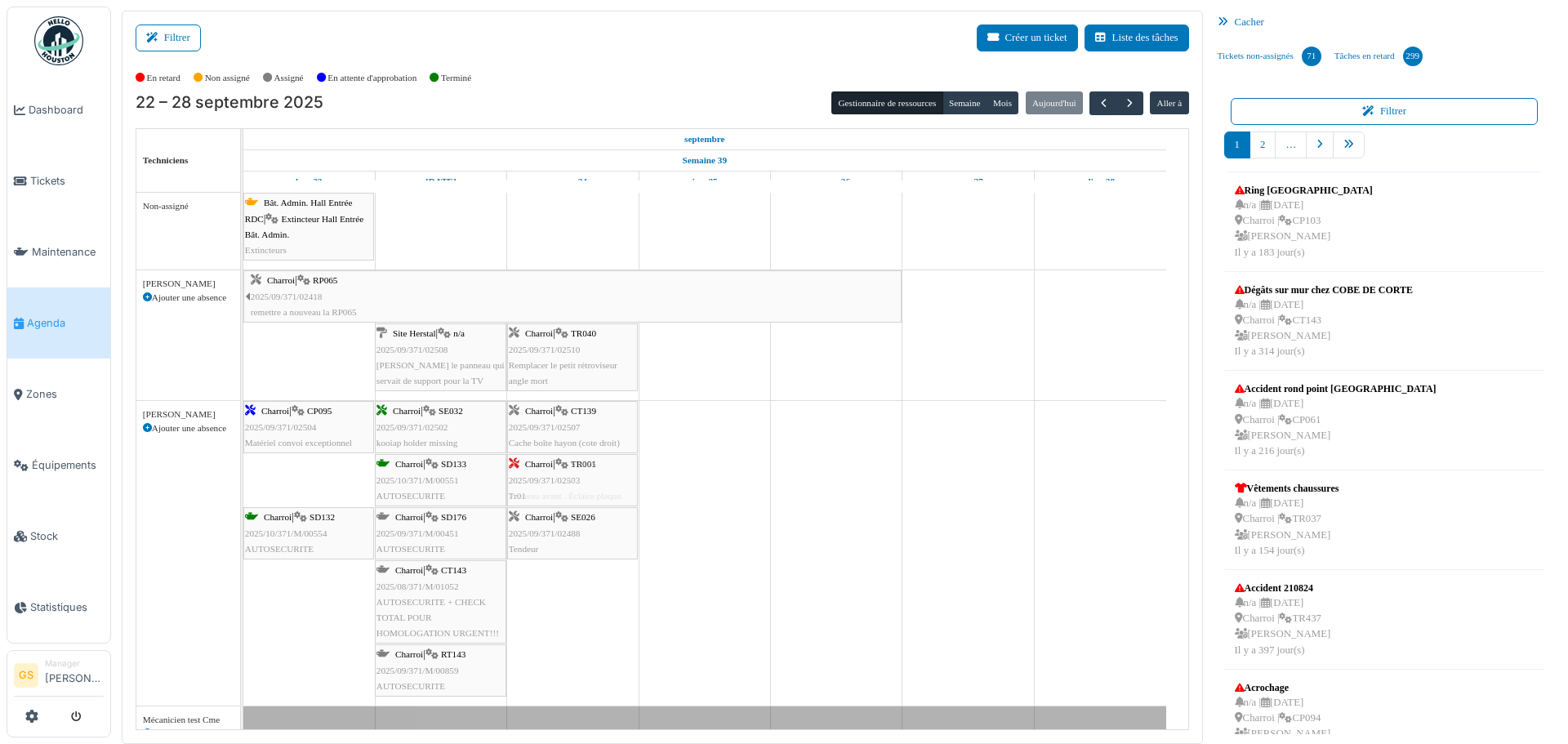
drag, startPoint x: 252, startPoint y: 470, endPoint x: 562, endPoint y: 462, distance: 310.1
click at [243, 462] on div "Charroi | CP095 2025/09/371/02504 Matériel convoi exceptionnel [GEOGRAPHIC_DATA…" at bounding box center [243, 554] width 0 height 304
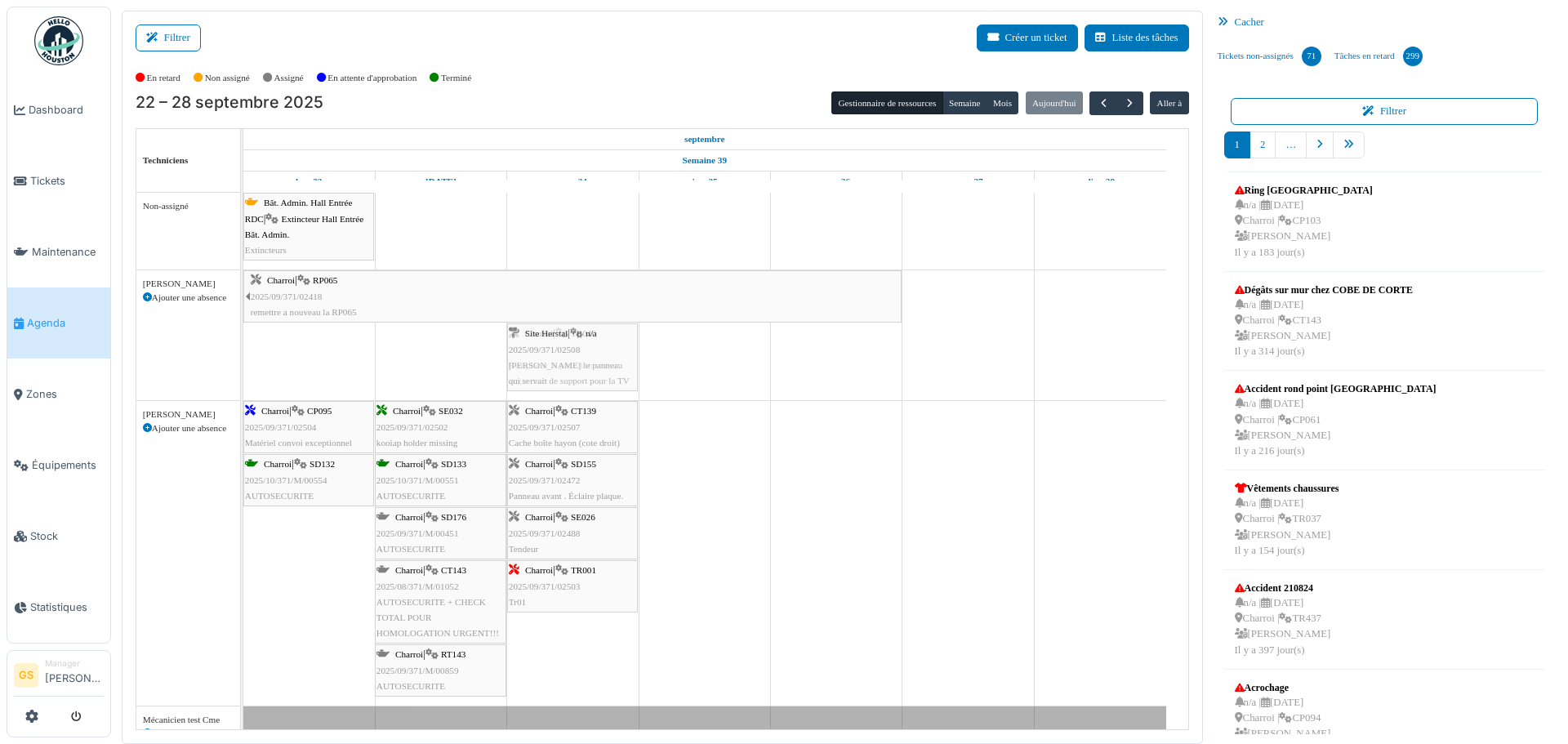
drag, startPoint x: 408, startPoint y: 356, endPoint x: 513, endPoint y: 352, distance: 105.1
click at [243, 352] on div "Charroi | RP065 2025/09/371/02418 remettre a nouveau la RP065 Site Herstal | n/…" at bounding box center [243, 335] width 0 height 130
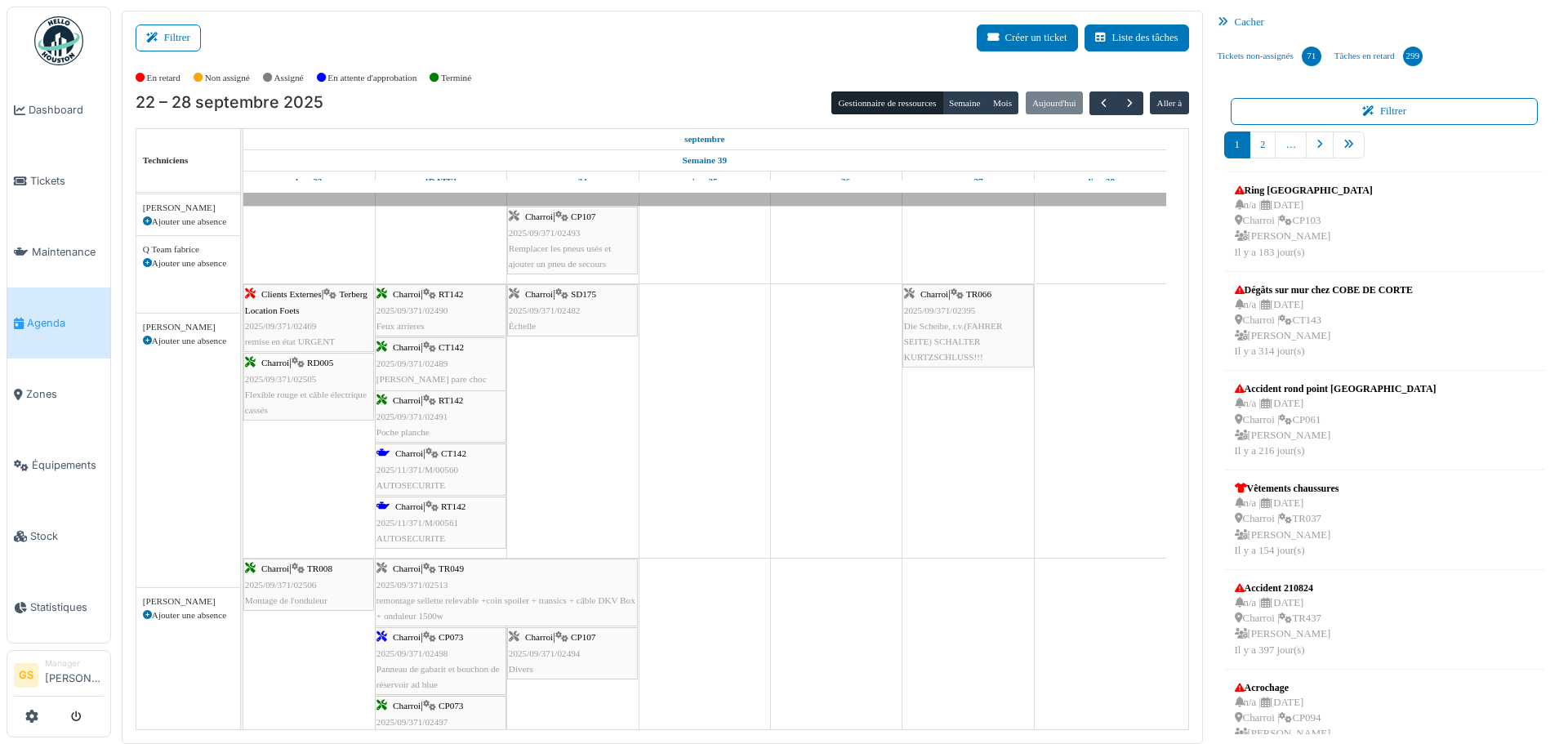
scroll to position [735, 0]
click at [417, 652] on span "2025/09/371/02498" at bounding box center [413, 654] width 72 height 10
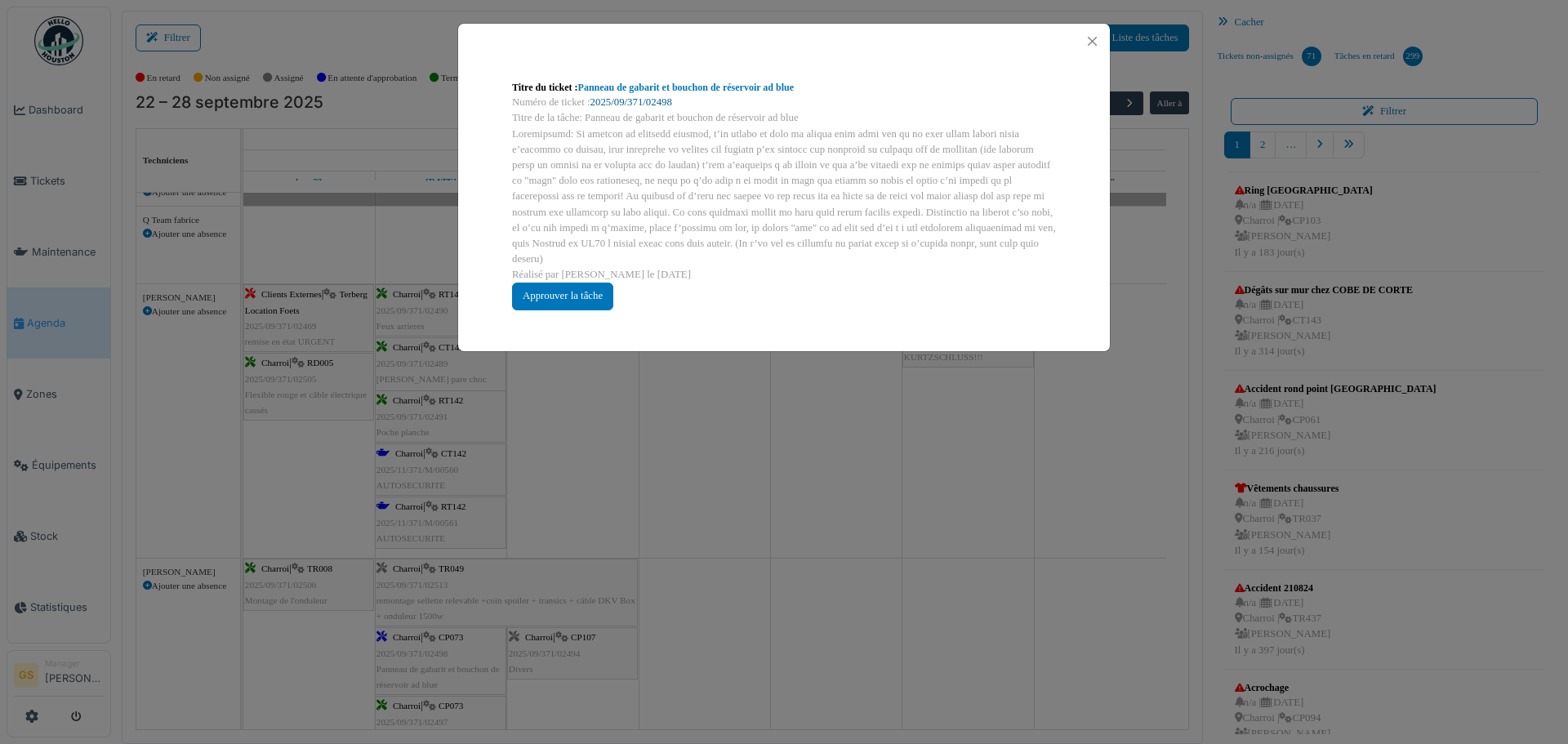
click at [621, 99] on link "2025/09/371/02498" at bounding box center [631, 102] width 82 height 11
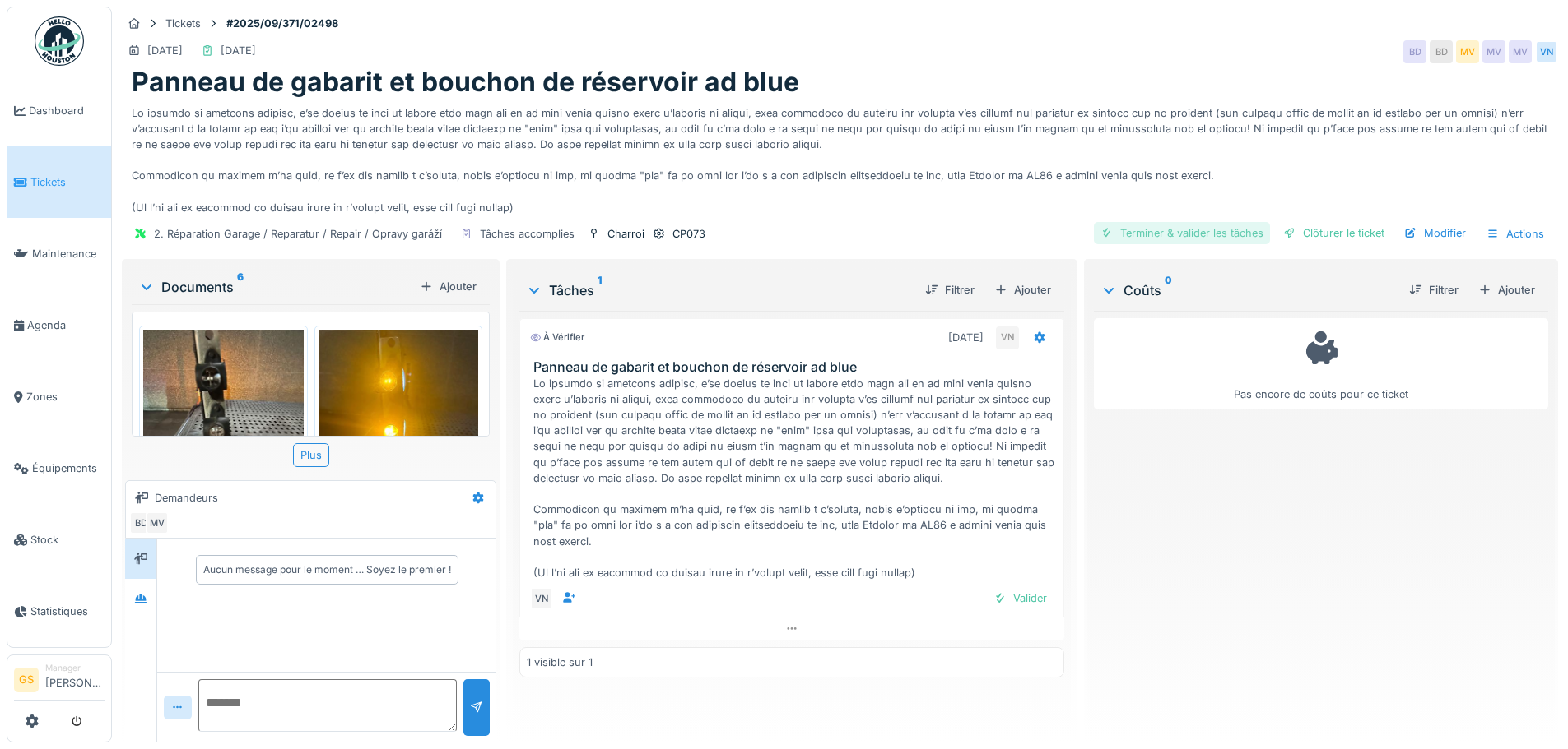
click at [1178, 234] on div "Terminer & valider les tâches" at bounding box center [1183, 233] width 176 height 22
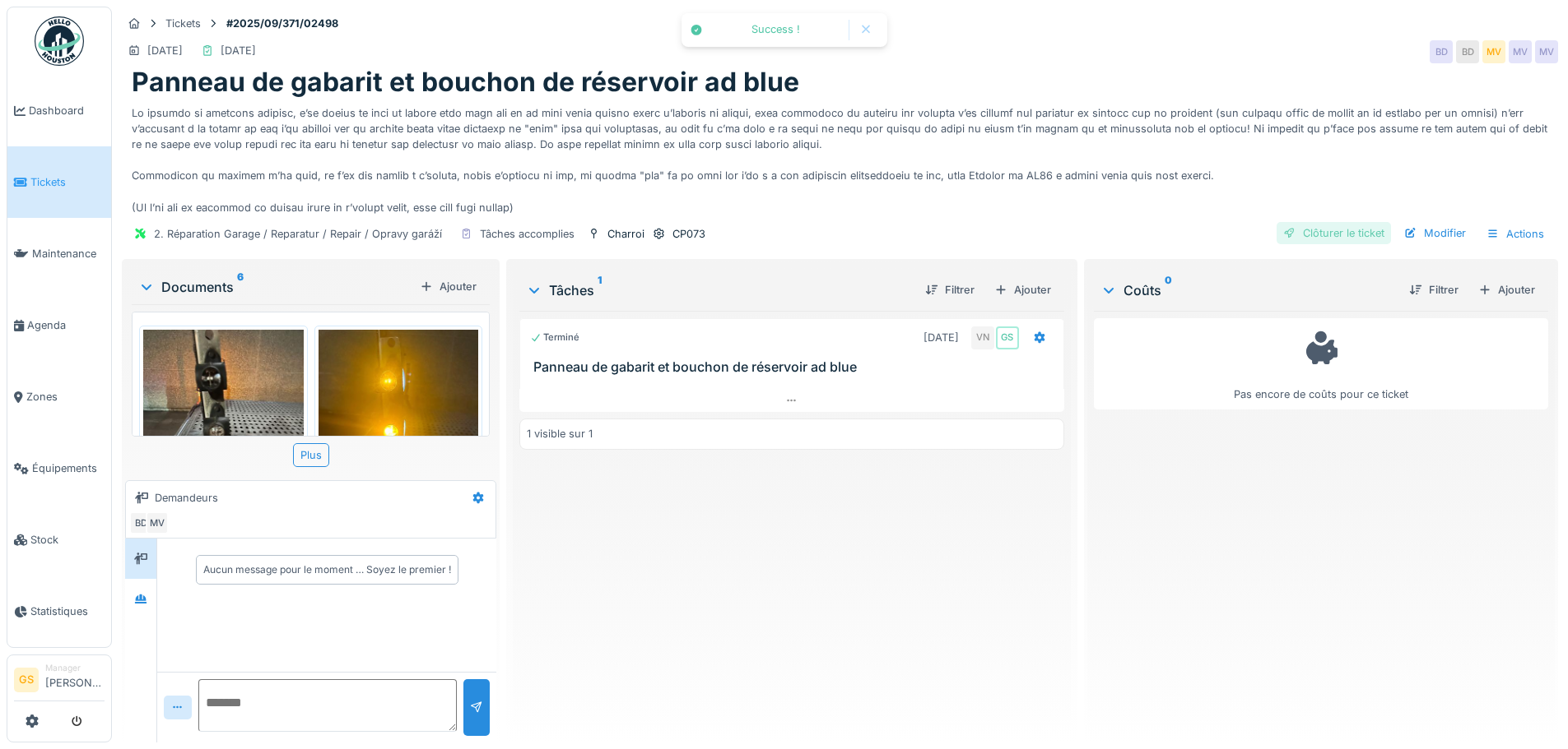
click at [1323, 232] on div "Clôturer le ticket" at bounding box center [1333, 233] width 114 height 22
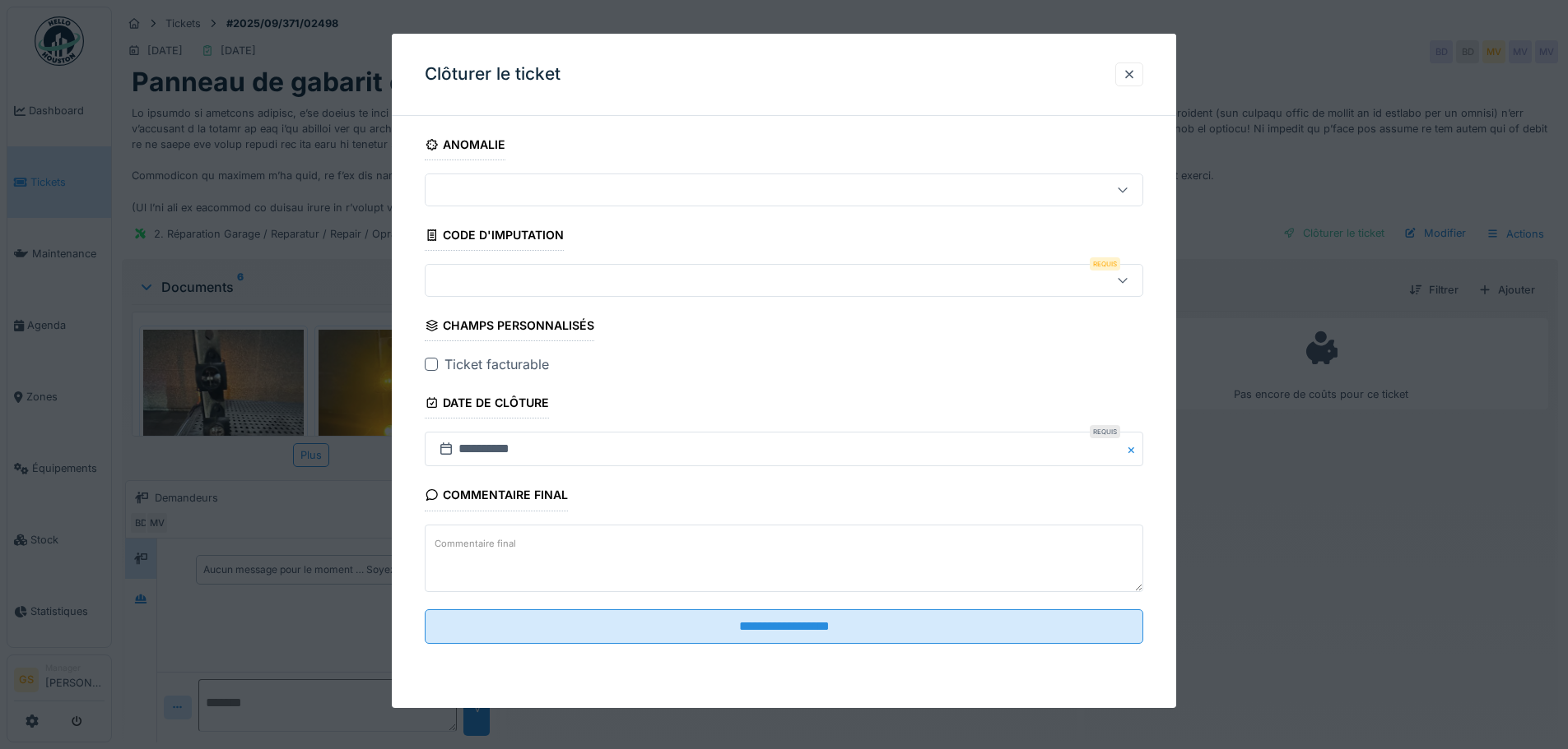
click at [469, 288] on div at bounding box center [742, 280] width 620 height 18
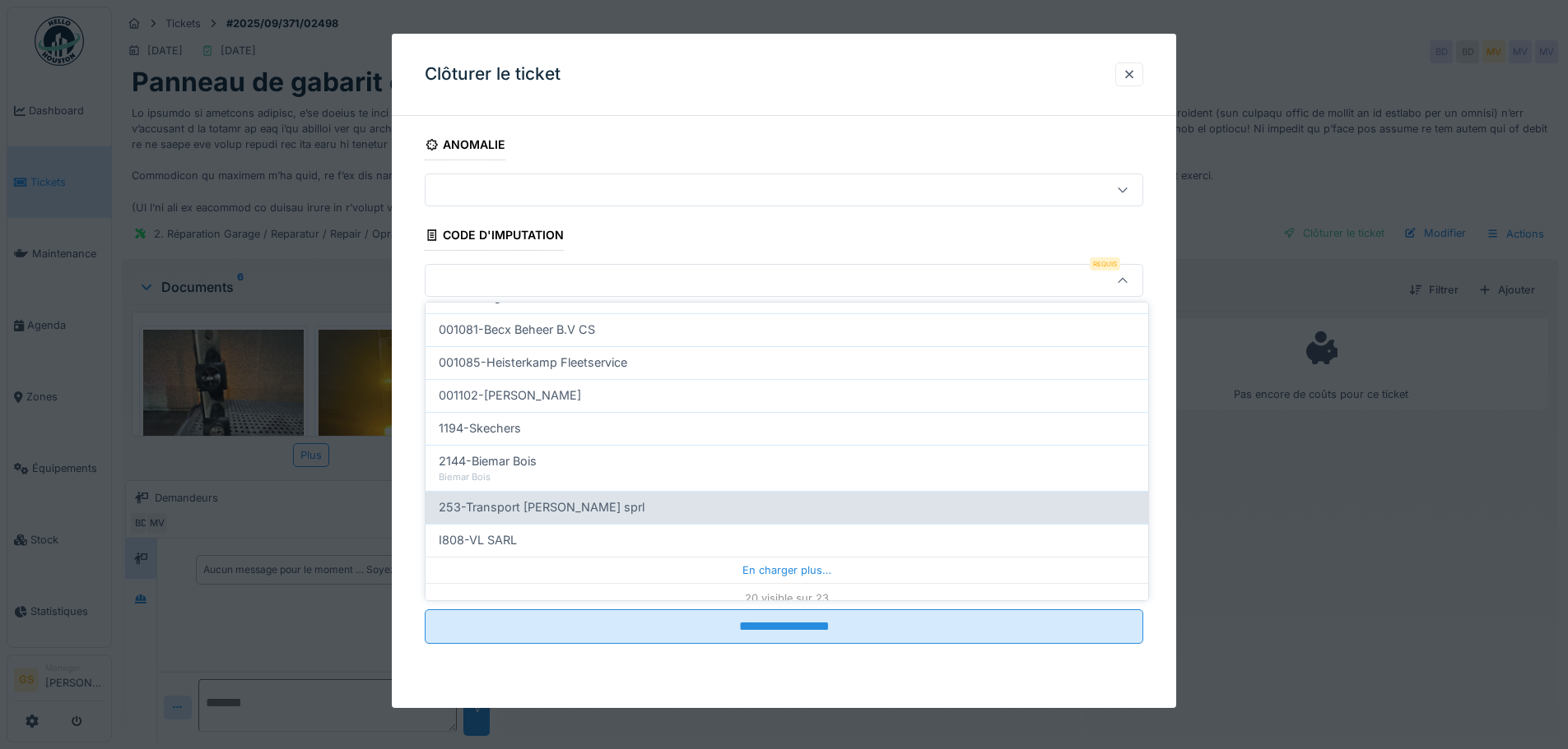
scroll to position [529, 0]
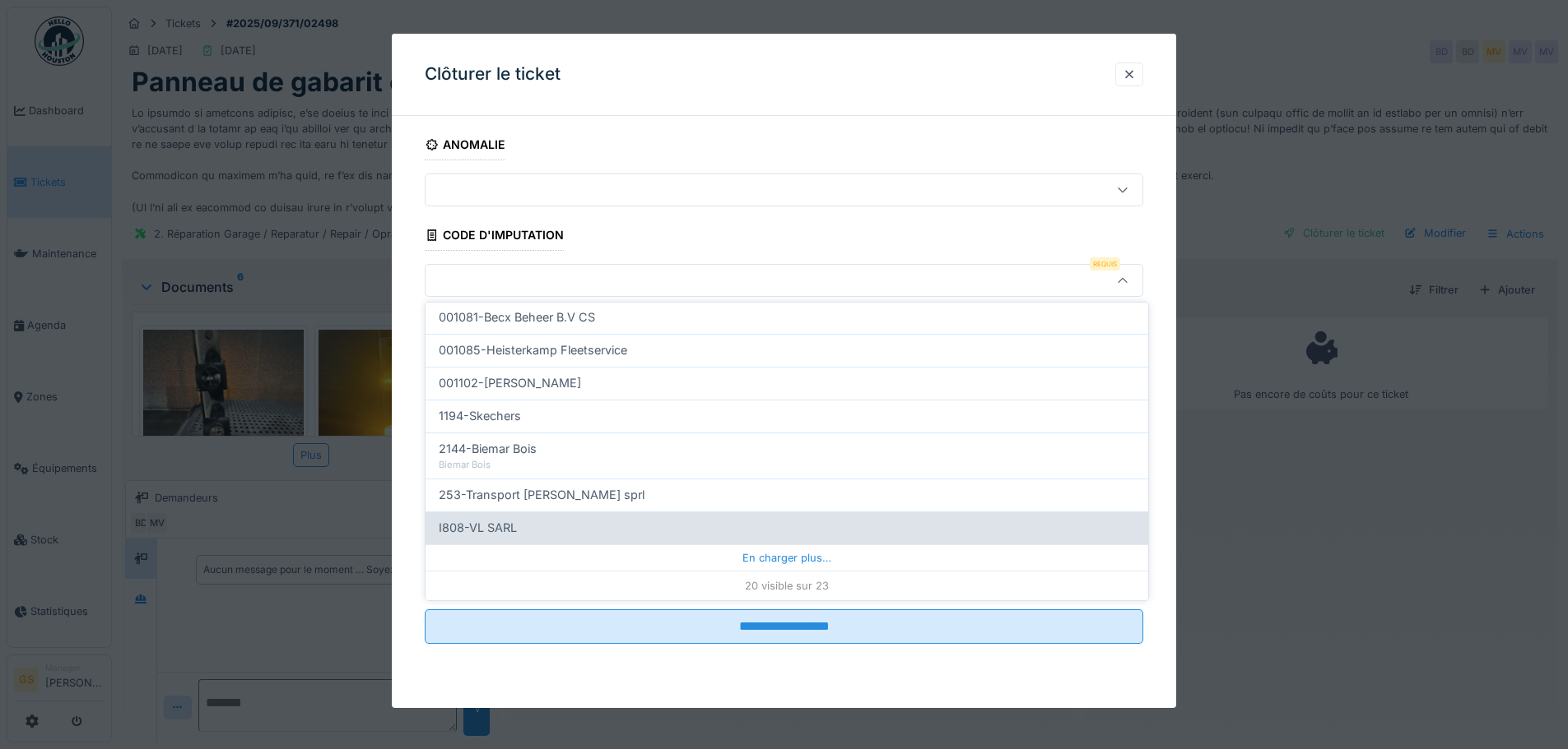
click at [485, 528] on span "I808-VL SARL" at bounding box center [478, 528] width 79 height 18
type input "***"
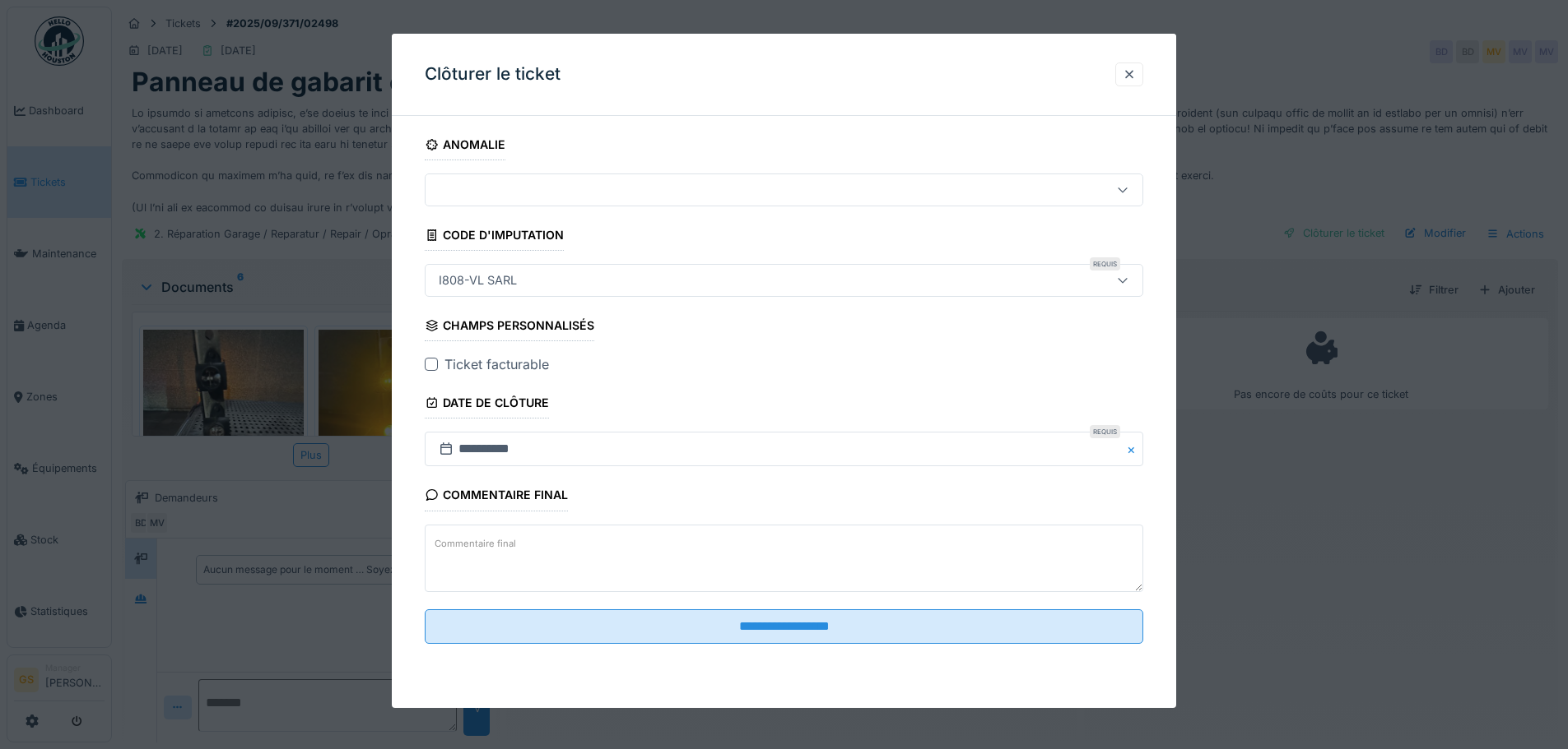
click at [427, 363] on div at bounding box center [431, 365] width 13 height 13
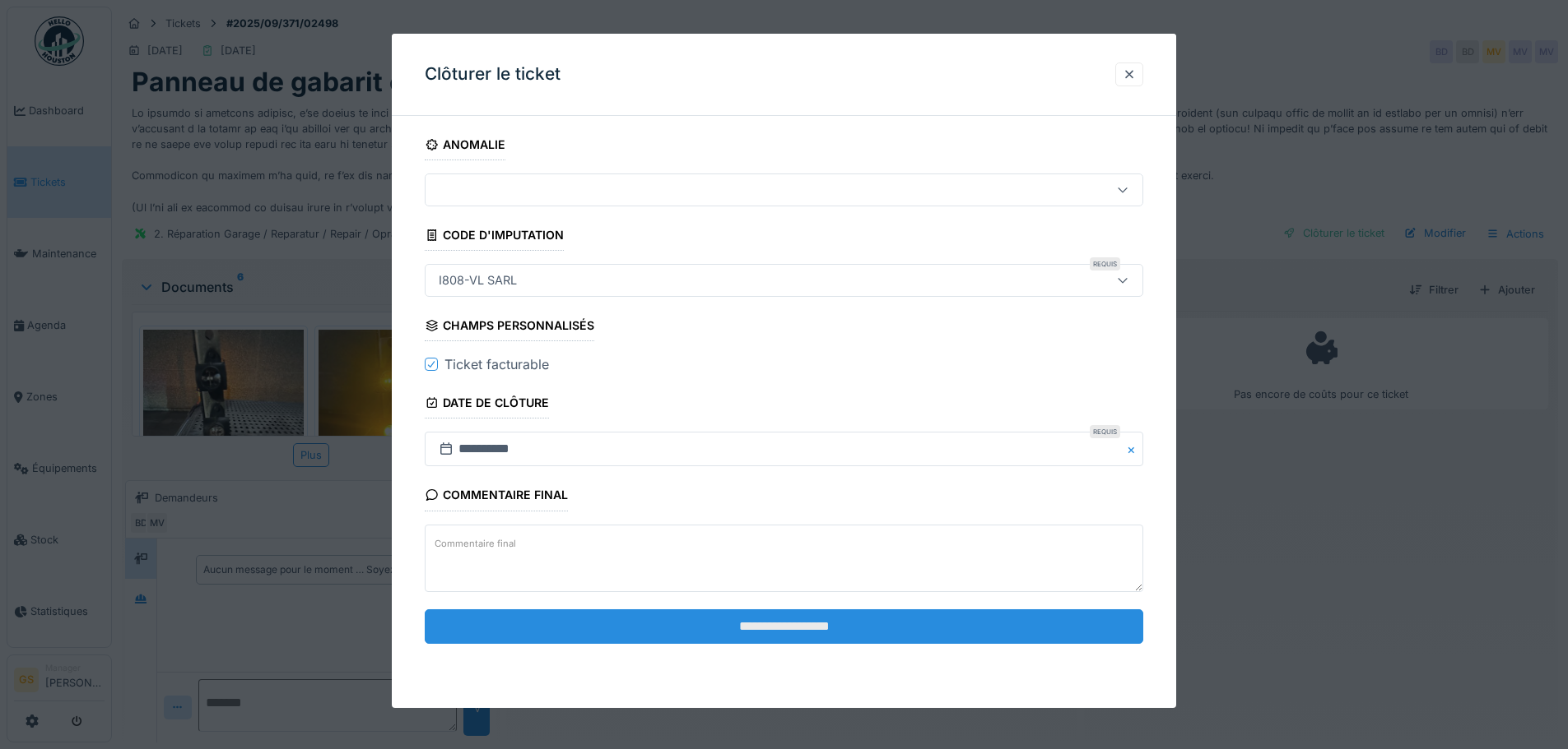
click at [713, 630] on input "**********" at bounding box center [784, 626] width 719 height 34
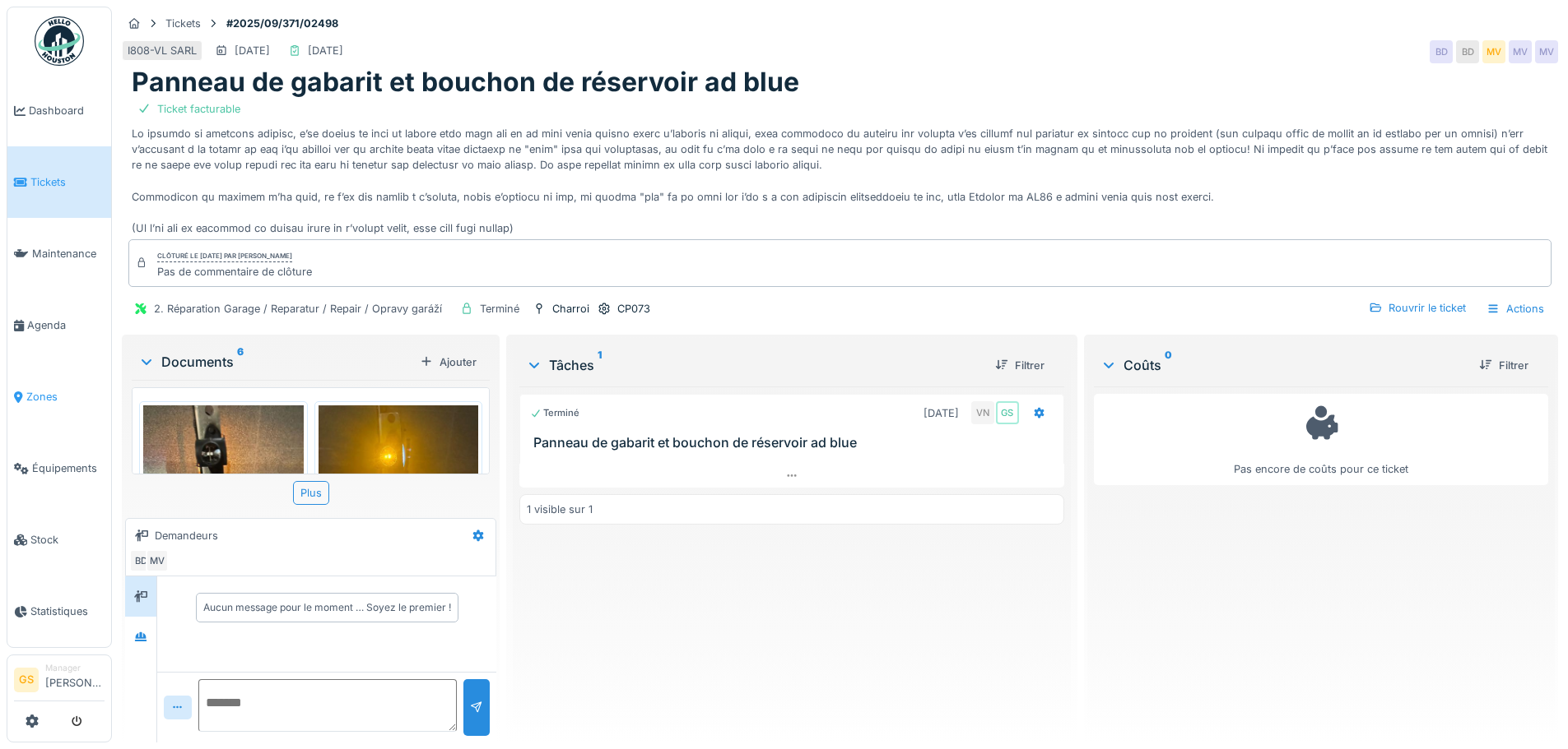
scroll to position [12, 0]
